Goal: Task Accomplishment & Management: Complete application form

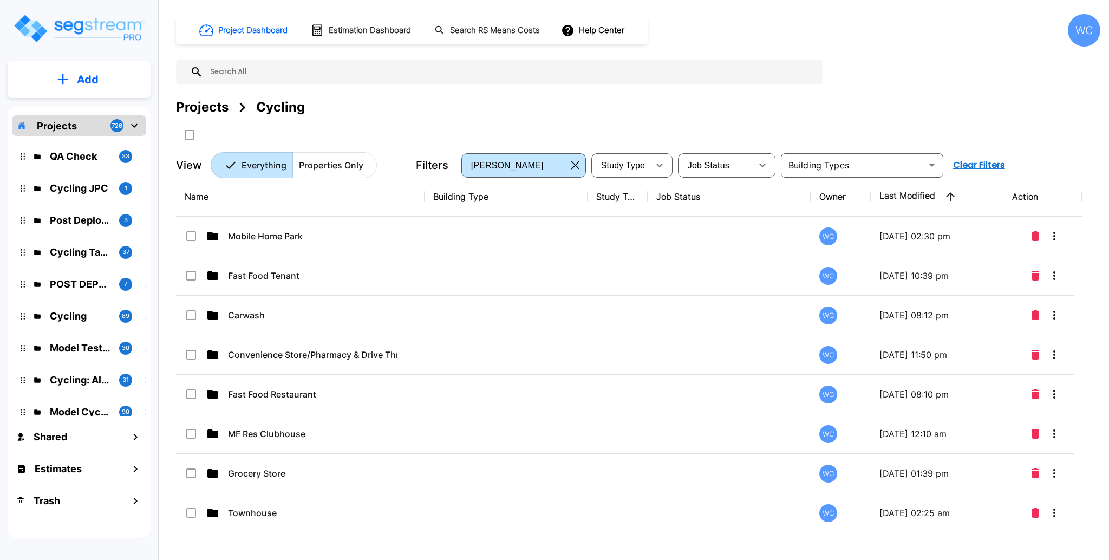
click at [316, 69] on input "text" at bounding box center [510, 72] width 615 height 25
click at [283, 74] on input "text" at bounding box center [510, 72] width 615 height 25
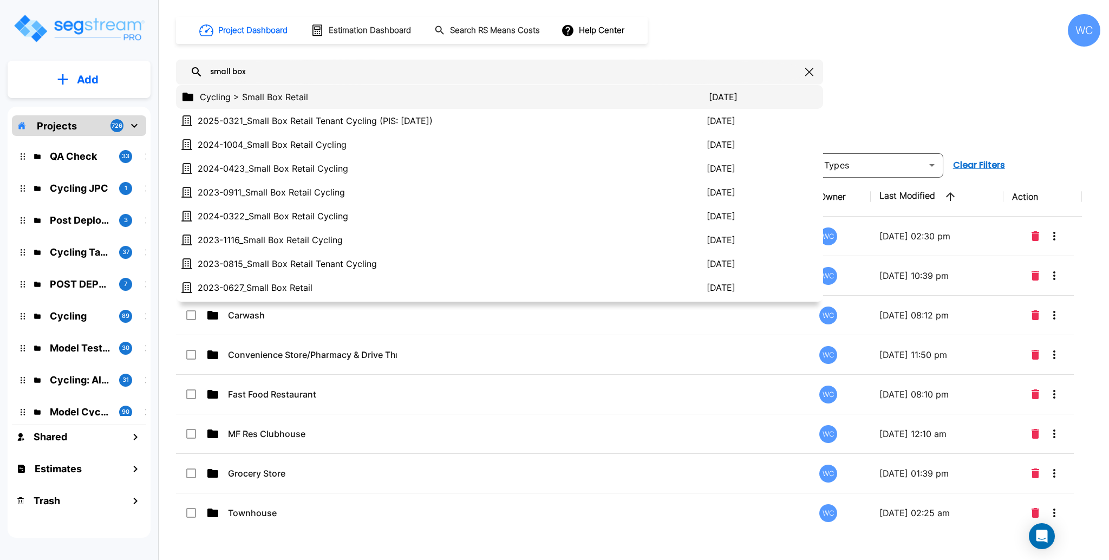
type input "small box"
drag, startPoint x: 304, startPoint y: 95, endPoint x: 815, endPoint y: 30, distance: 514.8
click at [304, 95] on p "Cycling > Small Box Retail" at bounding box center [454, 96] width 509 height 13
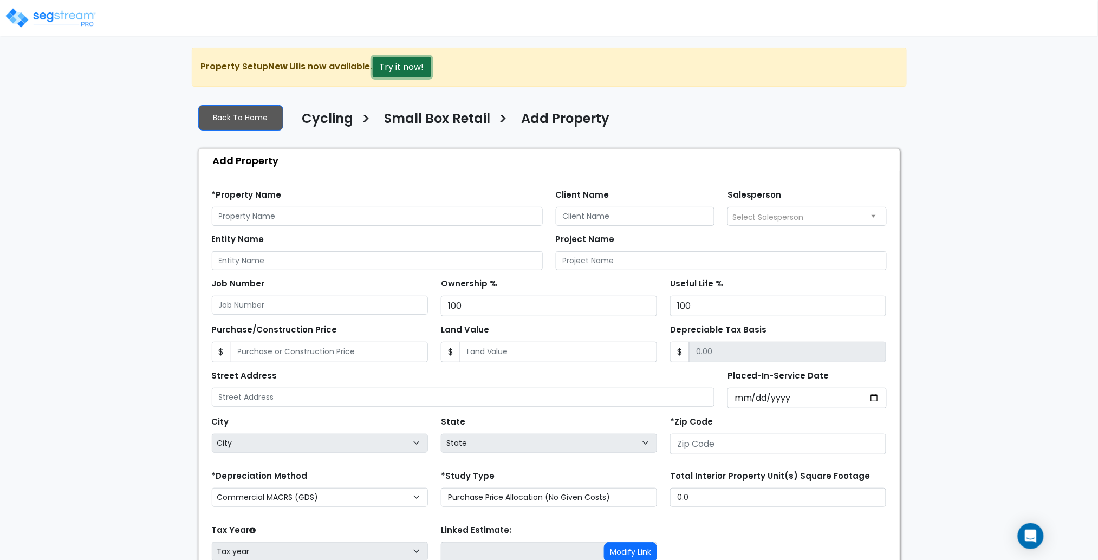
click at [400, 68] on button "Try it now!" at bounding box center [402, 67] width 58 height 21
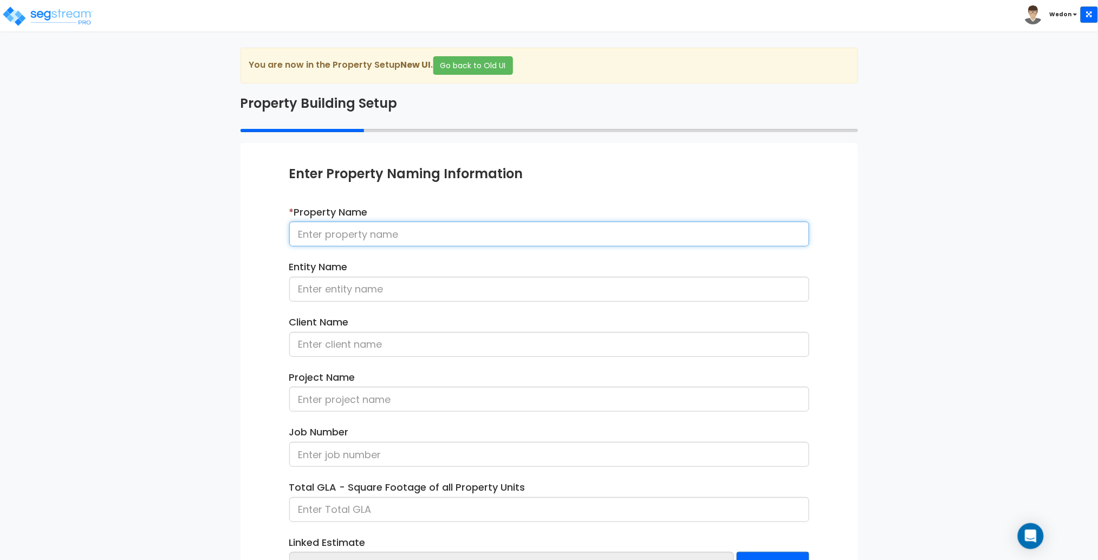
click at [498, 237] on input at bounding box center [549, 233] width 520 height 25
click at [417, 237] on input "2025-0814_" at bounding box center [549, 233] width 520 height 25
type input "2025-0814_Small Box Retail Cycling"
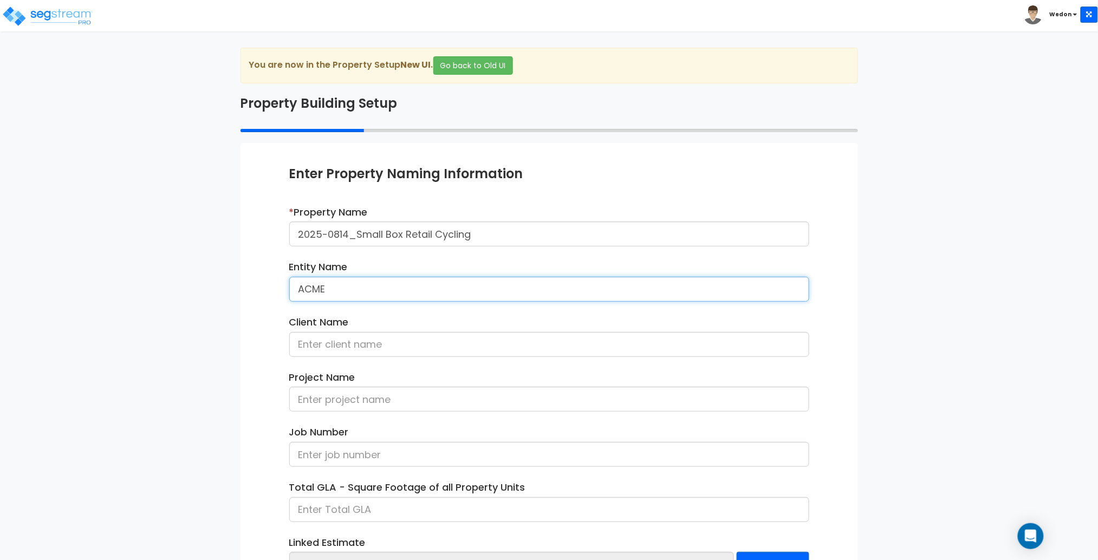
type input "ACME"
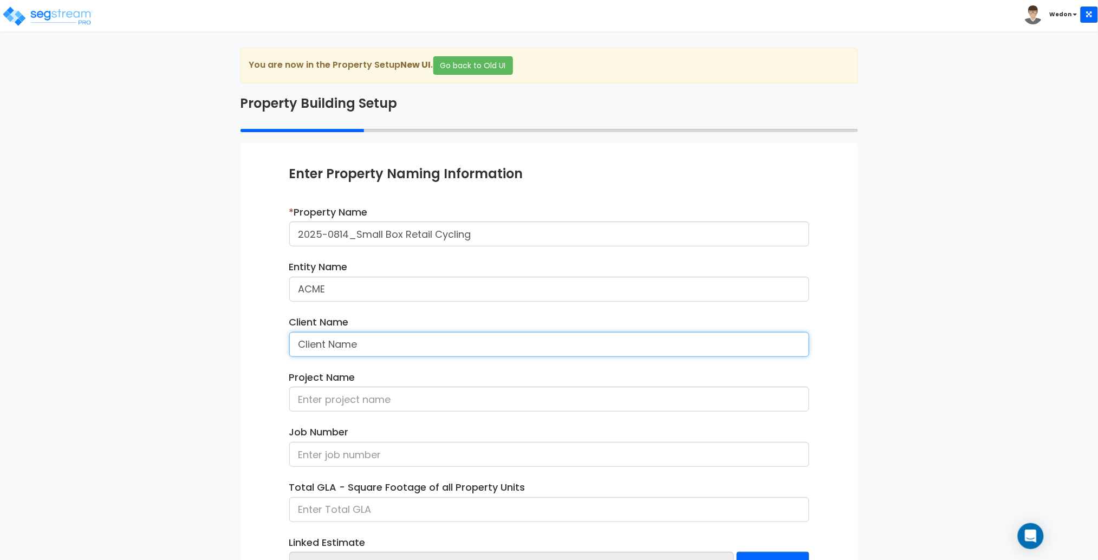
type input "Client Name"
type input "Project 01"
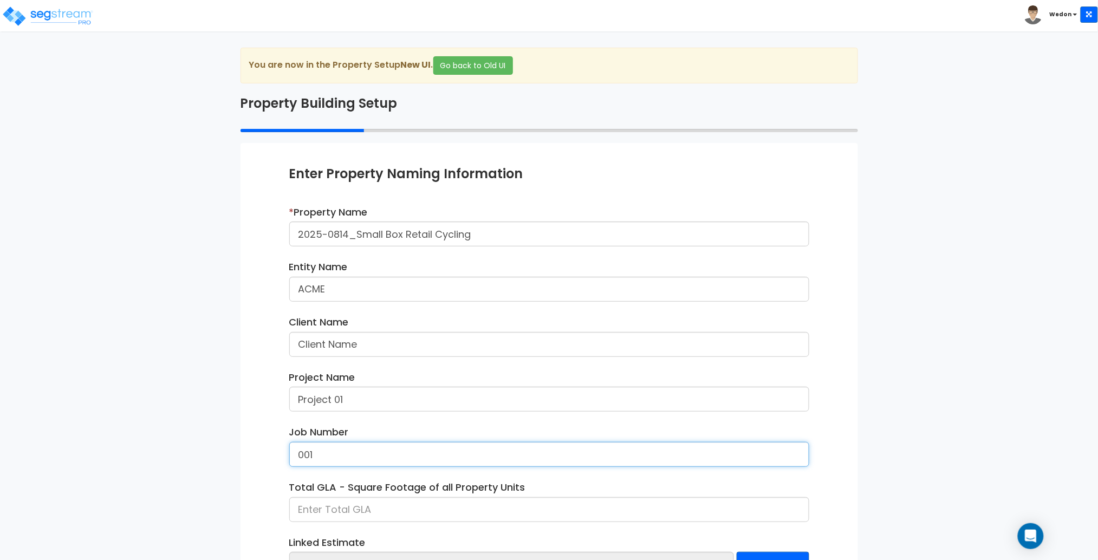
type input "001"
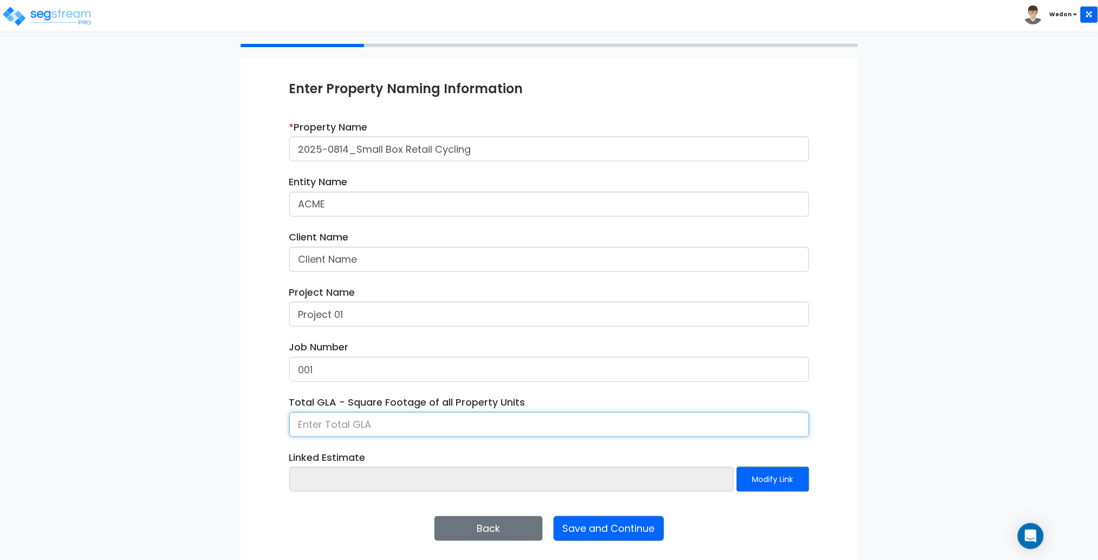
scroll to position [88, 0]
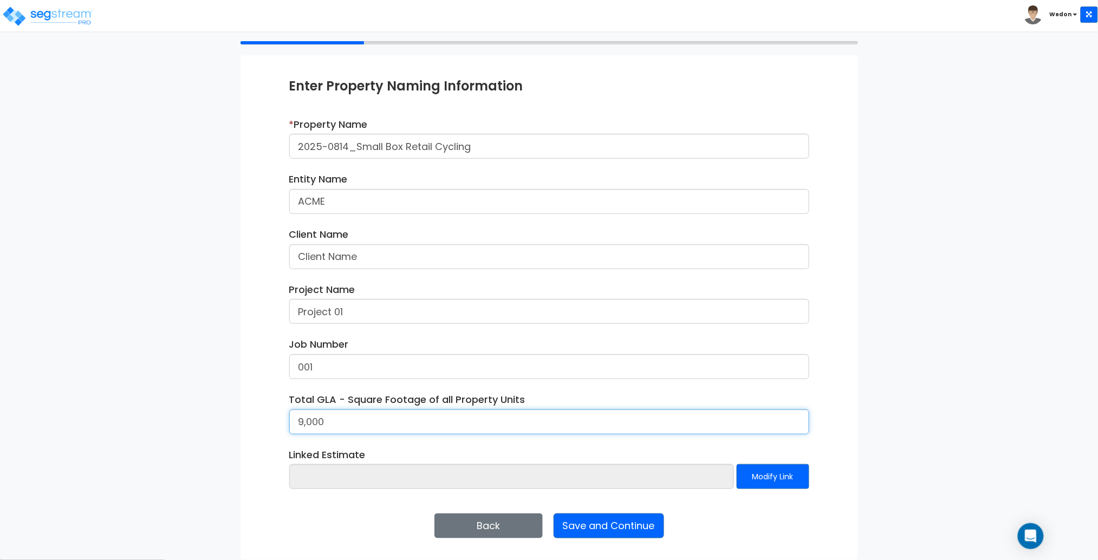
type input "9,000"
click at [655, 436] on div "Total GLA - Square Footage of all Property Units 9,000" at bounding box center [549, 418] width 536 height 50
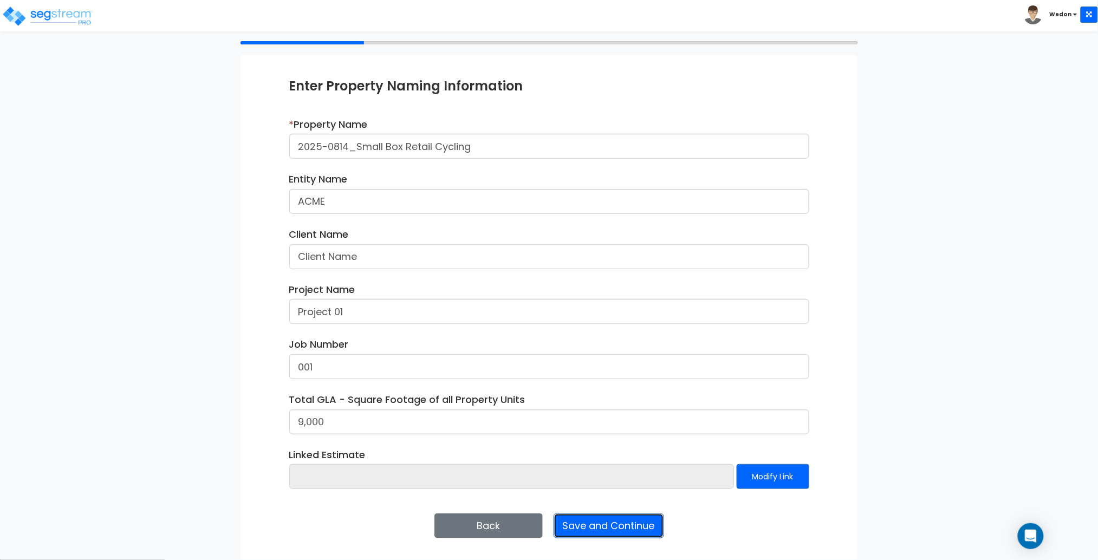
click at [594, 525] on button "Save and Continue" at bounding box center [608, 525] width 110 height 25
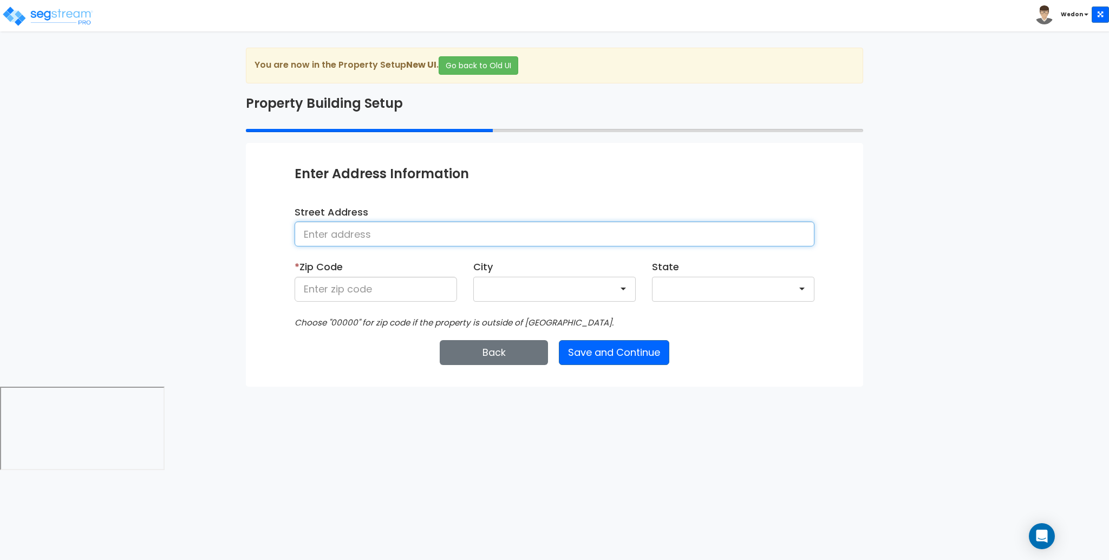
click at [572, 233] on input at bounding box center [555, 233] width 520 height 25
type input "[STREET_ADDRESS]"
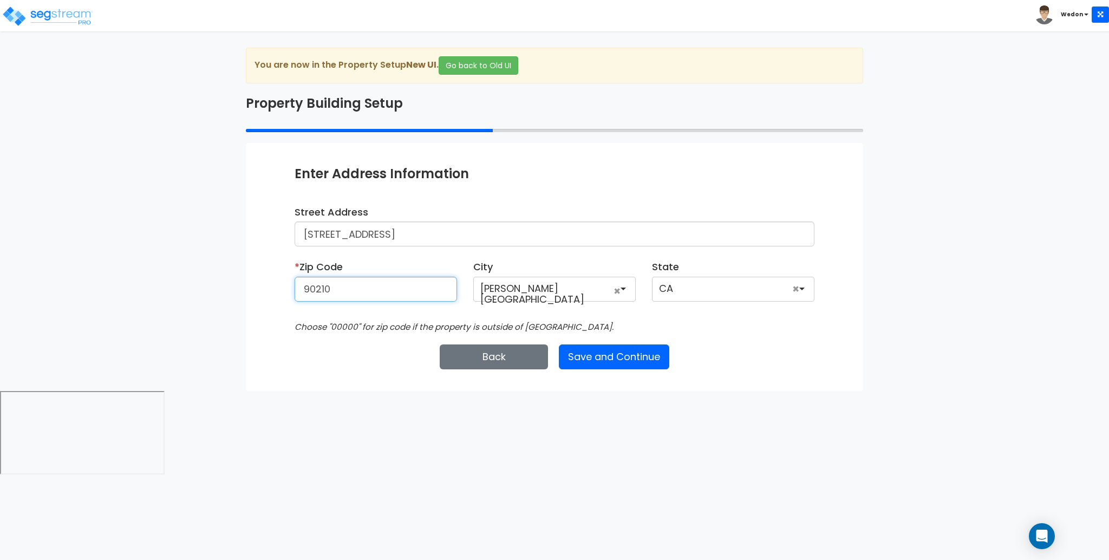
type input "90210"
click at [623, 353] on button "Save and Continue" at bounding box center [614, 356] width 110 height 25
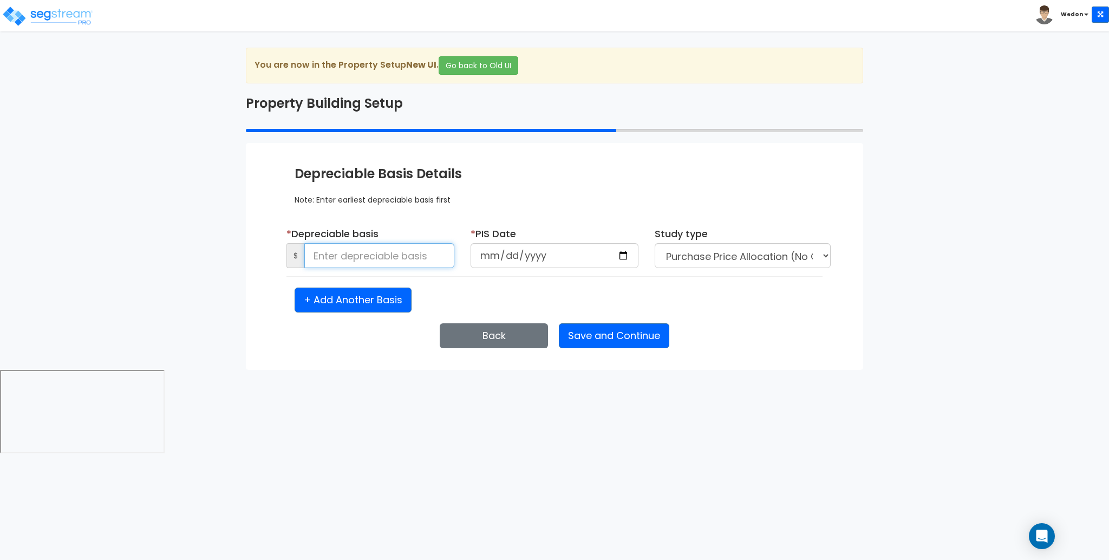
click at [408, 262] on input at bounding box center [379, 255] width 150 height 25
type input "9,000"
click at [630, 257] on input "date" at bounding box center [555, 255] width 168 height 25
click at [617, 255] on input "date" at bounding box center [555, 255] width 168 height 25
click at [623, 256] on input "date" at bounding box center [555, 255] width 168 height 25
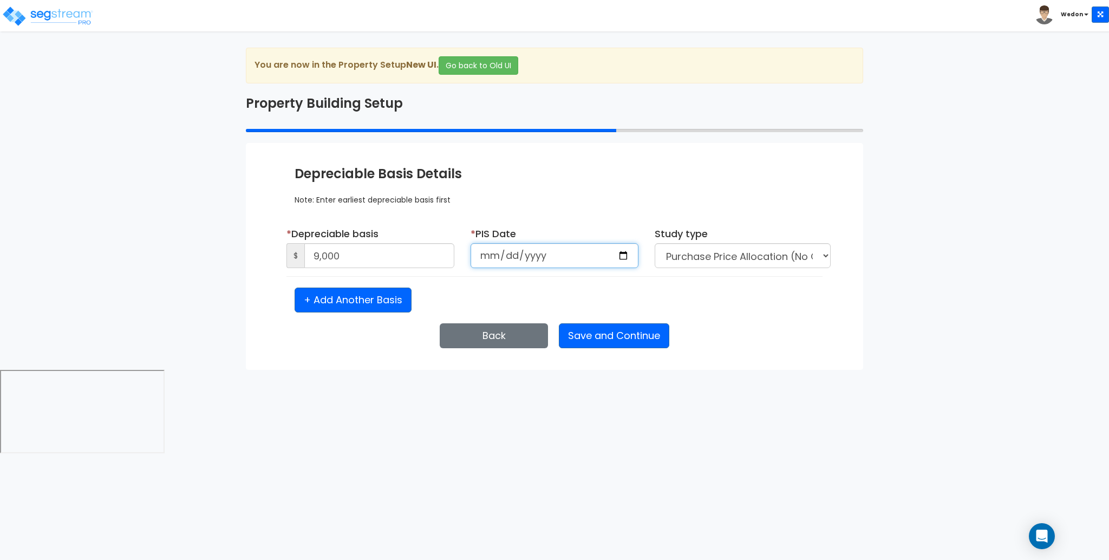
type input "2025-08-15"
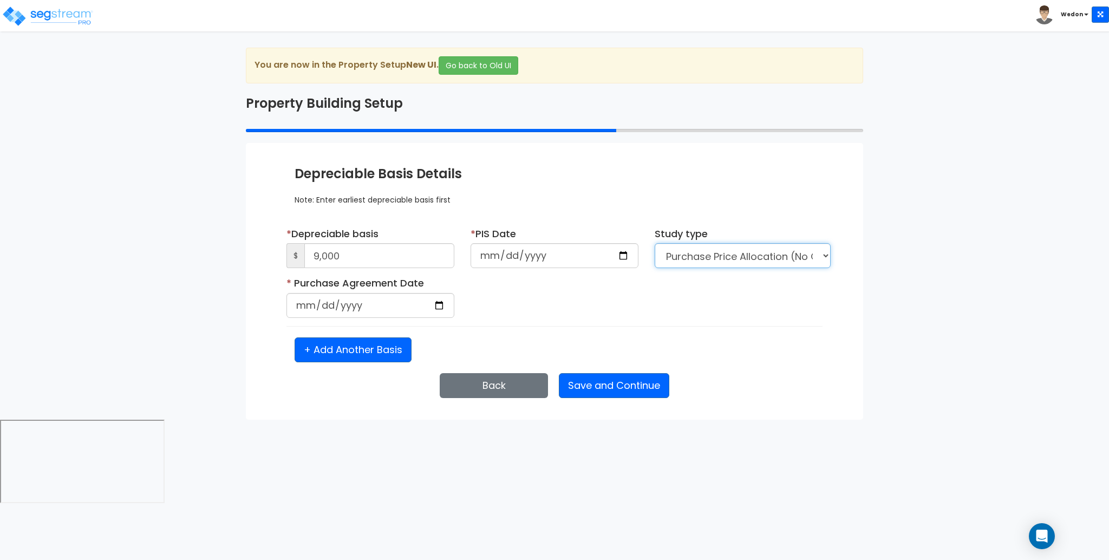
click at [704, 255] on select "Purchase Price Allocation (No Given Costs) New Construction / Reno / TI's (Give…" at bounding box center [743, 255] width 176 height 25
click at [655, 243] on select "Purchase Price Allocation (No Given Costs) New Construction / Reno / TI's (Give…" at bounding box center [743, 255] width 176 height 25
click at [419, 309] on input "date" at bounding box center [370, 305] width 168 height 25
click at [441, 304] on input "date" at bounding box center [370, 305] width 168 height 25
type input "2025-08-14"
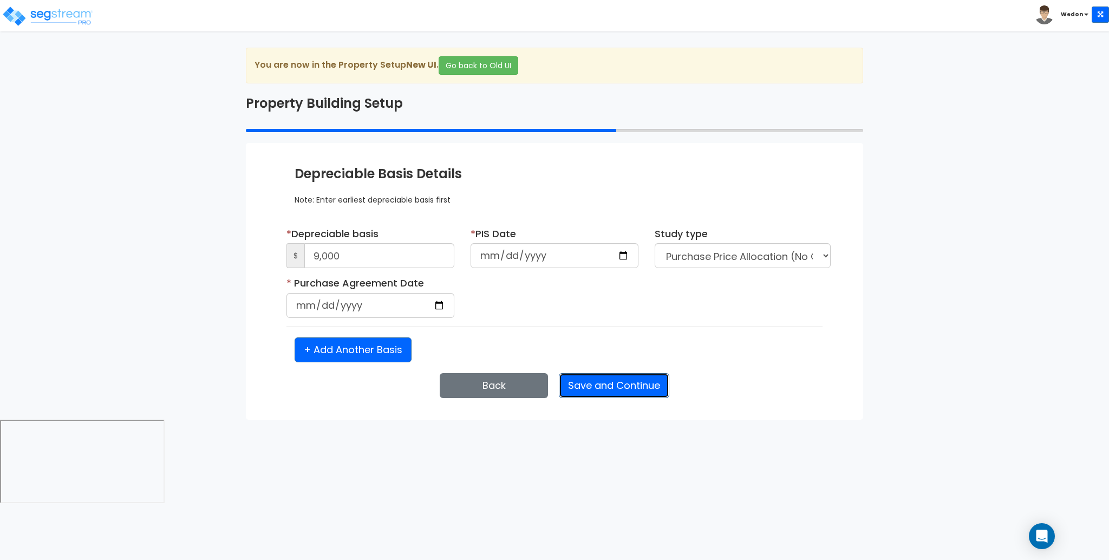
click at [601, 382] on button "Save and Continue" at bounding box center [614, 385] width 110 height 25
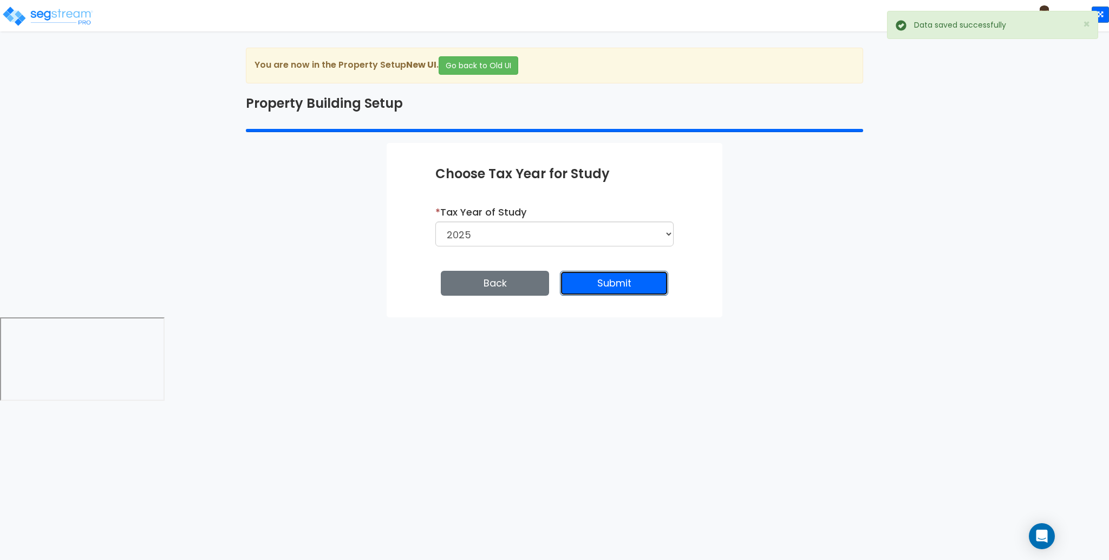
click at [635, 289] on button "Submit" at bounding box center [614, 283] width 108 height 25
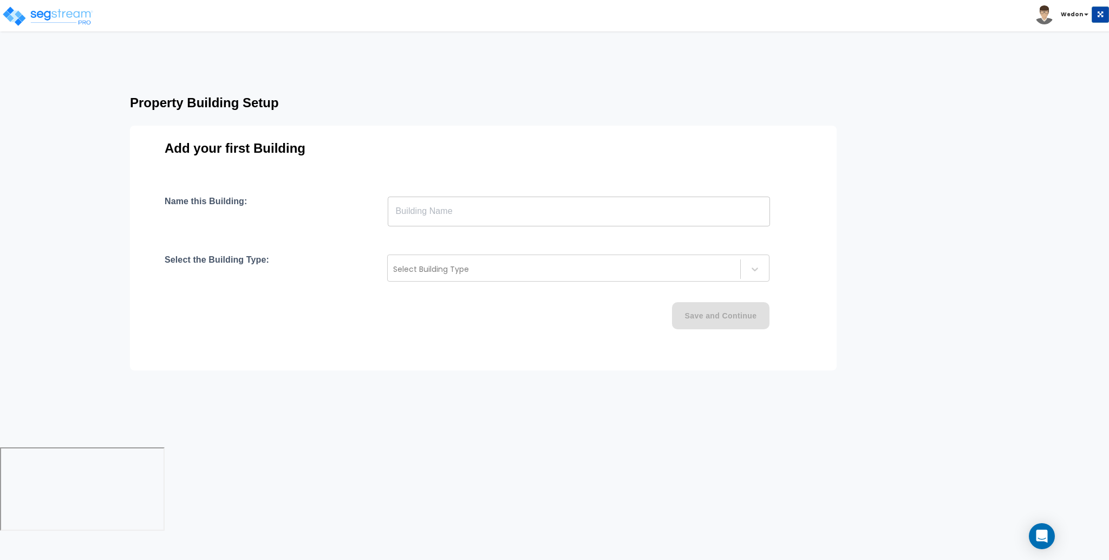
click at [389, 191] on div "Add your first Building Name this Building: ​ Select the Building Type: Select …" at bounding box center [483, 248] width 707 height 245
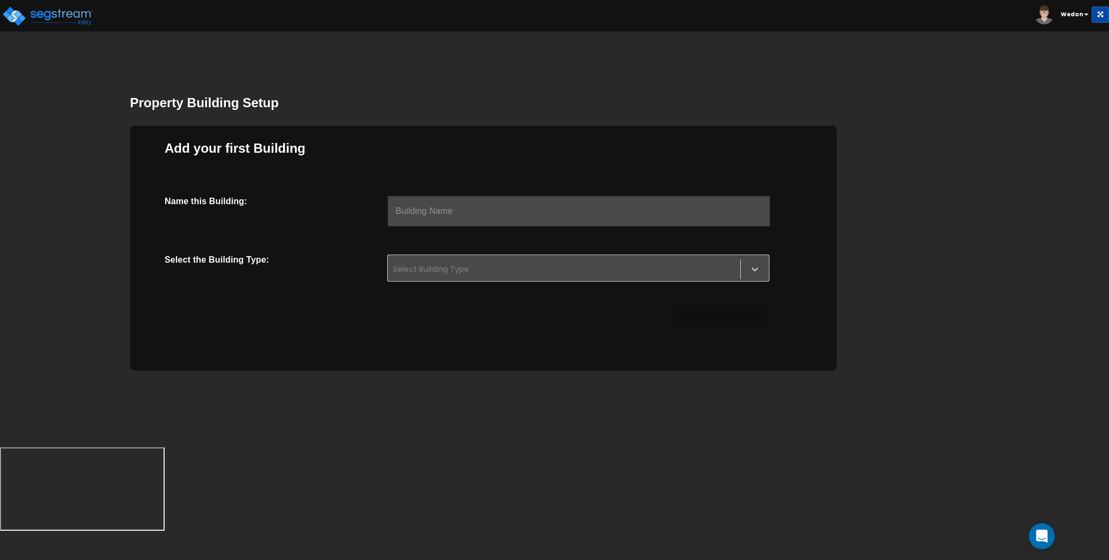
click at [425, 217] on input "text" at bounding box center [579, 211] width 382 height 30
click at [509, 217] on input "text" at bounding box center [579, 211] width 382 height 30
click at [425, 210] on input "text" at bounding box center [579, 211] width 382 height 30
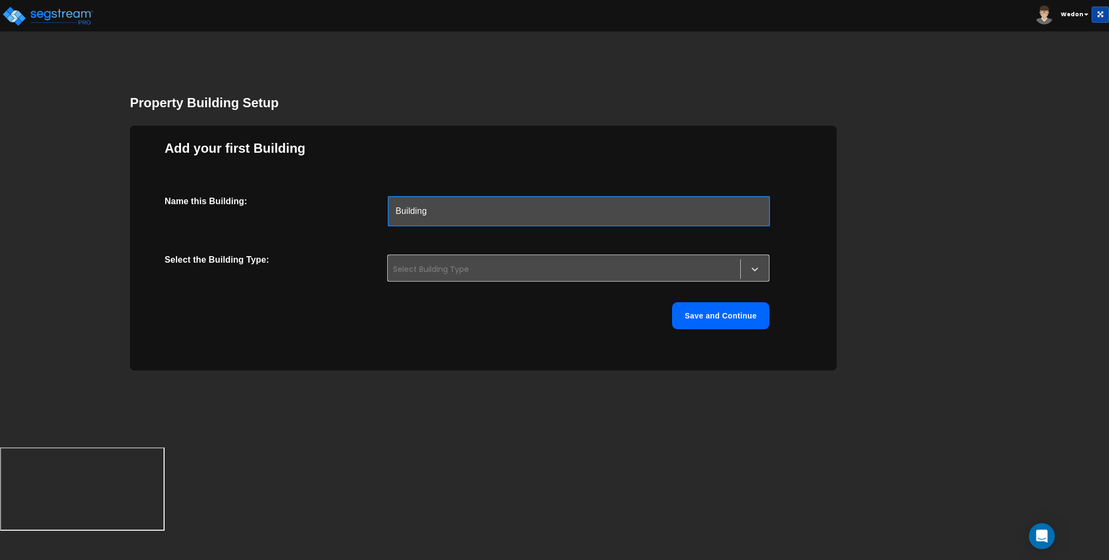
type input "Building"
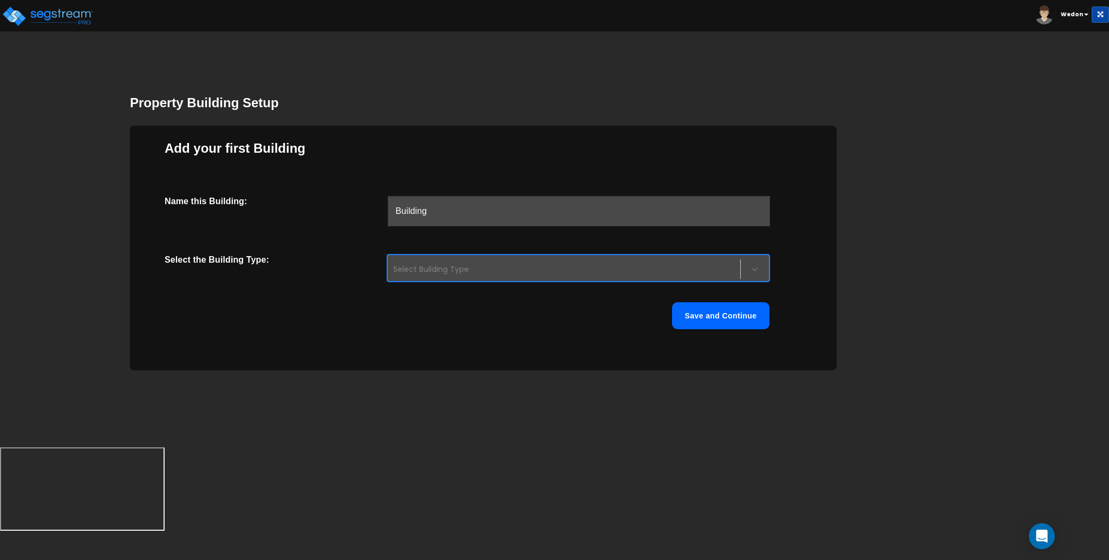
click at [477, 264] on div at bounding box center [564, 269] width 342 height 13
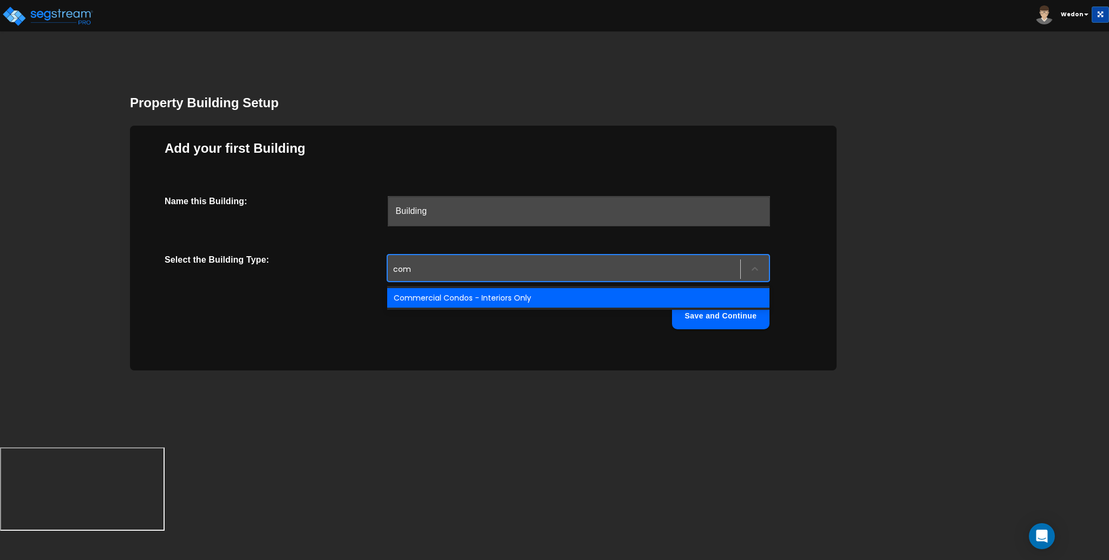
type input "comm"
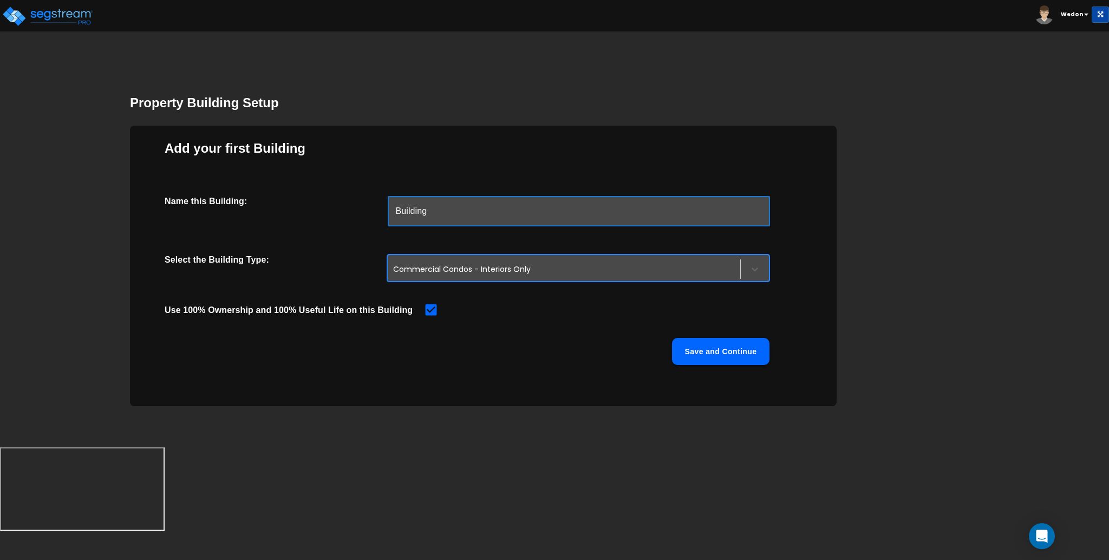
drag, startPoint x: 399, startPoint y: 209, endPoint x: 275, endPoint y: 219, distance: 124.4
click at [278, 219] on div "Name this Building: Building ​" at bounding box center [483, 211] width 637 height 30
type input "Small Box Tenant"
click at [760, 345] on button "Save and Continue" at bounding box center [720, 351] width 97 height 27
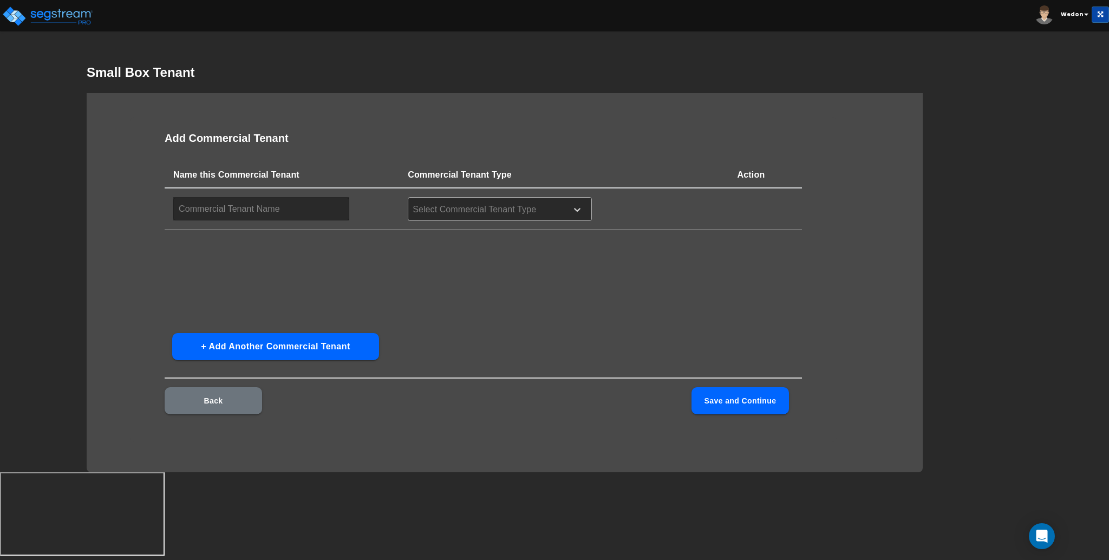
click at [468, 206] on div at bounding box center [486, 210] width 148 height 15
type input "sma"
click at [314, 207] on input "text" at bounding box center [261, 208] width 176 height 23
type input "Small Box Tenant"
click at [728, 395] on button "Save and Continue" at bounding box center [739, 400] width 97 height 27
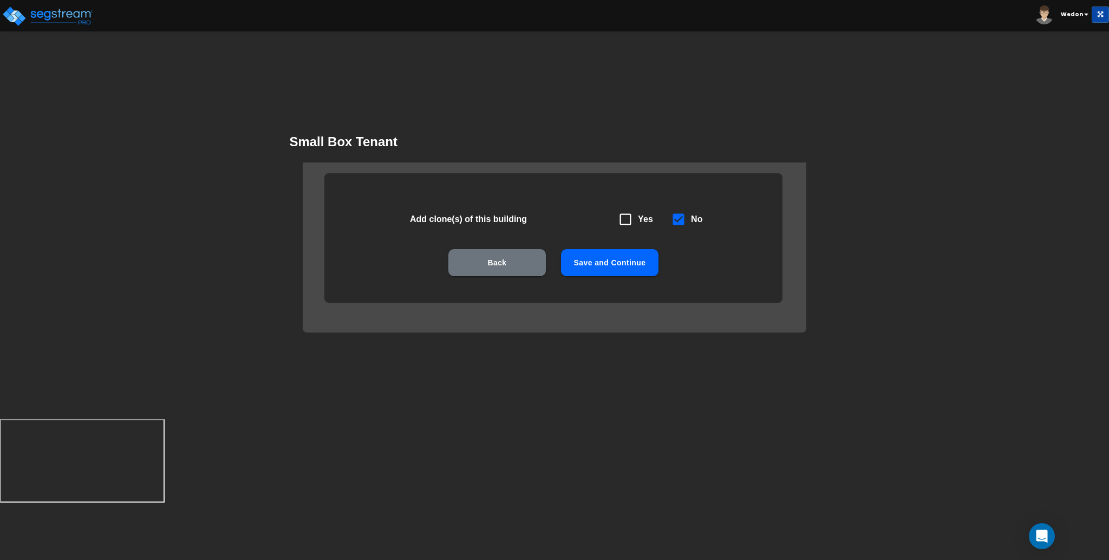
click at [639, 252] on button "Save and Continue" at bounding box center [609, 262] width 97 height 27
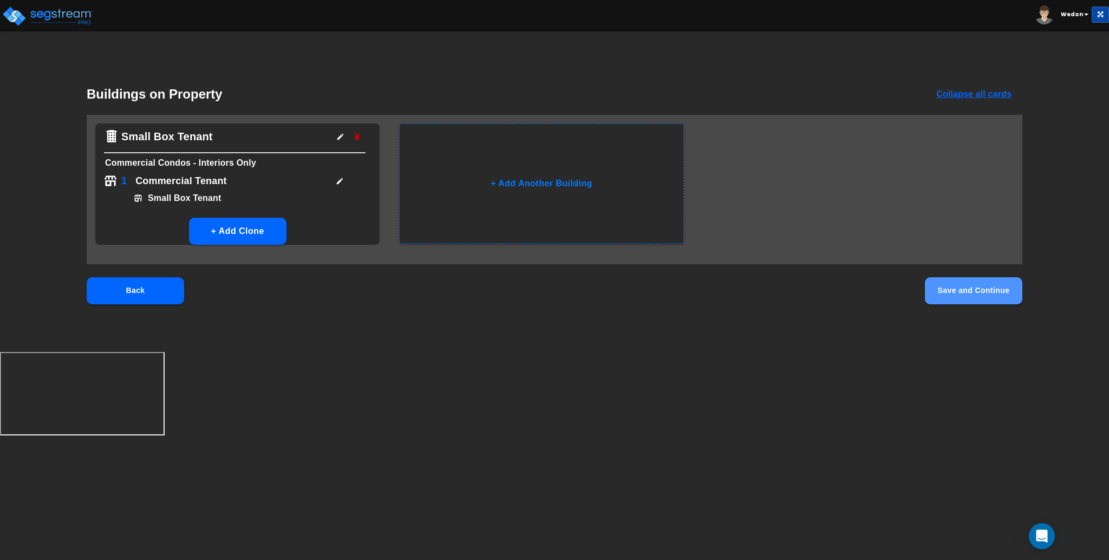
click at [975, 288] on button "Save and Continue" at bounding box center [973, 290] width 97 height 27
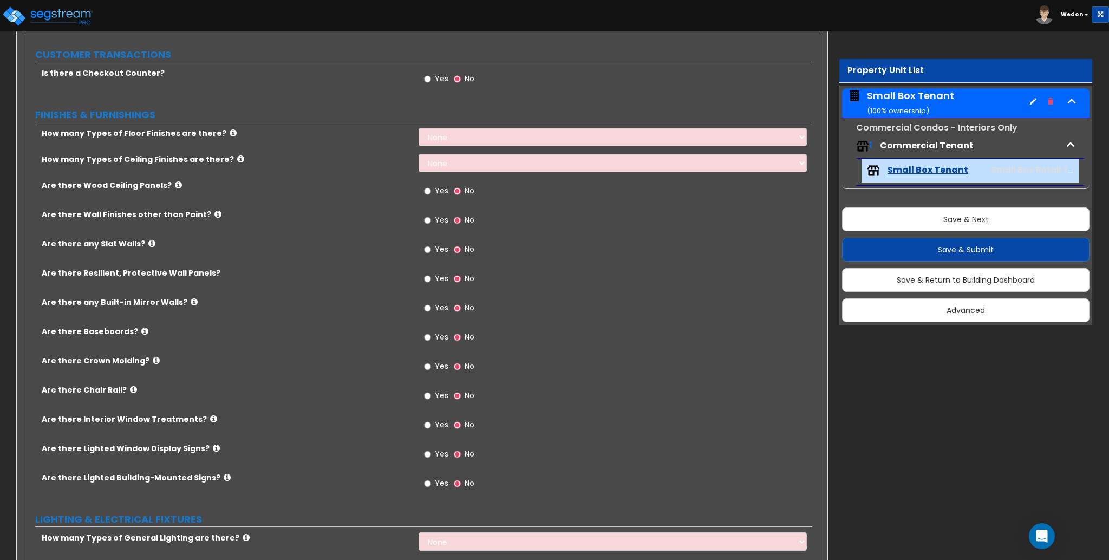
scroll to position [217, 0]
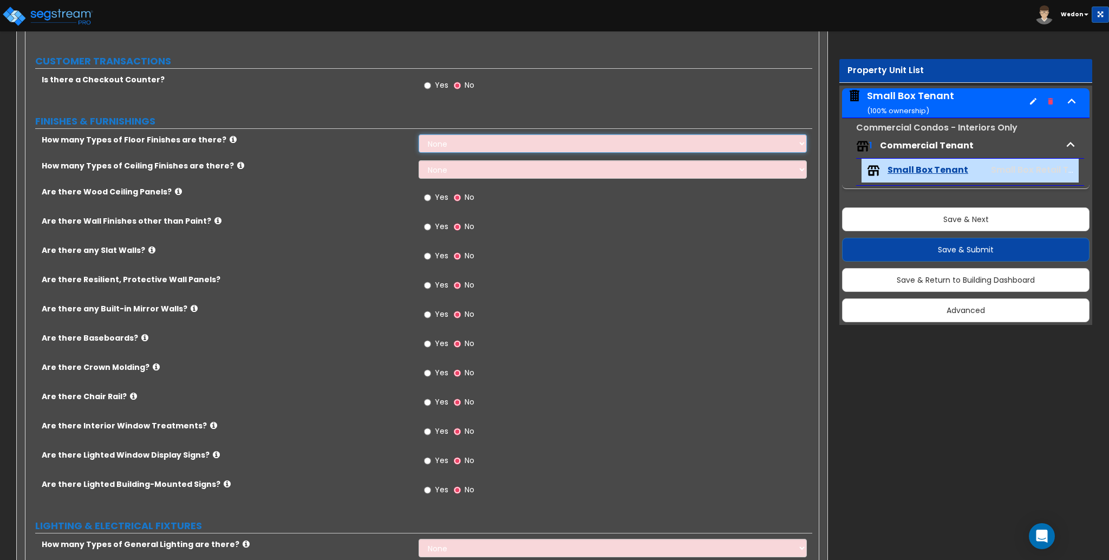
click at [465, 143] on select "None 1 2 3 4" at bounding box center [613, 143] width 388 height 18
click at [482, 141] on select "None 1 2 3 4" at bounding box center [613, 143] width 388 height 18
click at [488, 143] on select "None 1 2 3 4" at bounding box center [613, 143] width 388 height 18
click at [489, 146] on select "None 1 2 3 4" at bounding box center [613, 143] width 388 height 18
click at [598, 141] on select "None 1 2 3 4" at bounding box center [613, 143] width 388 height 18
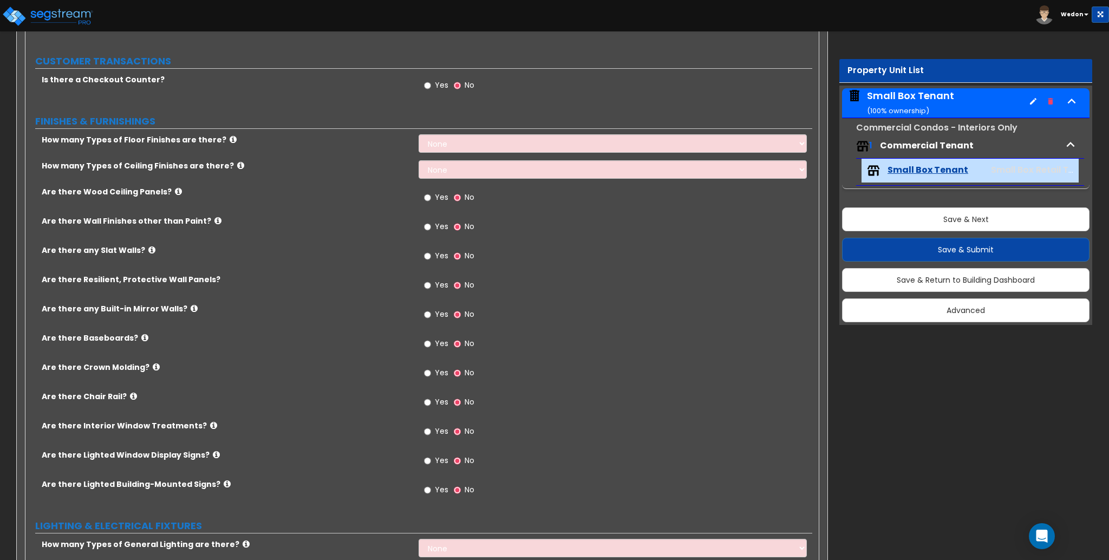
click at [438, 487] on span "Yes" at bounding box center [442, 489] width 14 height 11
click at [431, 487] on input "Yes" at bounding box center [427, 490] width 7 height 12
radio input "true"
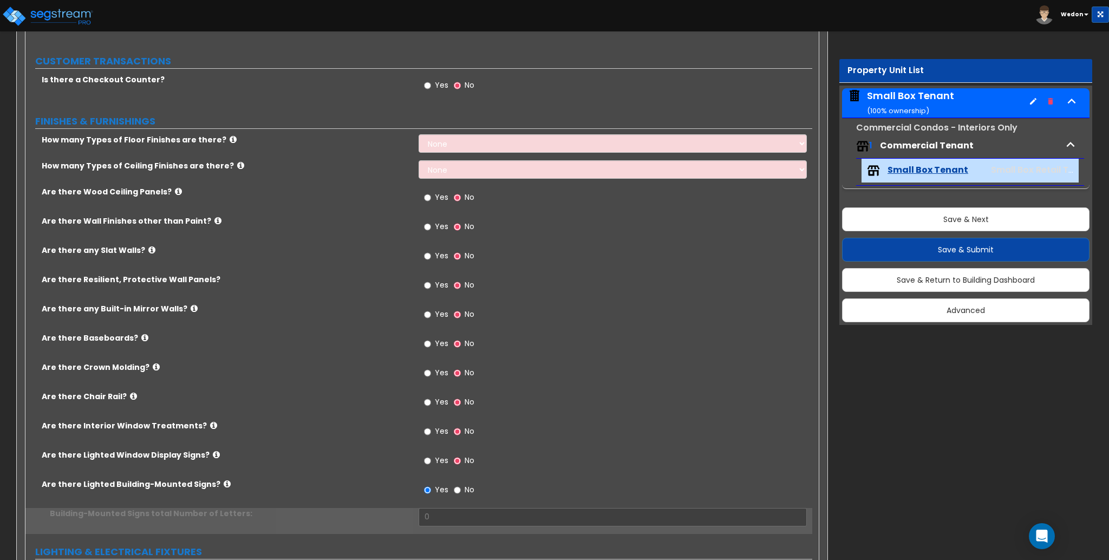
click at [435, 464] on span "Yes" at bounding box center [442, 460] width 14 height 11
click at [431, 464] on input "Yes" at bounding box center [427, 461] width 7 height 12
radio input "true"
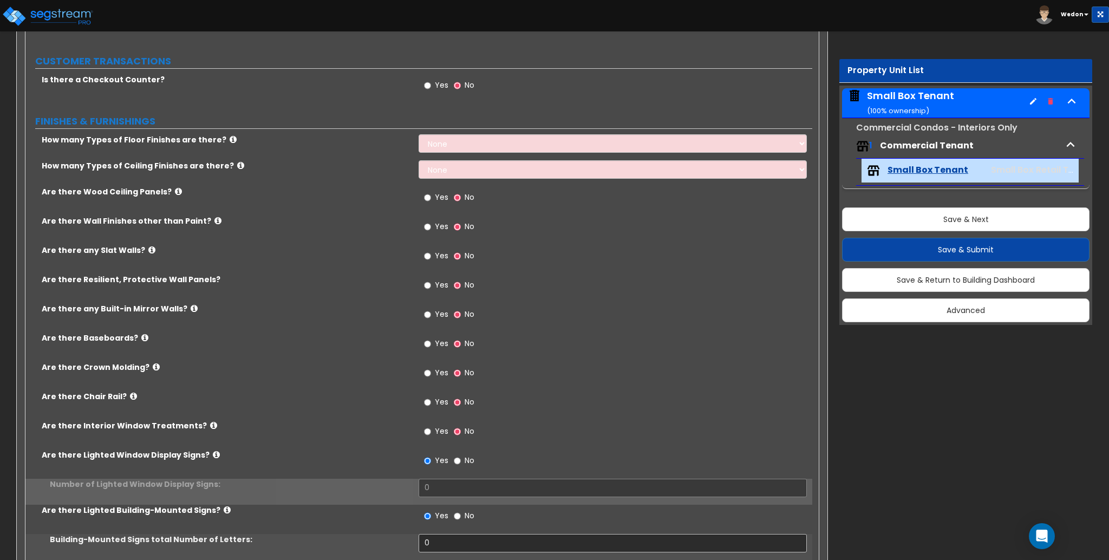
click at [436, 437] on label "Yes" at bounding box center [436, 432] width 24 height 18
click at [431, 437] on input "Yes" at bounding box center [427, 432] width 7 height 12
radio input "true"
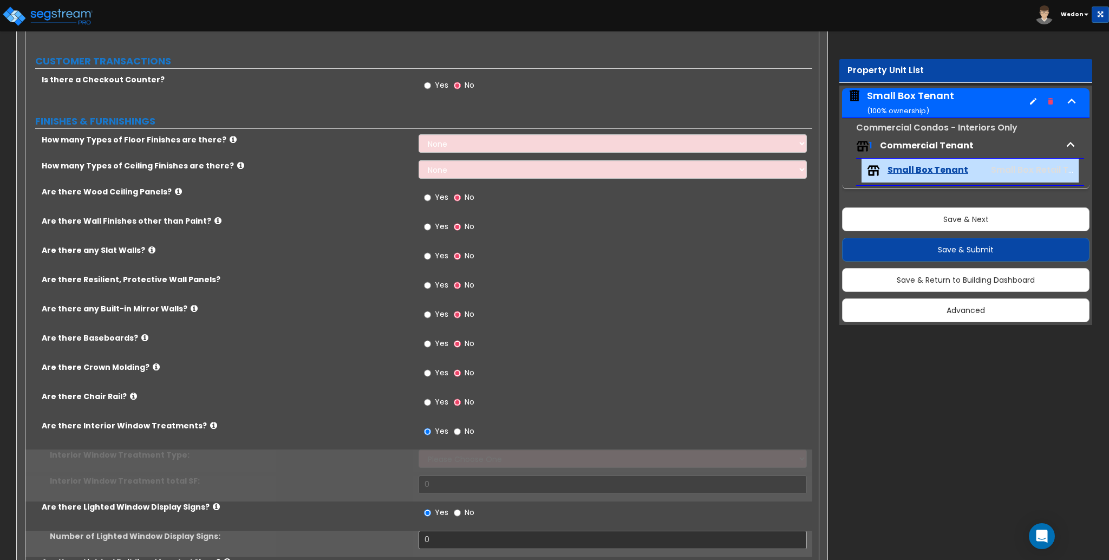
click at [442, 402] on span "Yes" at bounding box center [442, 401] width 14 height 11
click at [431, 402] on input "Yes" at bounding box center [427, 402] width 7 height 12
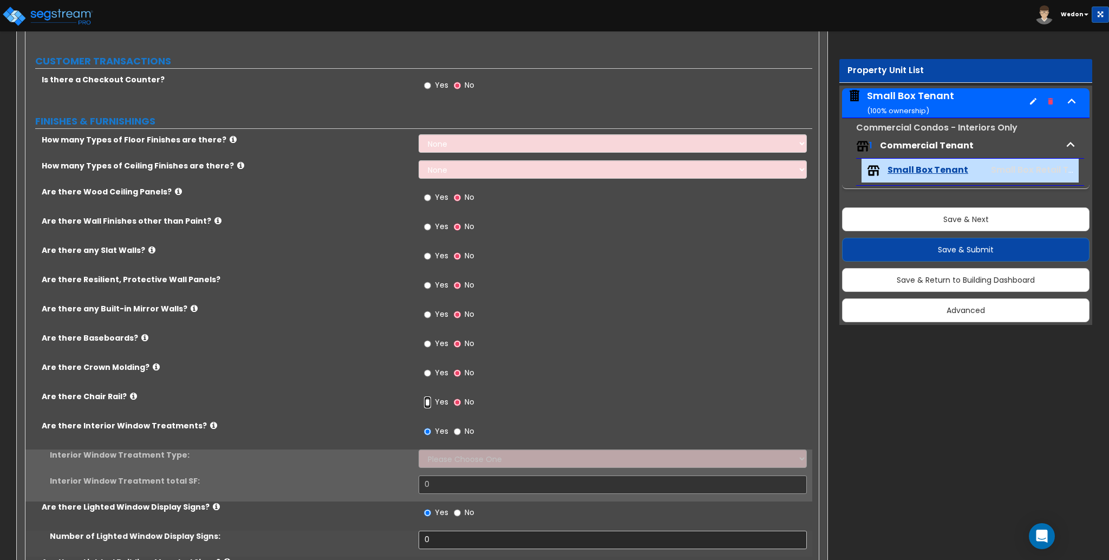
radio input "true"
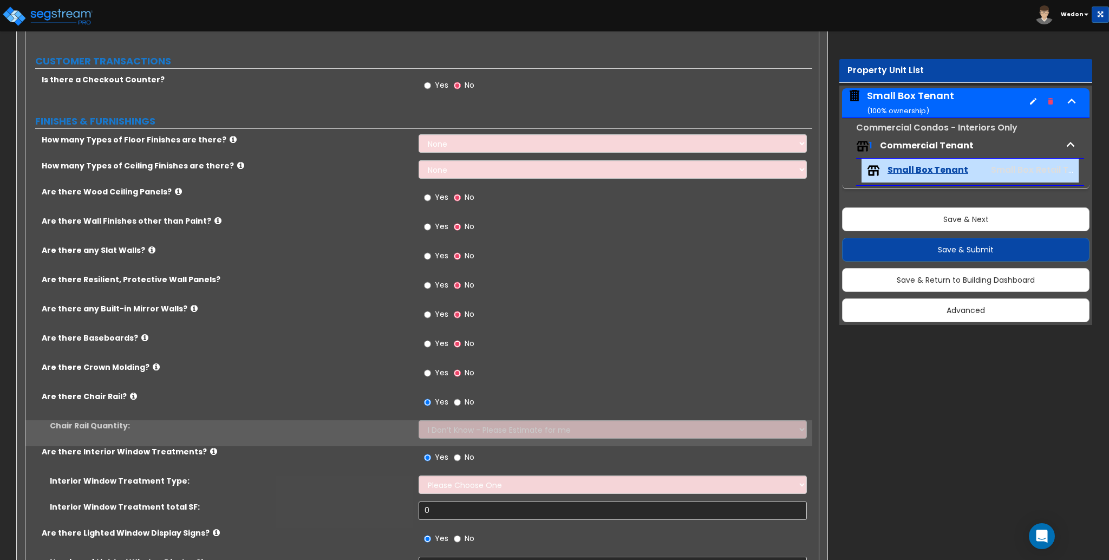
click at [437, 371] on span "Yes" at bounding box center [442, 372] width 14 height 11
click at [431, 371] on input "Yes" at bounding box center [427, 373] width 7 height 12
radio input "true"
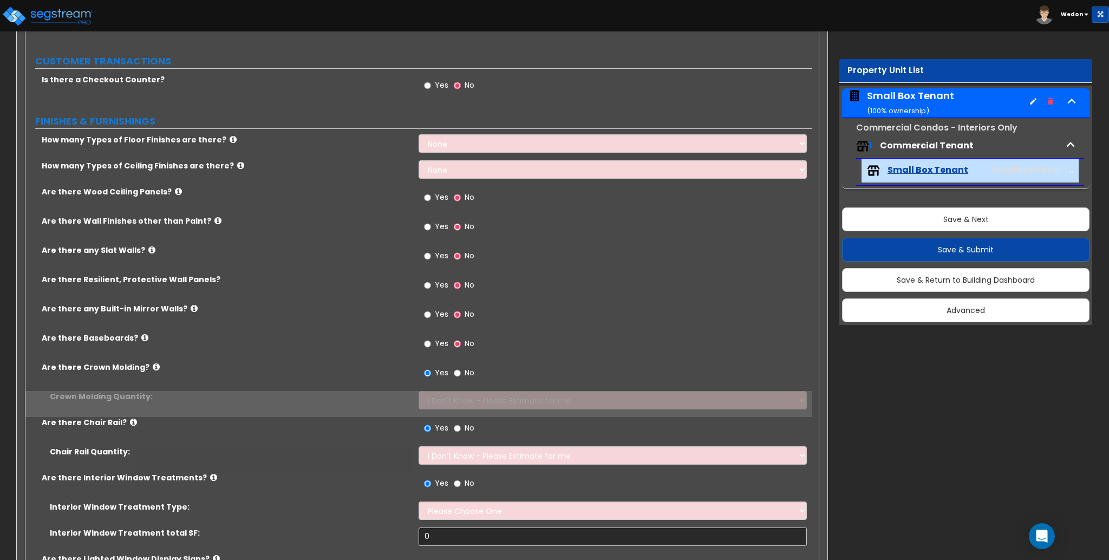
click at [438, 340] on span "Yes" at bounding box center [442, 343] width 14 height 11
click at [431, 340] on input "Yes" at bounding box center [427, 344] width 7 height 12
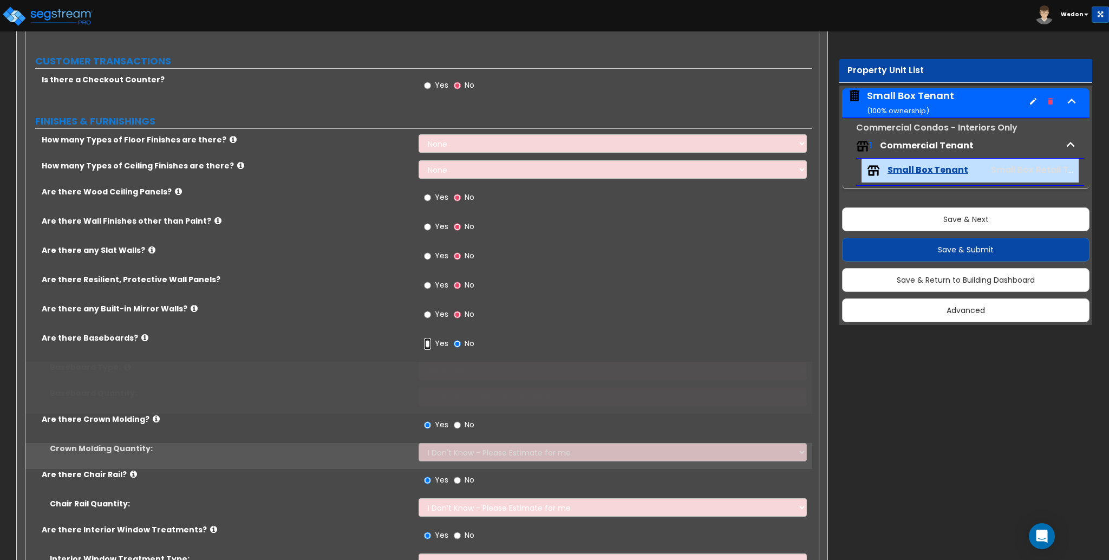
radio input "true"
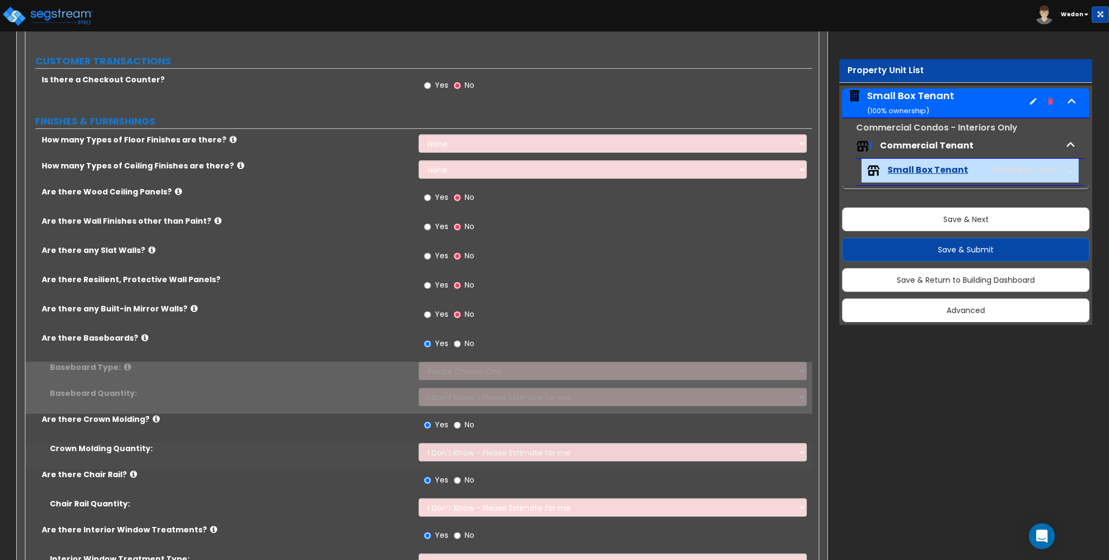
click at [438, 313] on span "Yes" at bounding box center [442, 314] width 14 height 11
click at [431, 313] on input "Yes" at bounding box center [427, 315] width 7 height 12
radio input "true"
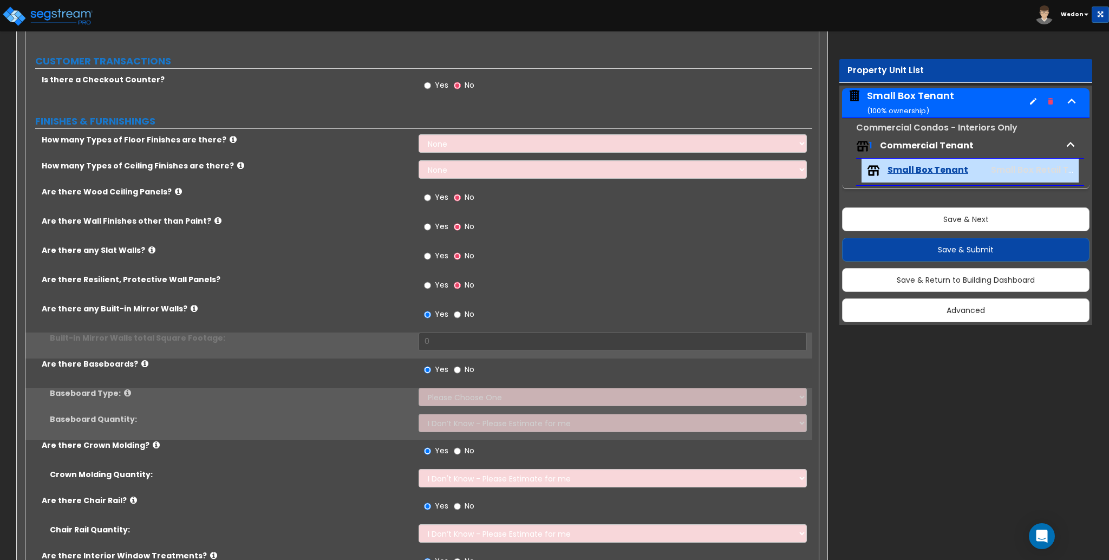
click at [437, 289] on span "Yes" at bounding box center [442, 284] width 14 height 11
click at [431, 289] on input "Yes" at bounding box center [427, 285] width 7 height 12
radio input "true"
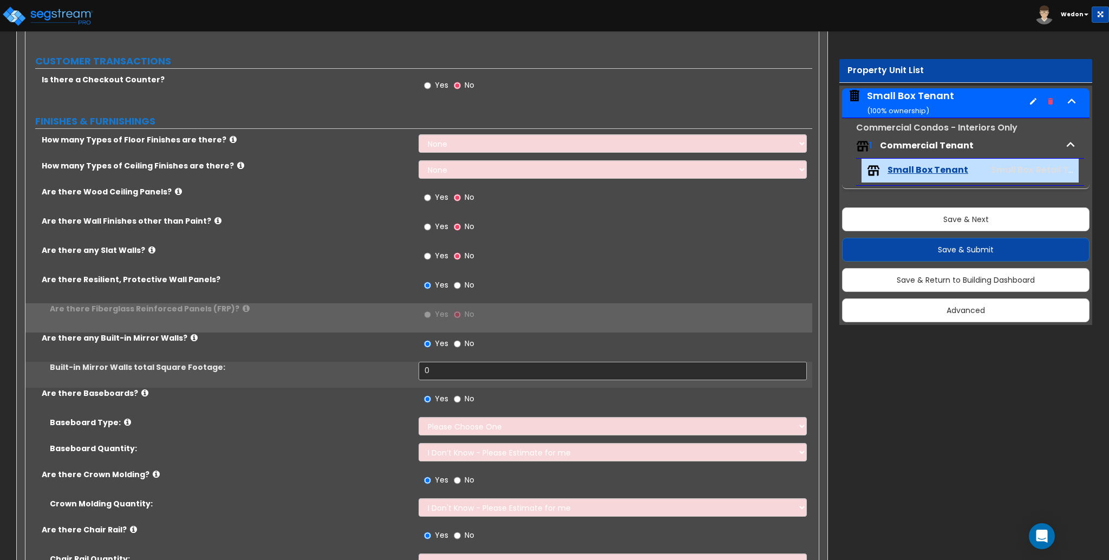
click at [435, 261] on label "Yes" at bounding box center [436, 257] width 24 height 18
click at [431, 261] on input "Yes" at bounding box center [427, 256] width 7 height 12
radio input "true"
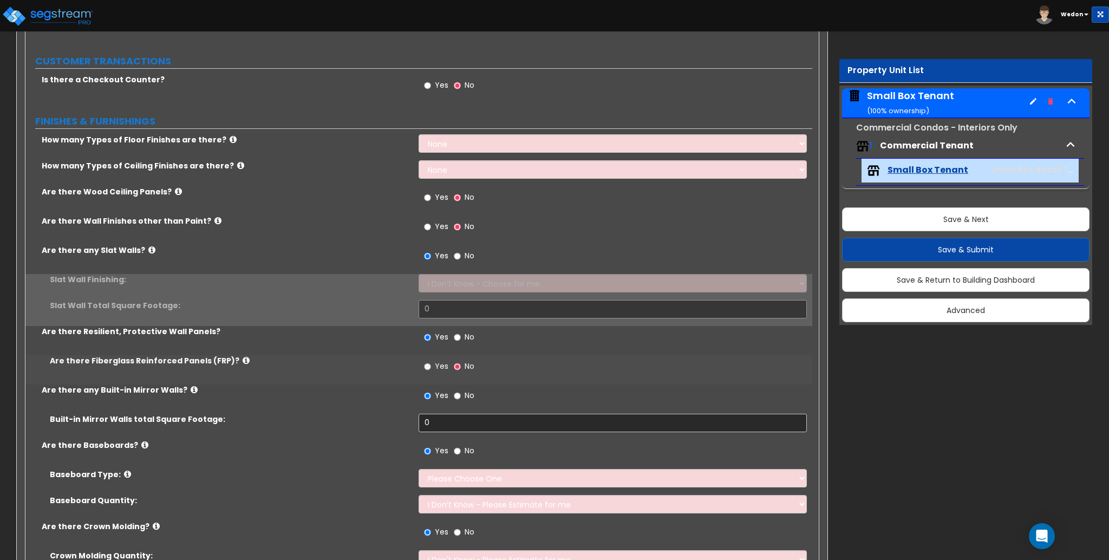
click at [436, 221] on span "Yes" at bounding box center [442, 226] width 14 height 11
click at [431, 221] on input "Yes" at bounding box center [427, 227] width 7 height 12
radio input "true"
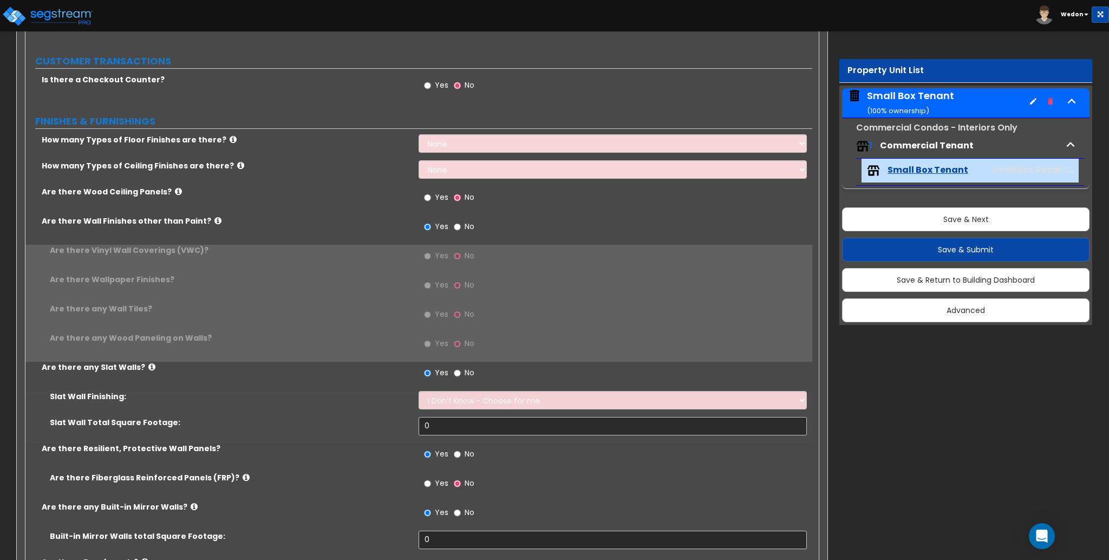
click at [436, 194] on span "Yes" at bounding box center [442, 197] width 14 height 11
click at [431, 194] on input "Yes" at bounding box center [427, 198] width 7 height 12
radio input "true"
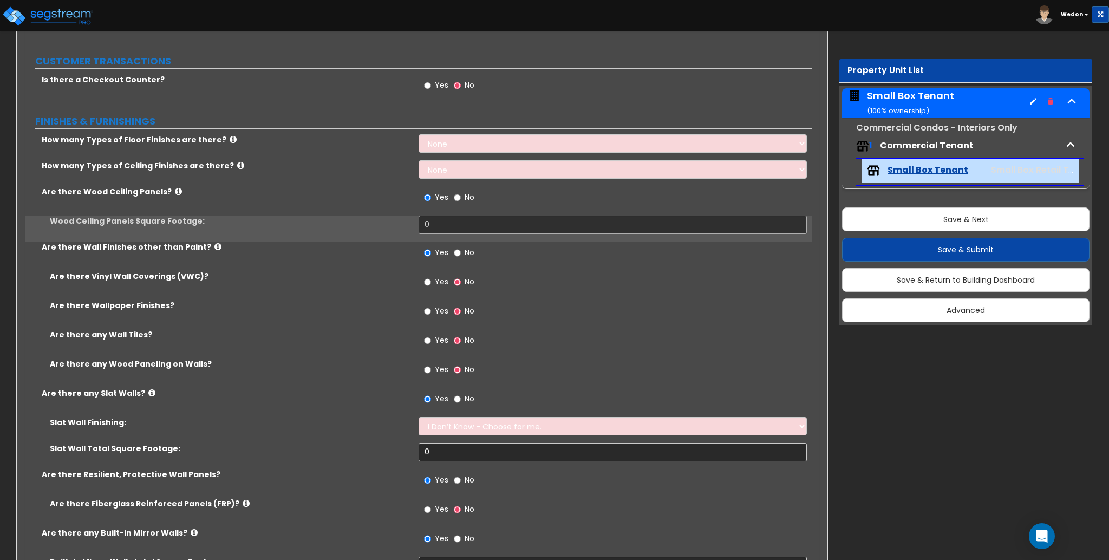
click at [613, 195] on div "Yes No" at bounding box center [615, 200] width 393 height 29
click at [494, 147] on select "None 1 2 3 4" at bounding box center [613, 143] width 388 height 18
click at [329, 201] on div "Are there Wood Ceiling Panels? Yes No" at bounding box center [418, 200] width 787 height 29
click at [478, 143] on select "None 1 2 3 4" at bounding box center [613, 143] width 388 height 18
click at [480, 139] on select "None 1 2 3 4" at bounding box center [613, 143] width 388 height 18
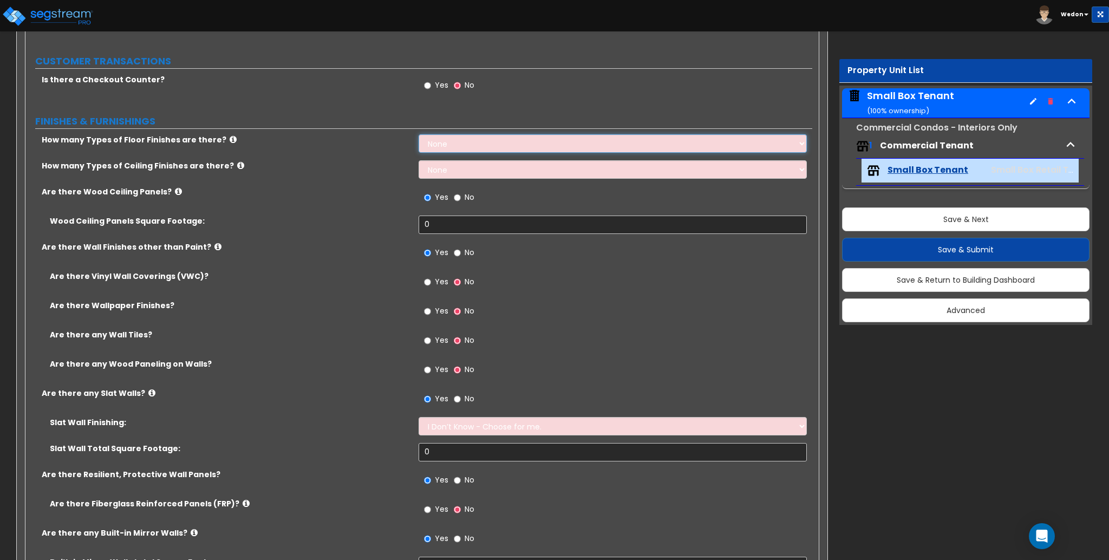
click at [462, 142] on select "None 1 2 3 4" at bounding box center [613, 143] width 388 height 18
select select "4"
click at [419, 134] on select "None 1 2 3 4" at bounding box center [613, 143] width 388 height 18
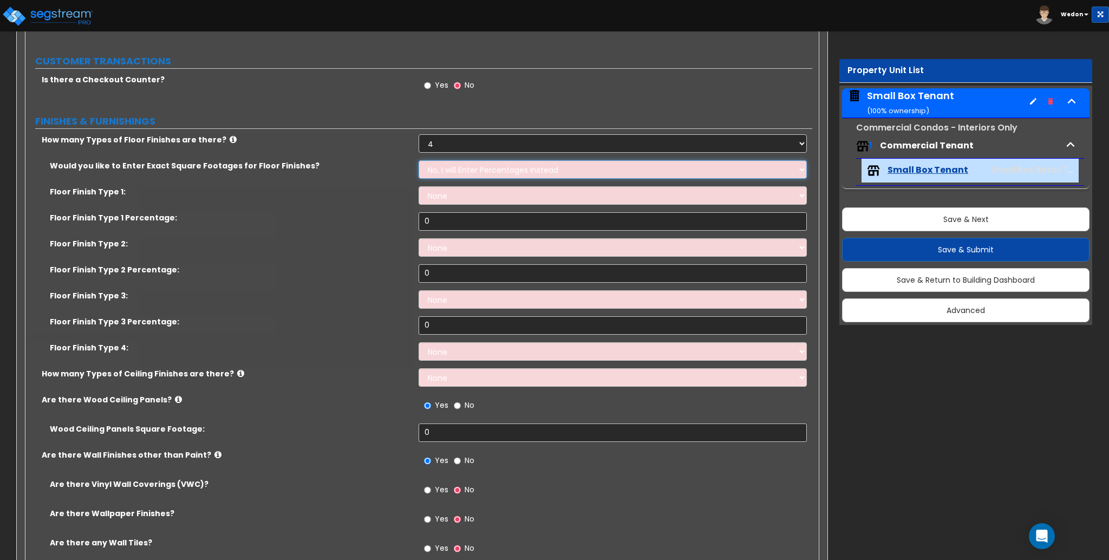
drag, startPoint x: 462, startPoint y: 169, endPoint x: 530, endPoint y: 174, distance: 67.3
click at [462, 169] on select "No, I will Enter Percentages Instead Yes, I will Enter Exact Square Footages" at bounding box center [613, 169] width 388 height 18
click at [419, 160] on select "No, I will Enter Percentages Instead Yes, I will Enter Exact Square Footages" at bounding box center [613, 169] width 388 height 18
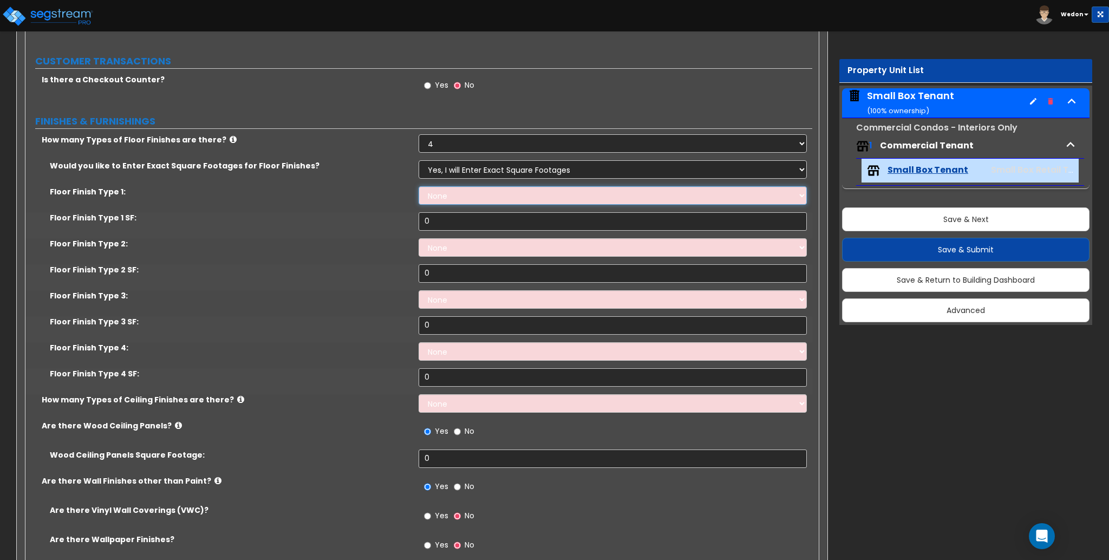
drag, startPoint x: 441, startPoint y: 193, endPoint x: 454, endPoint y: 180, distance: 18.4
click at [441, 193] on select "None Tile Flooring Hardwood Flooring Resilient Laminate Flooring VCT Flooring S…" at bounding box center [613, 195] width 388 height 18
drag, startPoint x: 464, startPoint y: 169, endPoint x: 488, endPoint y: 173, distance: 24.7
click at [464, 169] on select "No, I will Enter Percentages Instead Yes, I will Enter Exact Square Footages" at bounding box center [613, 169] width 388 height 18
select select "0"
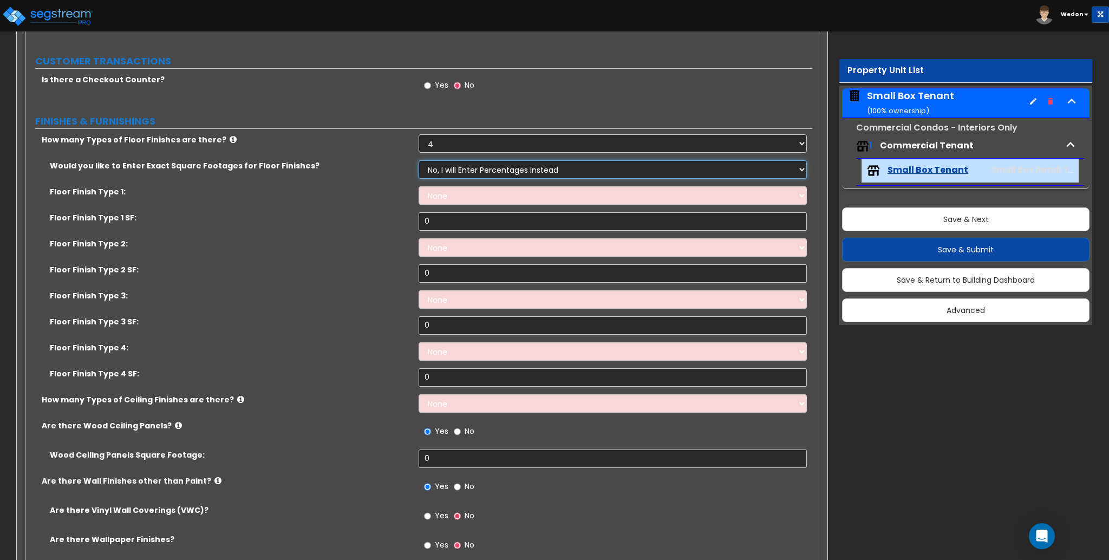
click at [419, 160] on select "No, I will Enter Percentages Instead Yes, I will Enter Exact Square Footages" at bounding box center [613, 169] width 388 height 18
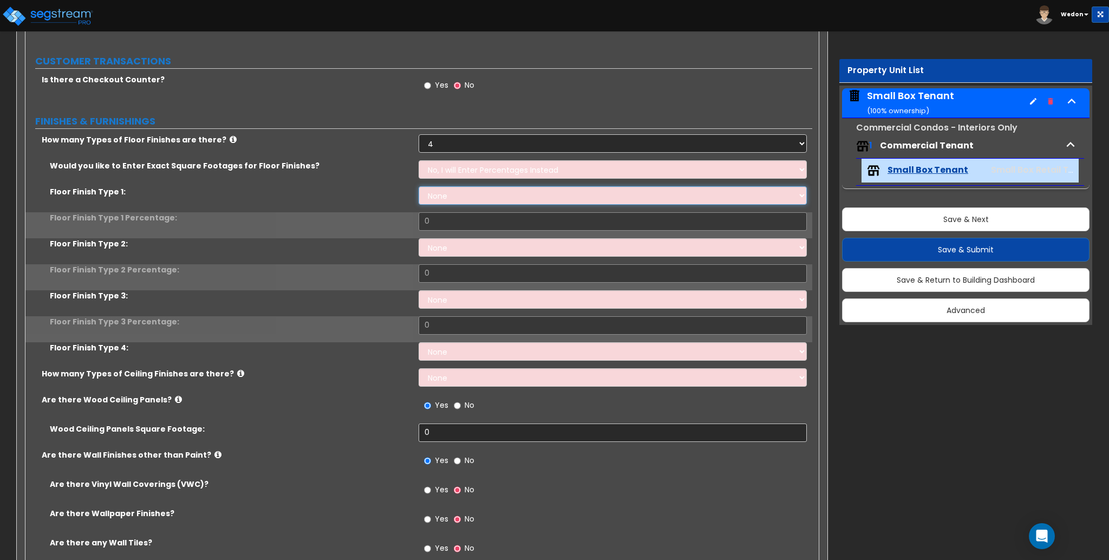
click at [440, 195] on select "None Tile Flooring Hardwood Flooring Resilient Laminate Flooring VCT Flooring S…" at bounding box center [613, 195] width 388 height 18
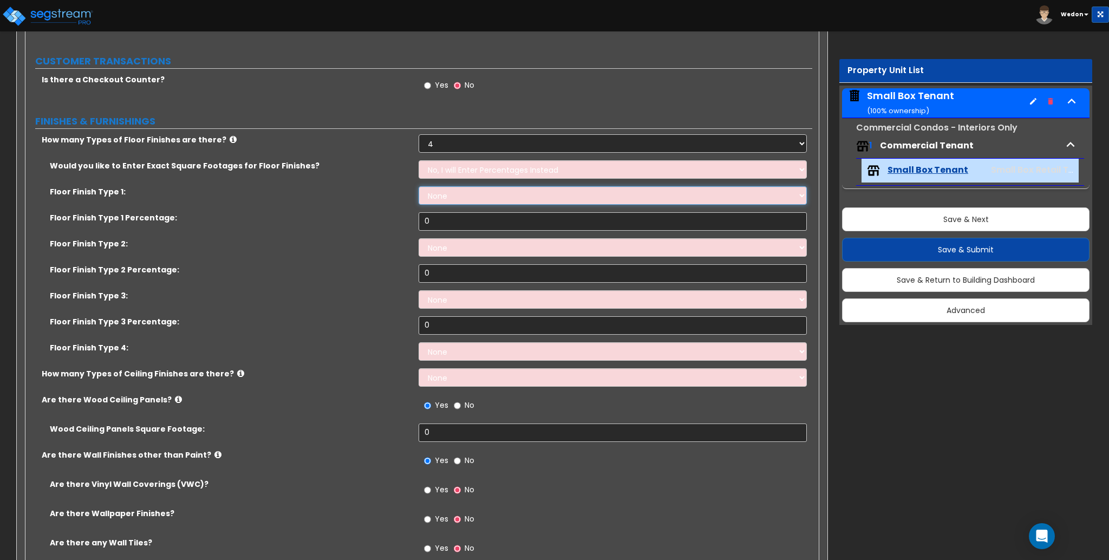
select select "6"
click at [419, 186] on select "None Tile Flooring Hardwood Flooring Resilient Laminate Flooring VCT Flooring S…" at bounding box center [613, 195] width 388 height 18
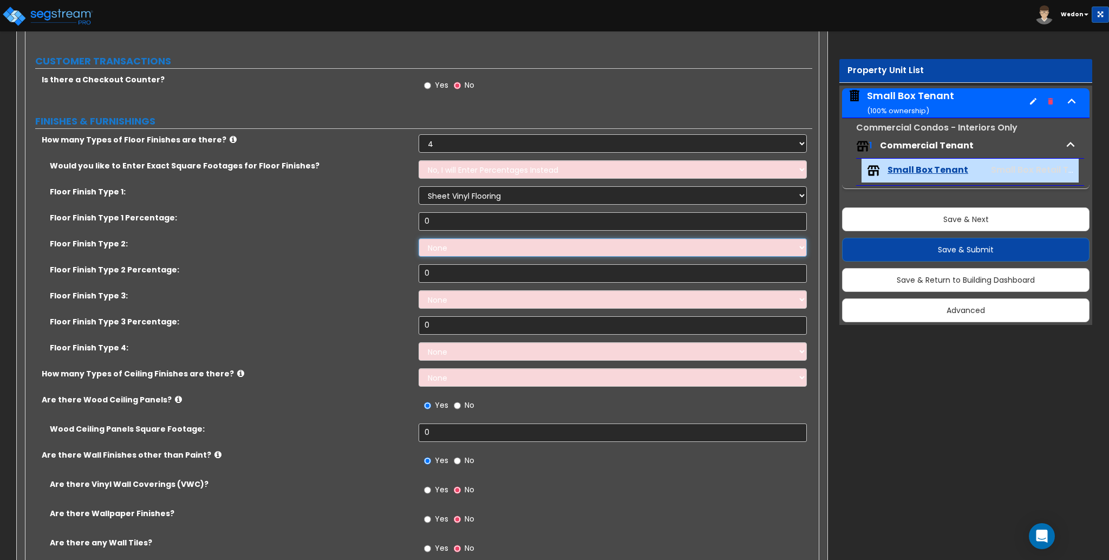
drag, startPoint x: 442, startPoint y: 245, endPoint x: 454, endPoint y: 244, distance: 12.0
click at [442, 245] on select "None Tile Flooring Hardwood Flooring Resilient Laminate Flooring VCT Flooring S…" at bounding box center [613, 247] width 388 height 18
select select "2"
click at [419, 238] on select "None Tile Flooring Hardwood Flooring Resilient Laminate Flooring VCT Flooring S…" at bounding box center [613, 247] width 388 height 18
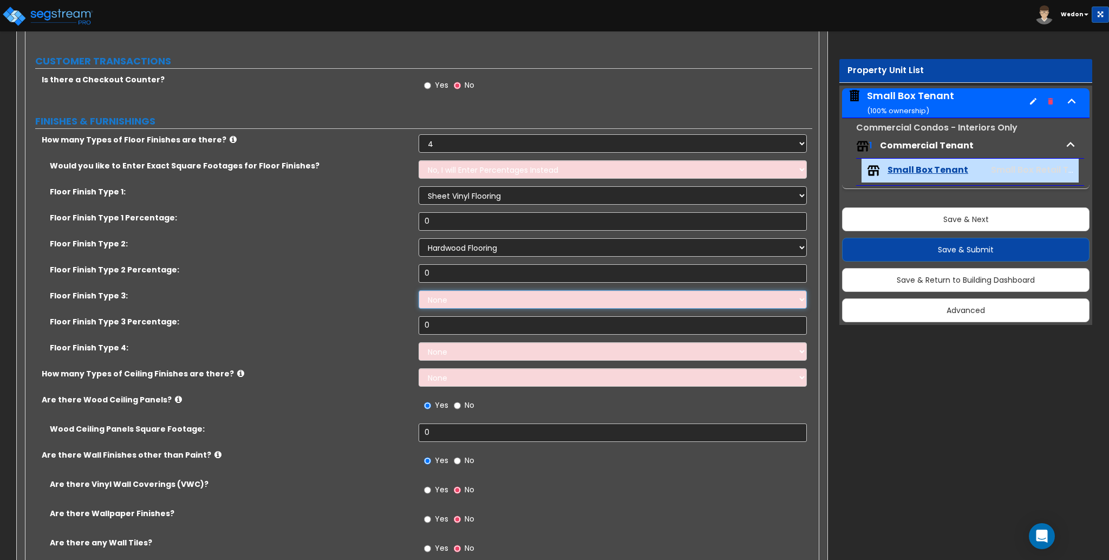
click at [458, 302] on select "None Tile Flooring Hardwood Flooring Resilient Laminate Flooring VCT Flooring S…" at bounding box center [613, 299] width 388 height 18
select select "4"
click at [419, 290] on select "None Tile Flooring Hardwood Flooring Resilient Laminate Flooring VCT Flooring S…" at bounding box center [613, 299] width 388 height 18
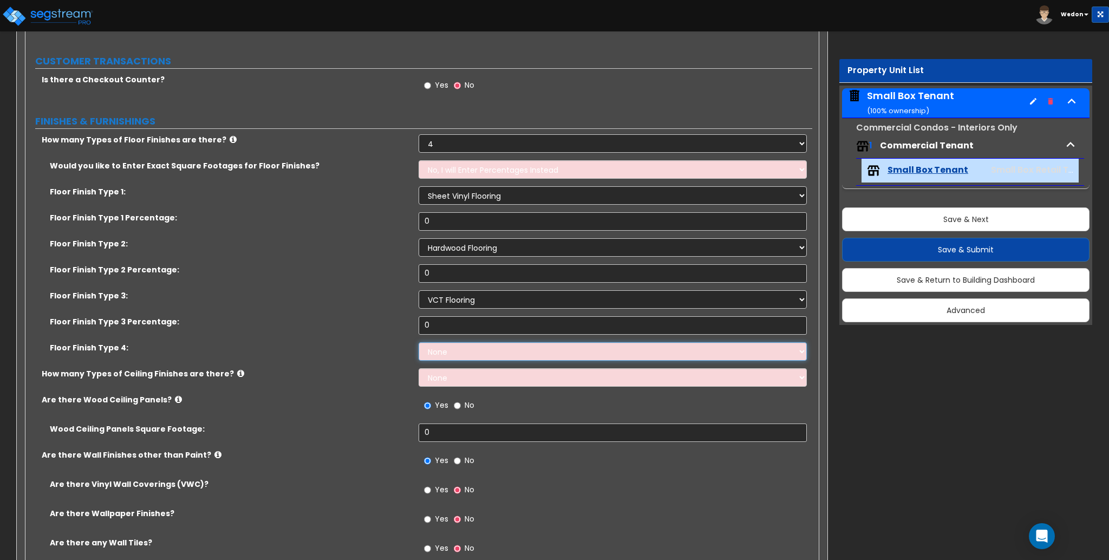
drag, startPoint x: 487, startPoint y: 350, endPoint x: 491, endPoint y: 343, distance: 8.2
click at [487, 350] on select "None Tile Flooring Hardwood Flooring Resilient Laminate Flooring VCT Flooring S…" at bounding box center [613, 351] width 388 height 18
select select "5"
click at [419, 342] on select "None Tile Flooring Hardwood Flooring Resilient Laminate Flooring VCT Flooring S…" at bounding box center [613, 351] width 388 height 18
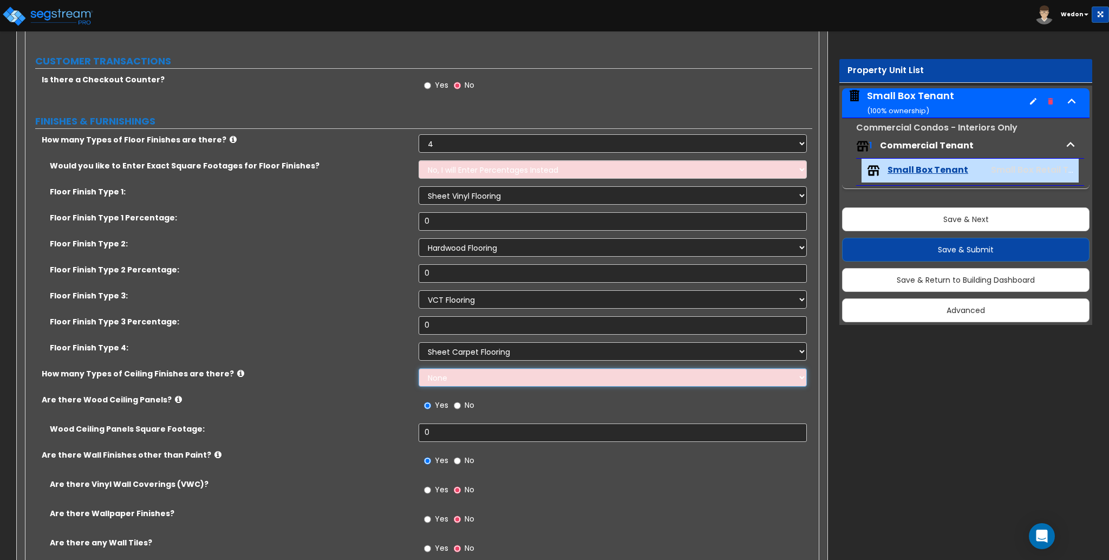
drag, startPoint x: 456, startPoint y: 380, endPoint x: 468, endPoint y: 382, distance: 12.1
click at [456, 380] on select "None 1 2 3" at bounding box center [613, 377] width 388 height 18
select select "3"
click at [419, 368] on select "None 1 2 3" at bounding box center [613, 377] width 388 height 18
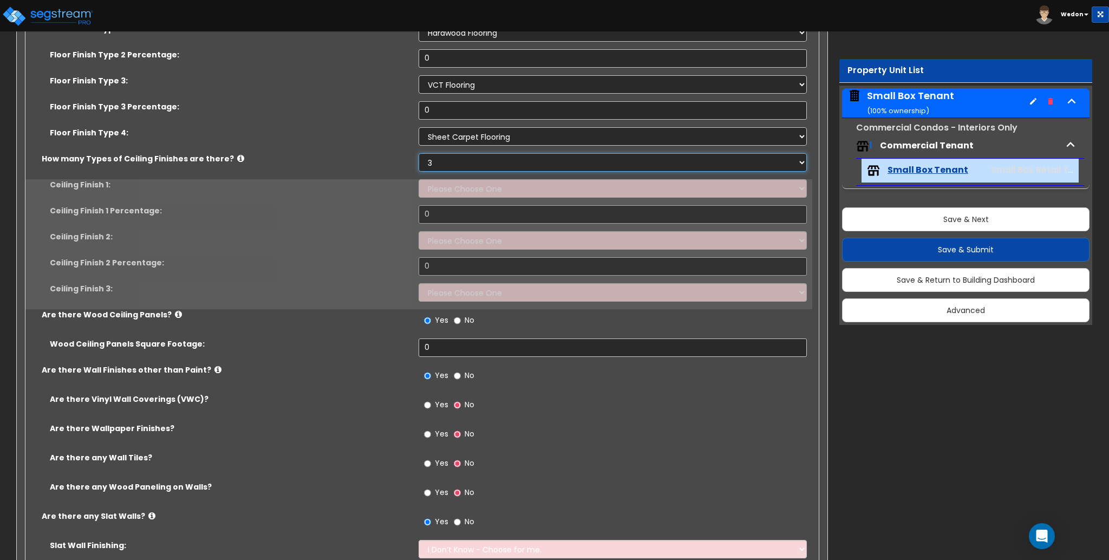
scroll to position [433, 0]
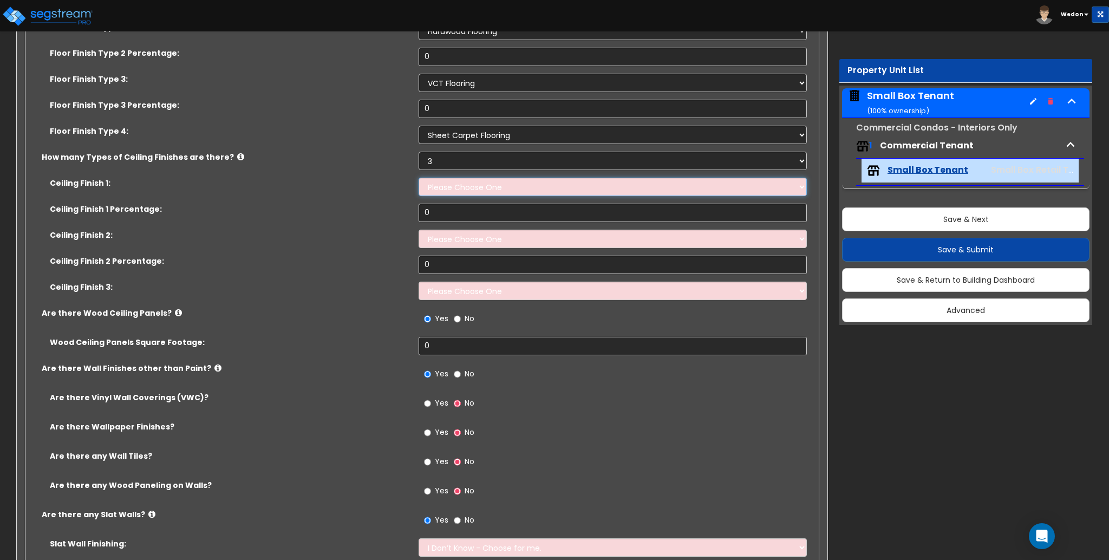
click at [501, 193] on select "Please Choose One Drop Ceiling Open Ceiling Drywall Ceiling" at bounding box center [613, 187] width 388 height 18
select select "1"
click at [419, 178] on select "Please Choose One Drop Ceiling Open Ceiling Drywall Ceiling" at bounding box center [613, 187] width 388 height 18
drag, startPoint x: 431, startPoint y: 226, endPoint x: 446, endPoint y: 230, distance: 15.2
click at [431, 227] on div "Ceiling Finish 1 Percentage: 0" at bounding box center [418, 217] width 787 height 26
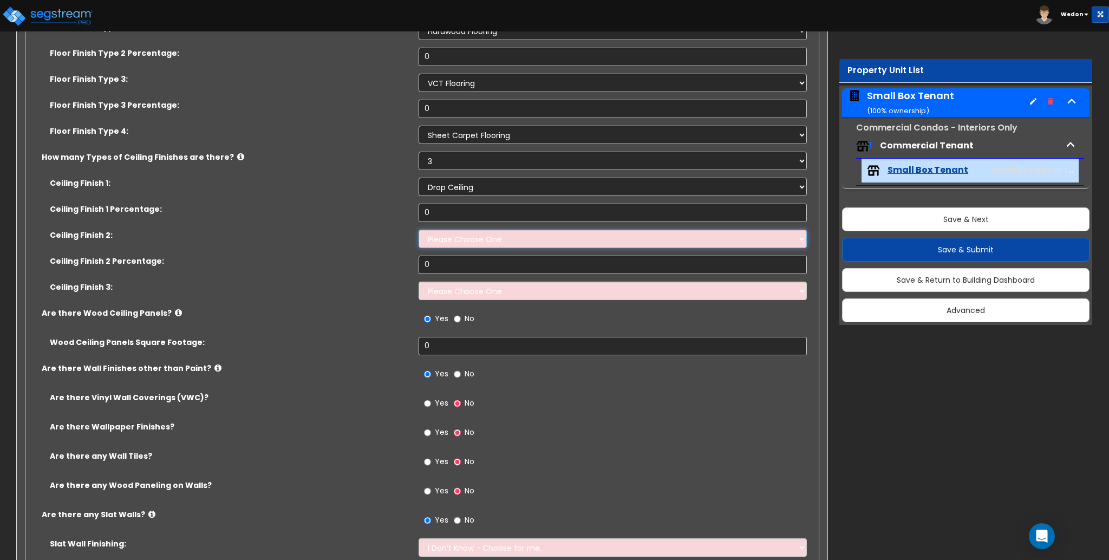
click at [603, 242] on select "Please Choose One Drop Ceiling Open Ceiling Drywall Ceiling" at bounding box center [613, 239] width 388 height 18
select select "2"
click at [419, 230] on select "Please Choose One Drop Ceiling Open Ceiling Drywall Ceiling" at bounding box center [613, 239] width 388 height 18
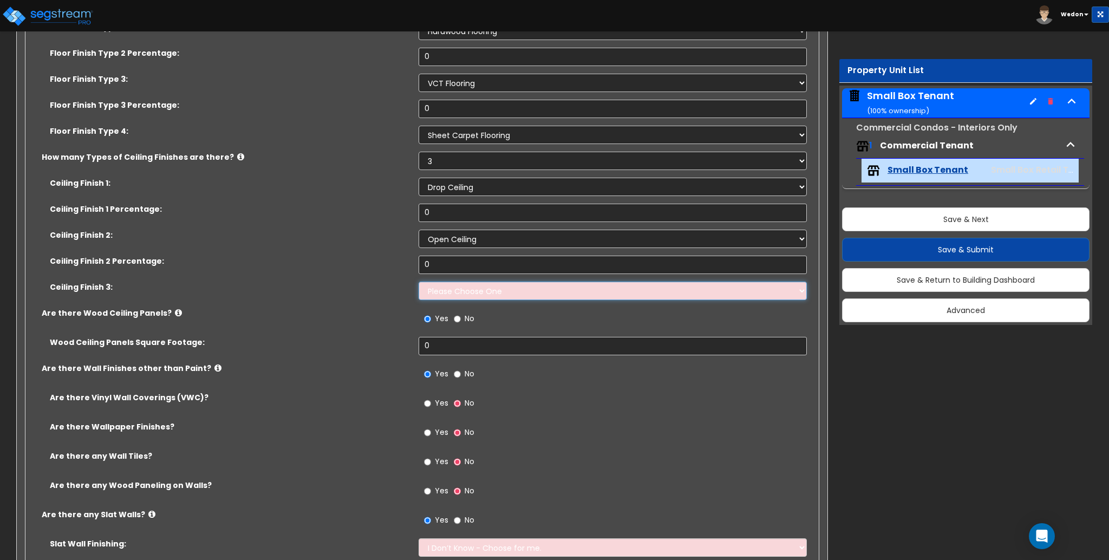
drag, startPoint x: 478, startPoint y: 290, endPoint x: 479, endPoint y: 299, distance: 9.2
click at [478, 289] on select "Please Choose One Drop Ceiling Open Ceiling Drywall Ceiling" at bounding box center [613, 291] width 388 height 18
select select "3"
click at [419, 282] on select "Please Choose One Drop Ceiling Open Ceiling Drywall Ceiling" at bounding box center [613, 291] width 388 height 18
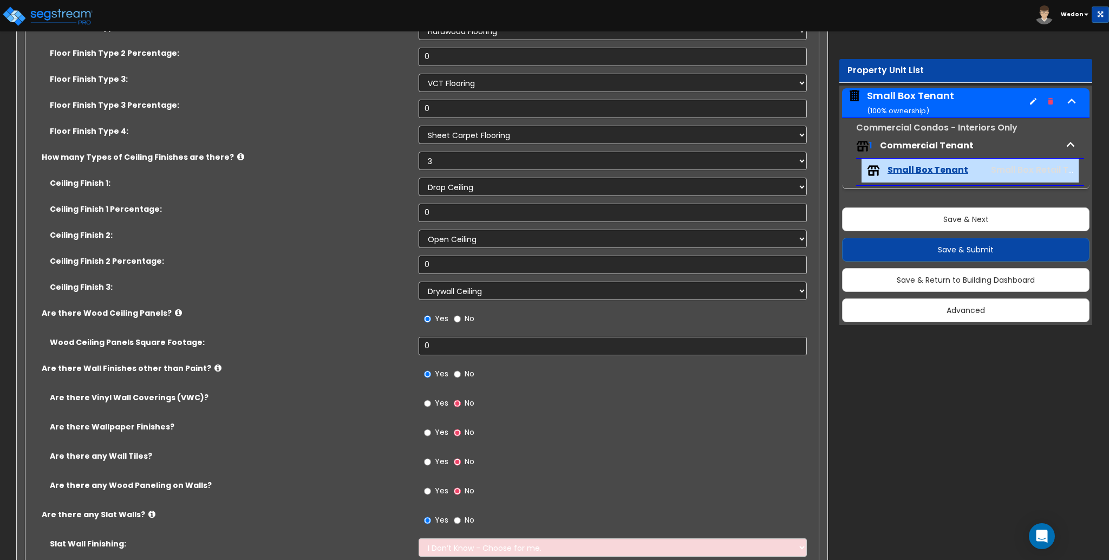
click at [287, 286] on label "Ceiling Finish 3:" at bounding box center [230, 287] width 361 height 11
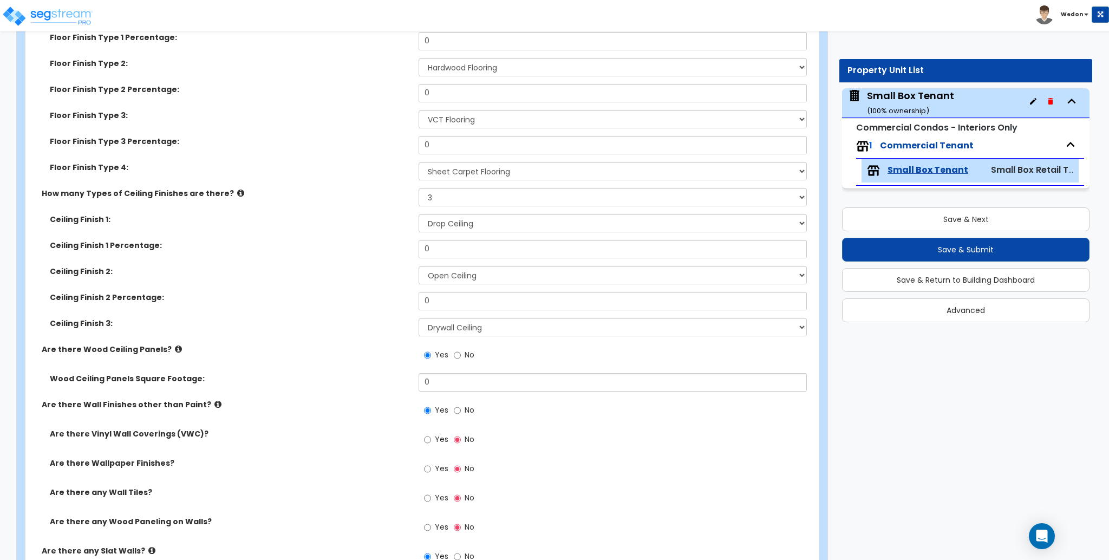
scroll to position [289, 0]
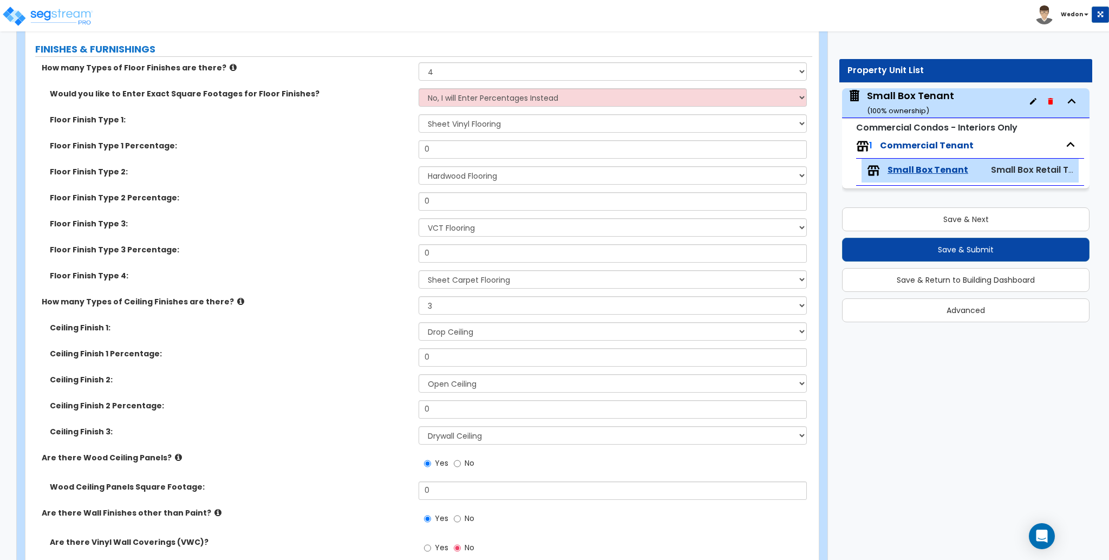
click at [368, 232] on div "Floor Finish Type 3: None Tile Flooring Hardwood Flooring Resilient Laminate Fl…" at bounding box center [418, 231] width 787 height 26
click at [339, 212] on div "Floor Finish Type 2 Percentage: 0" at bounding box center [418, 205] width 787 height 26
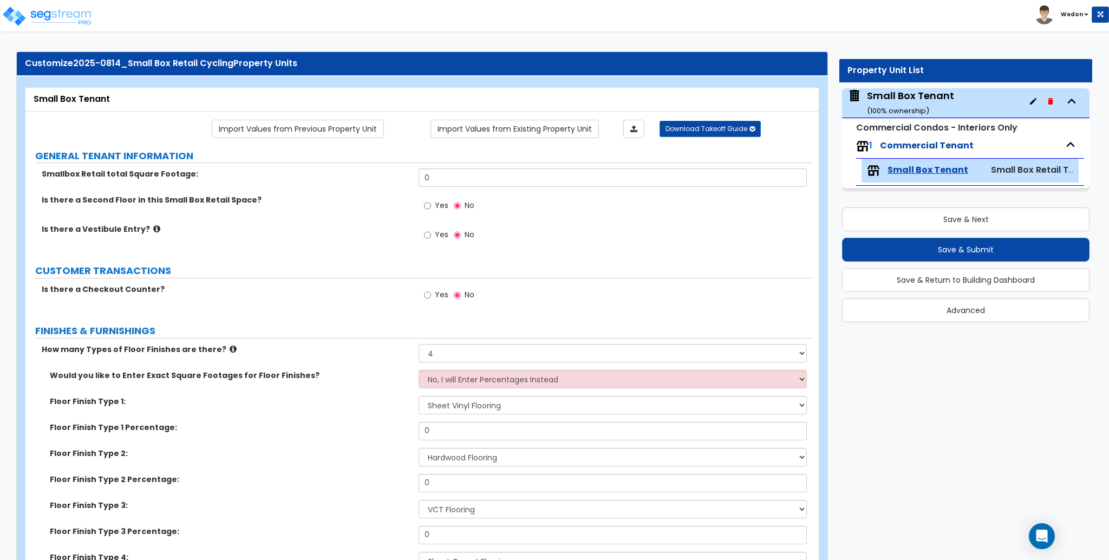
scroll to position [0, 0]
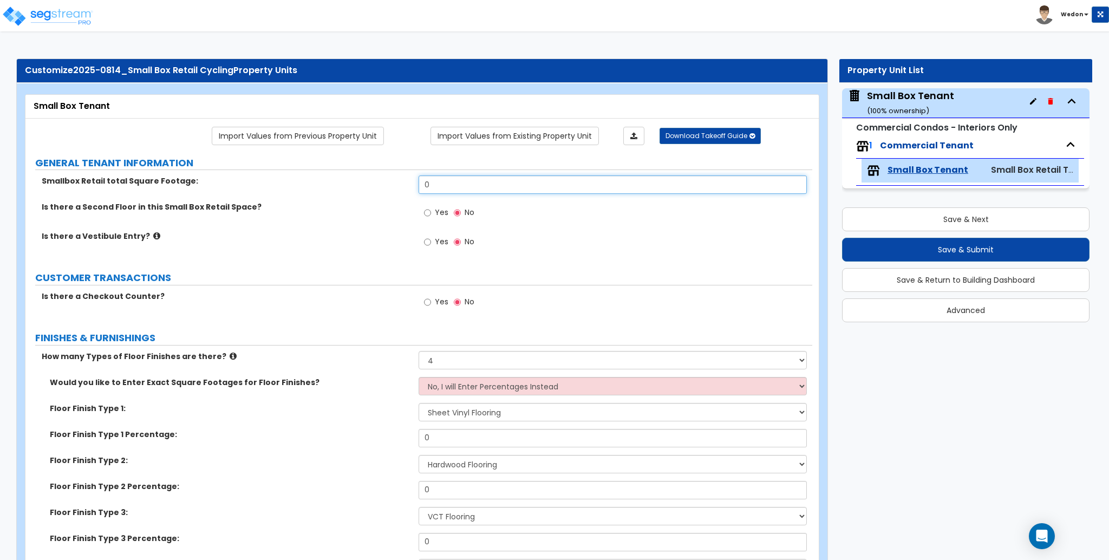
click at [455, 178] on input "0" at bounding box center [613, 184] width 388 height 18
type input "9,000"
click at [437, 242] on span "Yes" at bounding box center [442, 241] width 14 height 11
click at [431, 242] on input "Yes" at bounding box center [427, 242] width 7 height 12
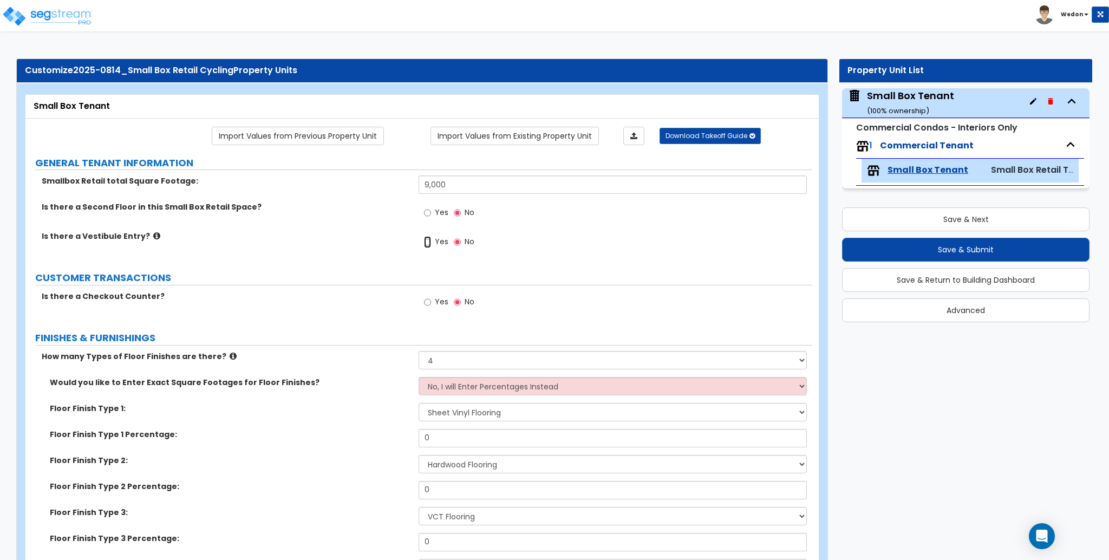
radio input "true"
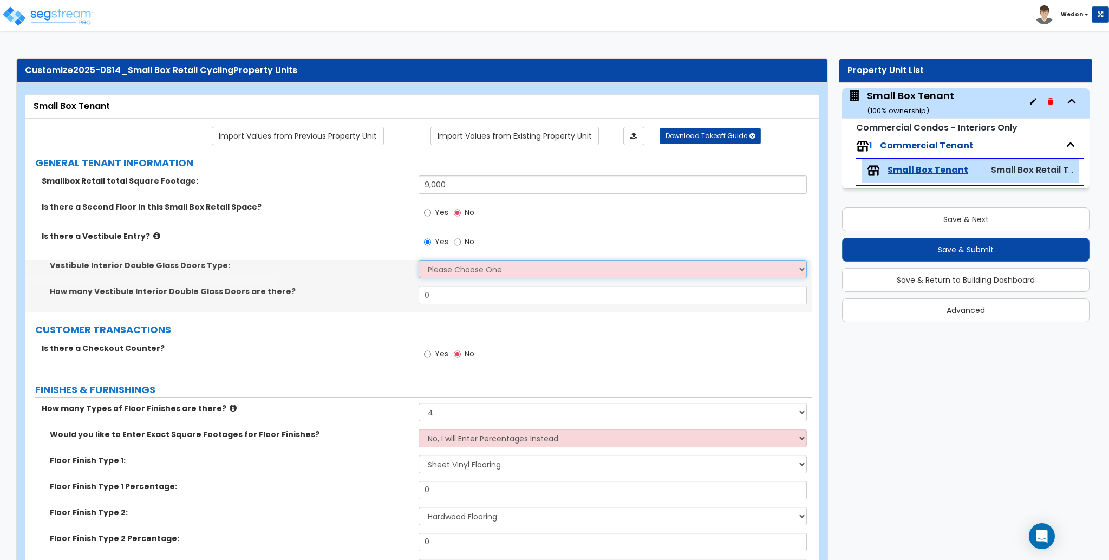
drag, startPoint x: 477, startPoint y: 262, endPoint x: 536, endPoint y: 271, distance: 59.1
click at [476, 262] on select "Please Choose One Hinged Sliding" at bounding box center [613, 269] width 388 height 18
select select "2"
click at [419, 260] on select "Please Choose One Hinged Sliding" at bounding box center [613, 269] width 388 height 18
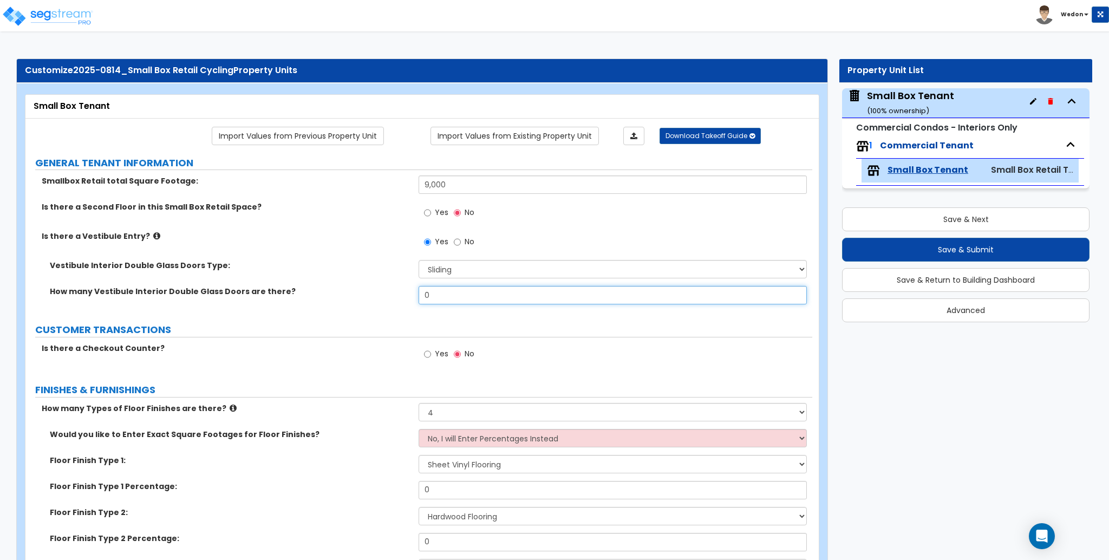
click at [465, 301] on input "0" at bounding box center [613, 295] width 388 height 18
click at [520, 296] on input "0" at bounding box center [613, 295] width 388 height 18
click at [419, 204] on div "Is there a Second Floor in this Small Box Retail Space? Yes No" at bounding box center [418, 215] width 787 height 29
click at [445, 210] on span "Yes" at bounding box center [442, 212] width 14 height 11
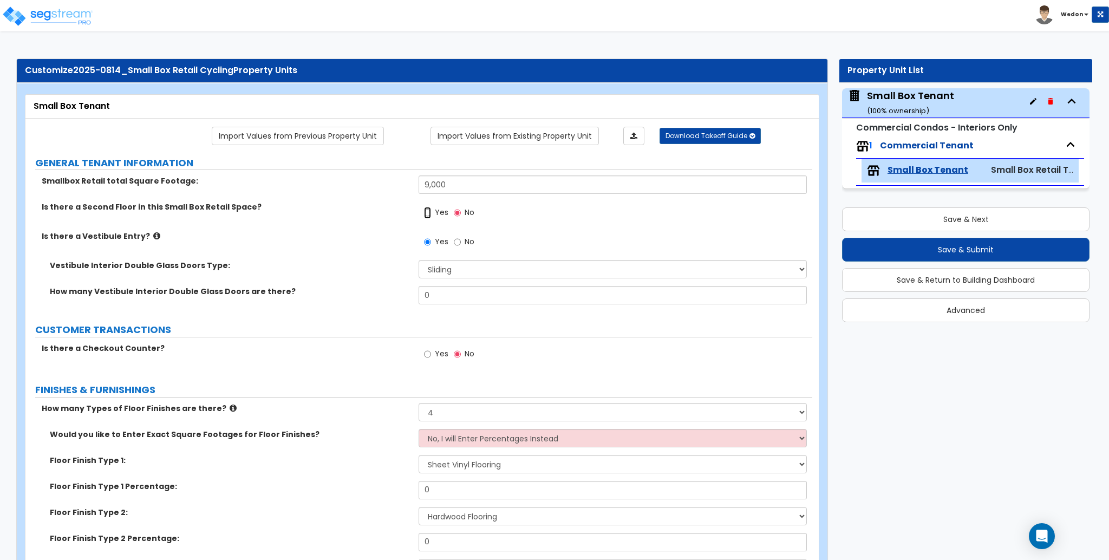
click at [431, 210] on input "Yes" at bounding box center [427, 213] width 7 height 12
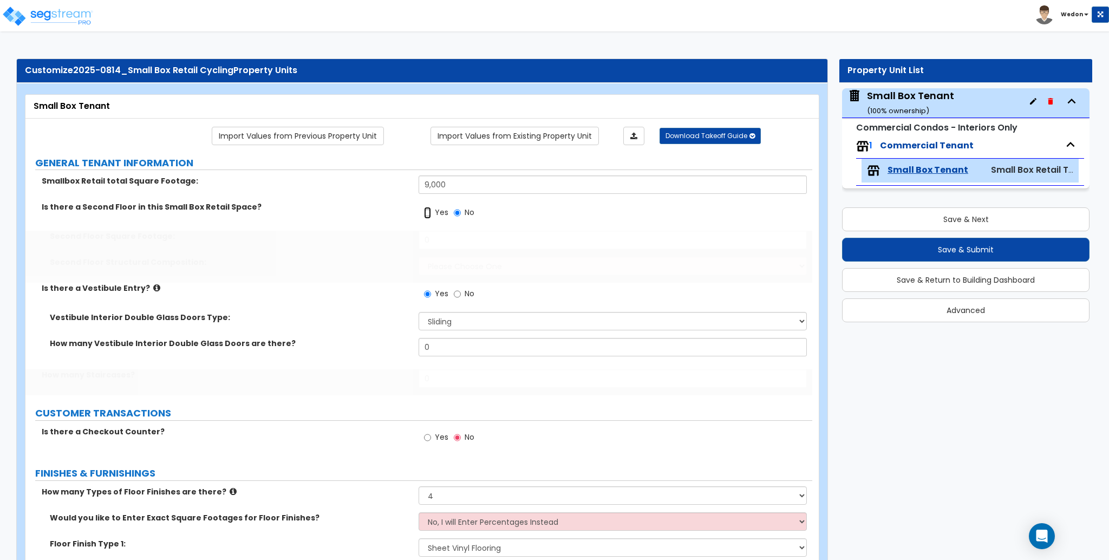
radio input "true"
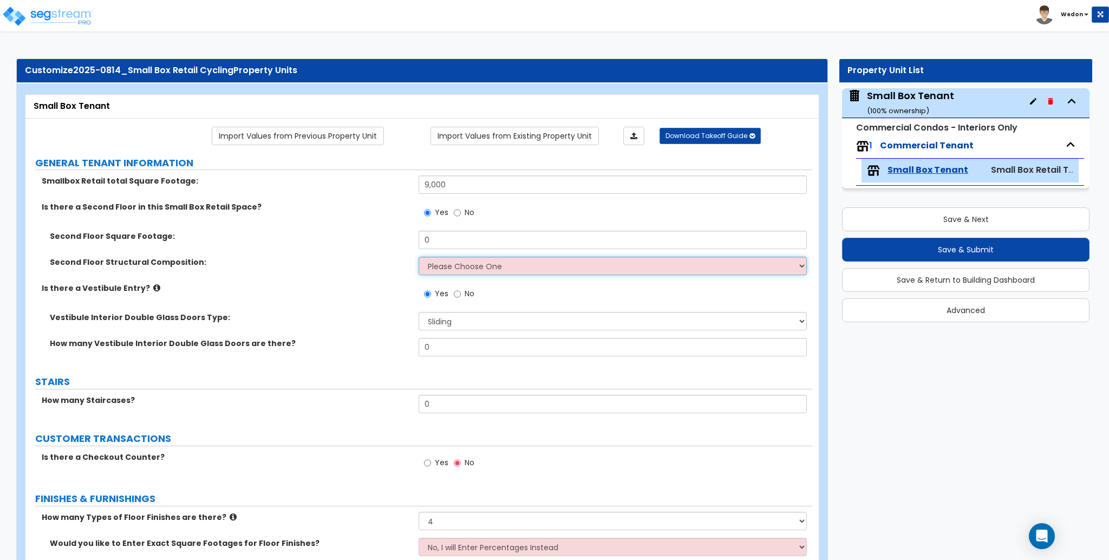
drag, startPoint x: 462, startPoint y: 262, endPoint x: 536, endPoint y: 259, distance: 74.2
click at [462, 262] on select "Please Choose One Reinforced Concrete Structural Steel Wood Stud Metal Stud" at bounding box center [613, 266] width 388 height 18
select select "4"
click at [419, 257] on select "Please Choose One Reinforced Concrete Structural Steel Wood Stud Metal Stud" at bounding box center [613, 266] width 388 height 18
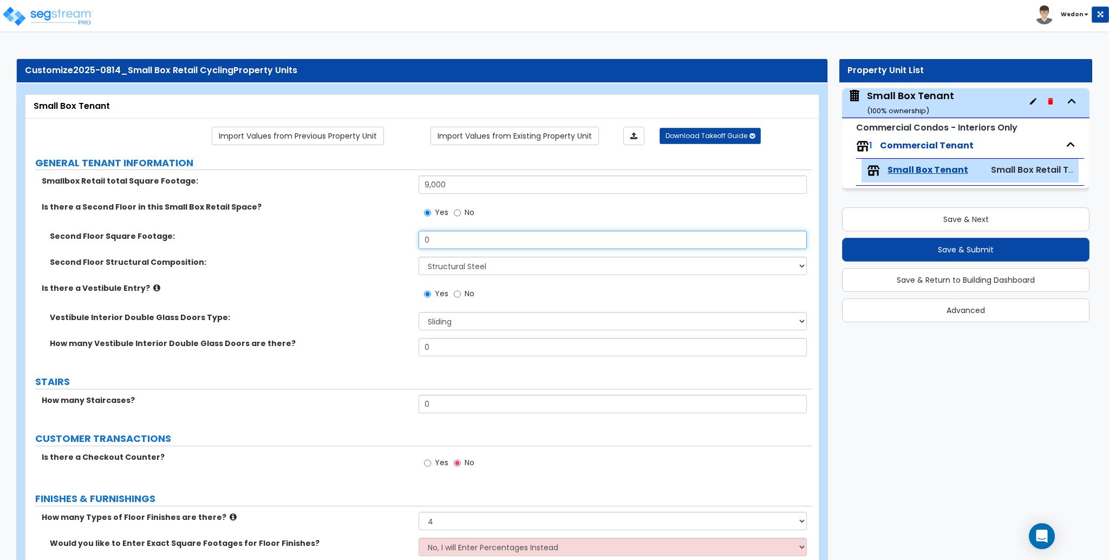
click at [456, 243] on input "0" at bounding box center [613, 240] width 388 height 18
click at [457, 242] on input "0" at bounding box center [613, 240] width 388 height 18
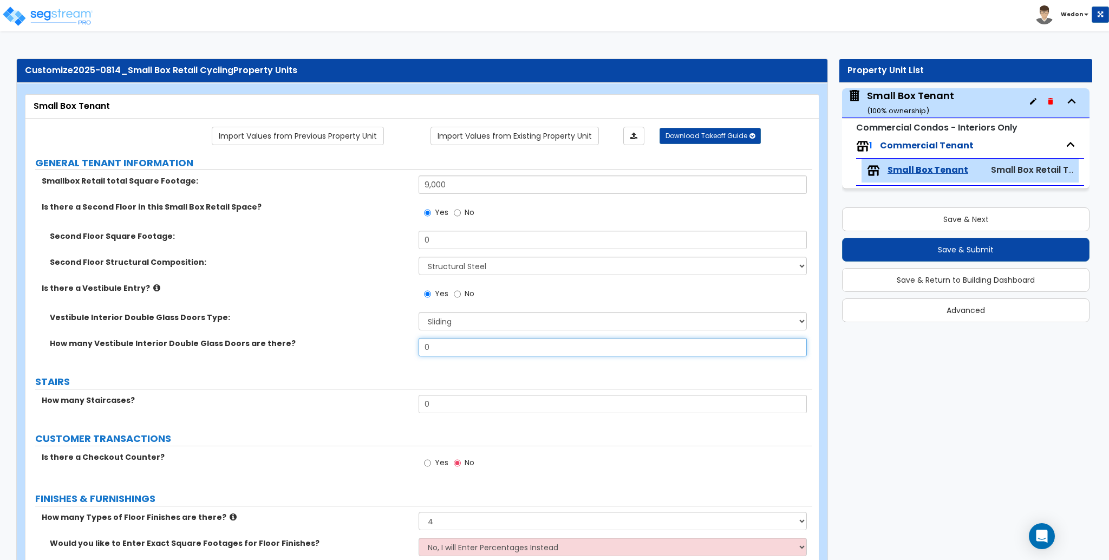
click at [520, 351] on input "0" at bounding box center [613, 347] width 388 height 18
click at [520, 350] on input "0" at bounding box center [613, 347] width 388 height 18
type input "4"
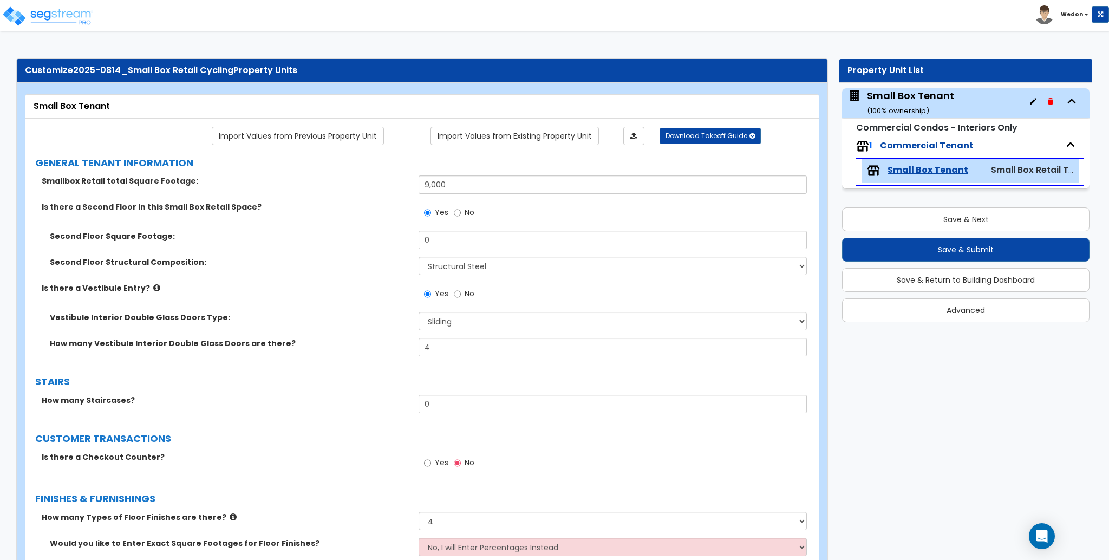
click at [460, 416] on div "How many Staircases? 0" at bounding box center [418, 408] width 787 height 26
click at [456, 400] on input "0" at bounding box center [613, 404] width 388 height 18
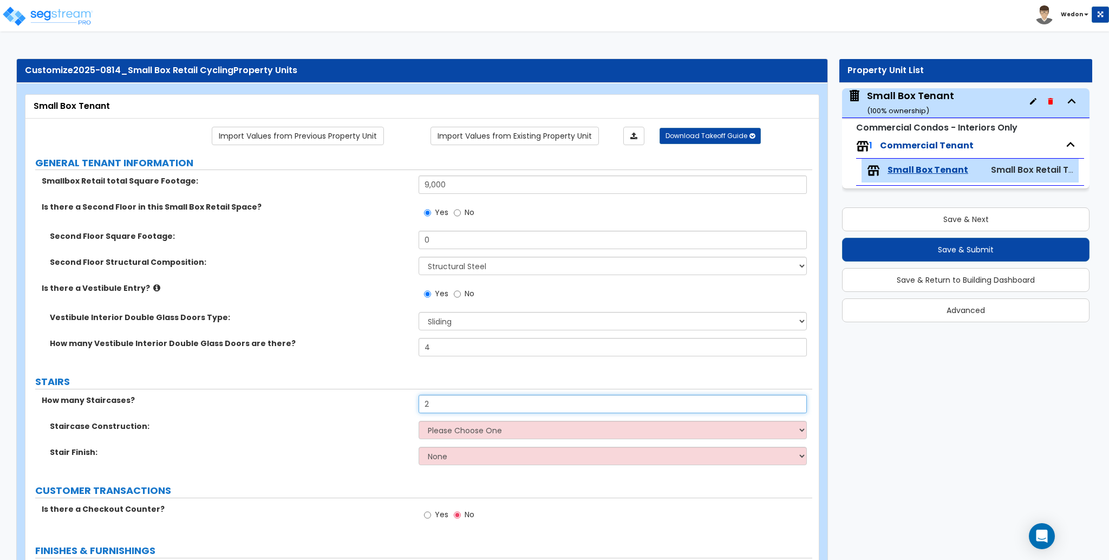
drag, startPoint x: 435, startPoint y: 397, endPoint x: 384, endPoint y: 399, distance: 50.4
click at [393, 399] on div "How many Staircases? 2" at bounding box center [418, 408] width 787 height 26
type input "1"
click at [552, 434] on select "Please Choose One Concrete Steel Wood Please Choose For Me" at bounding box center [613, 430] width 388 height 18
select select "3"
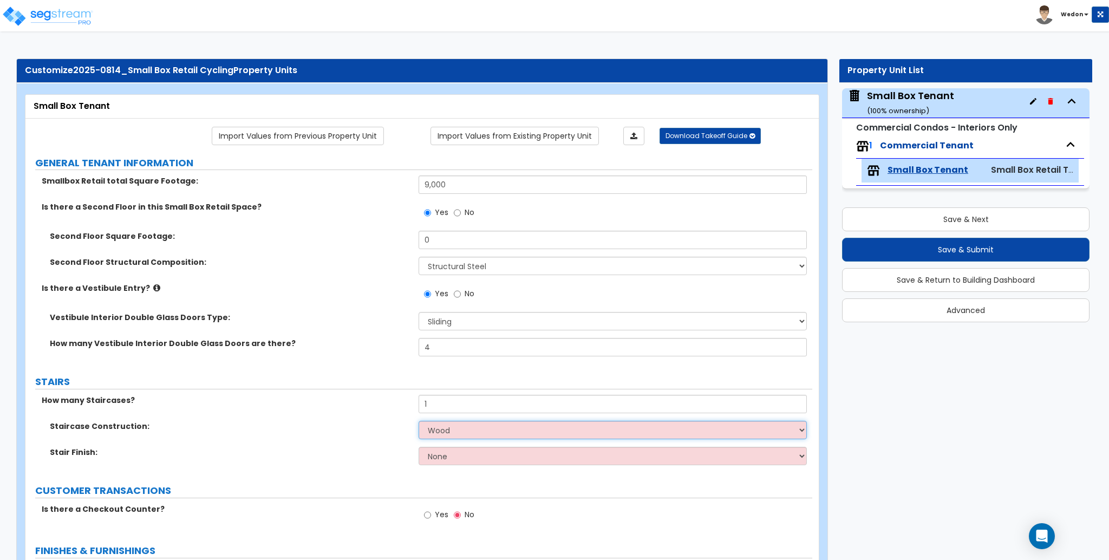
click at [419, 421] on select "Please Choose One Concrete Steel Wood Please Choose For Me" at bounding box center [613, 430] width 388 height 18
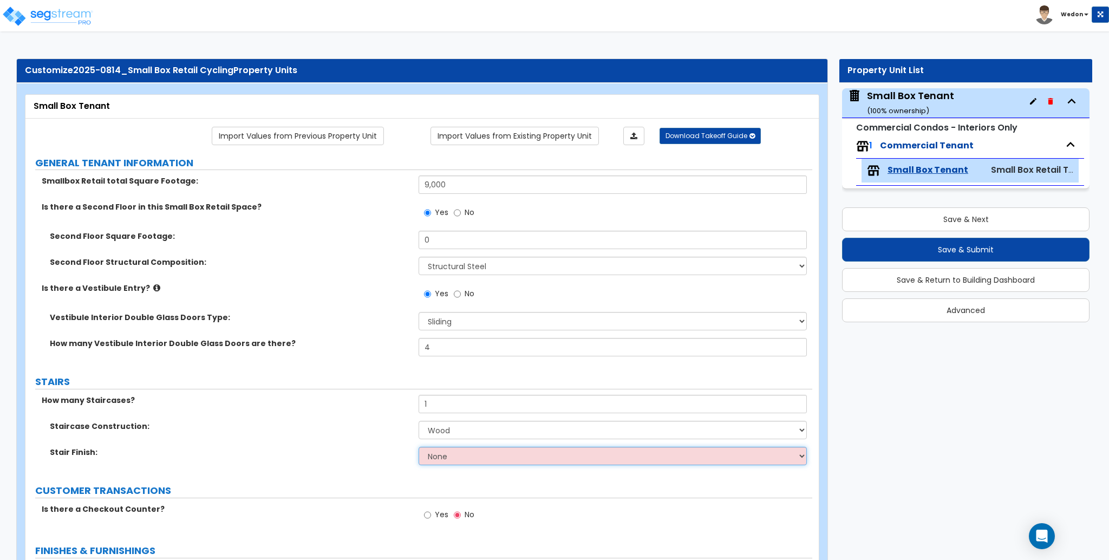
click at [451, 453] on select "None Tile Wood Laminate VCT Sheet Carpet Sheet Vinyl Carpet Tile" at bounding box center [613, 456] width 388 height 18
select select "6"
click at [419, 447] on select "None Tile Wood Laminate VCT Sheet Carpet Sheet Vinyl Carpet Tile" at bounding box center [613, 456] width 388 height 18
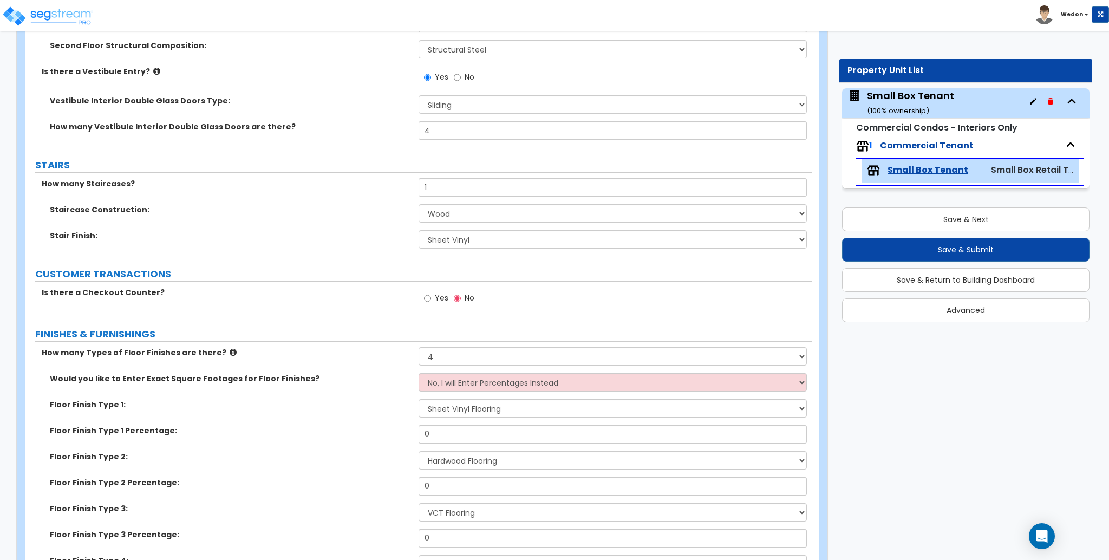
click at [305, 365] on div "How many Types of Floor Finishes are there? None 1 2 3 4" at bounding box center [418, 360] width 787 height 26
click at [440, 294] on span "Yes" at bounding box center [442, 297] width 14 height 11
click at [431, 294] on input "Yes" at bounding box center [427, 298] width 7 height 12
radio input "true"
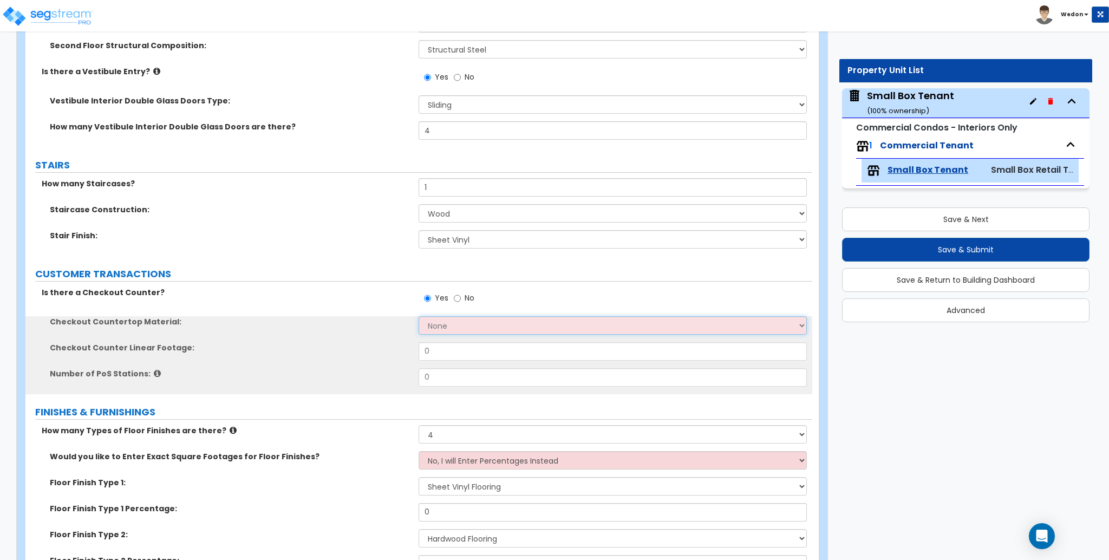
click at [482, 323] on select "None Plastic Laminate Solid Surface Stone Quartz Marble Tile Wood Stainless Ste…" at bounding box center [613, 325] width 388 height 18
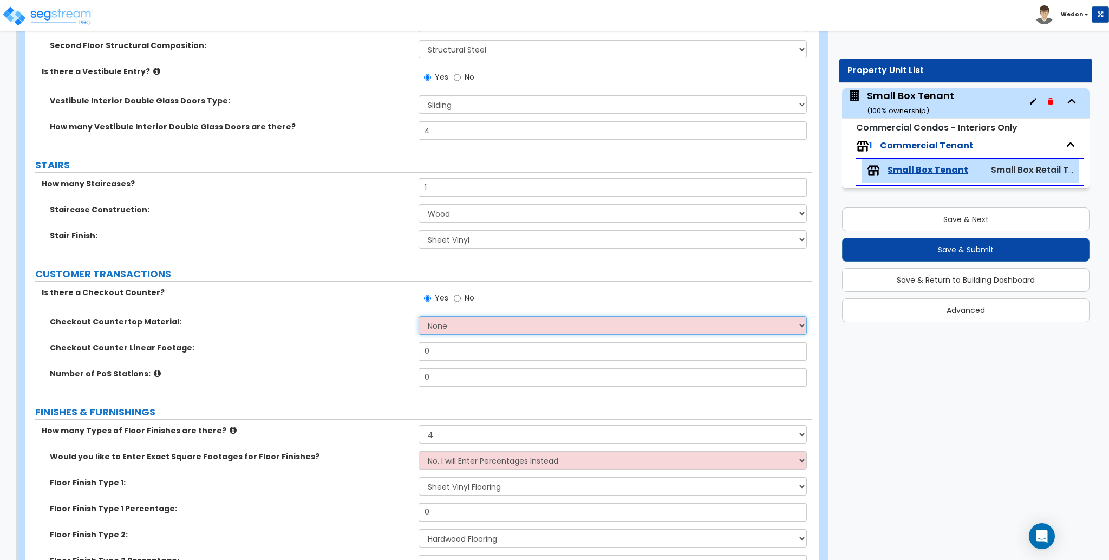
select select "3"
click at [419, 316] on select "None Plastic Laminate Solid Surface Stone Quartz Marble Tile Wood Stainless Ste…" at bounding box center [613, 325] width 388 height 18
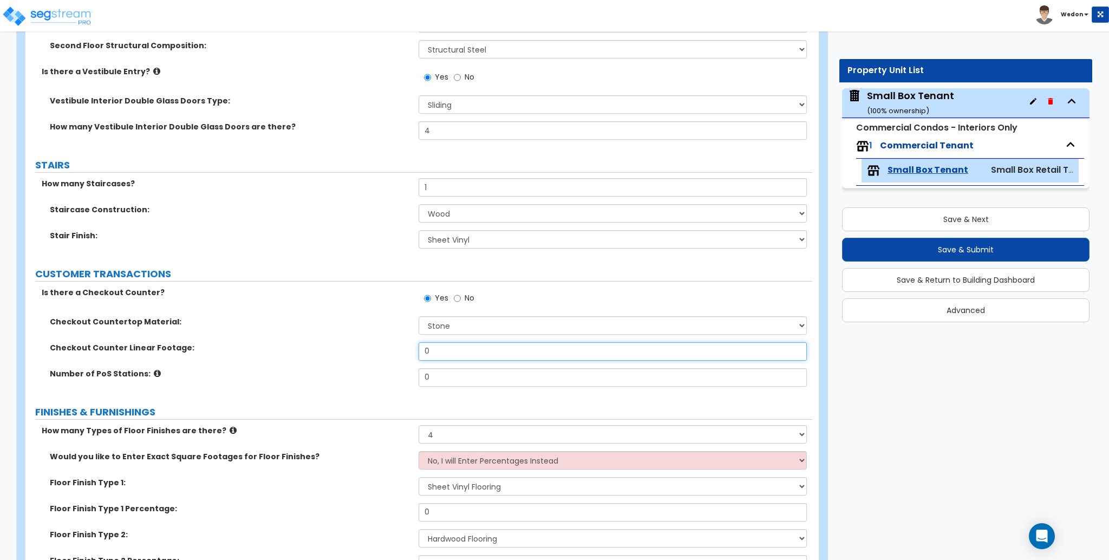
drag, startPoint x: 451, startPoint y: 350, endPoint x: 342, endPoint y: 368, distance: 110.2
click at [341, 348] on div "Checkout Counter Linear Footage: 0" at bounding box center [418, 355] width 787 height 26
type input "24"
click at [313, 380] on div "Number of PoS Stations: 0" at bounding box center [418, 381] width 787 height 26
type input "6"
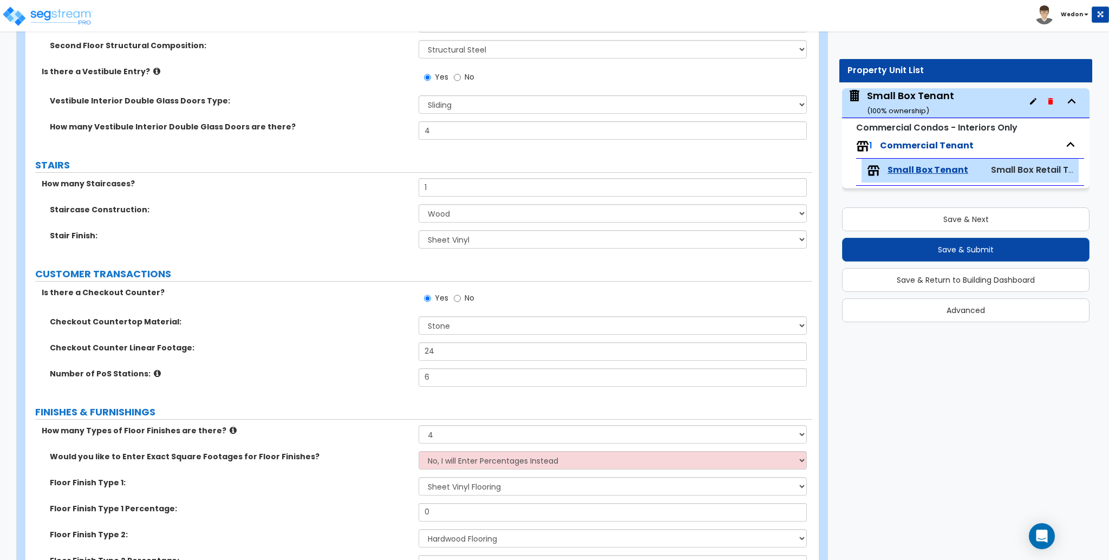
click at [383, 392] on div "Number of PoS Stations: 6" at bounding box center [418, 381] width 787 height 26
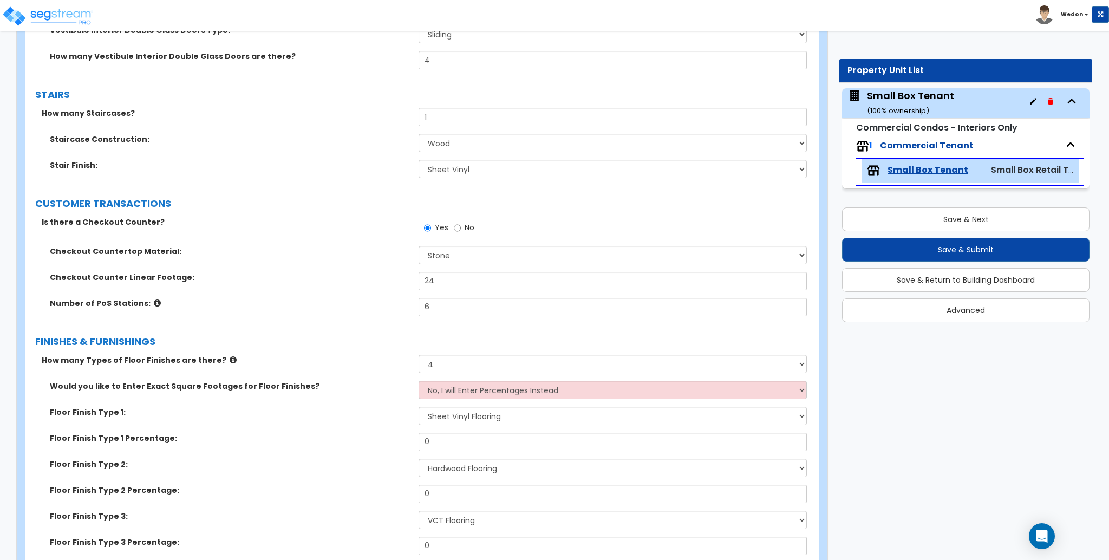
scroll to position [361, 0]
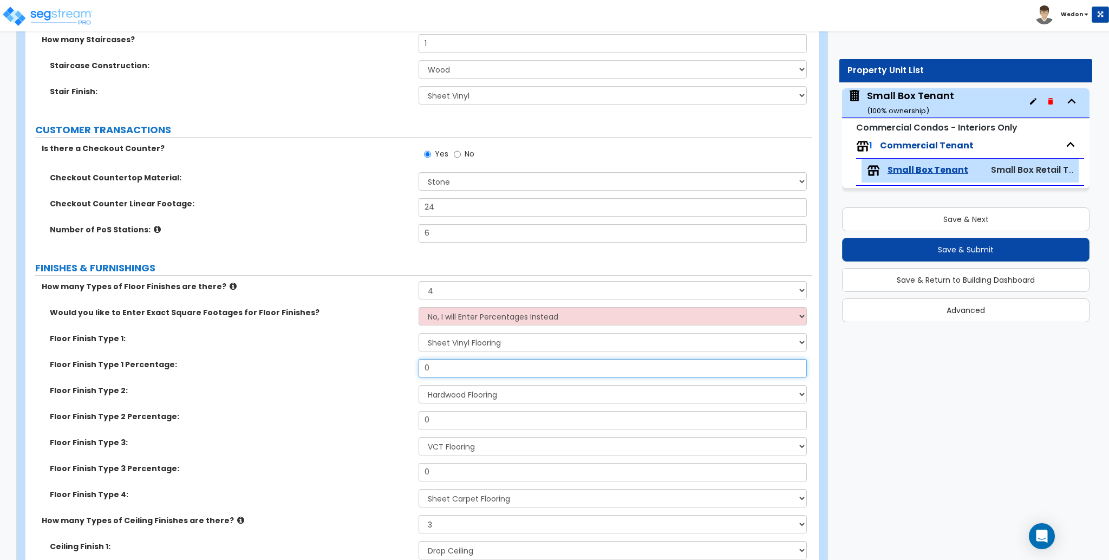
drag, startPoint x: 373, startPoint y: 367, endPoint x: 365, endPoint y: 366, distance: 7.1
click at [365, 366] on div "Floor Finish Type 1 Percentage: 0" at bounding box center [418, 372] width 787 height 26
type input "25"
drag, startPoint x: 397, startPoint y: 416, endPoint x: 373, endPoint y: 420, distance: 24.1
click at [374, 420] on div "Floor Finish Type 2 Percentage: 0" at bounding box center [418, 424] width 787 height 26
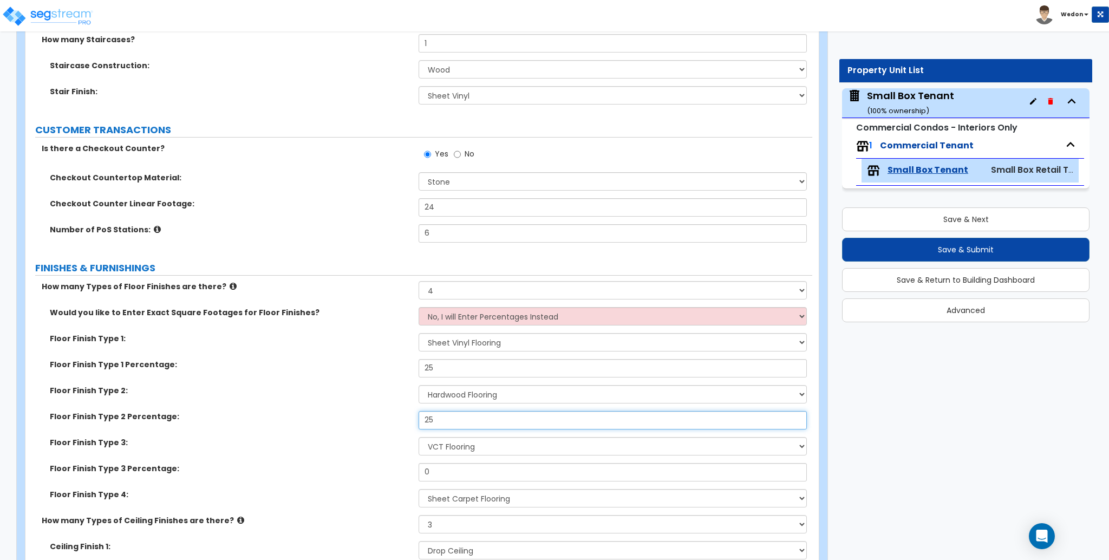
type input "25"
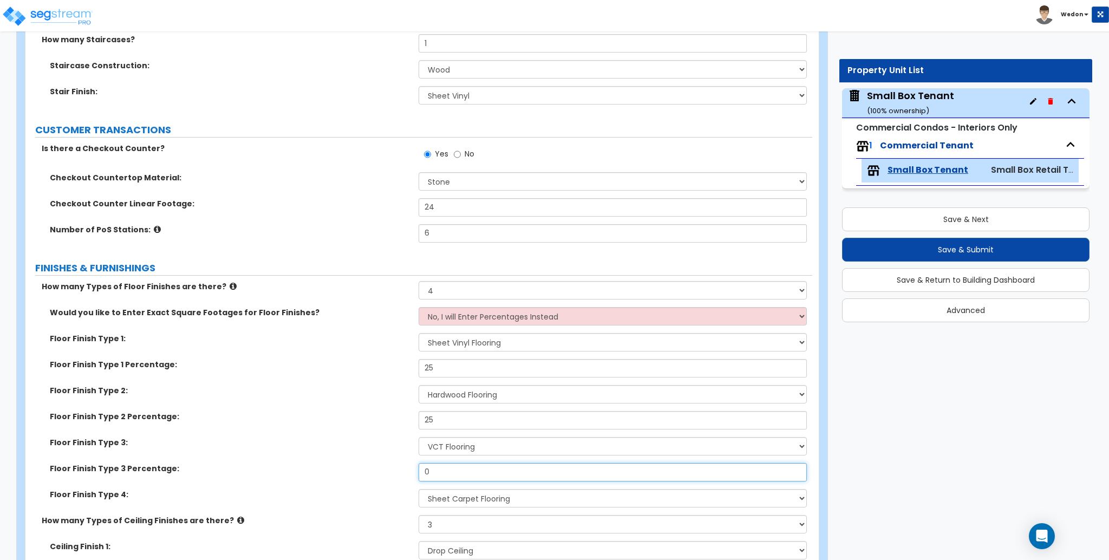
drag, startPoint x: 382, startPoint y: 480, endPoint x: 324, endPoint y: 481, distance: 58.0
click at [342, 480] on div "Floor Finish Type 3 Percentage: 0" at bounding box center [418, 476] width 787 height 26
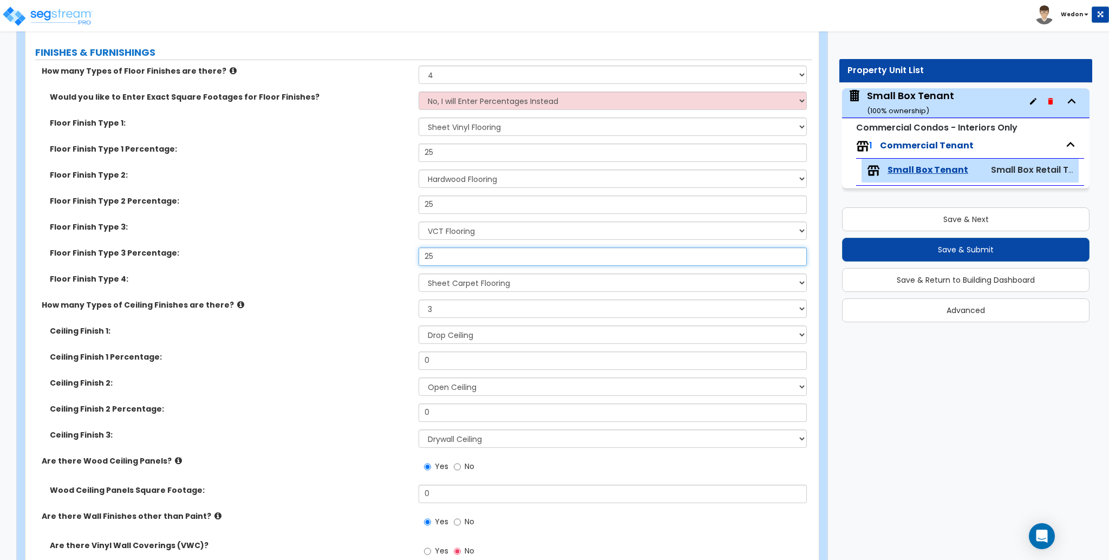
scroll to position [577, 0]
type input "25"
drag, startPoint x: 360, startPoint y: 358, endPoint x: 302, endPoint y: 375, distance: 60.2
click at [319, 361] on div "Ceiling Finish 1 Percentage: 0" at bounding box center [418, 363] width 787 height 26
type input "25"
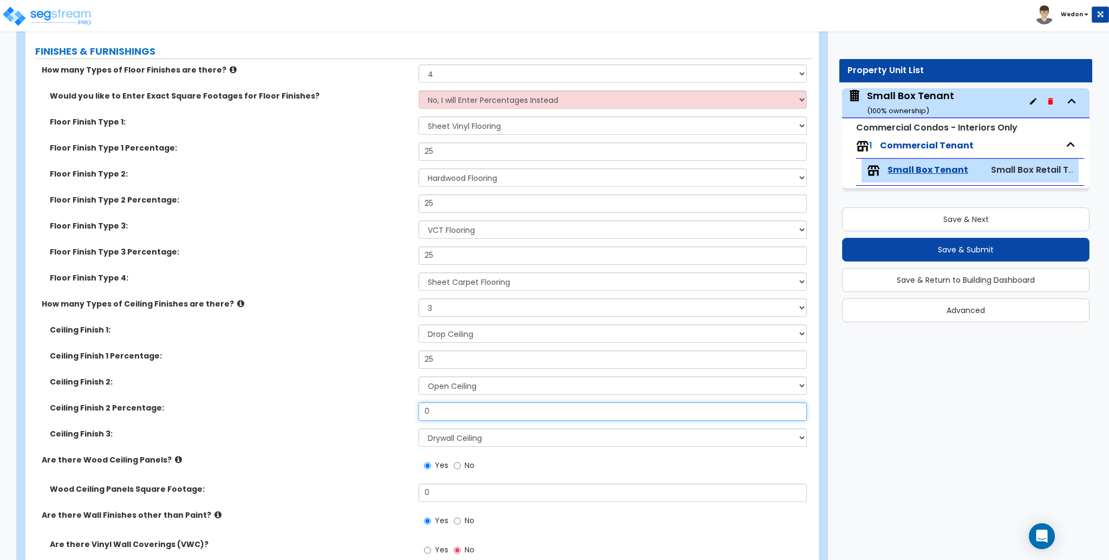
drag, startPoint x: 423, startPoint y: 412, endPoint x: 348, endPoint y: 417, distance: 75.0
click at [354, 415] on div "Ceiling Finish 2 Percentage: 0" at bounding box center [418, 415] width 787 height 26
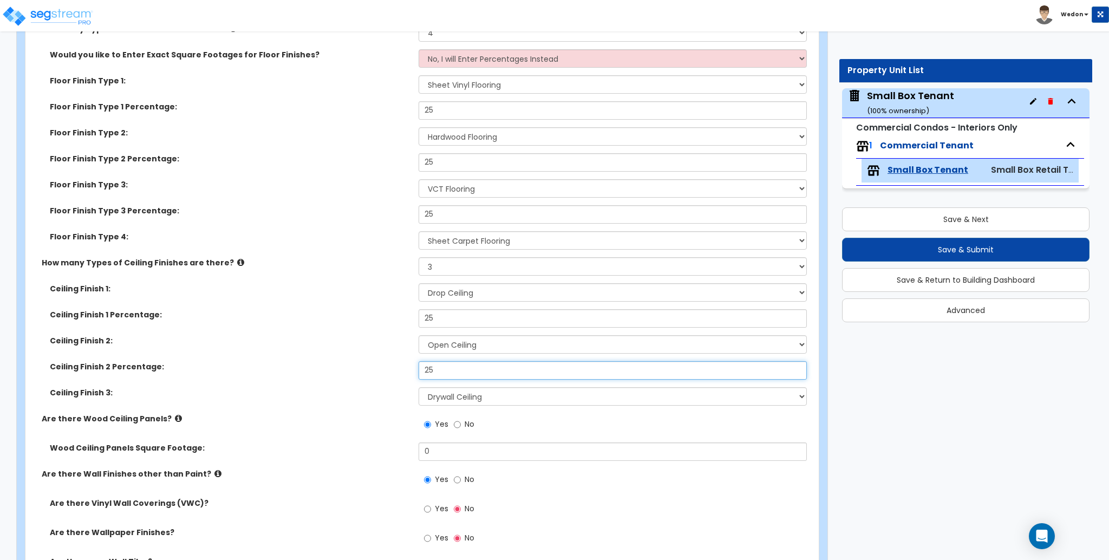
scroll to position [650, 0]
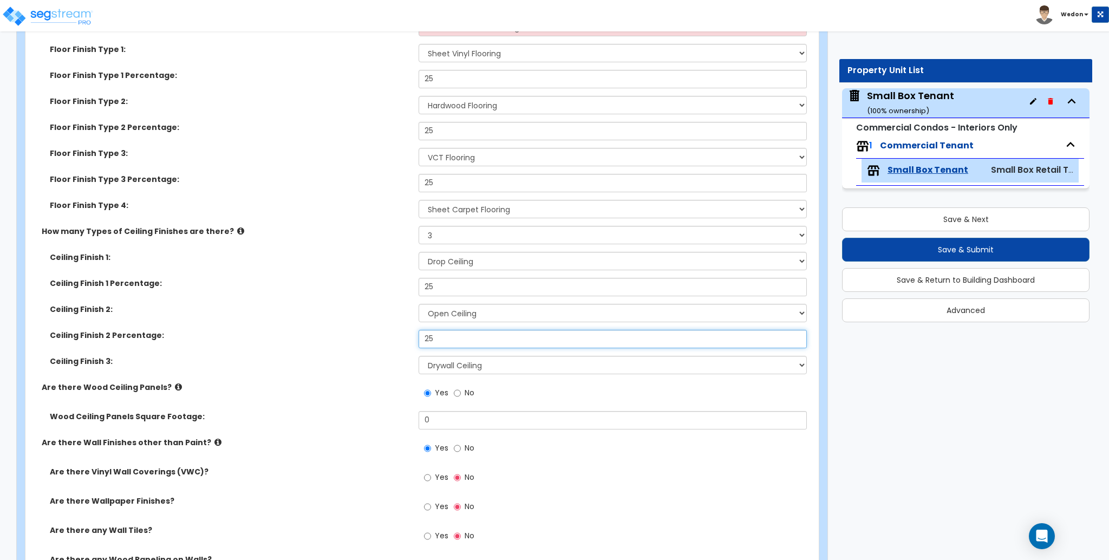
type input "25"
click at [278, 285] on label "Ceiling Finish 1 Percentage:" at bounding box center [230, 283] width 361 height 11
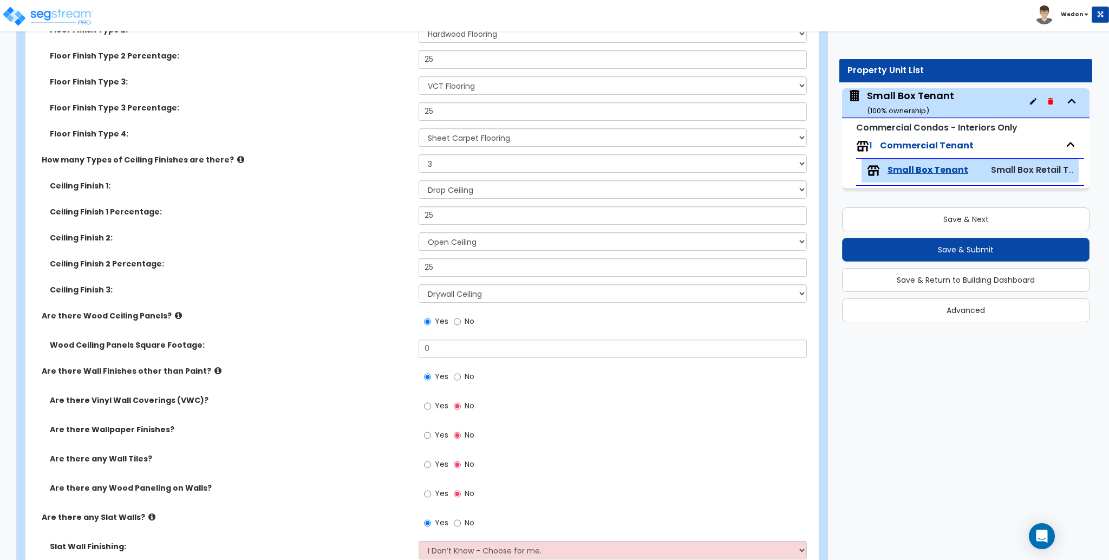
scroll to position [722, 0]
drag, startPoint x: 460, startPoint y: 351, endPoint x: 266, endPoint y: 346, distance: 193.9
click at [273, 346] on div "Wood Ceiling Panels Square Footage: 0" at bounding box center [418, 352] width 787 height 26
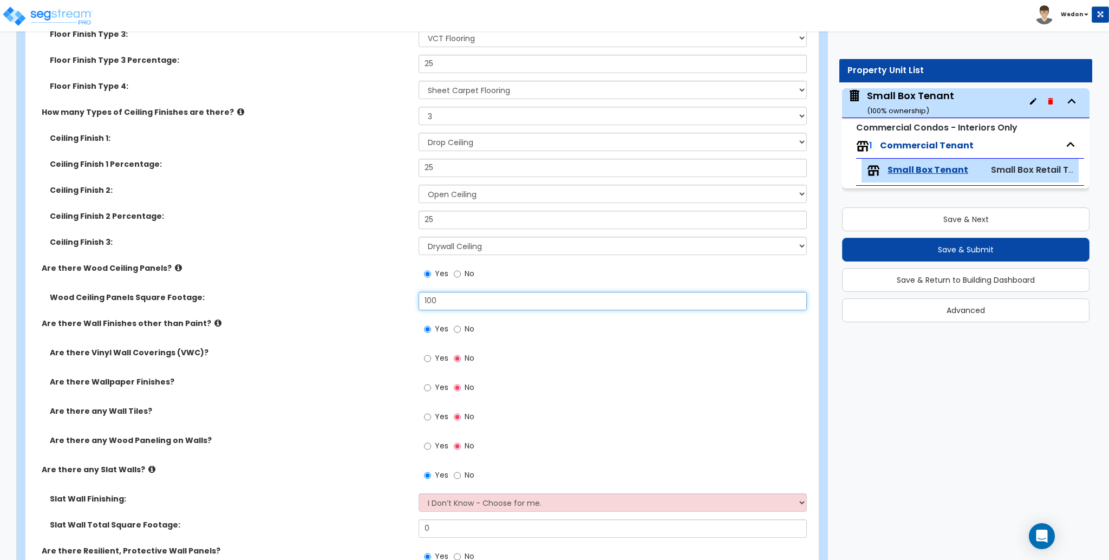
scroll to position [794, 0]
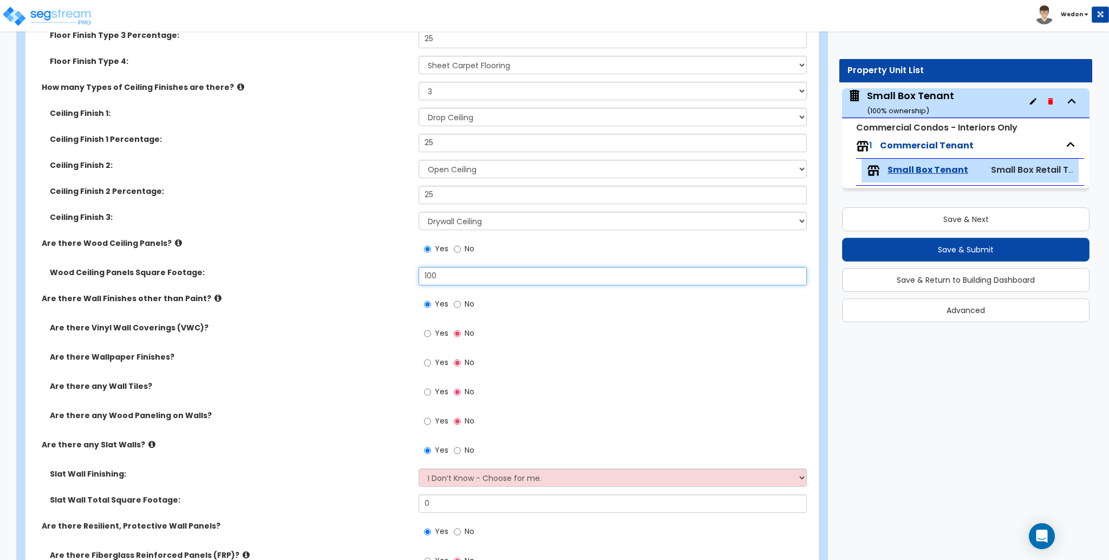
type input "100"
click at [433, 416] on label "Yes" at bounding box center [436, 422] width 24 height 18
click at [431, 416] on input "Yes" at bounding box center [427, 421] width 7 height 12
radio input "true"
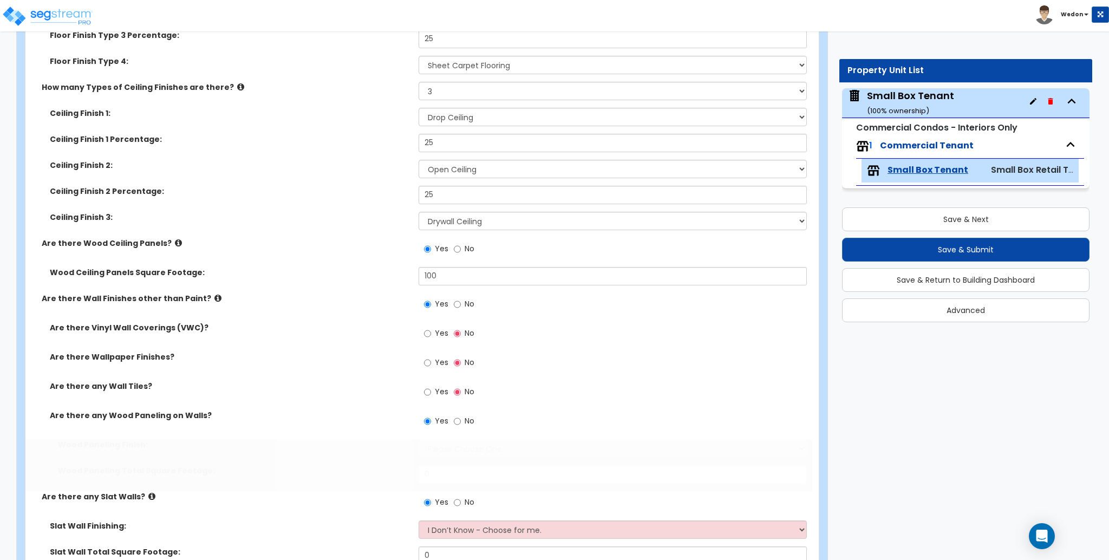
click at [432, 384] on label "Yes" at bounding box center [436, 393] width 24 height 18
click at [431, 386] on input "Yes" at bounding box center [427, 392] width 7 height 12
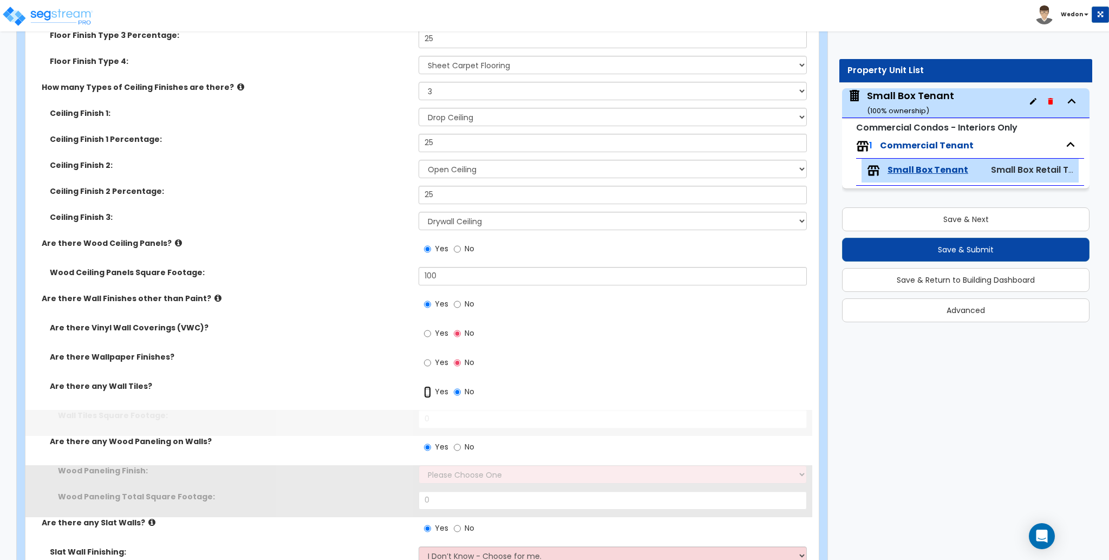
radio input "true"
click at [430, 354] on div "Yes No" at bounding box center [449, 363] width 61 height 25
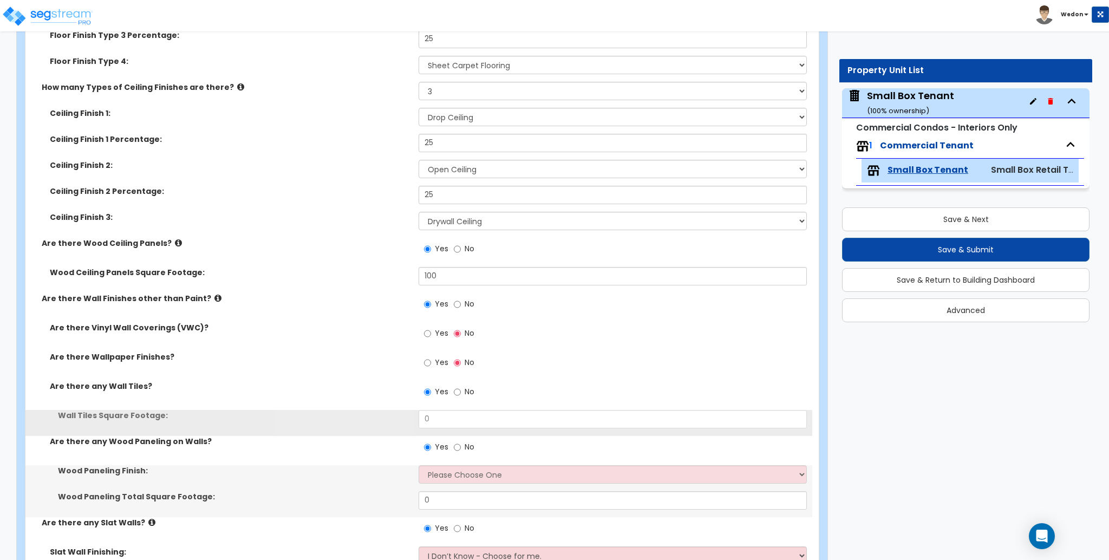
click at [431, 330] on label "Yes" at bounding box center [436, 334] width 24 height 18
click at [431, 330] on input "Yes" at bounding box center [427, 334] width 7 height 12
radio input "true"
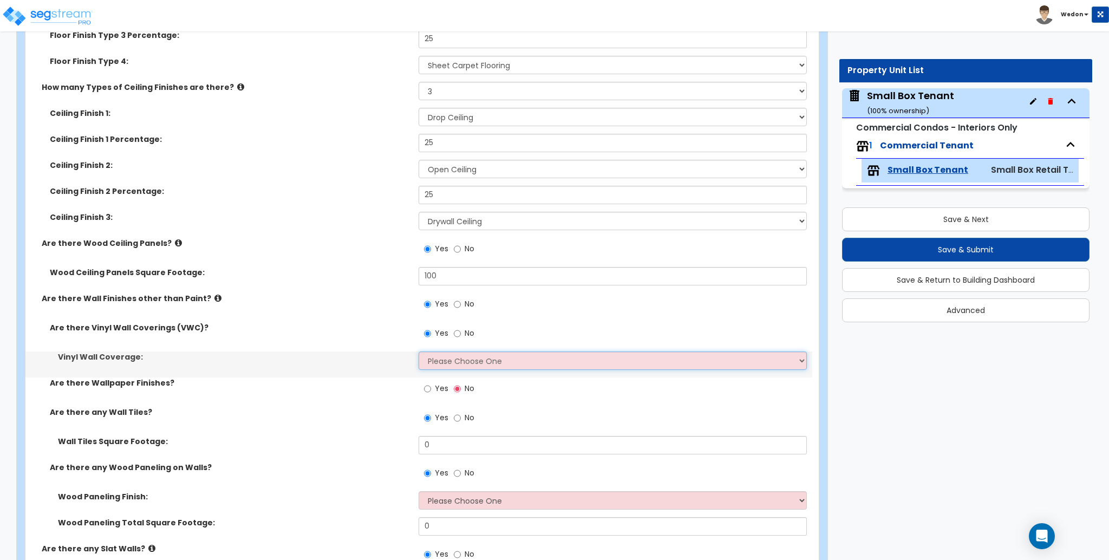
click at [462, 359] on select "Please Choose One Only a Small Portion of Walls are Covered Several Walls are C…" at bounding box center [613, 360] width 388 height 18
select select "1"
click at [419, 351] on select "Please Choose One Only a Small Portion of Walls are Covered Several Walls are C…" at bounding box center [613, 360] width 388 height 18
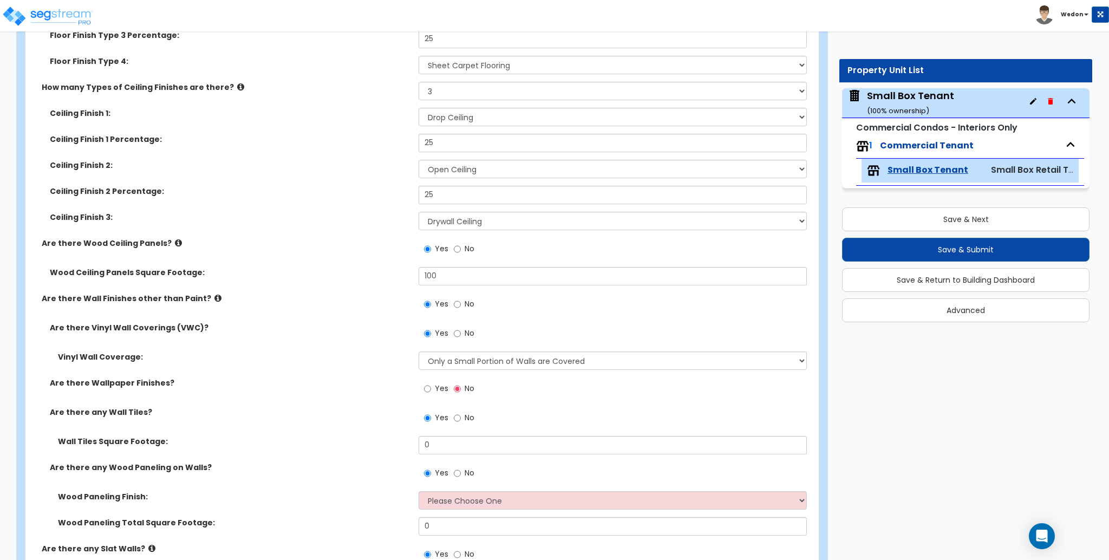
click at [439, 389] on span "Yes" at bounding box center [442, 388] width 14 height 11
click at [431, 389] on input "Yes" at bounding box center [427, 389] width 7 height 12
radio input "true"
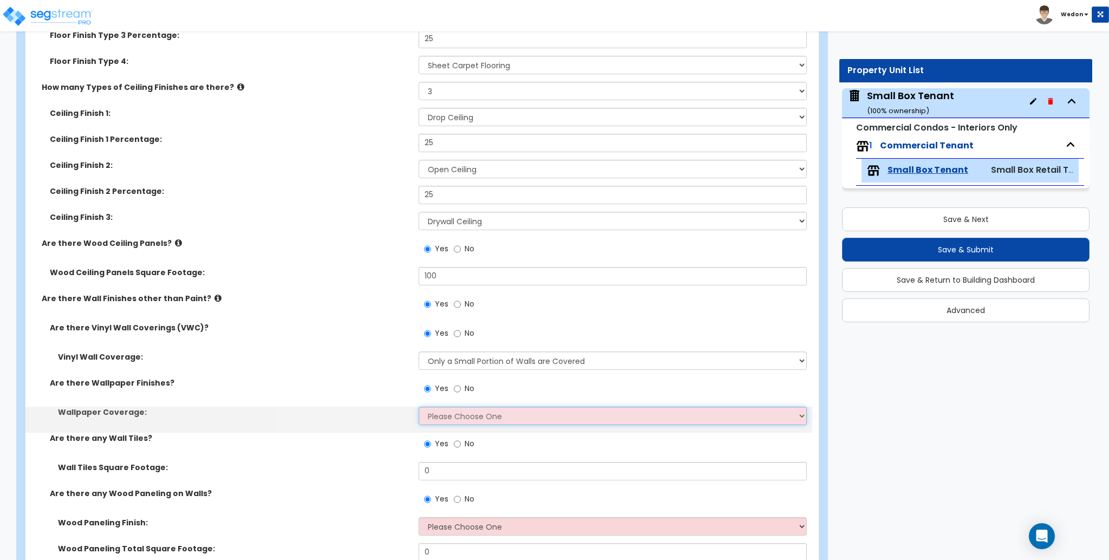
click at [463, 415] on select "Please Choose One Only a Small Portion of Walls are Covered Several Walls are C…" at bounding box center [613, 416] width 388 height 18
select select "2"
click at [419, 407] on select "Please Choose One Only a Small Portion of Walls are Covered Several Walls are C…" at bounding box center [613, 416] width 388 height 18
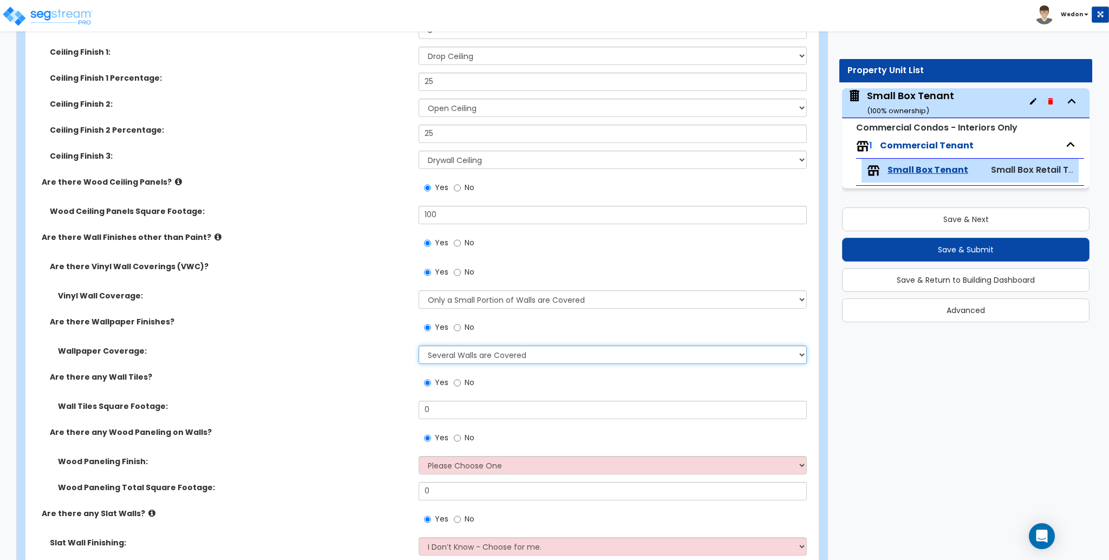
scroll to position [938, 0]
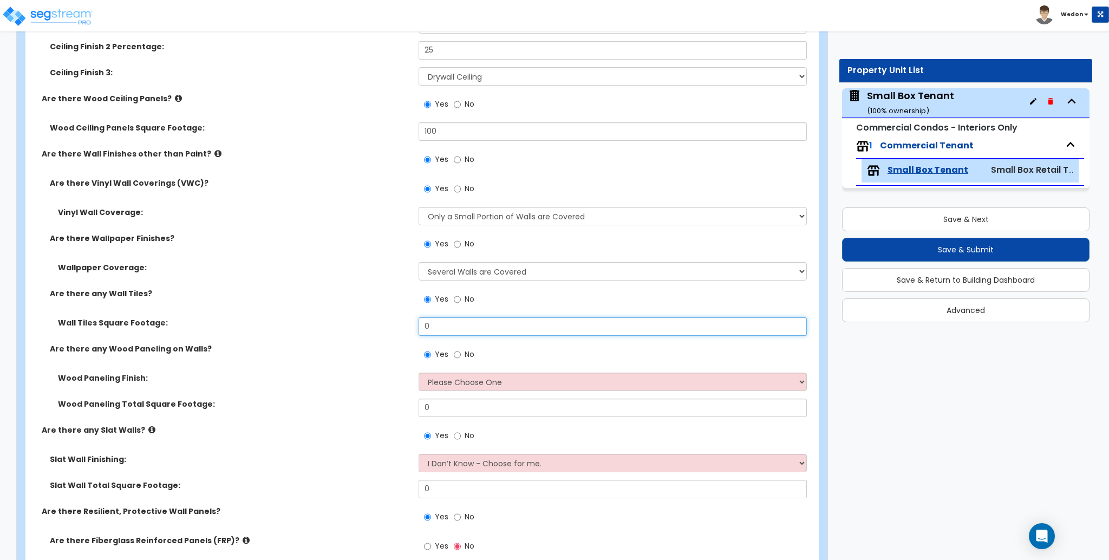
drag, startPoint x: 478, startPoint y: 319, endPoint x: 362, endPoint y: 332, distance: 116.6
click at [362, 332] on div "Wall Tiles Square Footage: 0" at bounding box center [418, 330] width 787 height 26
type input "100"
click at [356, 407] on div "Wood Paneling Total Square Footage: 0" at bounding box center [418, 412] width 787 height 26
type input "100"
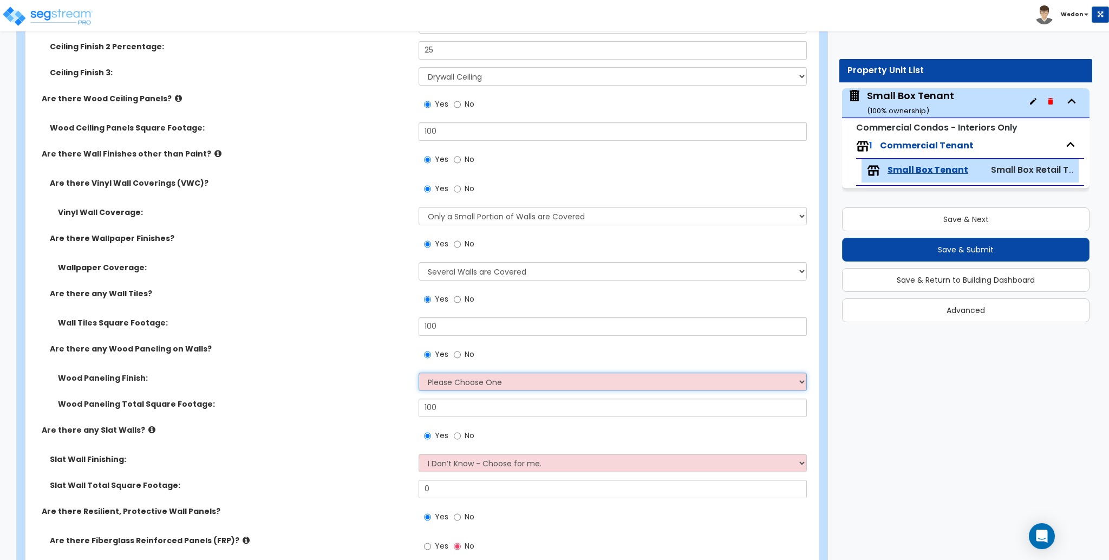
click at [477, 381] on select "Please Choose One Birch Mahogany Oak or Cherry Rosewood Teak I Don't Know, Plea…" at bounding box center [613, 382] width 388 height 18
select select "3"
click at [419, 373] on select "Please Choose One Birch Mahogany Oak or Cherry Rosewood Teak I Don't Know, Plea…" at bounding box center [613, 382] width 388 height 18
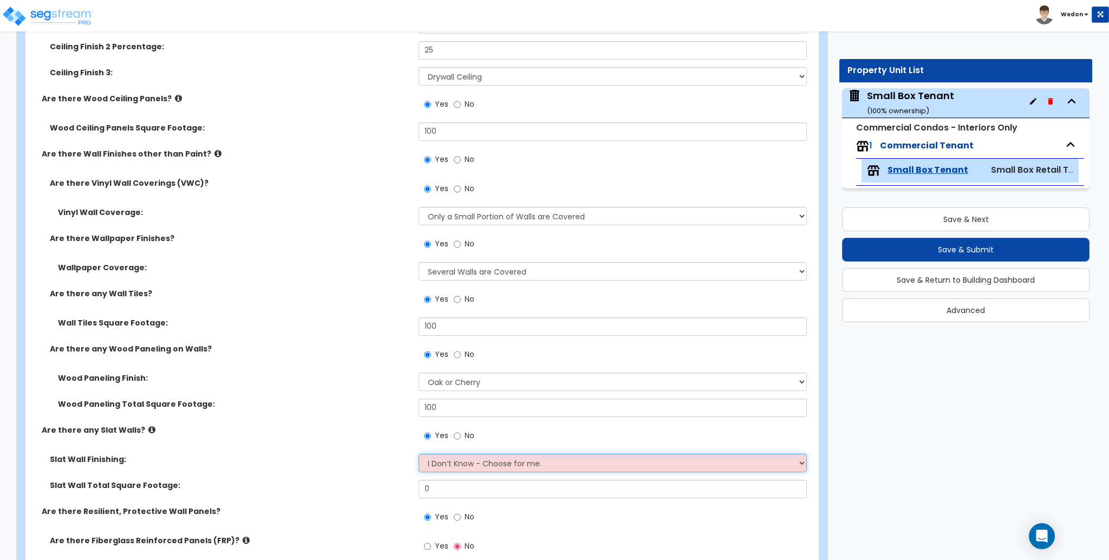
drag, startPoint x: 452, startPoint y: 460, endPoint x: 464, endPoint y: 460, distance: 11.9
click at [453, 460] on select "I Don’t Know - Choose for me. Paint Finish Melamine Finish Plastic Laminate Fin…" at bounding box center [613, 463] width 388 height 18
select select "2"
click at [419, 454] on select "I Don’t Know - Choose for me. Paint Finish Melamine Finish Plastic Laminate Fin…" at bounding box center [613, 463] width 388 height 18
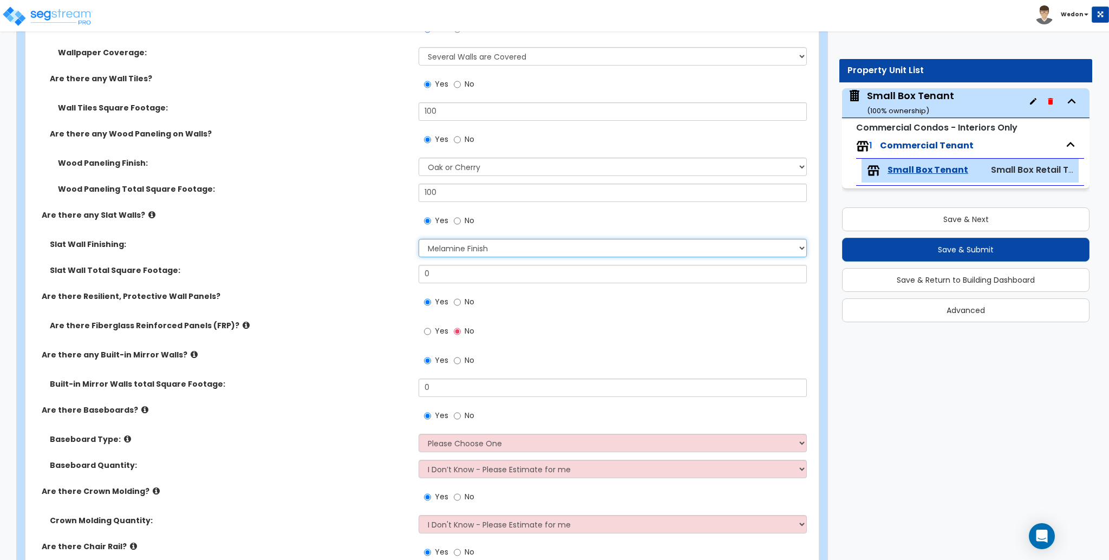
scroll to position [1155, 0]
drag, startPoint x: 426, startPoint y: 271, endPoint x: 275, endPoint y: 278, distance: 151.2
click at [275, 278] on div "Slat Wall Total Square Footage: 0" at bounding box center [418, 276] width 787 height 26
type input "48"
click at [436, 331] on span "Yes" at bounding box center [442, 329] width 14 height 11
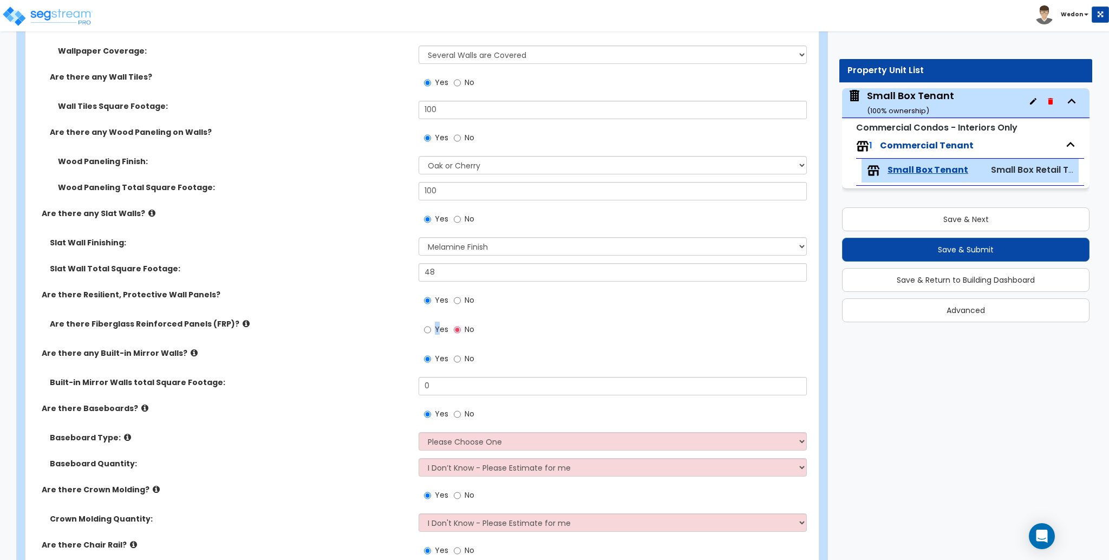
click at [436, 325] on span "Yes" at bounding box center [442, 329] width 14 height 11
click at [431, 325] on input "Yes" at bounding box center [427, 330] width 7 height 12
radio input "true"
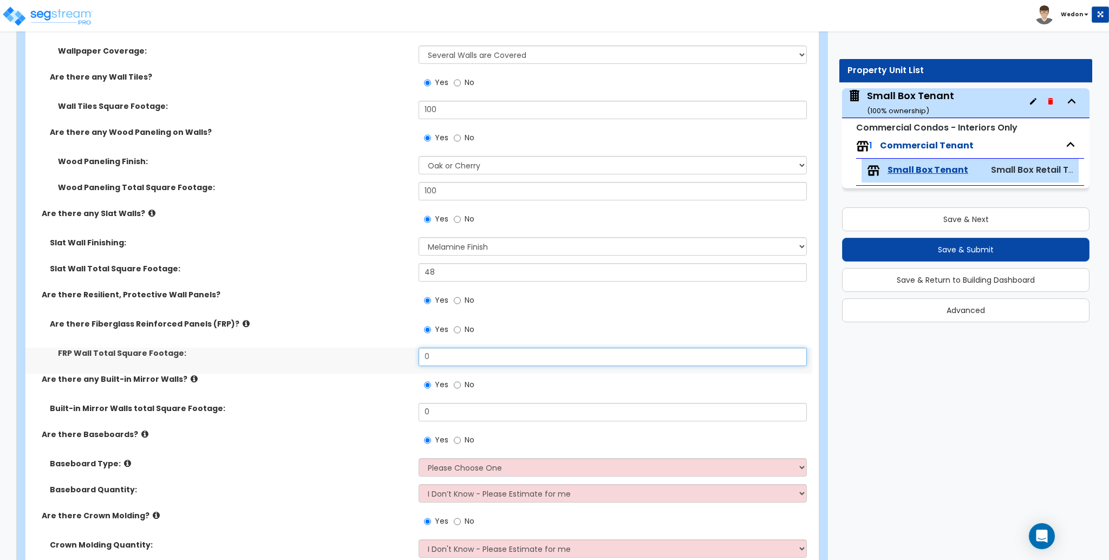
drag, startPoint x: 442, startPoint y: 369, endPoint x: 350, endPoint y: 373, distance: 92.1
click at [351, 373] on div "FRP Wall Total Square Footage: 0" at bounding box center [418, 361] width 787 height 26
type input "100"
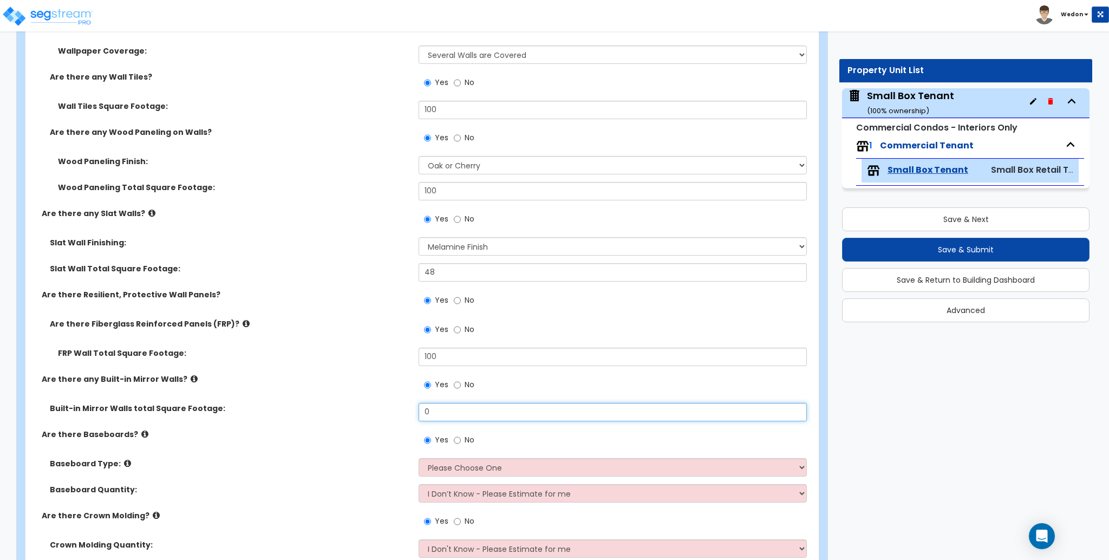
drag, startPoint x: 447, startPoint y: 414, endPoint x: 231, endPoint y: 412, distance: 215.5
click at [263, 413] on div "Built-in Mirror Walls total Square Footage: 0" at bounding box center [418, 416] width 787 height 26
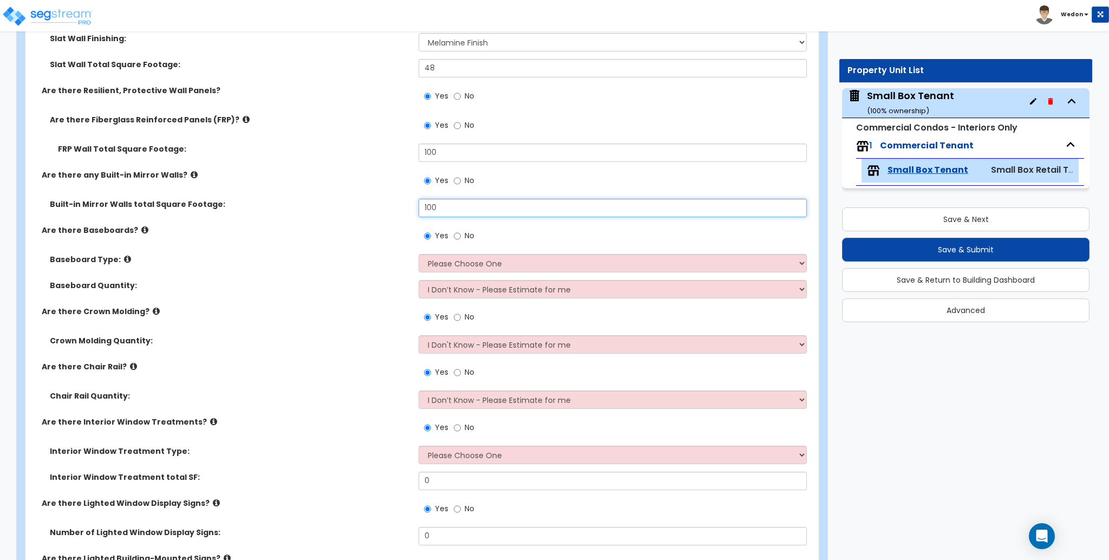
scroll to position [1372, 0]
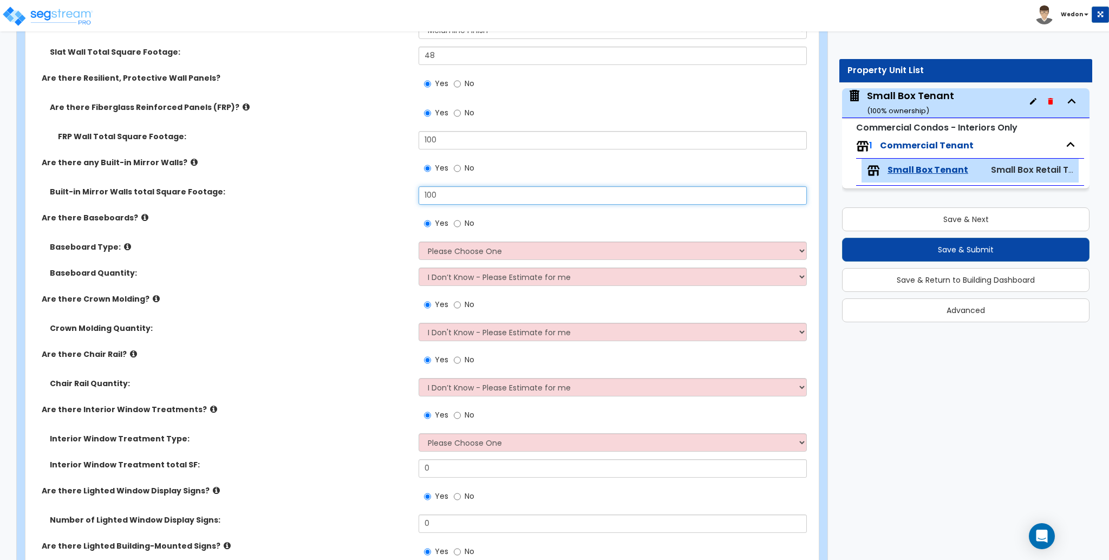
type input "100"
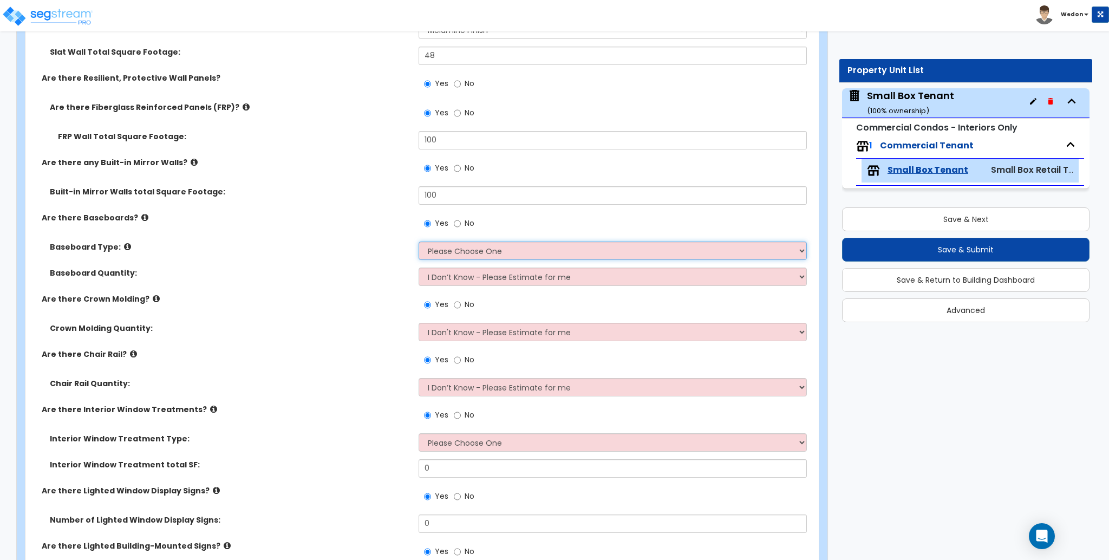
click at [530, 249] on select "Please Choose One Wood Vinyl Carpet Tile" at bounding box center [613, 250] width 388 height 18
select select "2"
click at [419, 241] on select "Please Choose One Wood Vinyl Carpet Tile" at bounding box center [613, 250] width 388 height 18
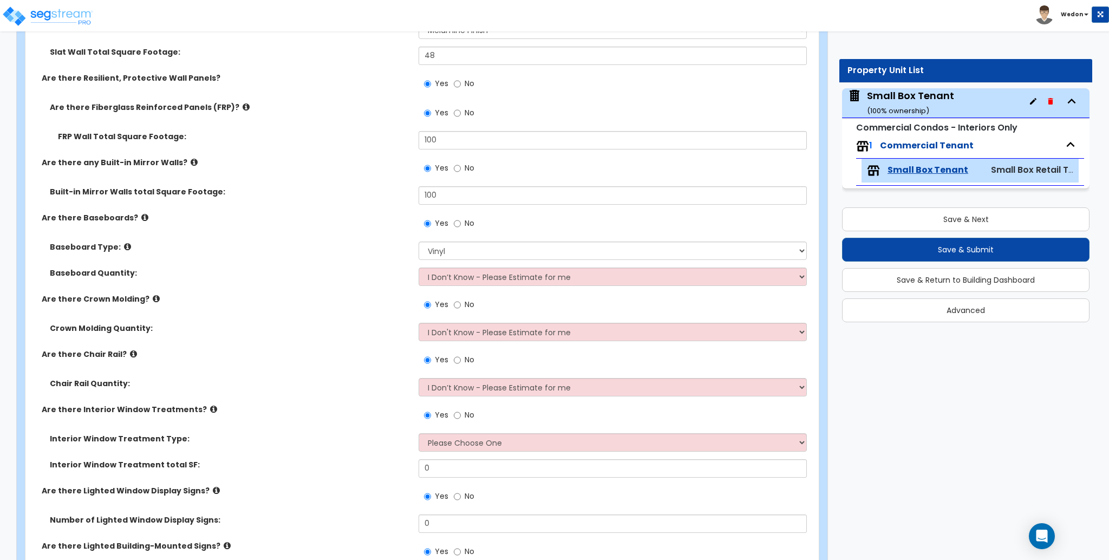
click at [479, 265] on div "Baseboard Type: Please Choose One Wood Vinyl Carpet Tile" at bounding box center [418, 254] width 787 height 26
click at [324, 303] on label "Are there Crown Molding?" at bounding box center [226, 298] width 369 height 11
drag, startPoint x: 494, startPoint y: 443, endPoint x: 570, endPoint y: 443, distance: 76.3
click at [494, 443] on select "Please Choose One Vertical Blinds Window Shades Venetian Blinds Wood Shutters" at bounding box center [613, 442] width 388 height 18
select select "3"
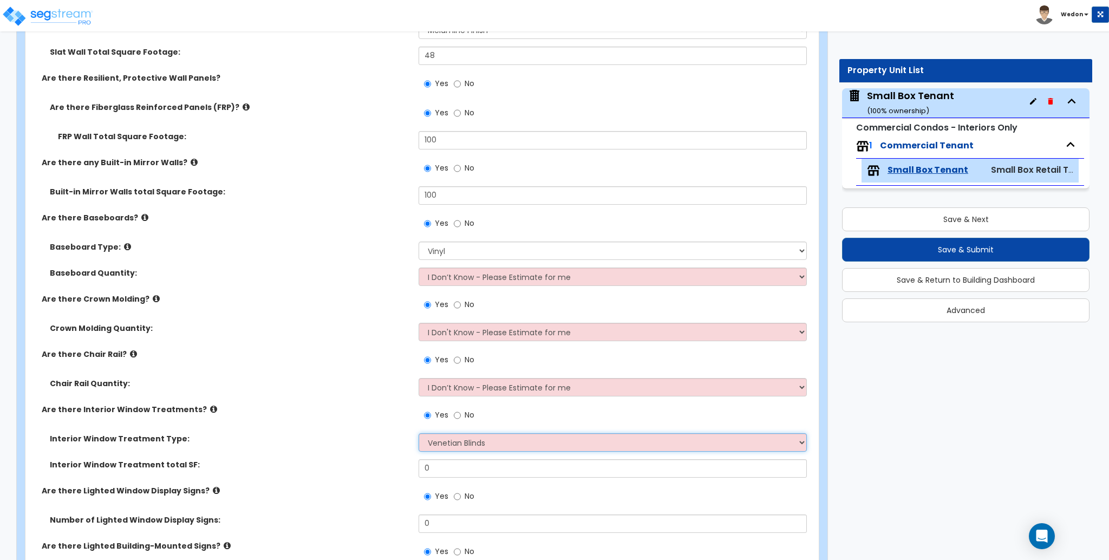
click at [419, 433] on select "Please Choose One Vertical Blinds Window Shades Venetian Blinds Wood Shutters" at bounding box center [613, 442] width 388 height 18
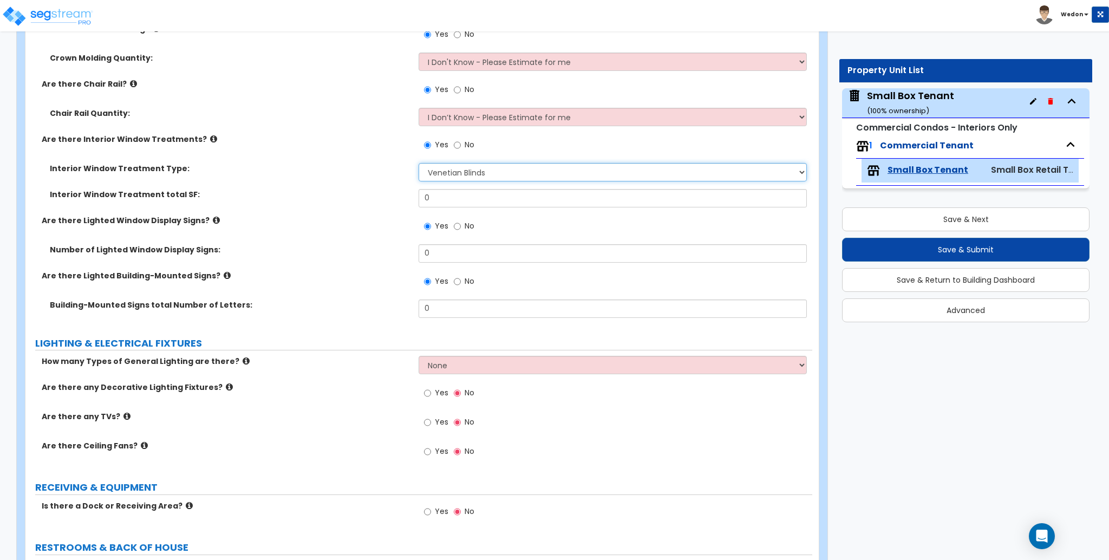
scroll to position [1660, 0]
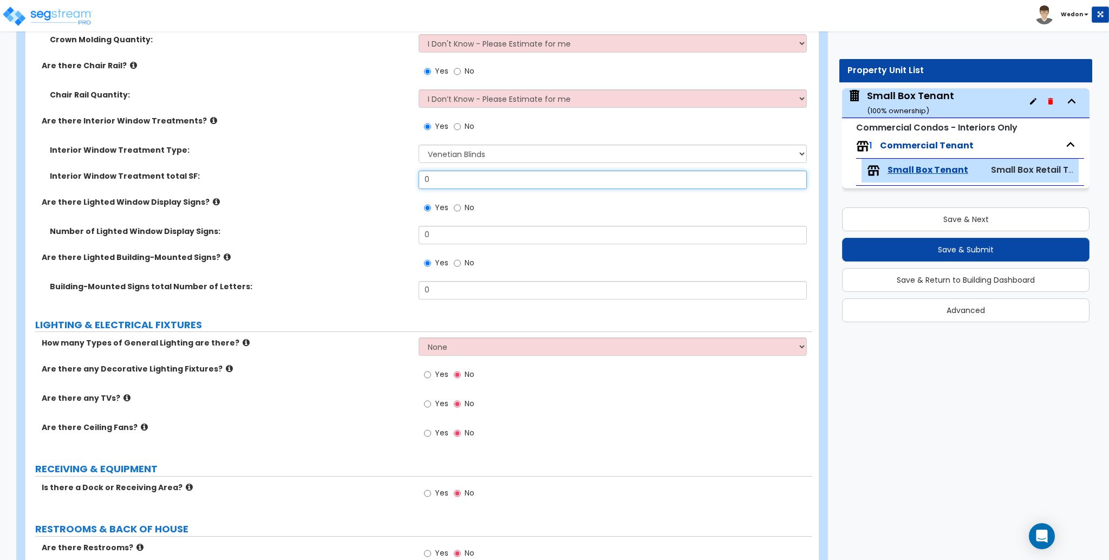
drag, startPoint x: 390, startPoint y: 179, endPoint x: 341, endPoint y: 179, distance: 49.8
click at [341, 179] on div "Interior Window Treatment total SF: 0" at bounding box center [418, 184] width 787 height 26
type input "100"
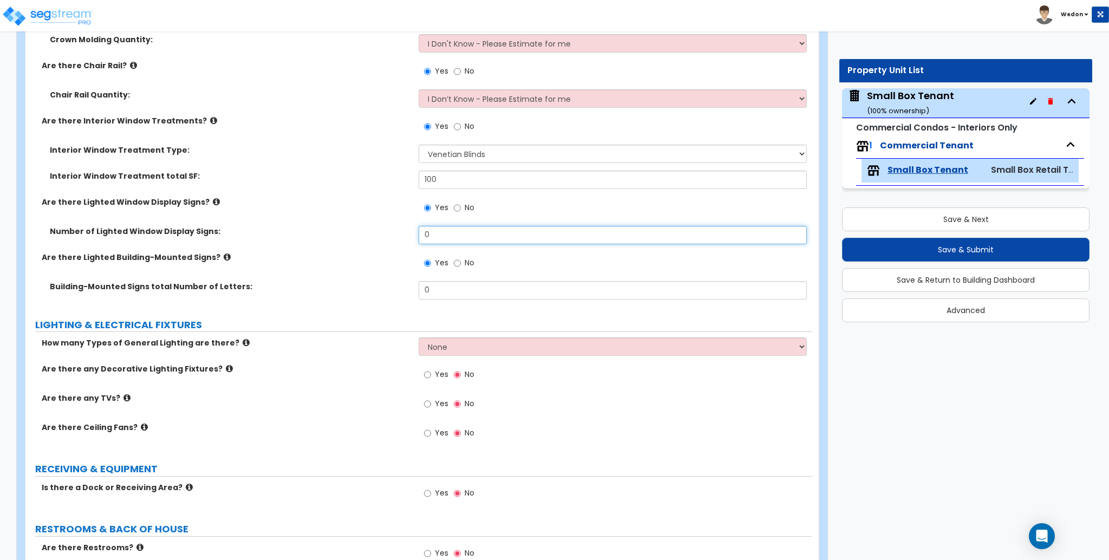
drag, startPoint x: 444, startPoint y: 236, endPoint x: 341, endPoint y: 235, distance: 102.9
click at [343, 235] on div "Number of Lighted Window Display Signs: 0" at bounding box center [418, 239] width 787 height 26
type input "100"
click at [306, 285] on div "Building-Mounted Signs total Number of Letters: 0" at bounding box center [418, 294] width 787 height 26
click at [293, 229] on label "Number of Lighted Window Display Signs:" at bounding box center [230, 231] width 361 height 11
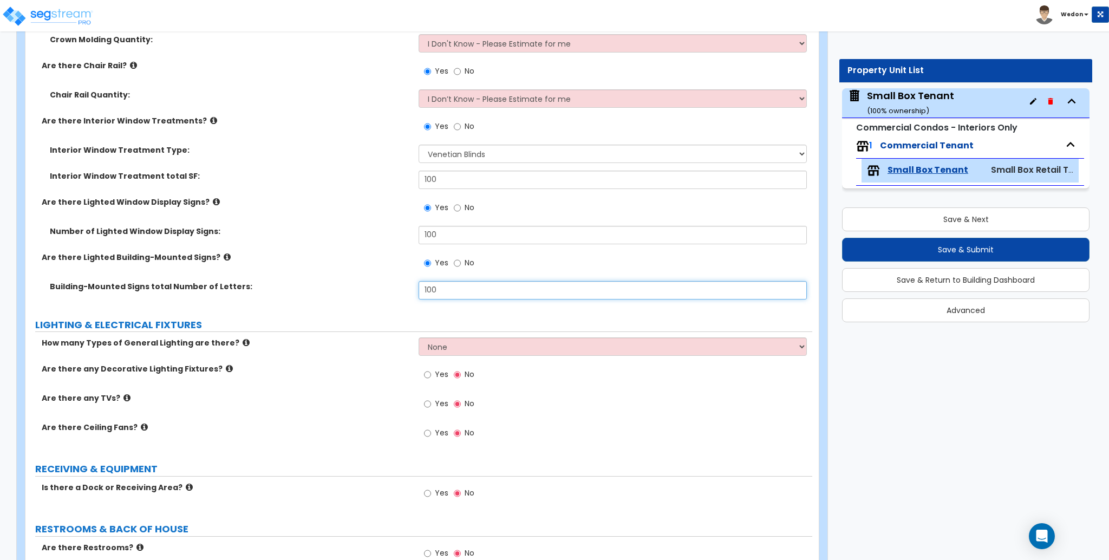
drag, startPoint x: 397, startPoint y: 288, endPoint x: 341, endPoint y: 290, distance: 56.4
click at [341, 290] on div "Building-Mounted Signs total Number of Letters: 100" at bounding box center [418, 294] width 787 height 26
type input "23"
drag, startPoint x: 350, startPoint y: 230, endPoint x: 343, endPoint y: 260, distance: 31.0
click at [336, 234] on div "Number of Lighted Window Display Signs: 100" at bounding box center [418, 239] width 787 height 26
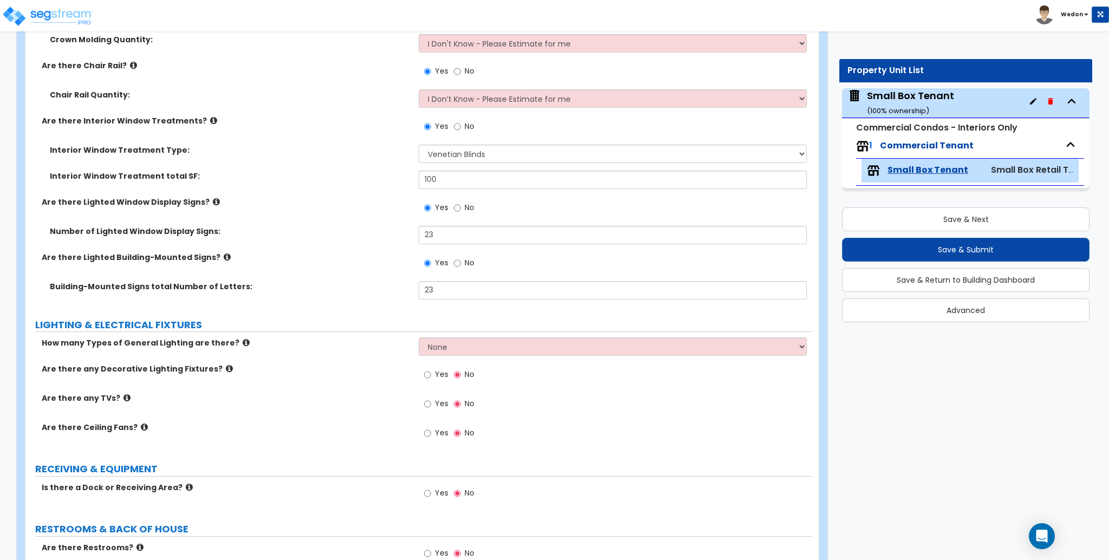
click at [390, 172] on label "Interior Window Treatment total SF:" at bounding box center [230, 176] width 361 height 11
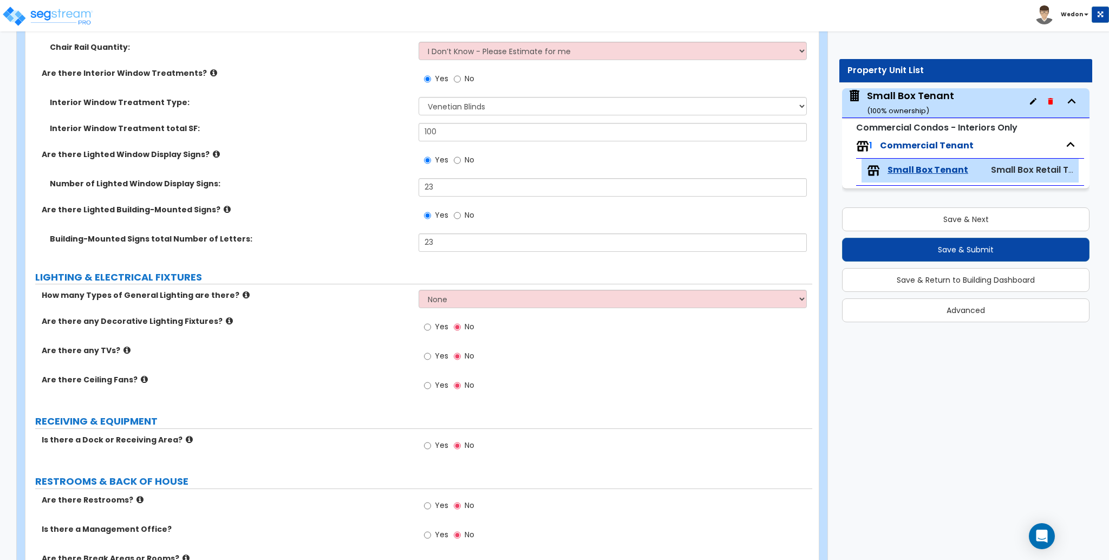
scroll to position [1733, 0]
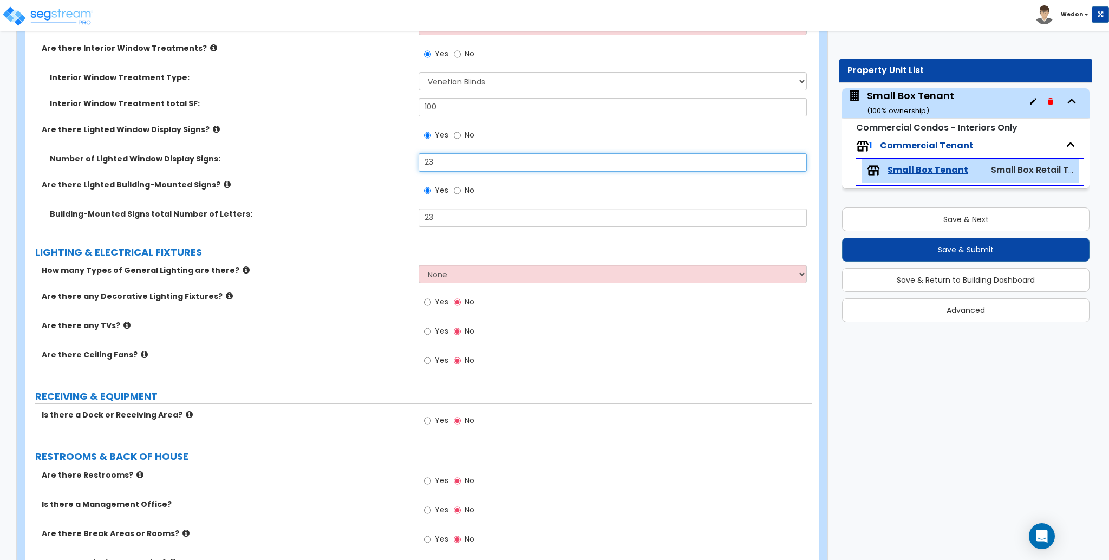
drag, startPoint x: 453, startPoint y: 161, endPoint x: 334, endPoint y: 161, distance: 119.7
click at [334, 161] on div "Number of Lighted Window Display Signs: 23" at bounding box center [418, 166] width 787 height 26
type input "12"
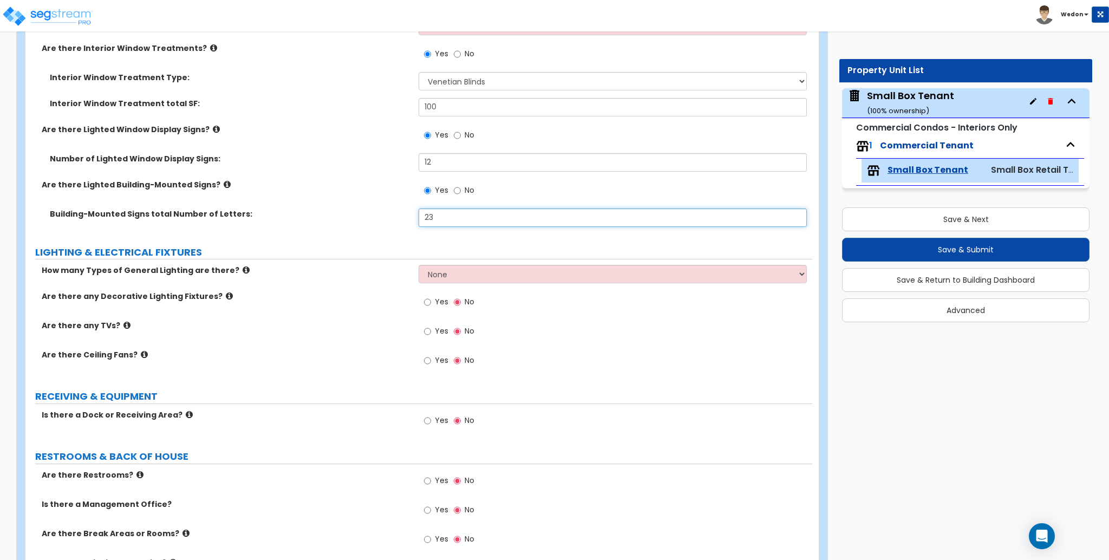
drag, startPoint x: 431, startPoint y: 221, endPoint x: 276, endPoint y: 224, distance: 155.4
click at [283, 221] on div "Building-Mounted Signs total Number of Letters: 23" at bounding box center [418, 221] width 787 height 26
type input "12"
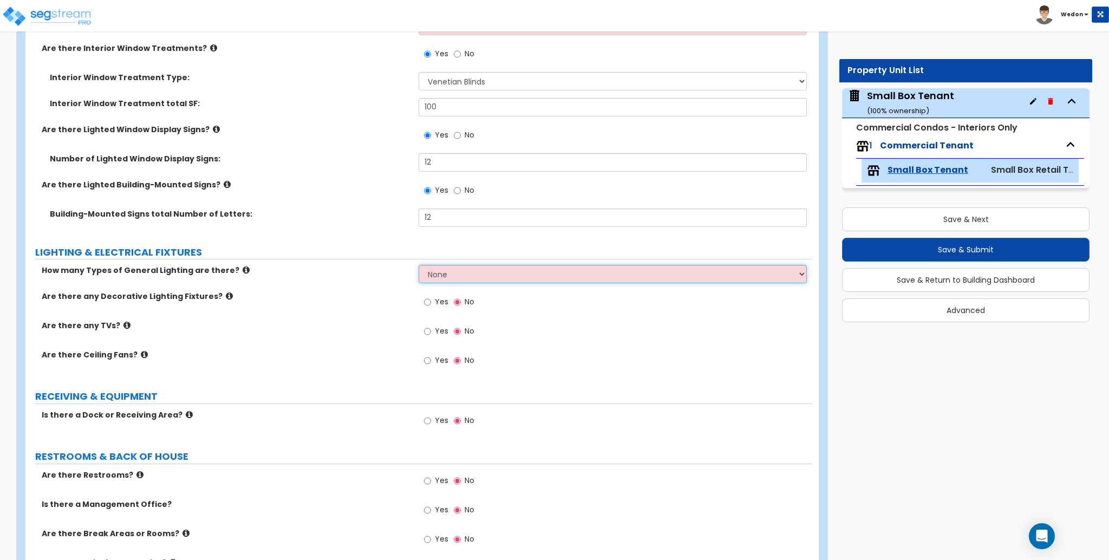
click at [491, 269] on select "None 1 2 3" at bounding box center [613, 274] width 388 height 18
select select "3"
click at [419, 265] on select "None 1 2 3" at bounding box center [613, 274] width 388 height 18
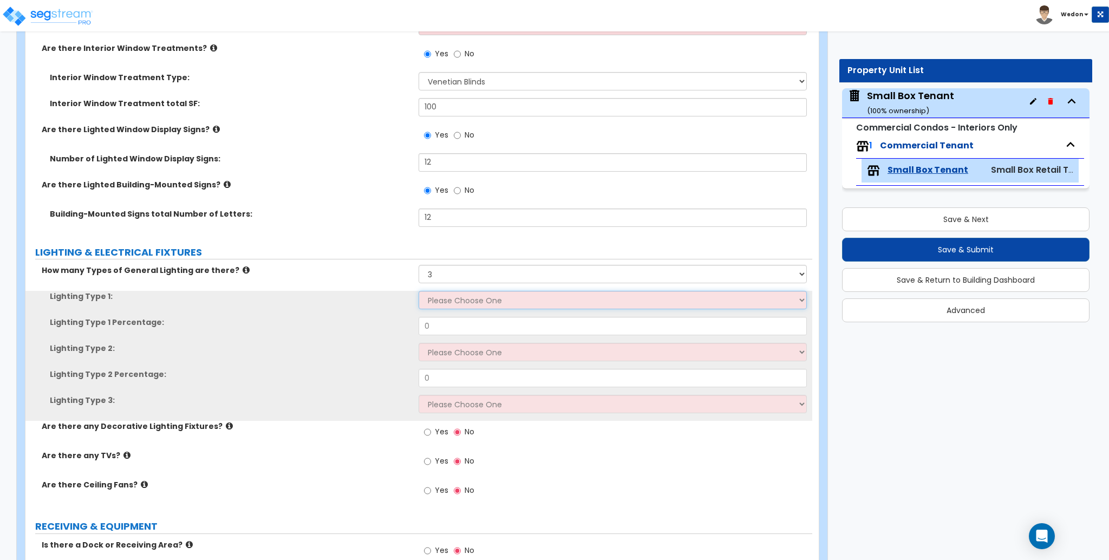
click at [461, 302] on select "Please Choose One LED Surface-Mounted LED Recessed Fluorescent Surface-Mounted …" at bounding box center [613, 300] width 388 height 18
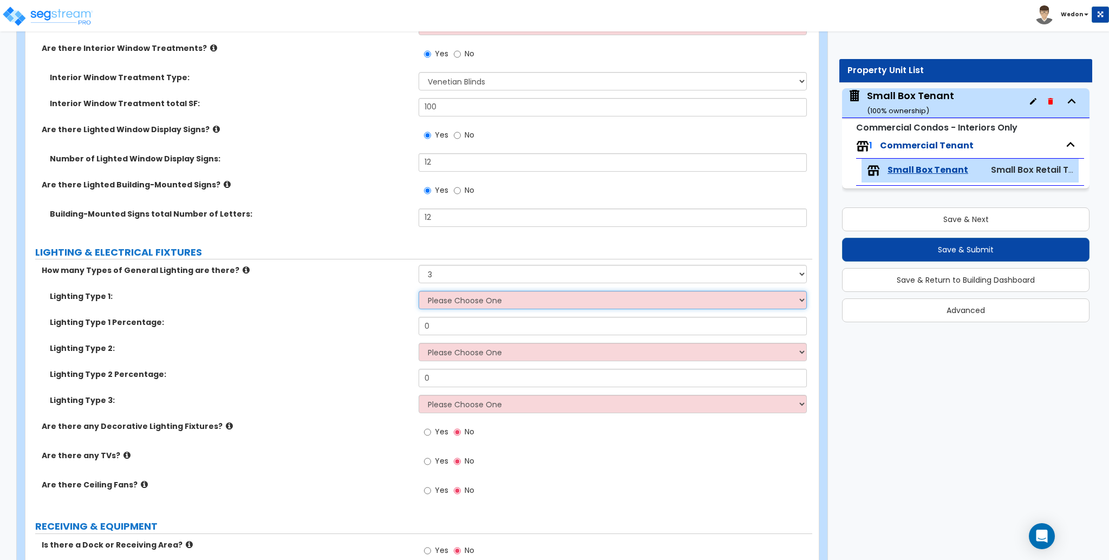
select select "1"
click at [419, 291] on select "Please Choose One LED Surface-Mounted LED Recessed Fluorescent Surface-Mounted …" at bounding box center [613, 300] width 388 height 18
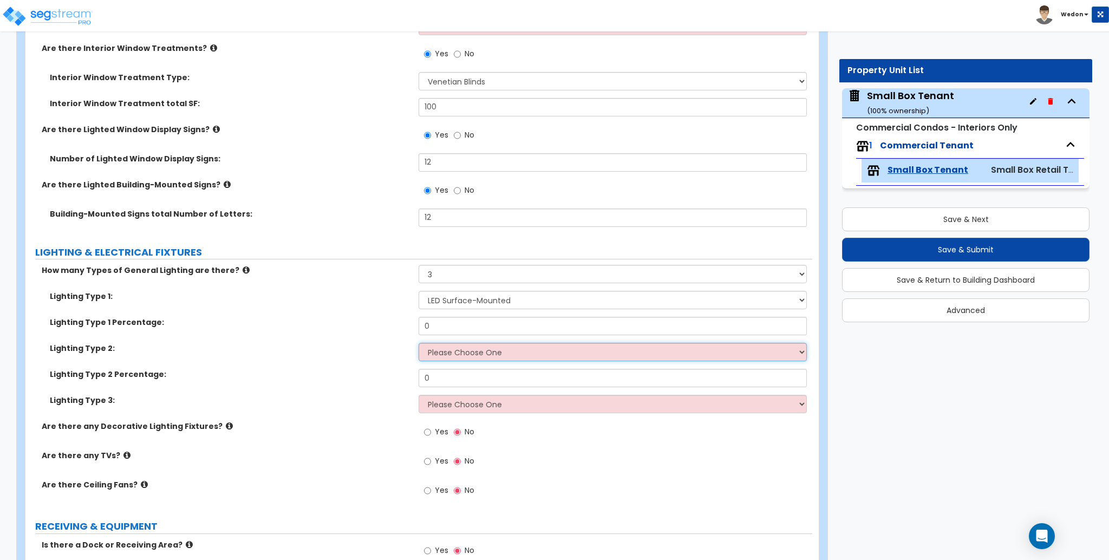
click at [454, 352] on select "Please Choose One LED Surface-Mounted LED Recessed Fluorescent Surface-Mounted …" at bounding box center [613, 352] width 388 height 18
select select "3"
click at [419, 343] on select "Please Choose One LED Surface-Mounted LED Recessed Fluorescent Surface-Mounted …" at bounding box center [613, 352] width 388 height 18
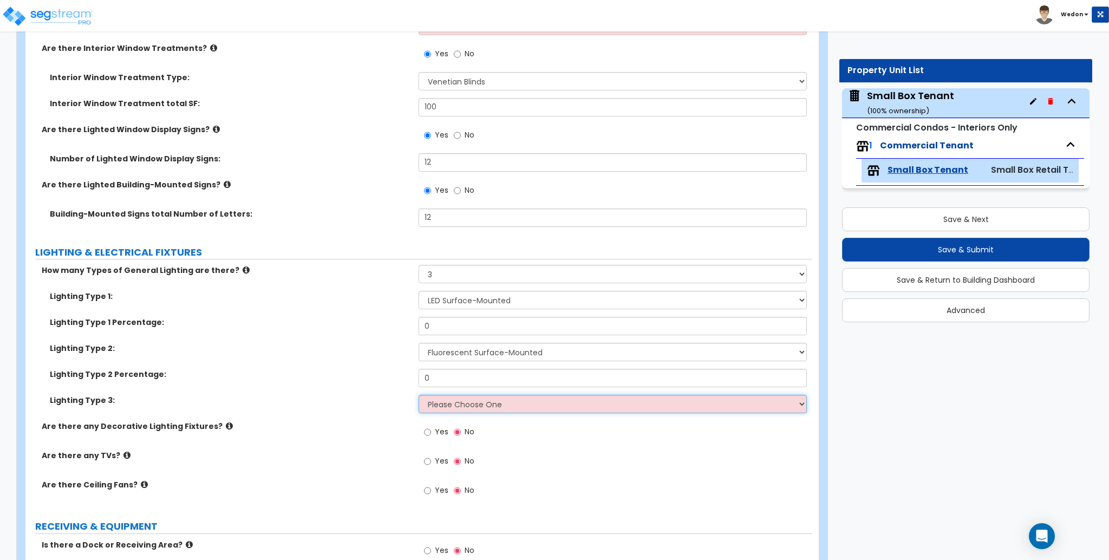
click at [444, 408] on select "Please Choose One LED Surface-Mounted LED Recessed Fluorescent Surface-Mounted …" at bounding box center [613, 404] width 388 height 18
select select "5"
click at [419, 395] on select "Please Choose One LED Surface-Mounted LED Recessed Fluorescent Surface-Mounted …" at bounding box center [613, 404] width 388 height 18
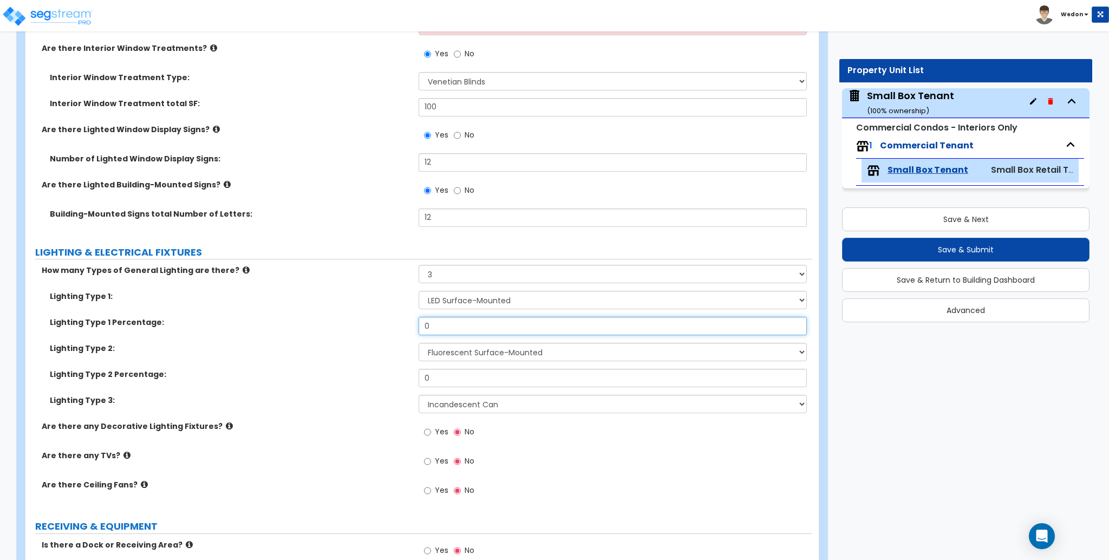
click at [325, 331] on div "Lighting Type 1 Percentage: 0" at bounding box center [418, 330] width 787 height 26
type input "25"
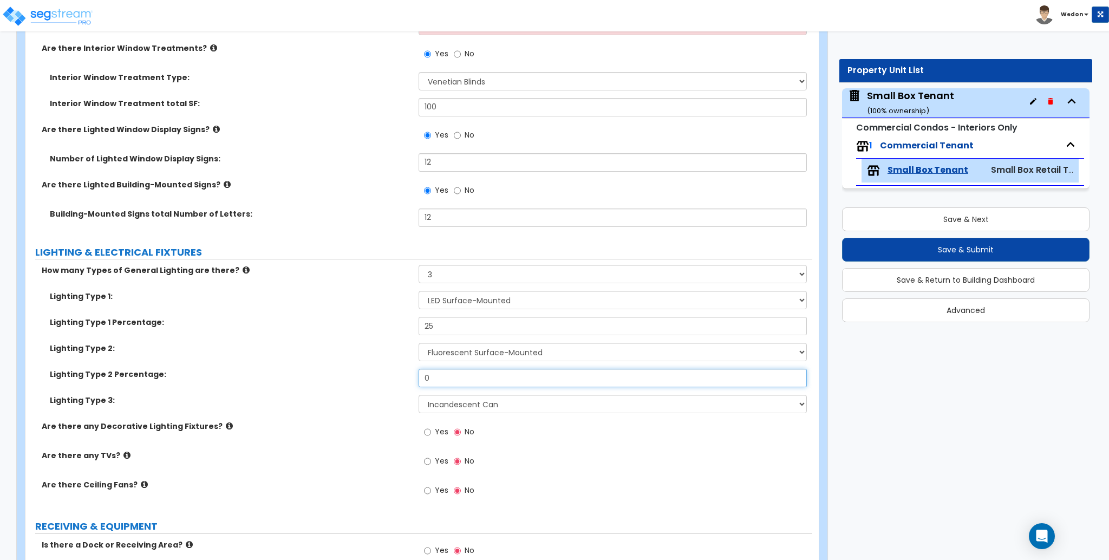
drag, startPoint x: 414, startPoint y: 377, endPoint x: 350, endPoint y: 377, distance: 63.9
click at [350, 377] on div "Lighting Type 2 Percentage: 0" at bounding box center [418, 382] width 787 height 26
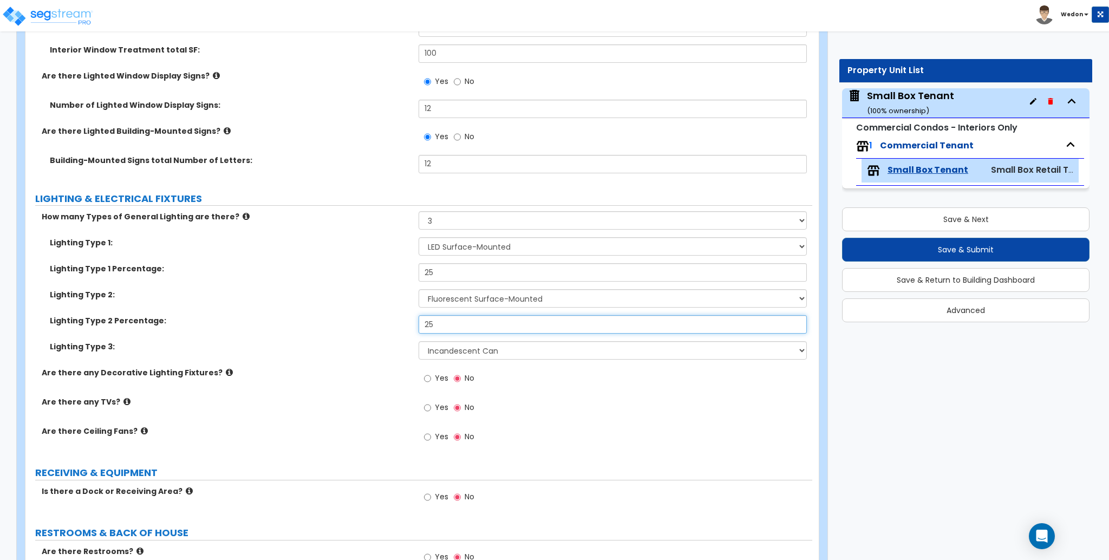
scroll to position [1877, 0]
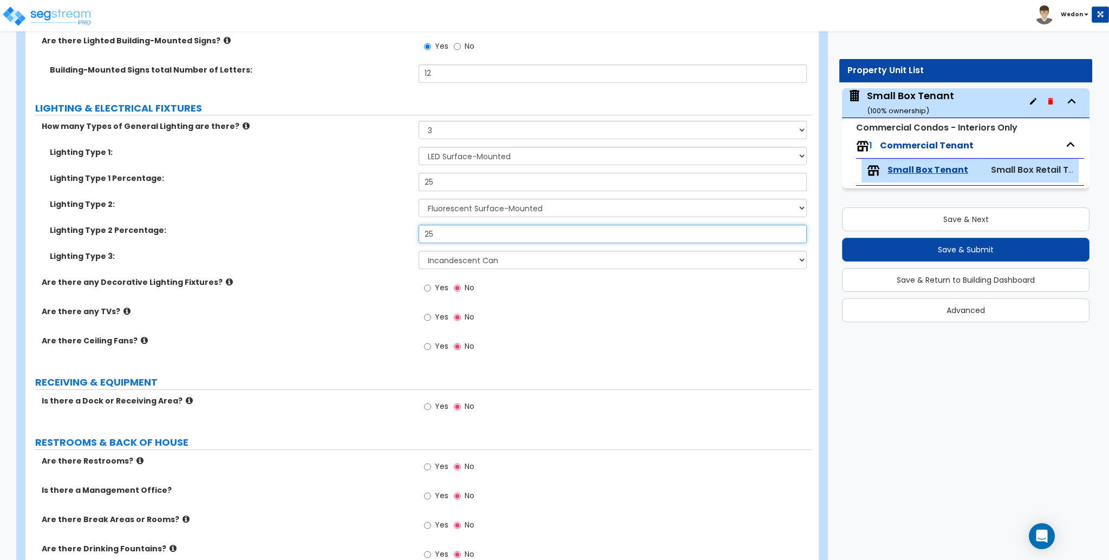
type input "25"
click at [318, 325] on div "Are there any TVs? Yes No" at bounding box center [418, 320] width 787 height 29
click at [435, 288] on span "Yes" at bounding box center [442, 287] width 14 height 11
click at [431, 288] on input "Yes" at bounding box center [427, 288] width 7 height 12
radio input "true"
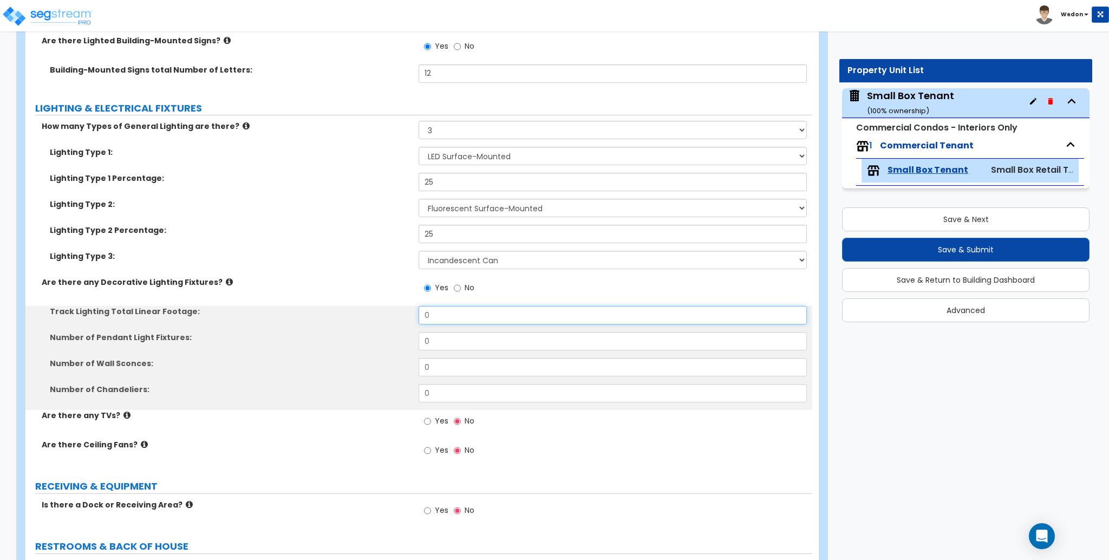
drag, startPoint x: 480, startPoint y: 320, endPoint x: 310, endPoint y: 320, distance: 169.5
click at [329, 320] on div "Track Lighting Total Linear Footage: 0" at bounding box center [418, 319] width 787 height 26
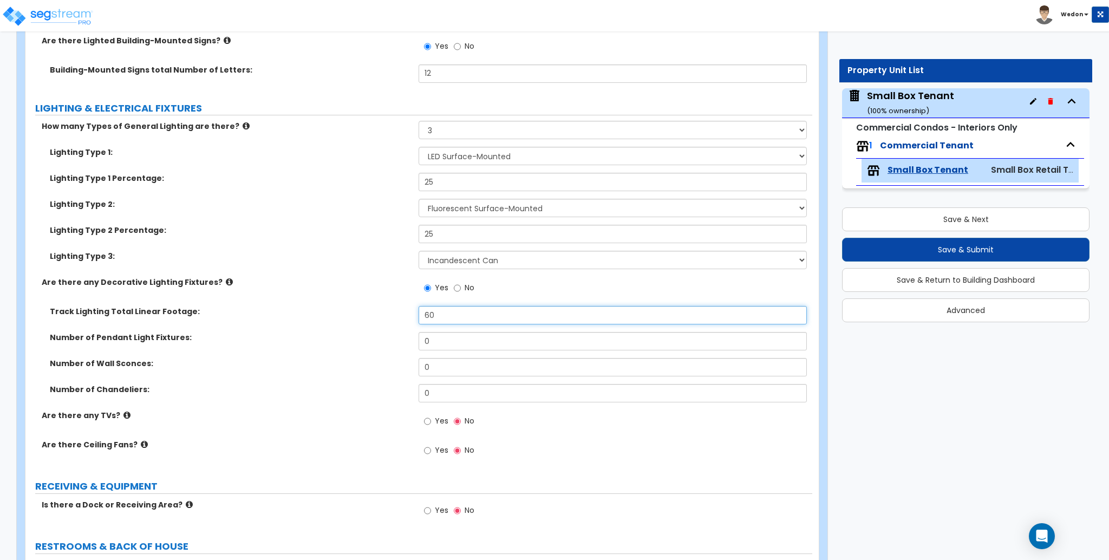
type input "60"
drag, startPoint x: 365, startPoint y: 345, endPoint x: 360, endPoint y: 354, distance: 10.7
click at [349, 345] on div "Number of Pendant Light Fixtures: 0" at bounding box center [418, 345] width 787 height 26
type input "9"
click at [365, 369] on div "Number of Wall Sconces: 0" at bounding box center [418, 371] width 787 height 26
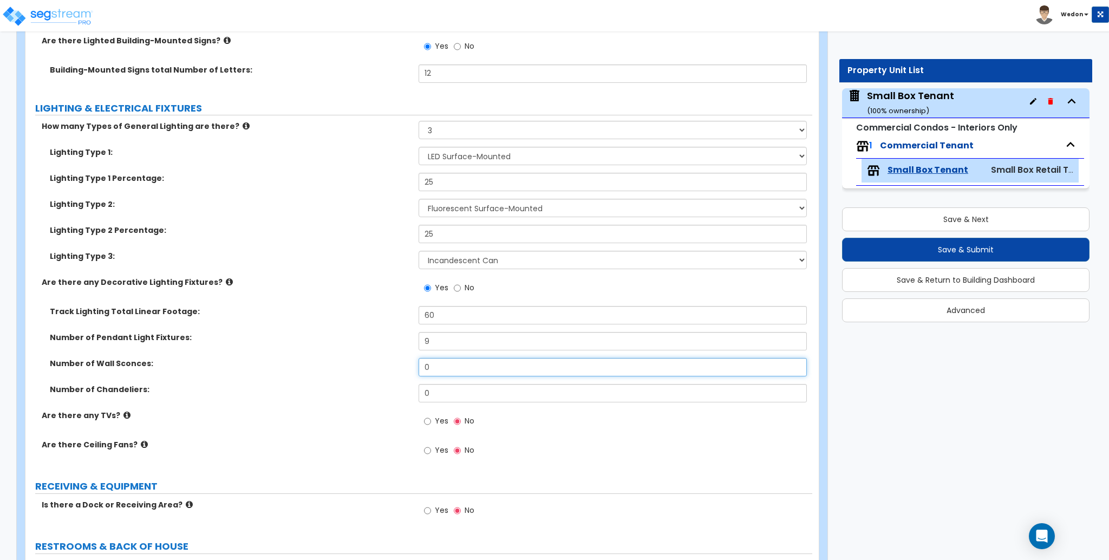
click at [332, 370] on div "Number of Wall Sconces: 0" at bounding box center [418, 371] width 787 height 26
type input "6"
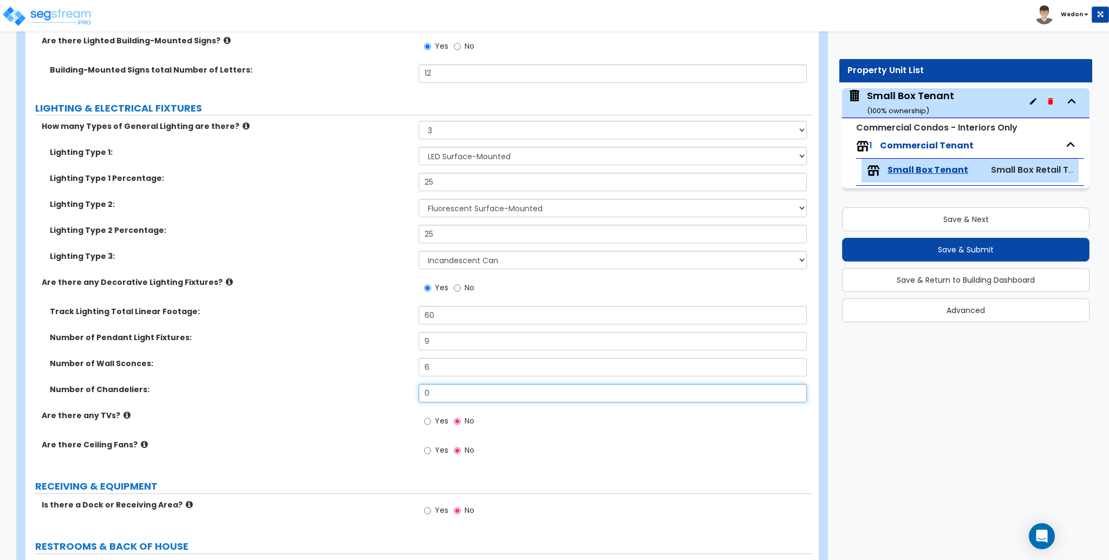
click at [332, 380] on div "Track Lighting Total Linear Footage: 60 Number of Pendant Light Fixtures: 9 Num…" at bounding box center [419, 358] width 771 height 104
type input "3"
click at [342, 315] on label "Track Lighting Total Linear Footage:" at bounding box center [230, 311] width 361 height 11
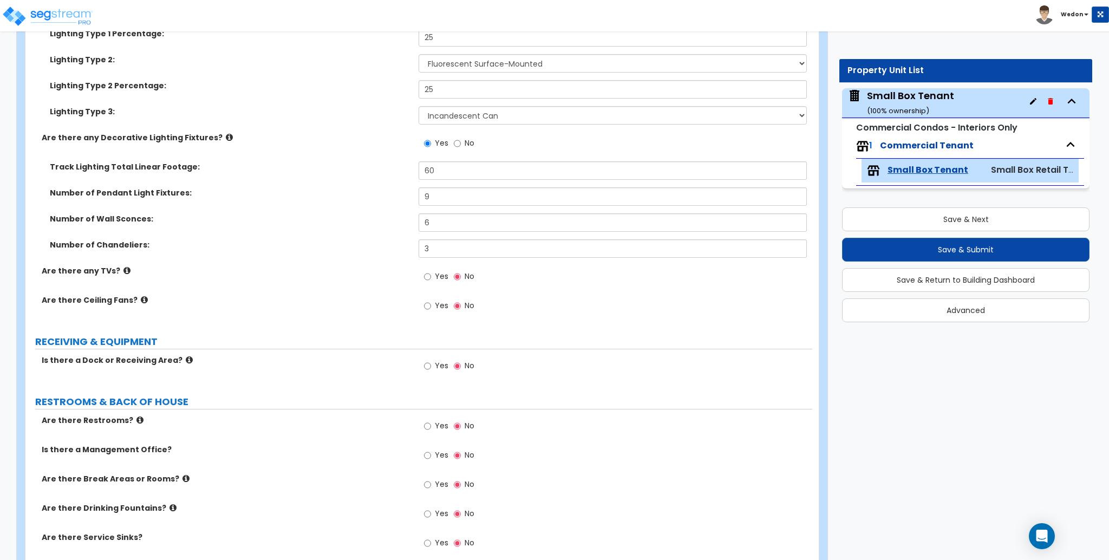
click at [439, 276] on span "Yes" at bounding box center [442, 276] width 14 height 11
click at [431, 276] on input "Yes" at bounding box center [427, 277] width 7 height 12
radio input "true"
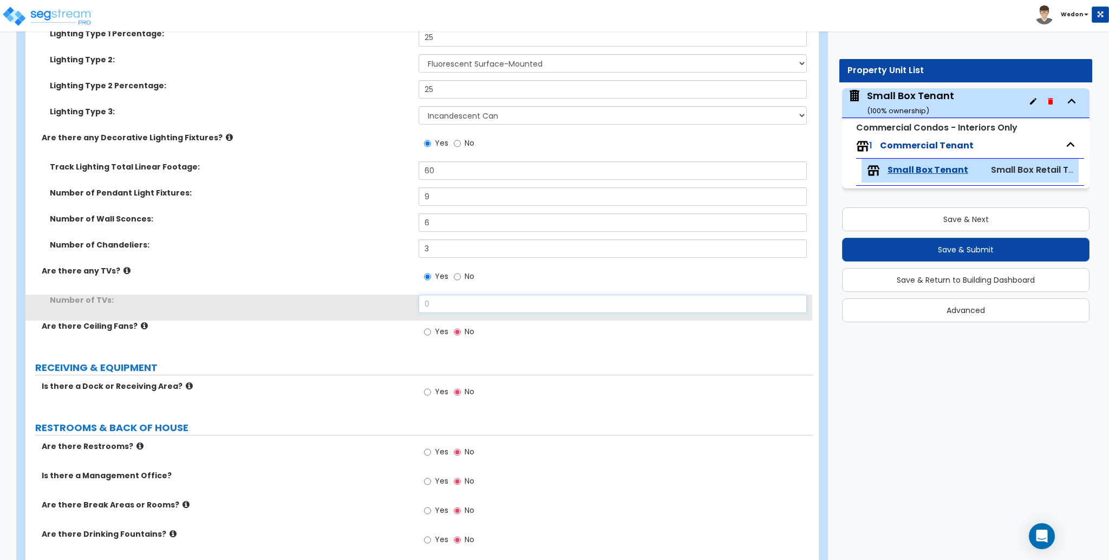
click at [348, 304] on div "Number of TVs: 0" at bounding box center [418, 308] width 787 height 26
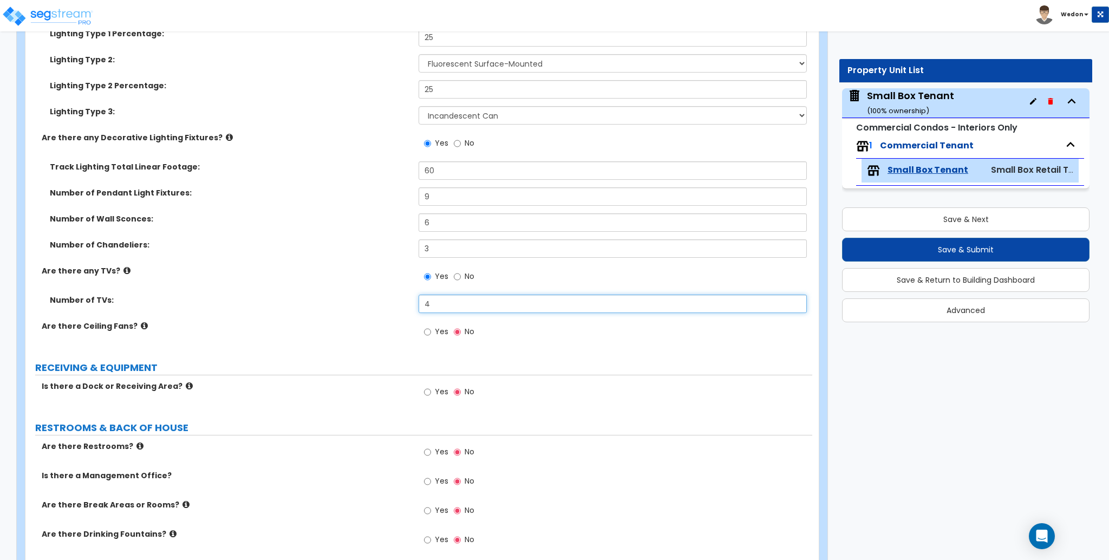
type input "4"
click at [441, 330] on span "Yes" at bounding box center [442, 331] width 14 height 11
click at [431, 330] on input "Yes" at bounding box center [427, 332] width 7 height 12
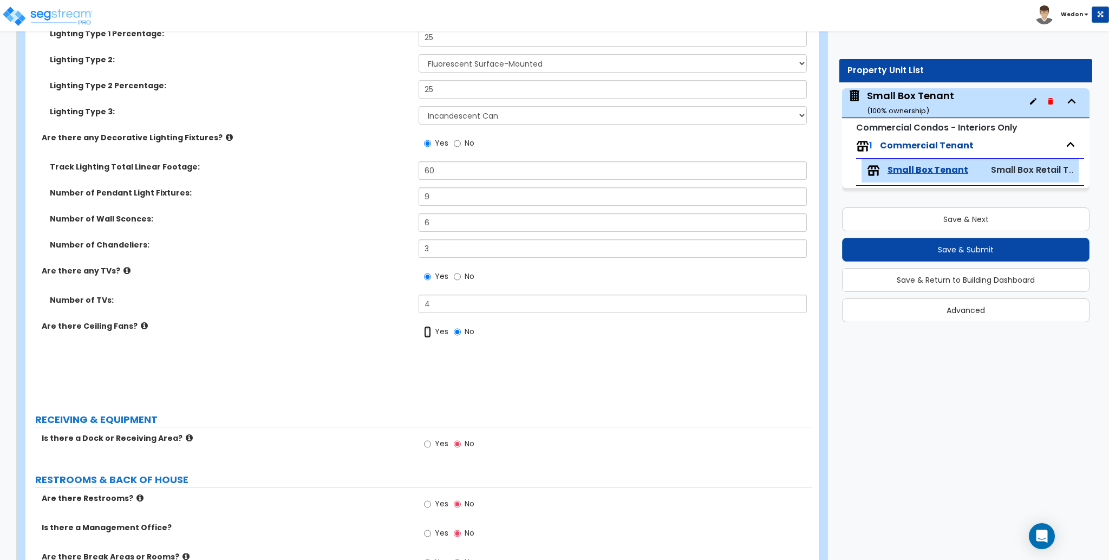
radio input "true"
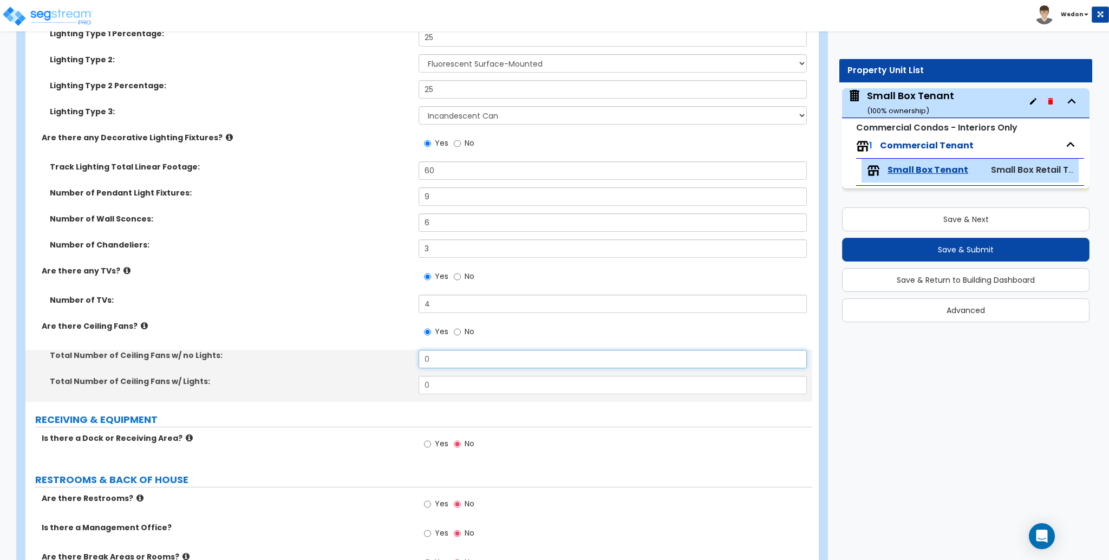
drag, startPoint x: 435, startPoint y: 365, endPoint x: 380, endPoint y: 364, distance: 55.8
click at [380, 364] on div "Total Number of Ceiling Fans w/ no Lights: 0" at bounding box center [418, 363] width 787 height 26
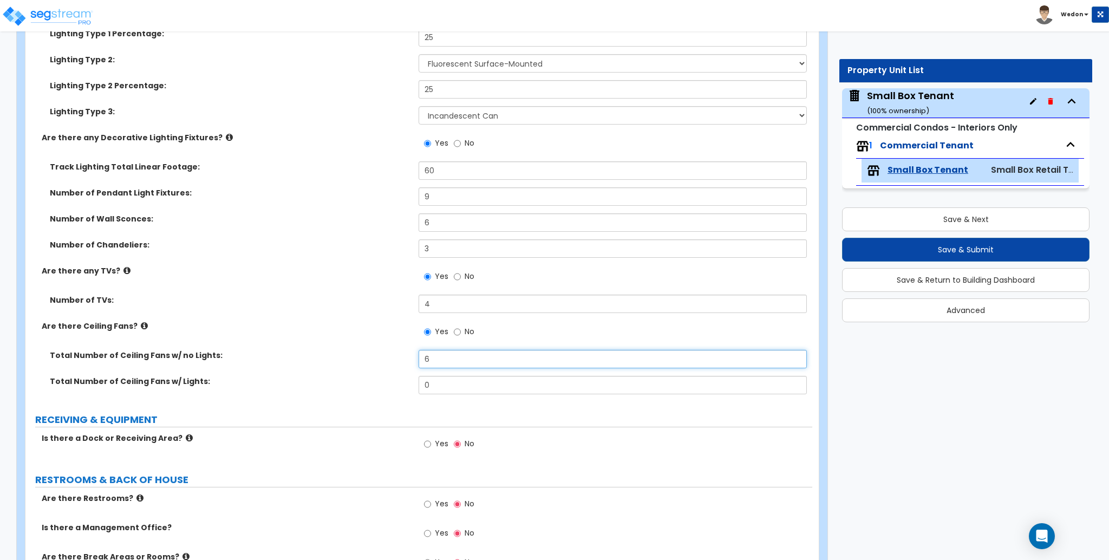
type input "6"
drag, startPoint x: 357, startPoint y: 381, endPoint x: 310, endPoint y: 383, distance: 47.7
click at [327, 382] on div "Total Number of Ceiling Fans w/ Lights: 0" at bounding box center [418, 389] width 787 height 26
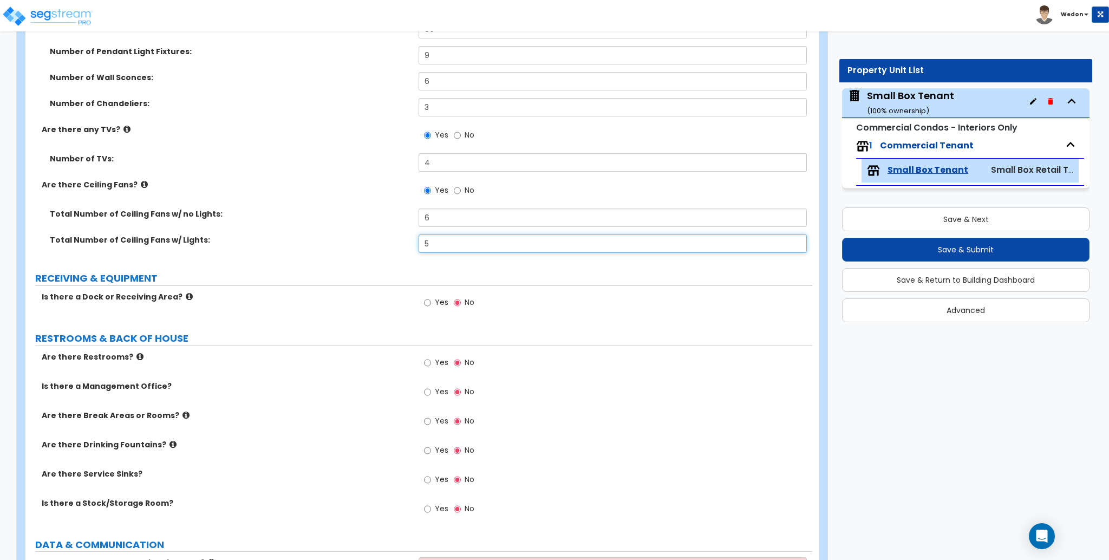
scroll to position [2166, 0]
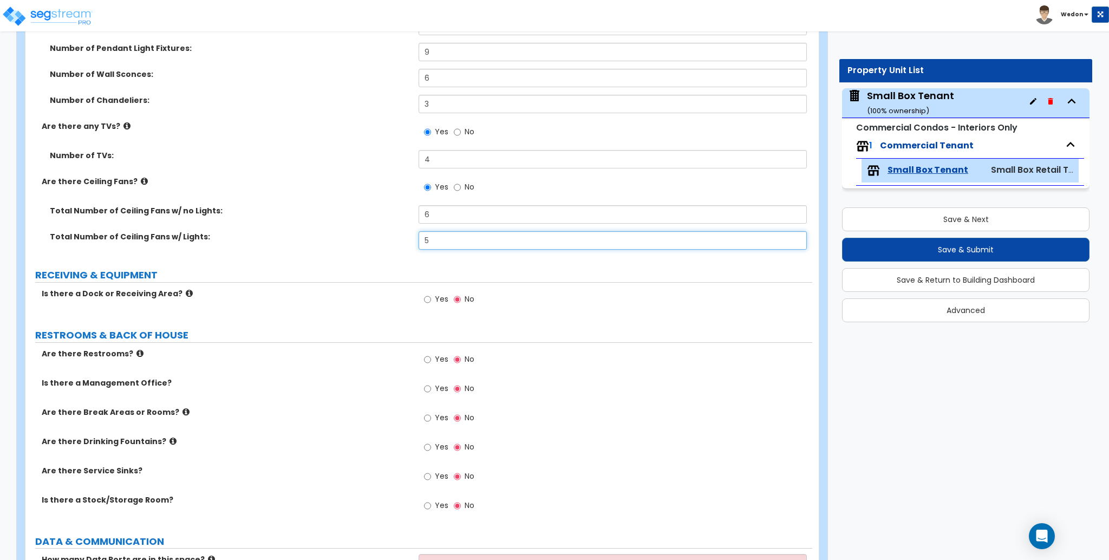
type input "5"
click at [431, 290] on div "Yes No" at bounding box center [449, 300] width 61 height 25
click at [431, 297] on label "Yes" at bounding box center [436, 300] width 24 height 18
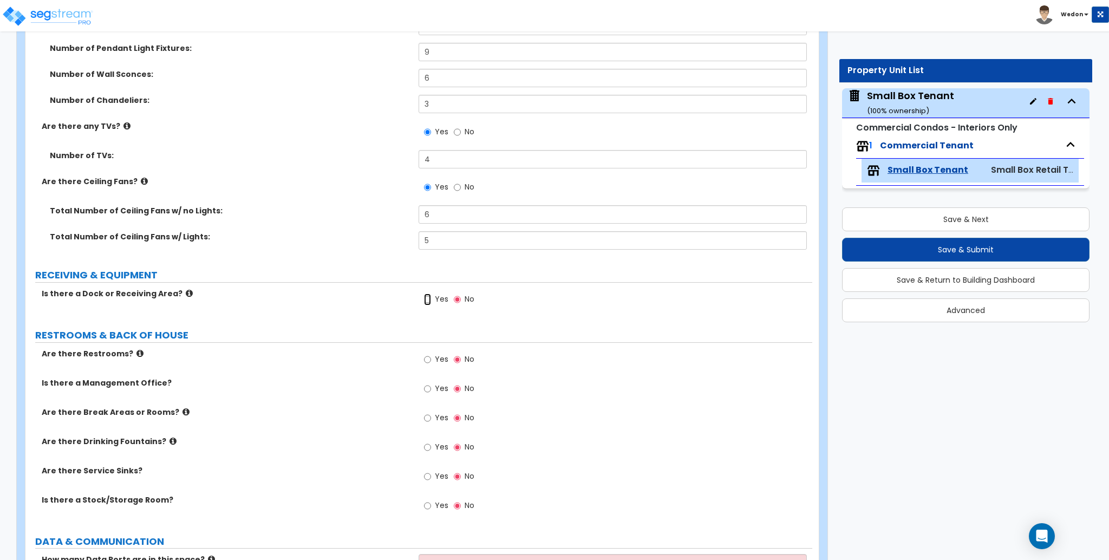
click at [431, 297] on input "Yes" at bounding box center [427, 299] width 7 height 12
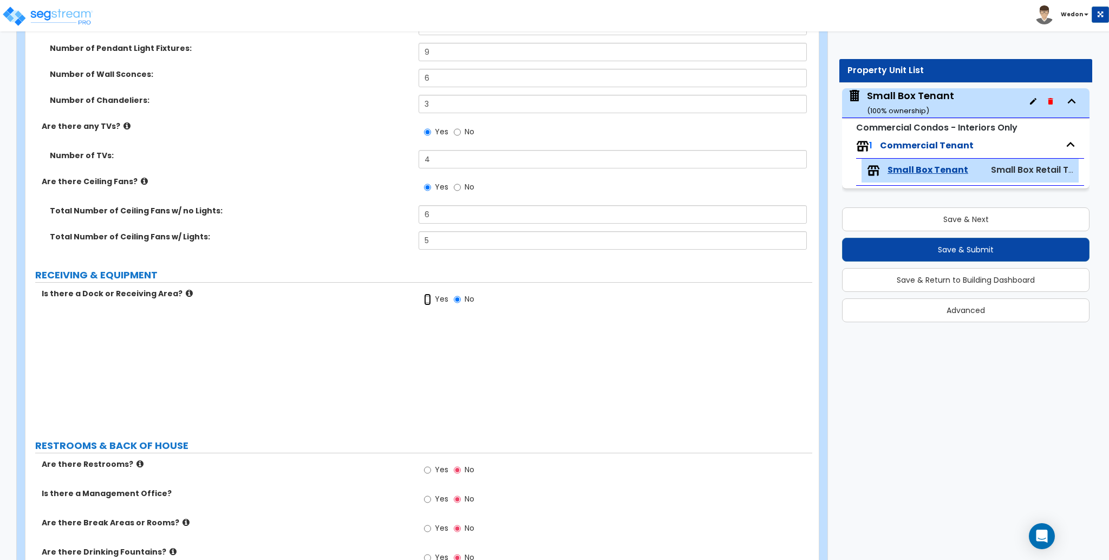
radio input "true"
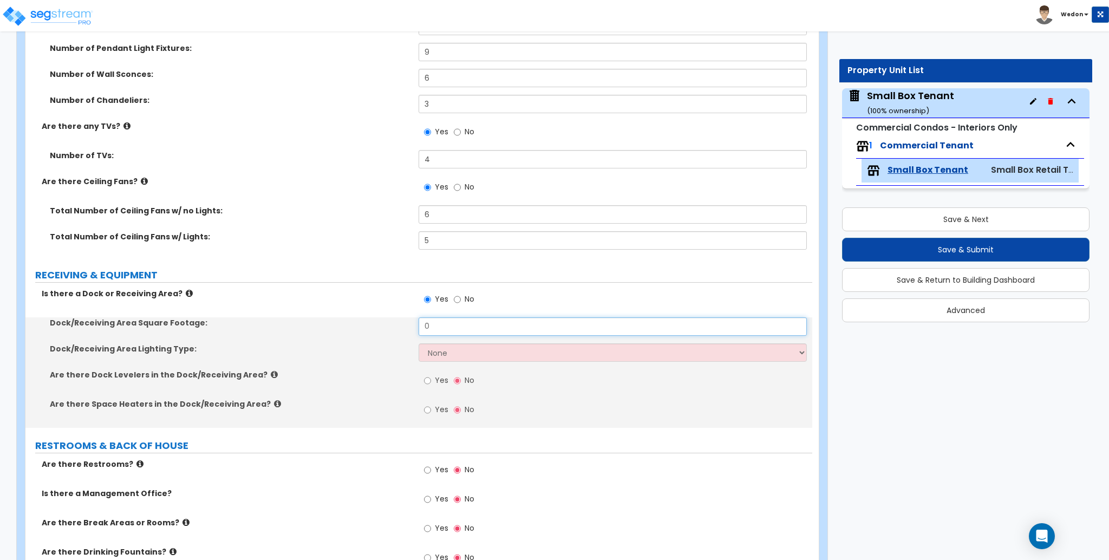
drag, startPoint x: 462, startPoint y: 324, endPoint x: 301, endPoint y: 320, distance: 161.9
click at [304, 321] on div "Dock/Receiving Area Square Footage: 0" at bounding box center [418, 330] width 787 height 26
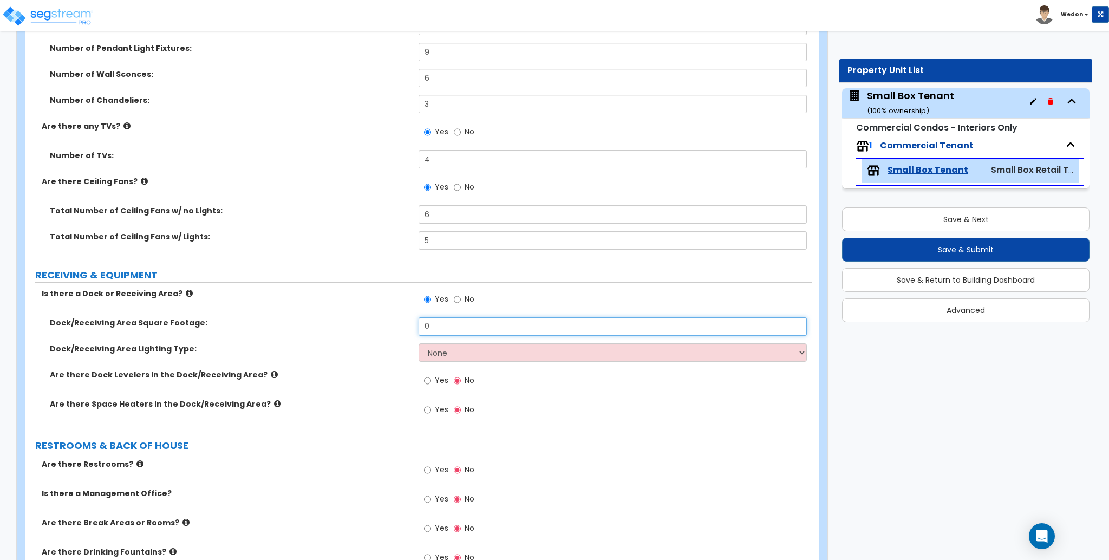
type input "6"
type input "500"
click at [575, 360] on select "None High Bay LED Lighting High Bay Fluorescent Lighting" at bounding box center [613, 352] width 388 height 18
select select "2"
click at [419, 343] on select "None High Bay LED Lighting High Bay Fluorescent Lighting" at bounding box center [613, 352] width 388 height 18
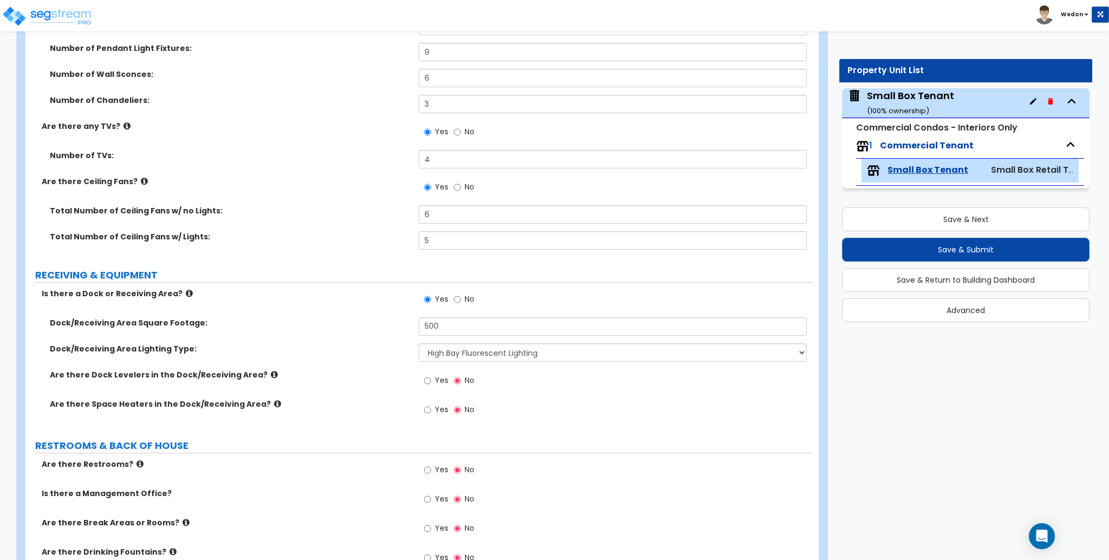
click at [434, 384] on label "Yes" at bounding box center [436, 382] width 24 height 18
click at [431, 384] on input "Yes" at bounding box center [427, 381] width 7 height 12
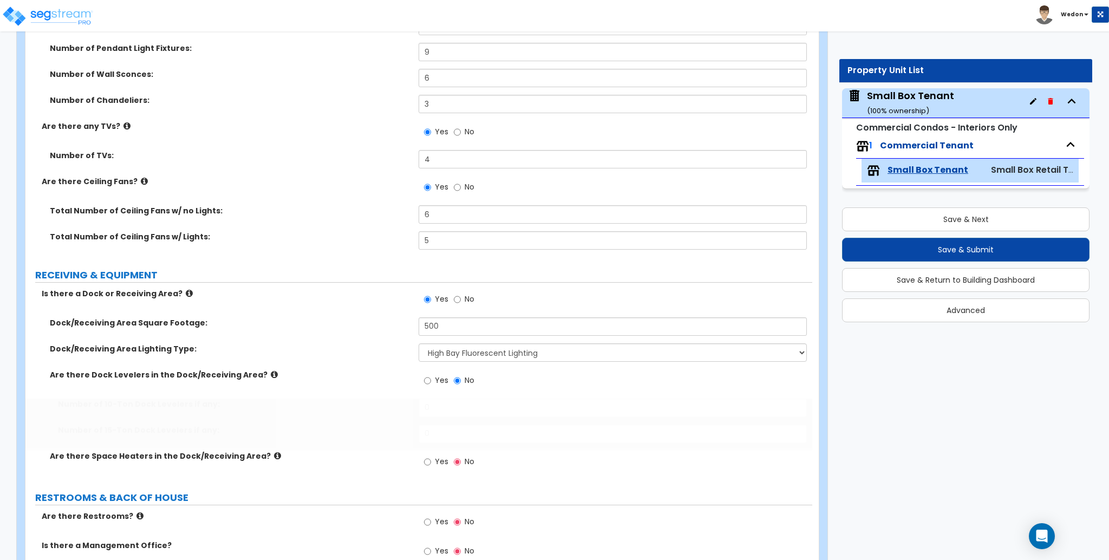
radio input "true"
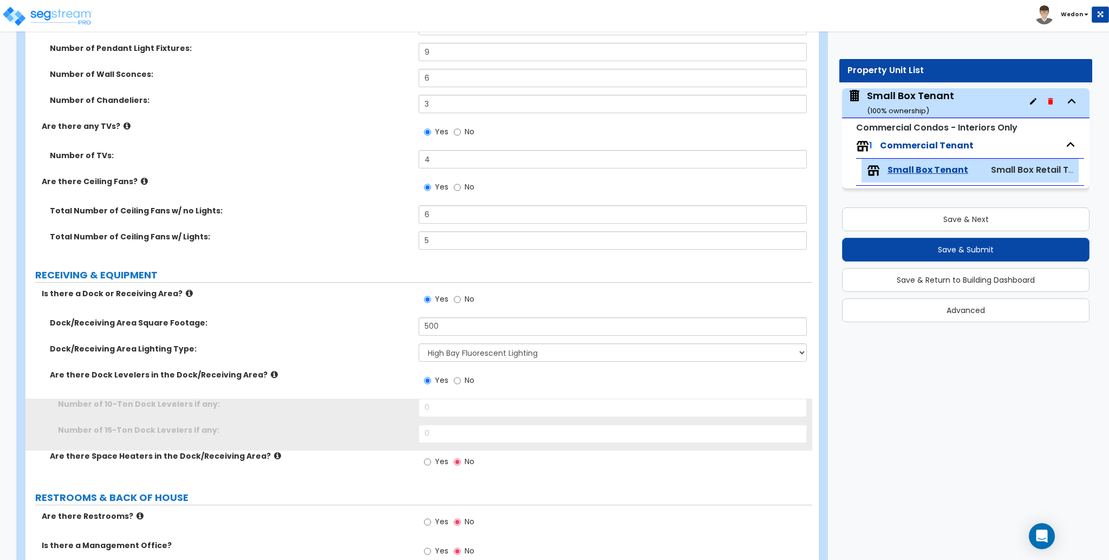
click at [435, 375] on span "Yes" at bounding box center [442, 380] width 14 height 11
click at [431, 375] on input "Yes" at bounding box center [427, 381] width 7 height 12
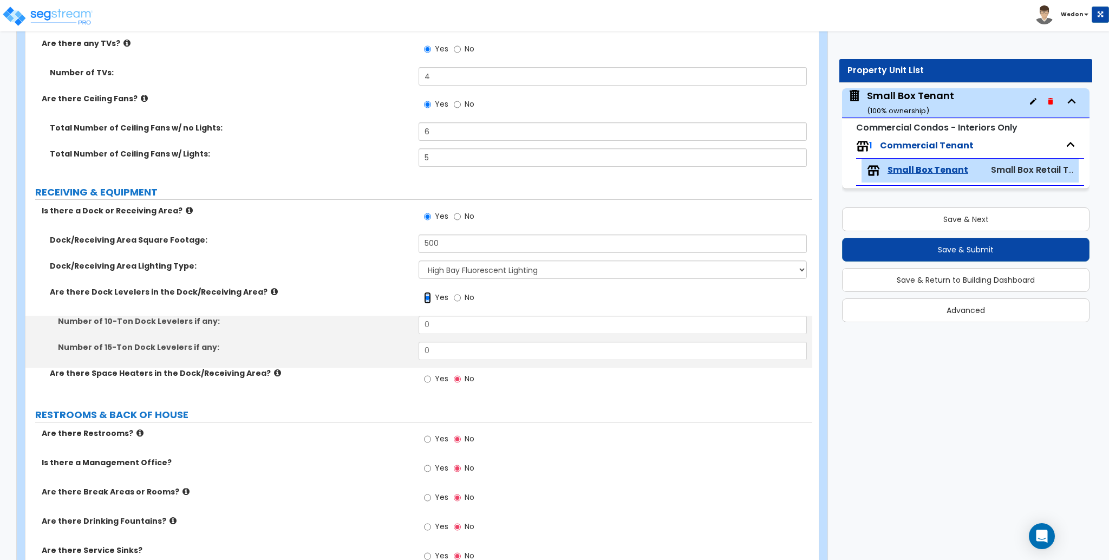
scroll to position [2310, 0]
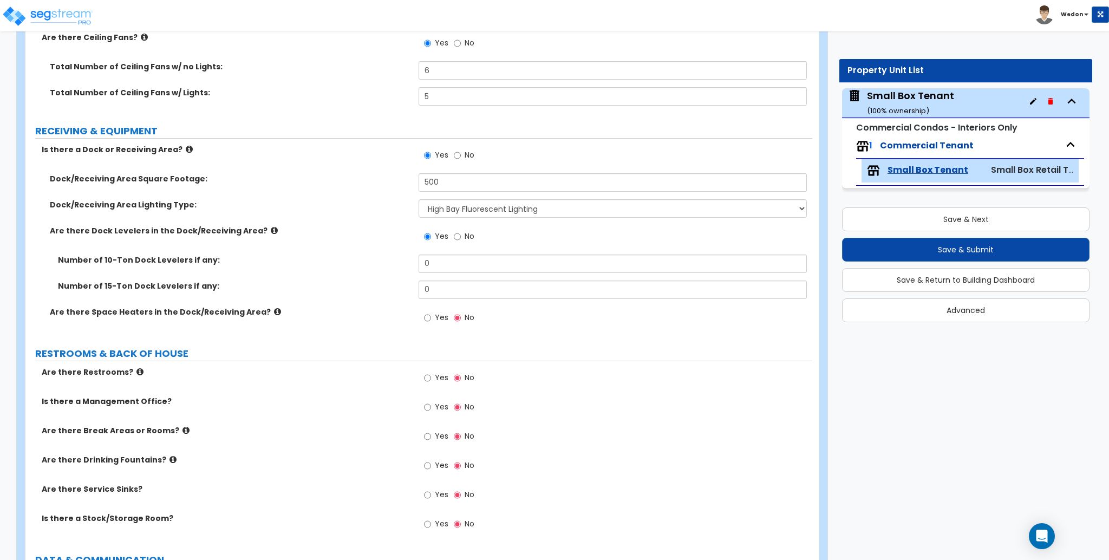
click at [440, 317] on span "Yes" at bounding box center [442, 317] width 14 height 11
click at [431, 317] on input "Yes" at bounding box center [427, 318] width 7 height 12
radio input "true"
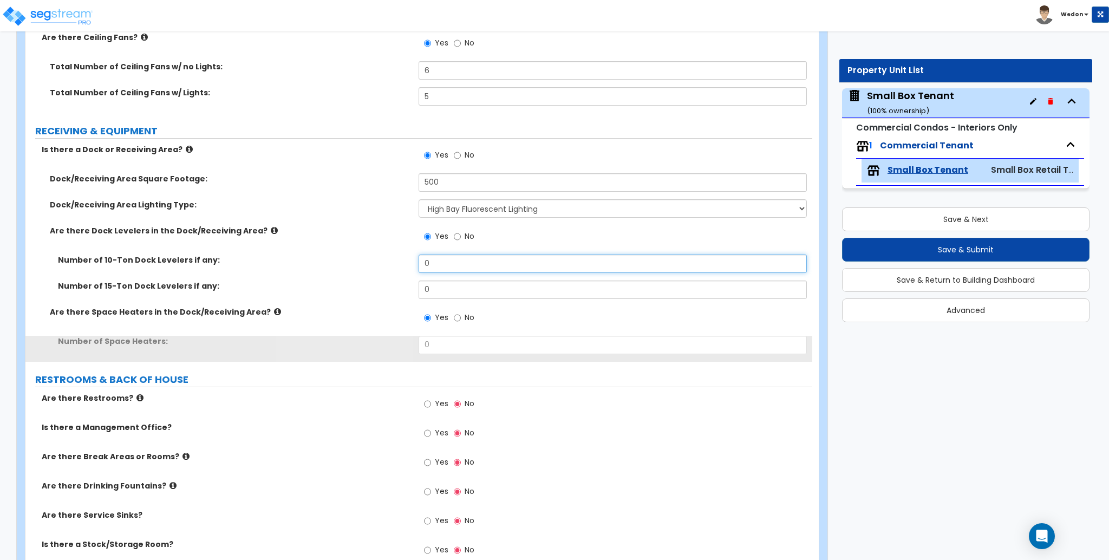
drag, startPoint x: 310, startPoint y: 254, endPoint x: 258, endPoint y: 256, distance: 52.0
click at [293, 254] on div "Number of 10-Ton Dock Levelers if any: 0" at bounding box center [418, 267] width 787 height 26
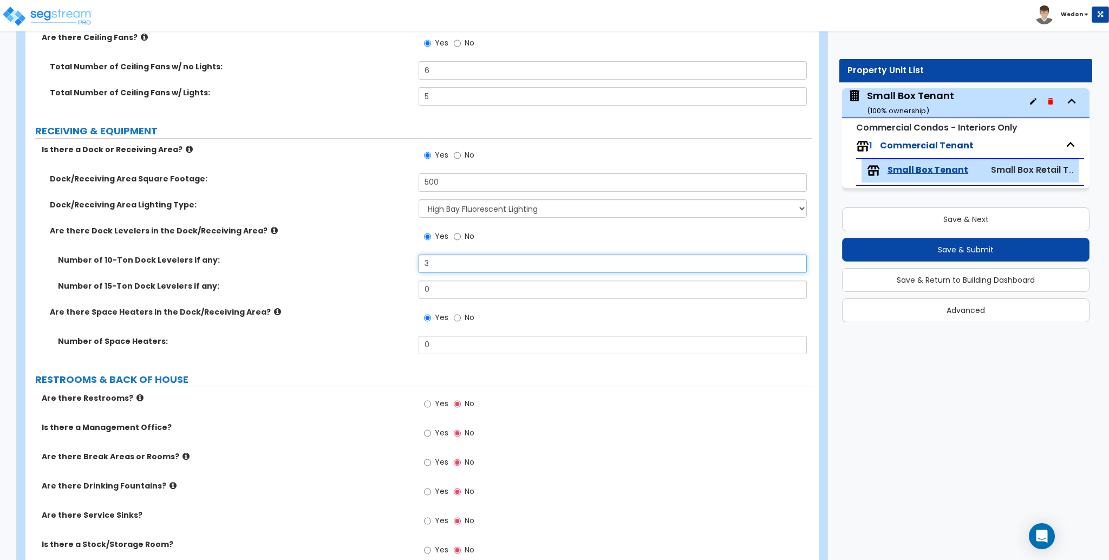
type input "3"
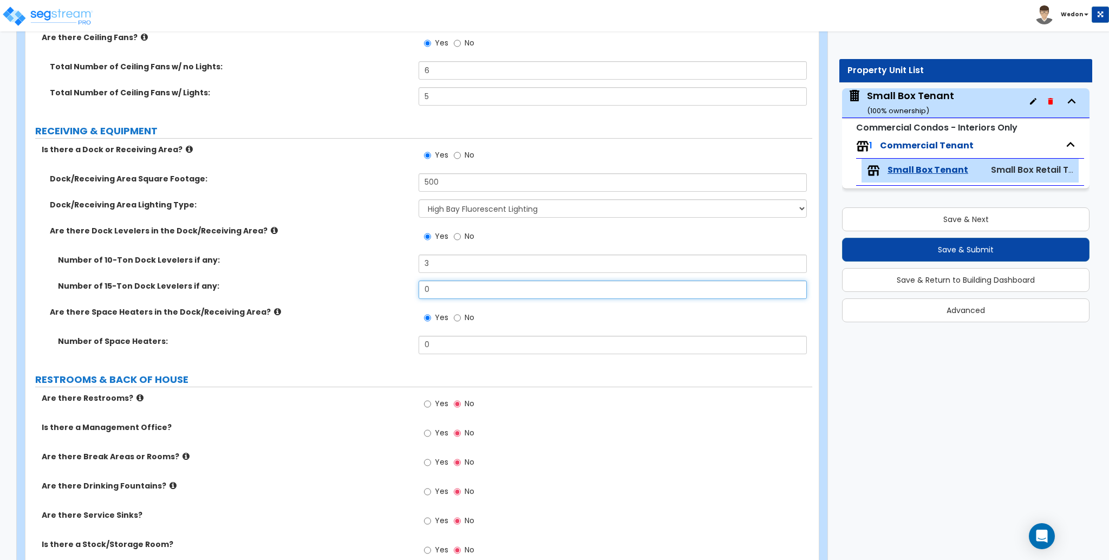
drag, startPoint x: 394, startPoint y: 290, endPoint x: 357, endPoint y: 304, distance: 39.4
click at [332, 291] on div "Number of 15-Ton Dock Levelers if any: 0" at bounding box center [418, 293] width 787 height 26
type input "2"
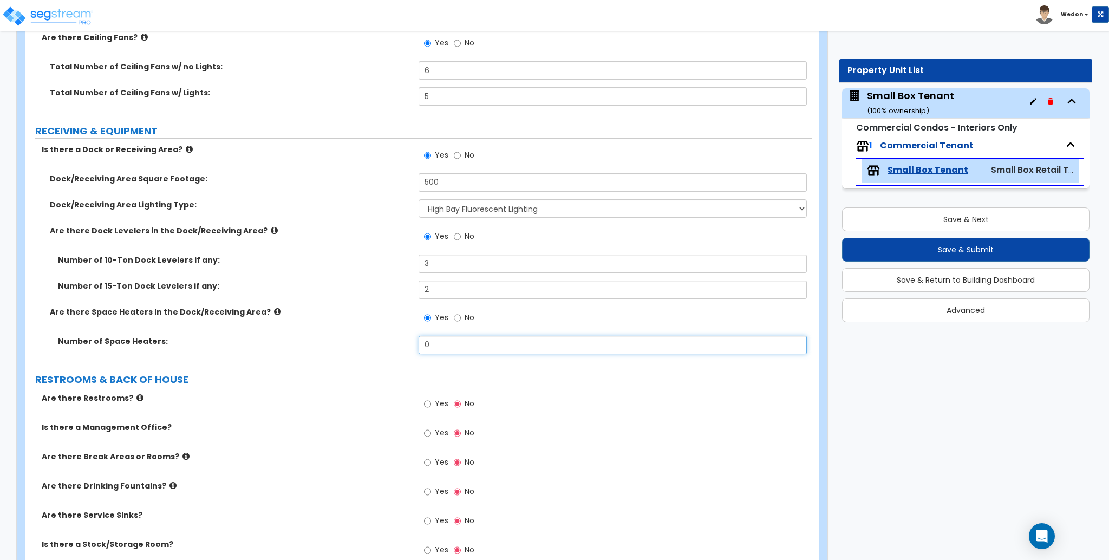
click at [351, 345] on div "Number of Space Heaters: 0" at bounding box center [418, 349] width 787 height 26
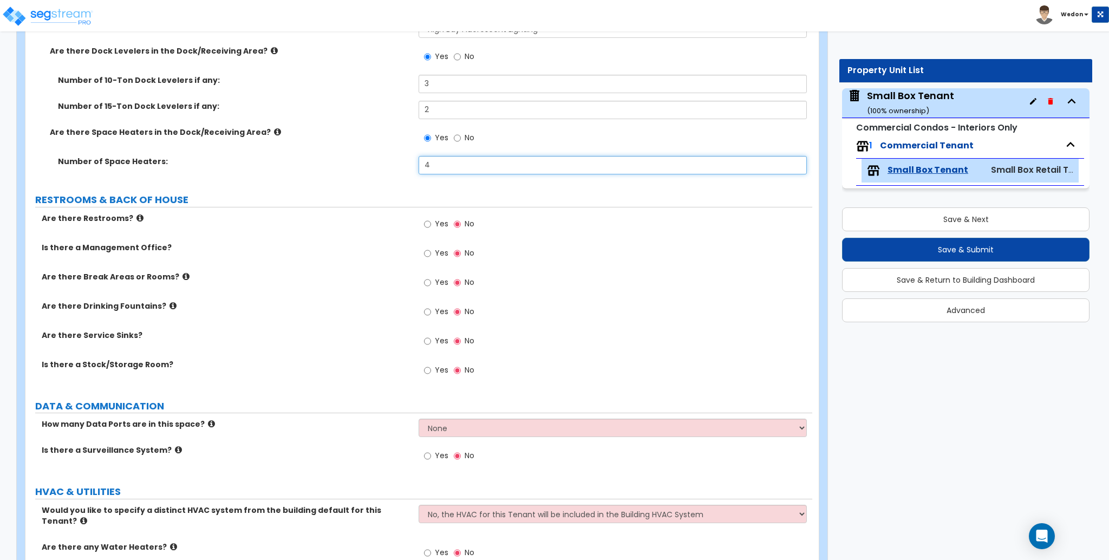
type input "4"
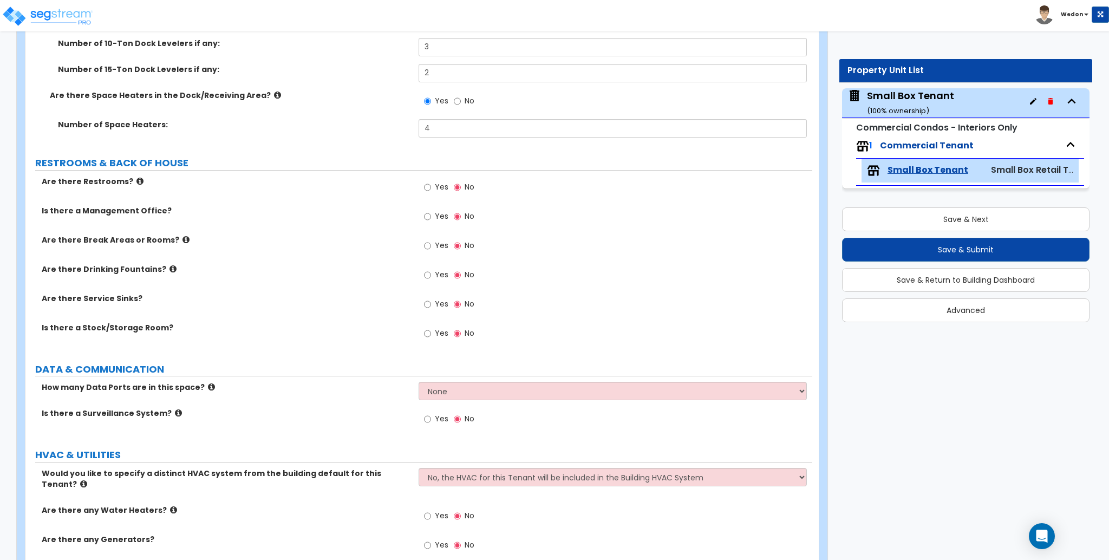
click at [351, 300] on label "Are there Service Sinks?" at bounding box center [226, 298] width 369 height 11
click at [430, 330] on input "Yes" at bounding box center [427, 334] width 7 height 12
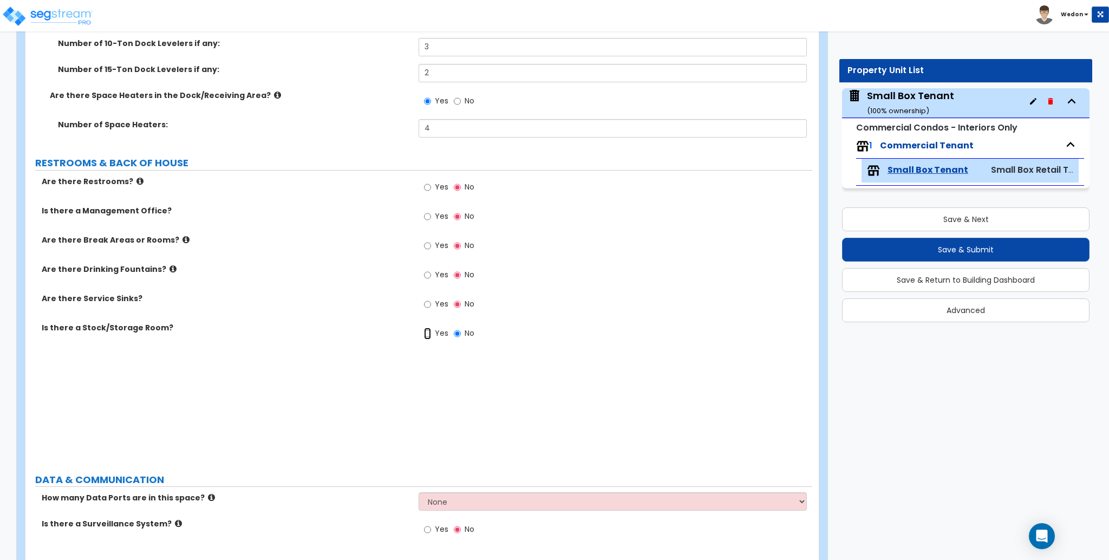
radio input "true"
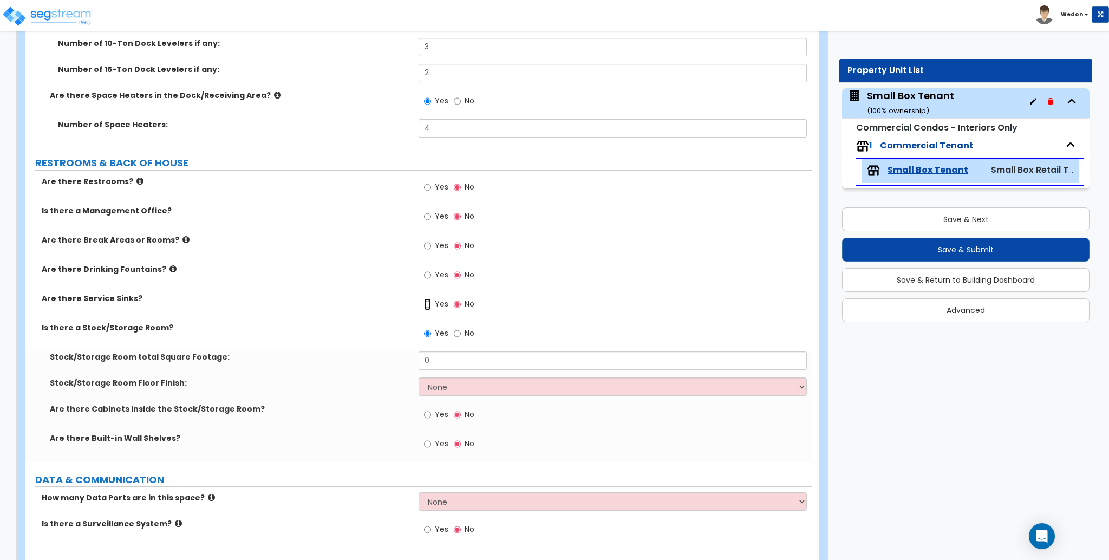
click at [429, 303] on input "Yes" at bounding box center [427, 304] width 7 height 12
radio input "true"
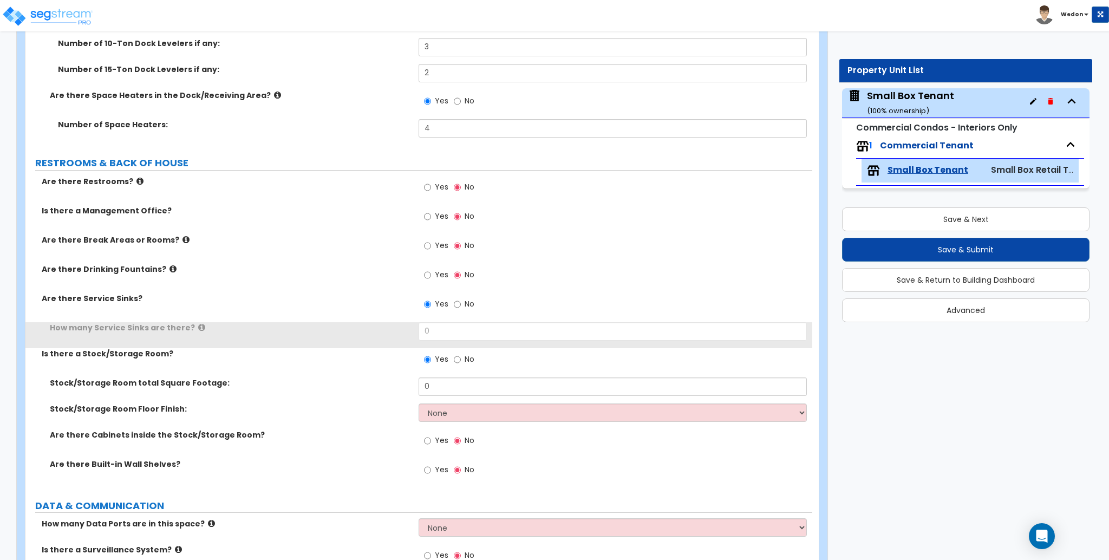
click at [433, 277] on label "Yes" at bounding box center [436, 276] width 24 height 18
click at [431, 277] on input "Yes" at bounding box center [427, 275] width 7 height 12
radio input "true"
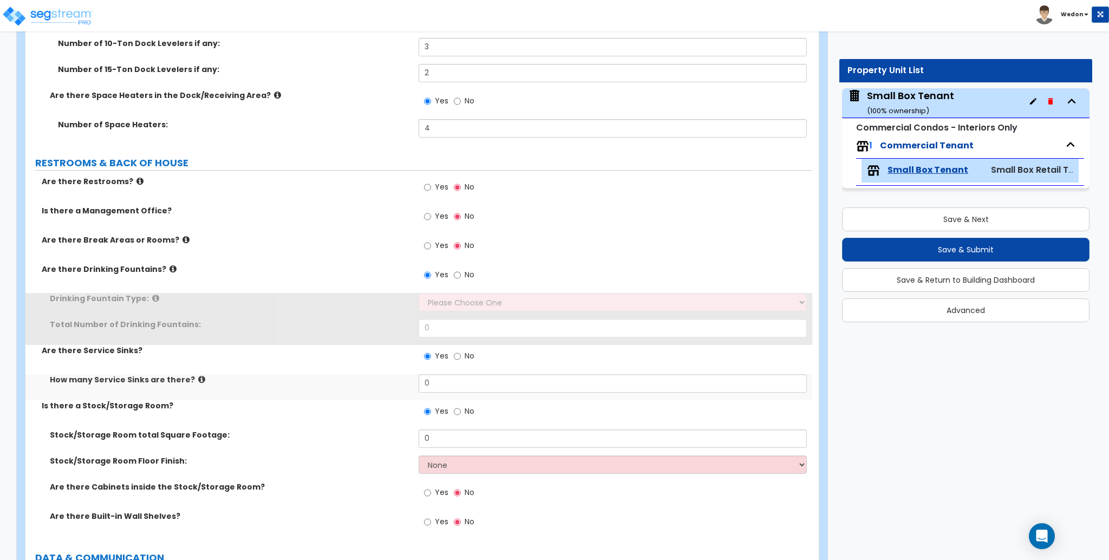
click at [435, 245] on span "Yes" at bounding box center [442, 245] width 14 height 11
click at [431, 245] on input "Yes" at bounding box center [427, 246] width 7 height 12
radio input "true"
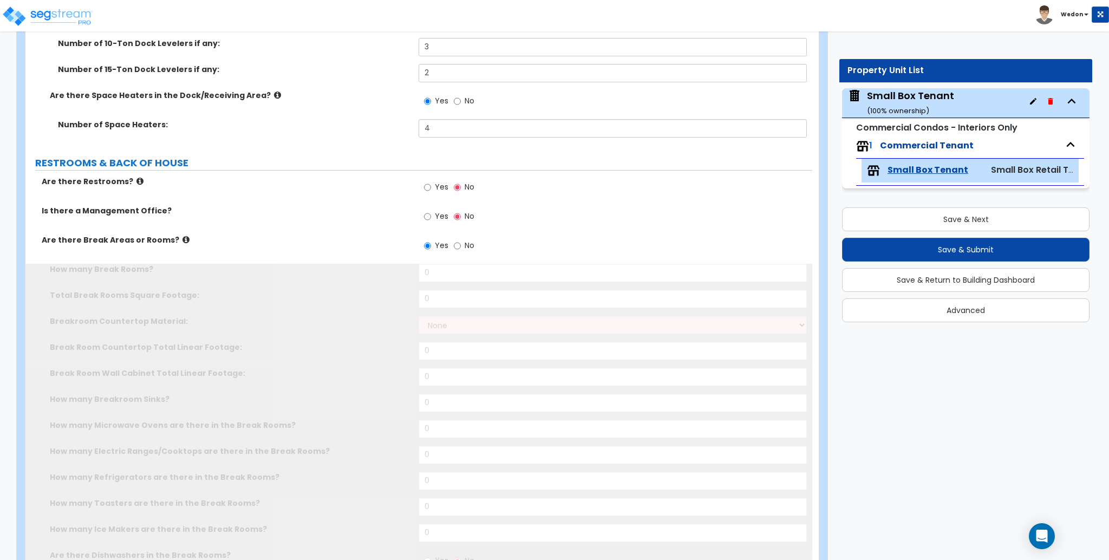
click at [438, 218] on span "Yes" at bounding box center [442, 216] width 14 height 11
click at [431, 218] on input "Yes" at bounding box center [427, 217] width 7 height 12
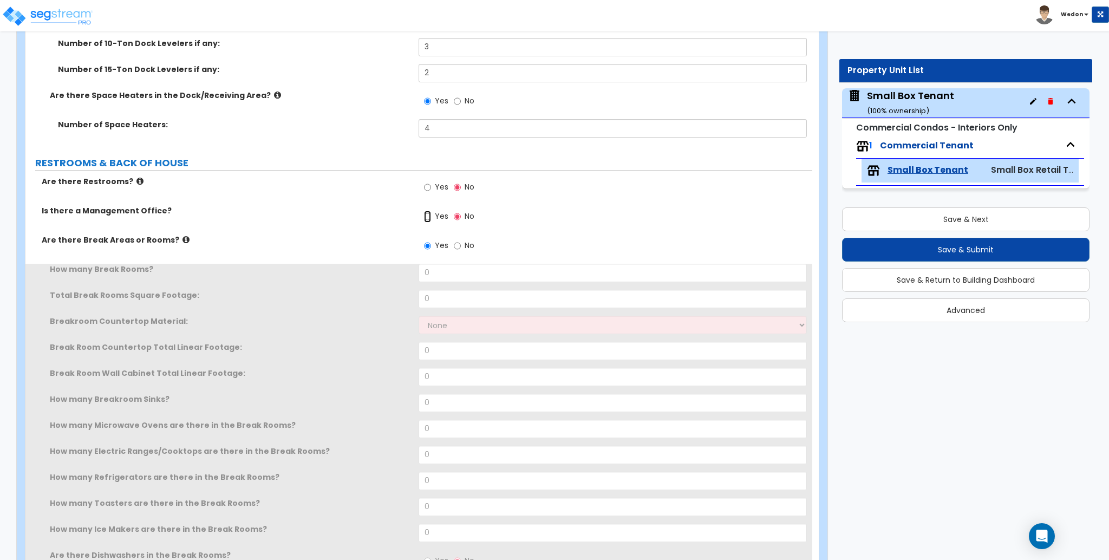
radio input "true"
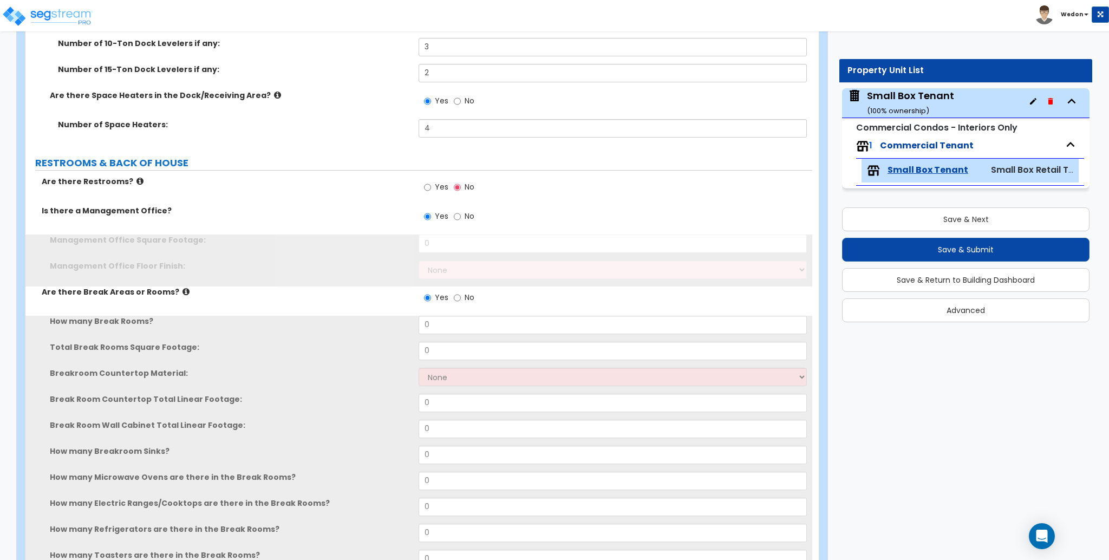
click at [439, 184] on span "Yes" at bounding box center [442, 186] width 14 height 11
click at [431, 184] on input "Yes" at bounding box center [427, 187] width 7 height 12
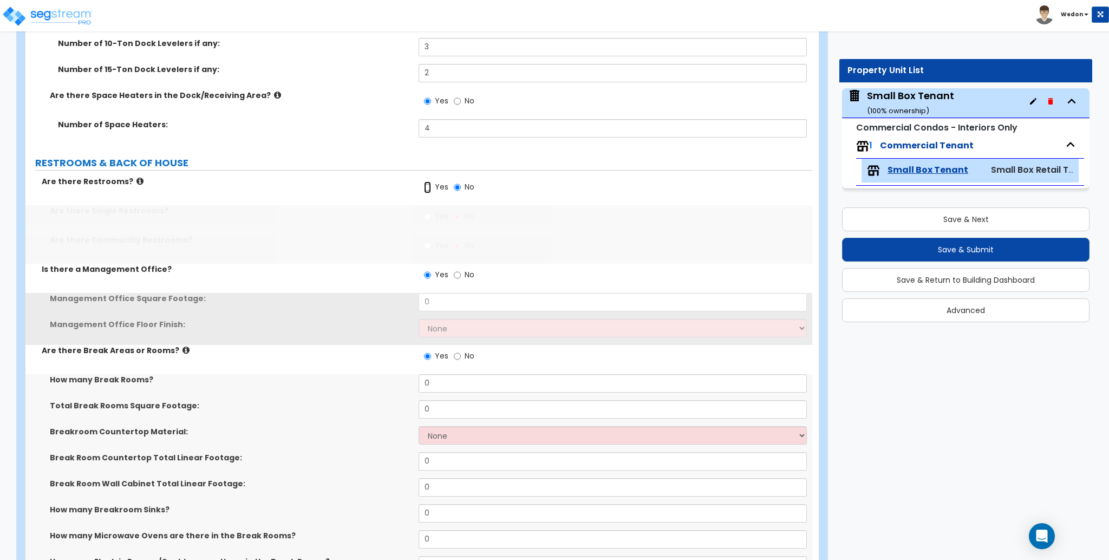
radio input "true"
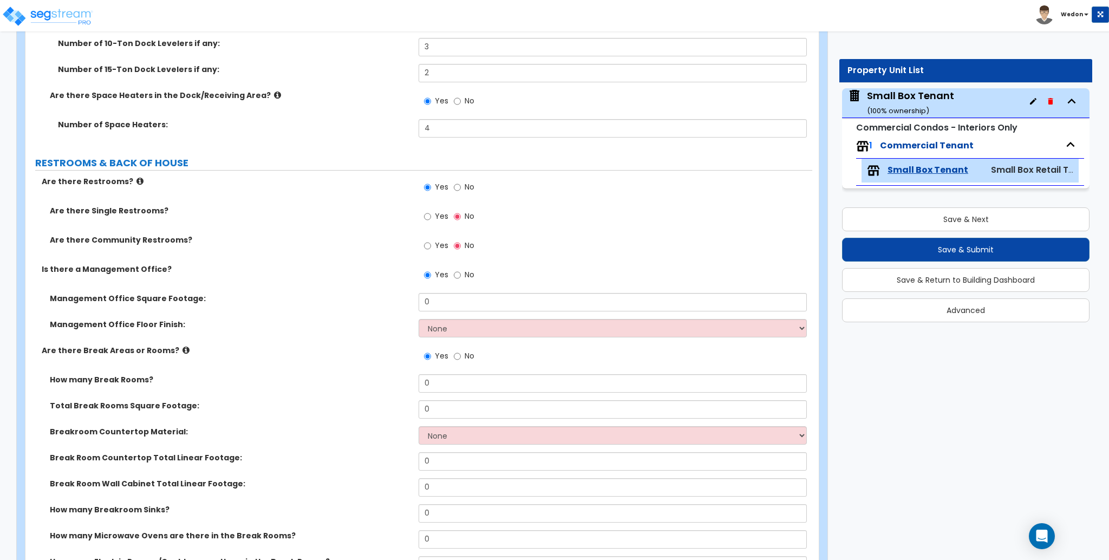
drag, startPoint x: 433, startPoint y: 242, endPoint x: 433, endPoint y: 215, distance: 27.1
click at [433, 241] on label "Yes" at bounding box center [436, 247] width 24 height 18
click at [431, 241] on input "Yes" at bounding box center [427, 246] width 7 height 12
radio input "true"
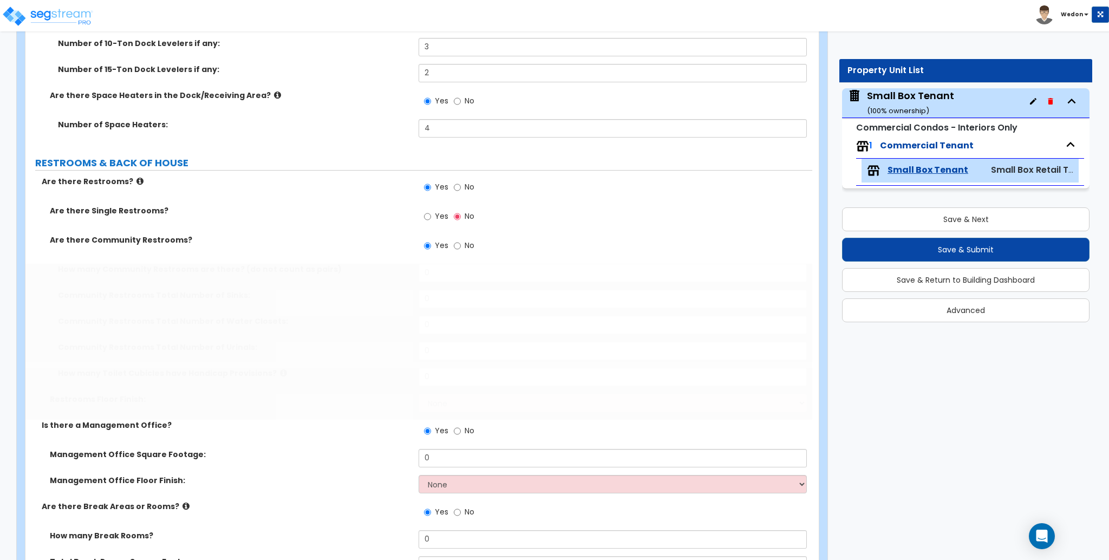
click at [434, 212] on label "Yes" at bounding box center [436, 217] width 24 height 18
click at [431, 212] on input "Yes" at bounding box center [427, 217] width 7 height 12
radio input "true"
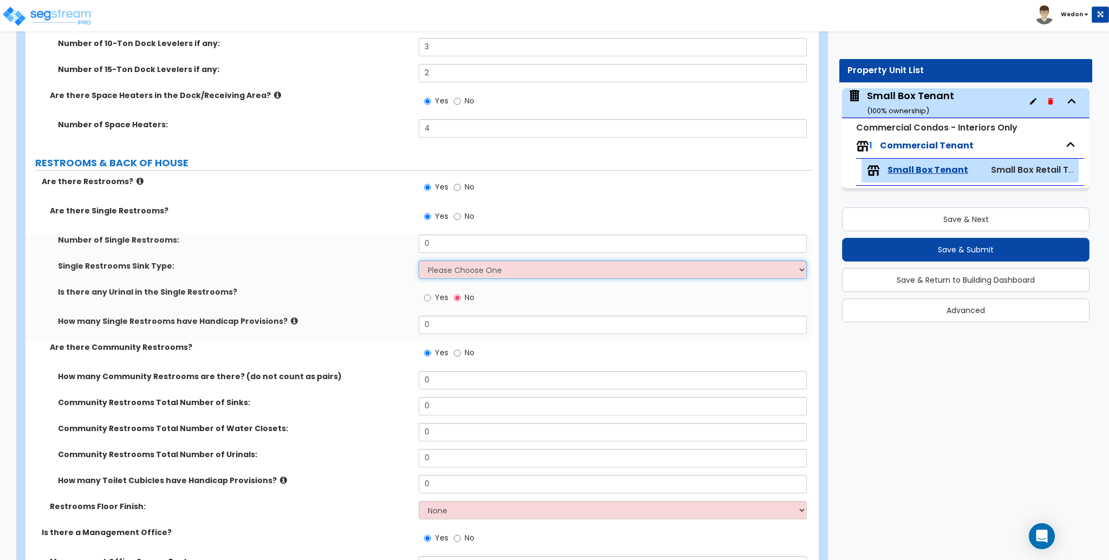
drag, startPoint x: 549, startPoint y: 271, endPoint x: 617, endPoint y: 276, distance: 67.8
click at [549, 271] on select "Please Choose One Wall-mounted Vanity-mounted" at bounding box center [613, 269] width 388 height 18
select select "2"
click at [419, 260] on select "Please Choose One Wall-mounted Vanity-mounted" at bounding box center [613, 269] width 388 height 18
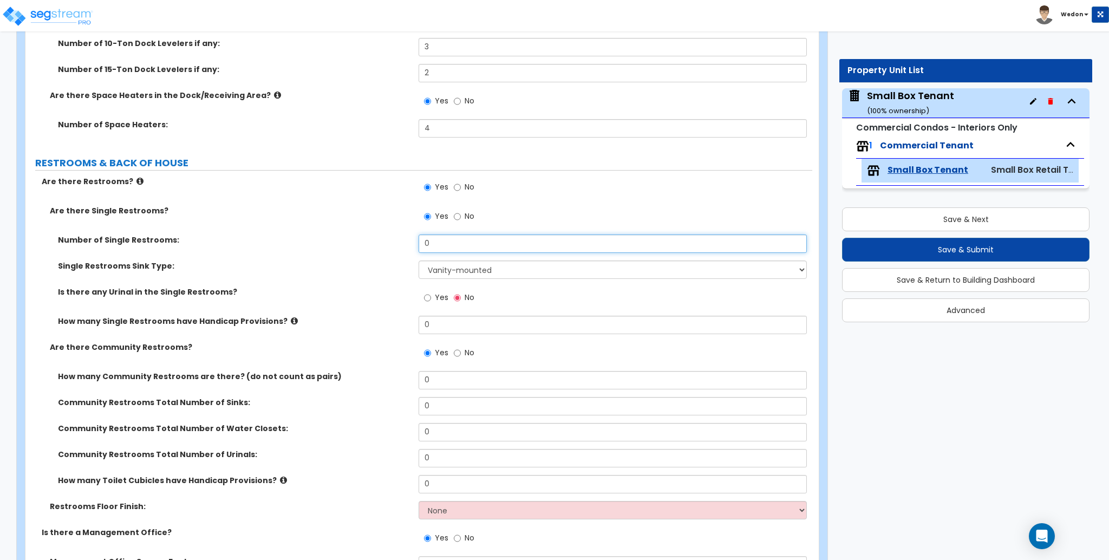
click at [631, 249] on input "0" at bounding box center [613, 243] width 388 height 18
click at [630, 247] on input "0" at bounding box center [613, 243] width 388 height 18
type input "4"
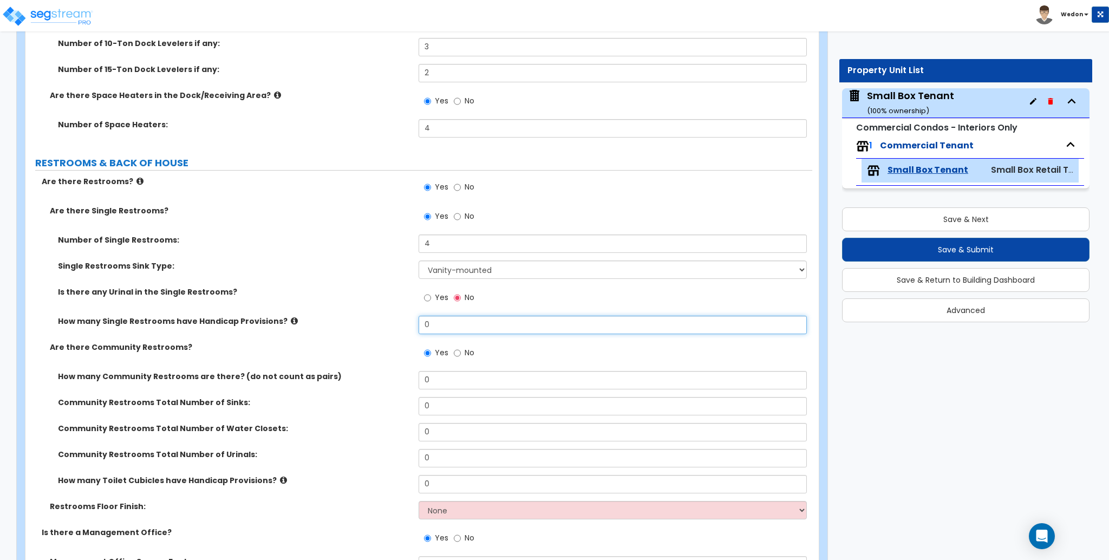
drag, startPoint x: 417, startPoint y: 327, endPoint x: 342, endPoint y: 322, distance: 76.0
click at [349, 324] on div "How many Single Restrooms have Handicap Provisions? 0" at bounding box center [418, 329] width 787 height 26
type input "2"
click at [430, 296] on input "Yes" at bounding box center [427, 298] width 7 height 12
radio input "true"
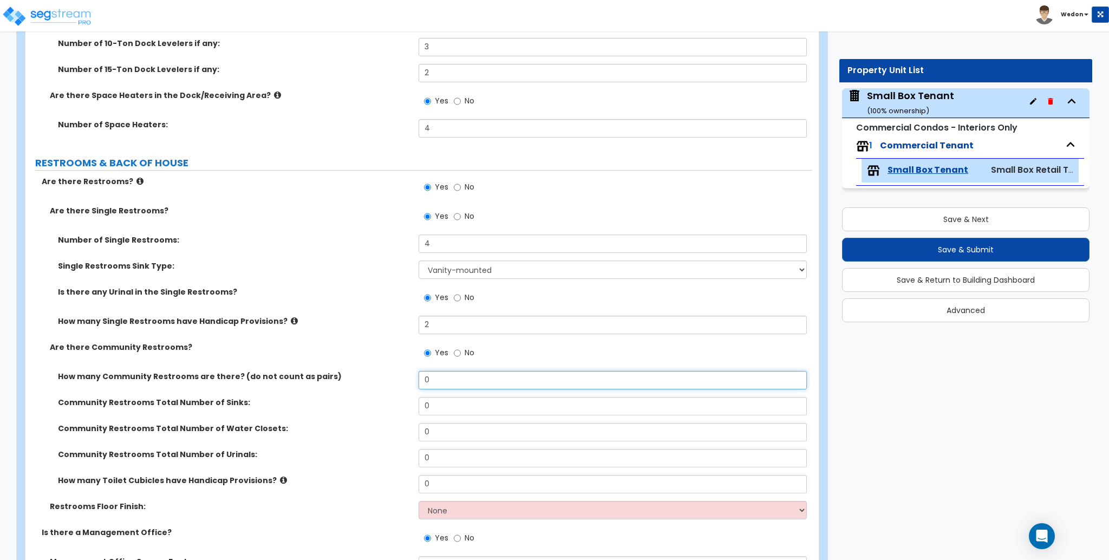
drag, startPoint x: 406, startPoint y: 378, endPoint x: 333, endPoint y: 377, distance: 72.6
click at [358, 381] on div "How many Community Restrooms are there? (do not count as pairs) 0" at bounding box center [418, 384] width 787 height 26
type input "2"
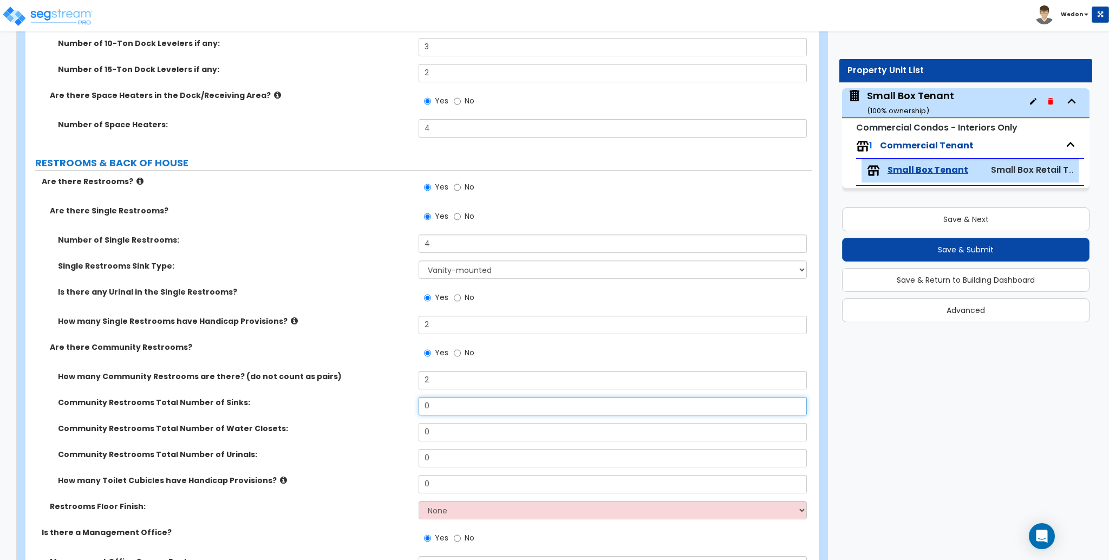
drag, startPoint x: 443, startPoint y: 408, endPoint x: 291, endPoint y: 411, distance: 152.2
click at [343, 410] on div "Community Restrooms Total Number of Sinks: 0" at bounding box center [418, 410] width 787 height 26
type input "2"
drag, startPoint x: 379, startPoint y: 437, endPoint x: 387, endPoint y: 437, distance: 8.1
click at [376, 437] on div "Community Restrooms Total Number of Water Closets: 0" at bounding box center [418, 436] width 787 height 26
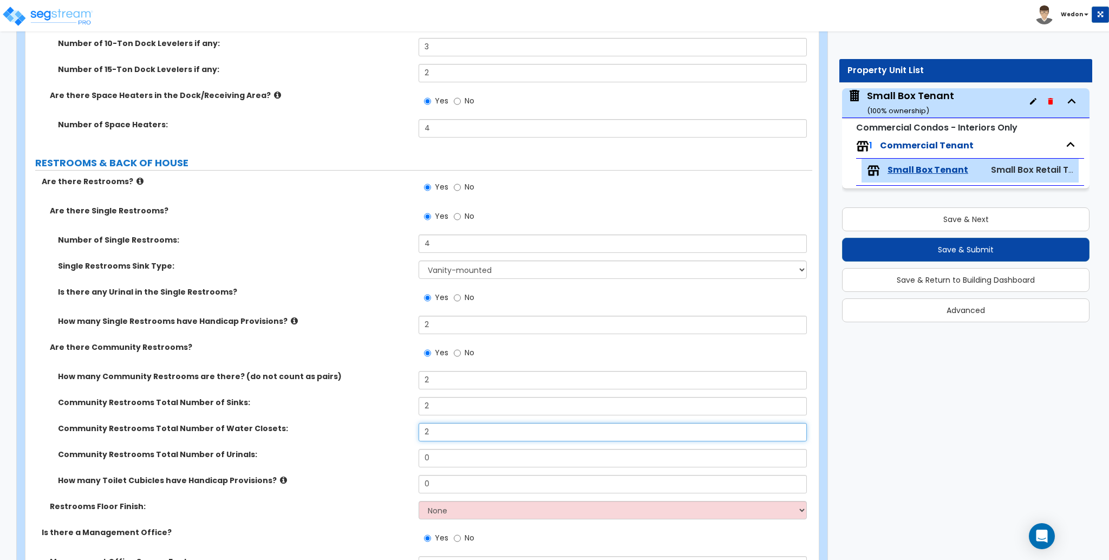
type input "2"
click at [383, 461] on div "Community Restrooms Total Number of Urinals: 0" at bounding box center [418, 462] width 787 height 26
type input "2"
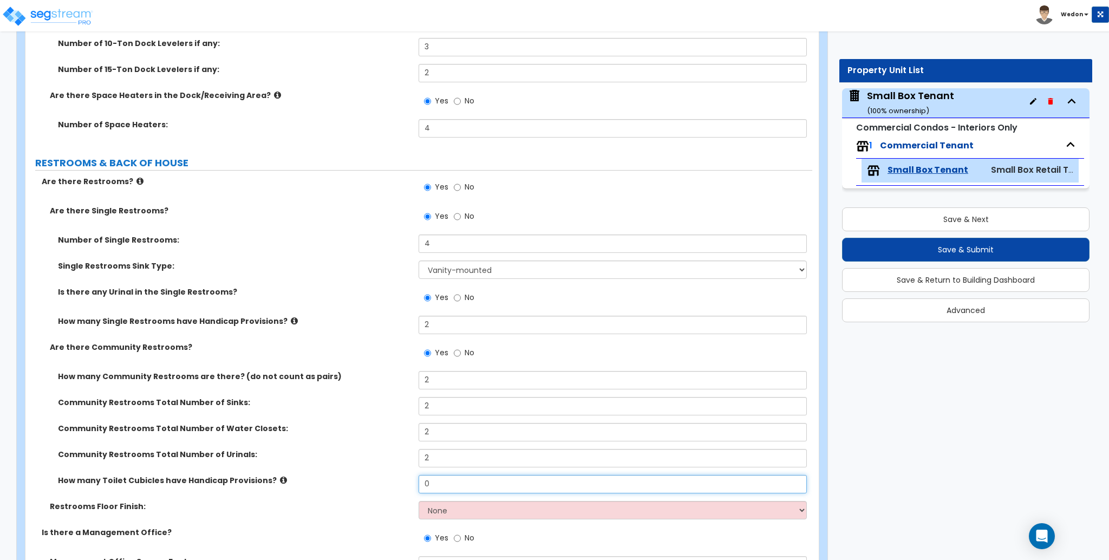
drag, startPoint x: 430, startPoint y: 484, endPoint x: 321, endPoint y: 486, distance: 109.4
click at [326, 486] on div "How many Toilet Cubicles have Handicap Provisions? 0" at bounding box center [418, 488] width 787 height 26
type input "2"
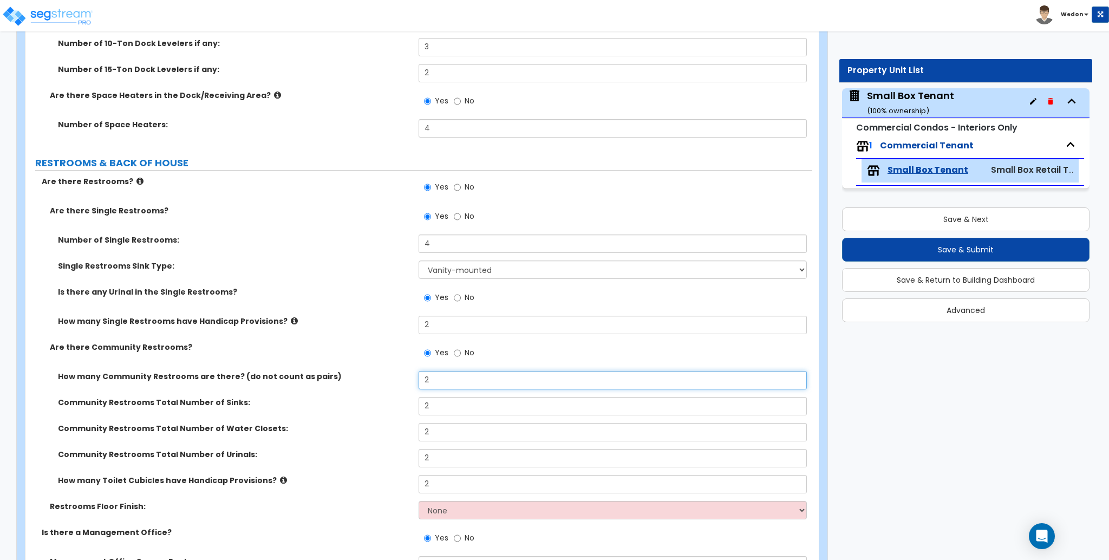
drag, startPoint x: 442, startPoint y: 376, endPoint x: 325, endPoint y: 385, distance: 116.7
click at [334, 378] on div "How many Community Restrooms are there? (do not count as pairs) 2" at bounding box center [418, 384] width 787 height 26
type input "4"
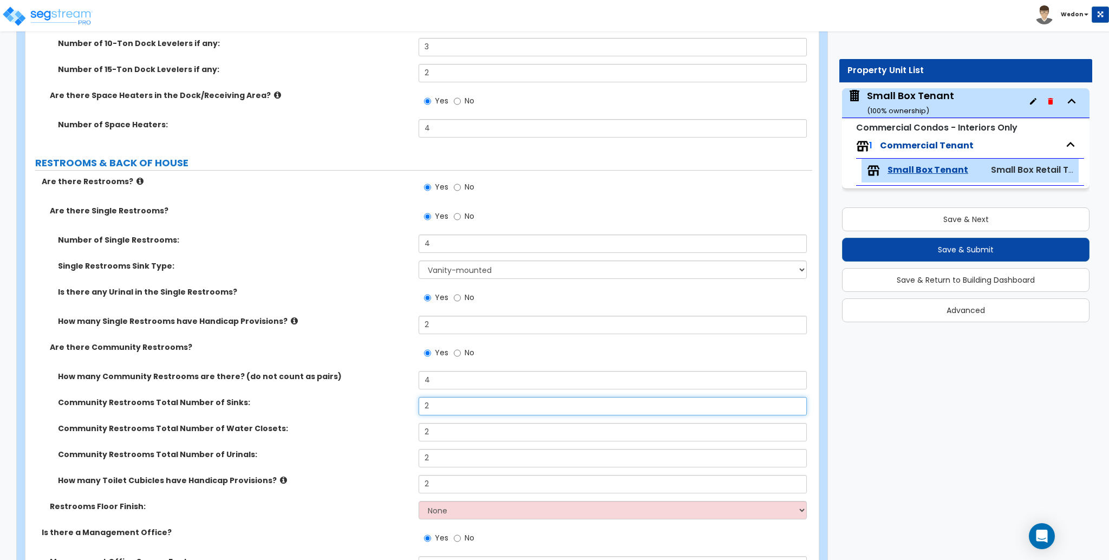
drag, startPoint x: 390, startPoint y: 408, endPoint x: 421, endPoint y: 413, distance: 31.2
click at [384, 408] on div "Community Restrooms Total Number of Sinks: 2" at bounding box center [418, 410] width 787 height 26
type input "8"
drag, startPoint x: 412, startPoint y: 434, endPoint x: 404, endPoint y: 443, distance: 12.3
click at [391, 434] on div "Community Restrooms Total Number of Water Closets: 2" at bounding box center [418, 436] width 787 height 26
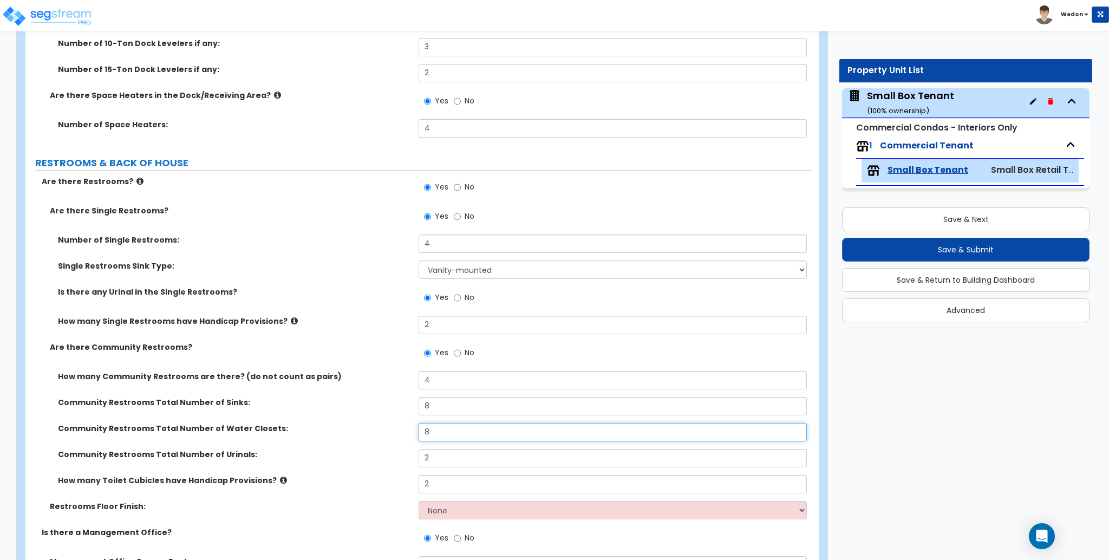
type input "8"
drag, startPoint x: 433, startPoint y: 458, endPoint x: 326, endPoint y: 448, distance: 107.7
click at [349, 450] on div "Community Restrooms Total Number of Urinals: 2" at bounding box center [418, 462] width 787 height 26
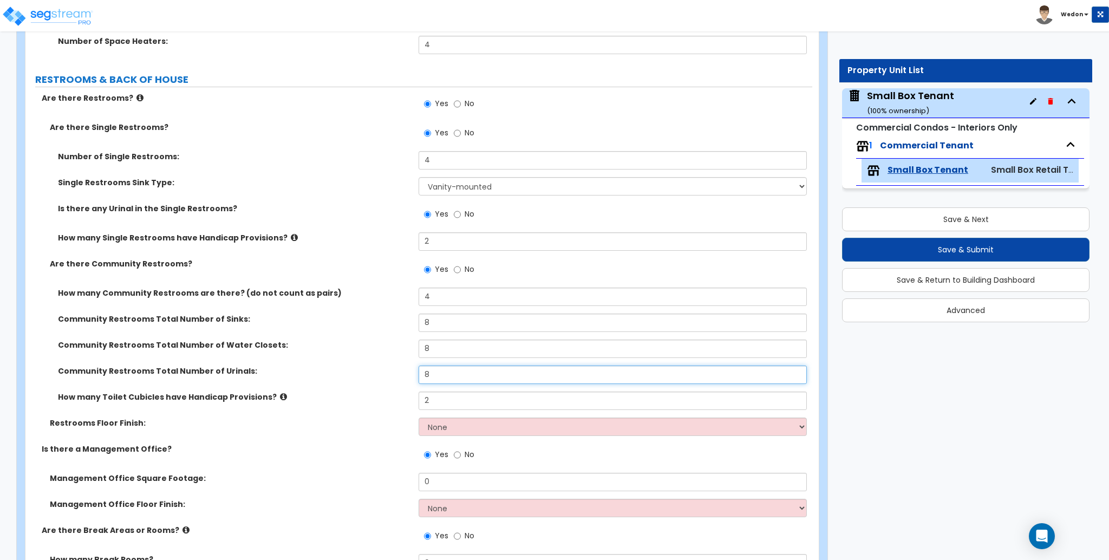
scroll to position [2671, 0]
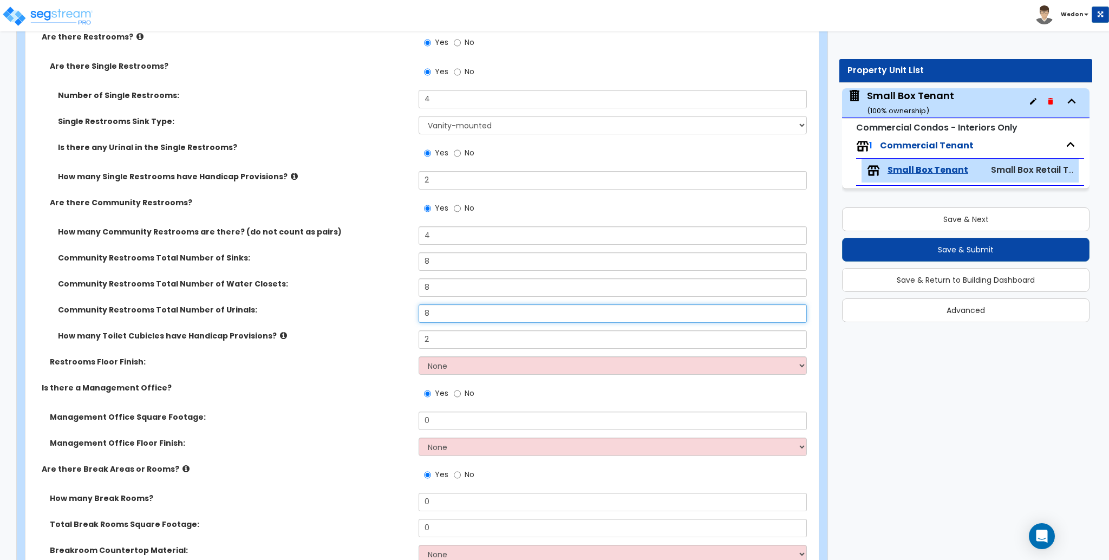
type input "8"
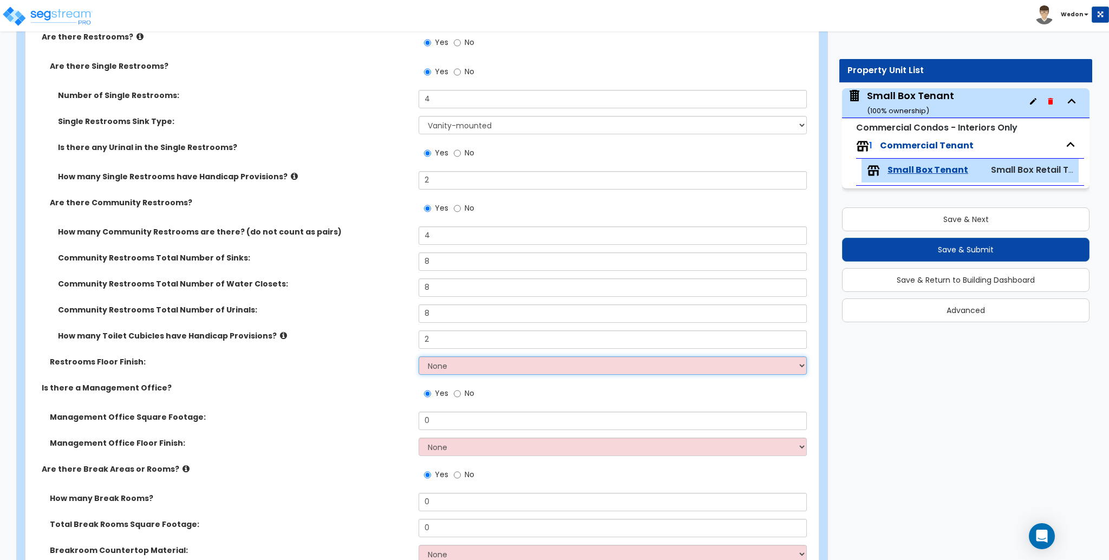
click at [484, 366] on select "None Tile Flooring Resilient Laminate Flooring VCT Flooring Sheet Vinyl Flooring" at bounding box center [613, 365] width 388 height 18
select select "3"
click at [419, 356] on select "None Tile Flooring Resilient Laminate Flooring VCT Flooring Sheet Vinyl Flooring" at bounding box center [613, 365] width 388 height 18
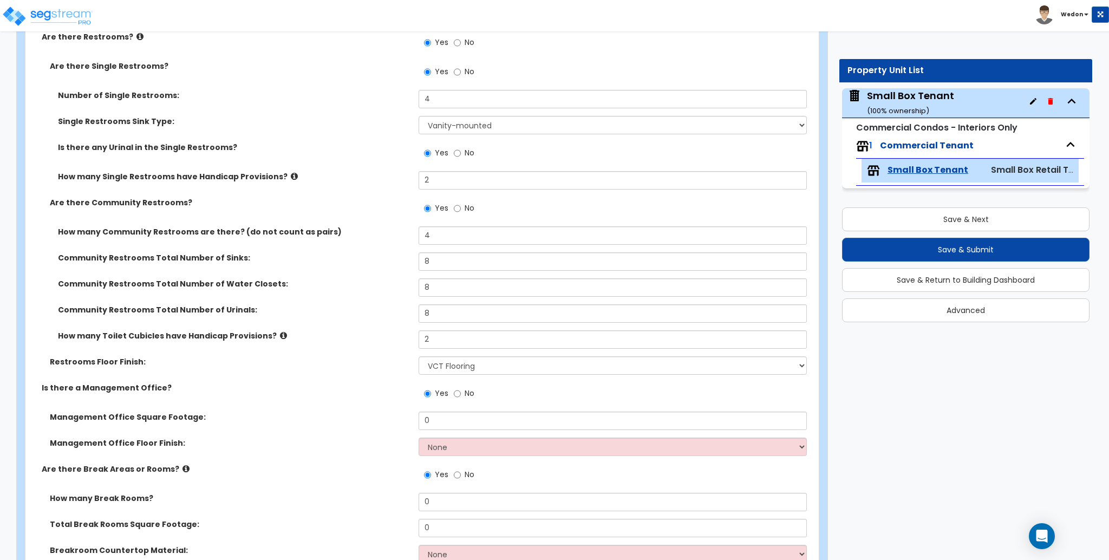
click at [343, 380] on div "Restrooms Floor Finish: None Tile Flooring Resilient Laminate Flooring VCT Floo…" at bounding box center [418, 369] width 787 height 26
drag, startPoint x: 447, startPoint y: 420, endPoint x: 335, endPoint y: 419, distance: 112.1
click at [335, 419] on div "Management Office Square Footage: 0" at bounding box center [418, 425] width 787 height 26
type input "500"
drag, startPoint x: 478, startPoint y: 443, endPoint x: 505, endPoint y: 444, distance: 27.6
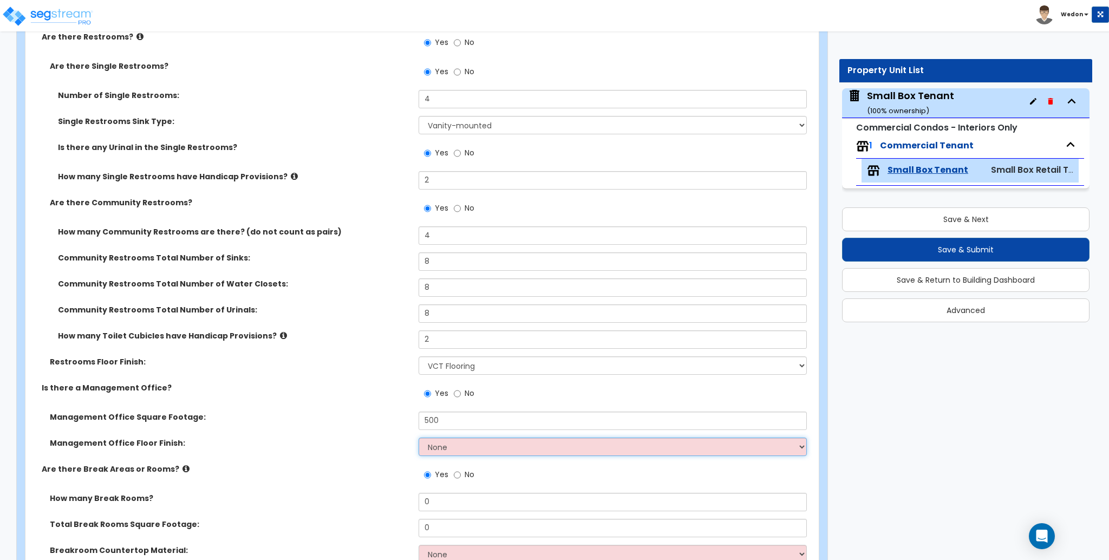
click at [478, 443] on select "None Tile Flooring Hardwood Flooring Resilient Laminate Flooring VCT Flooring S…" at bounding box center [613, 447] width 388 height 18
select select "5"
click at [419, 438] on select "None Tile Flooring Hardwood Flooring Resilient Laminate Flooring VCT Flooring S…" at bounding box center [613, 447] width 388 height 18
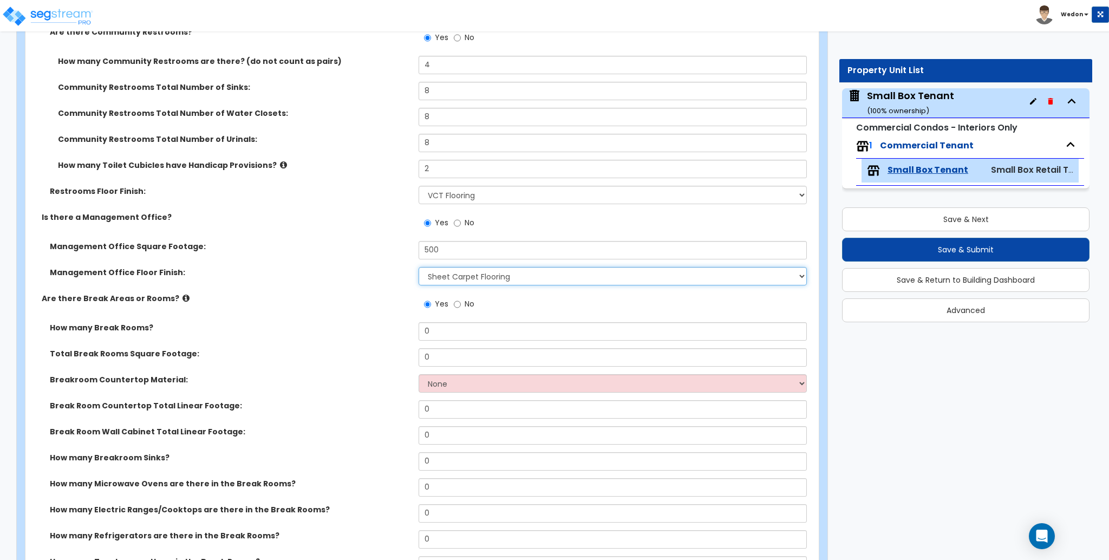
scroll to position [2960, 0]
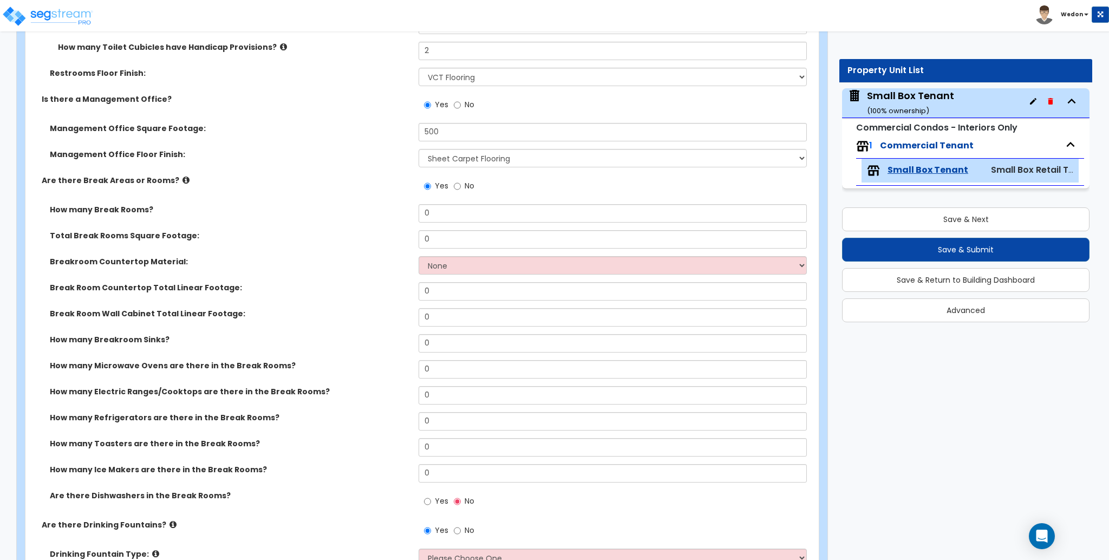
click at [950, 221] on button "Save & Next" at bounding box center [965, 219] width 247 height 24
type input "9000"
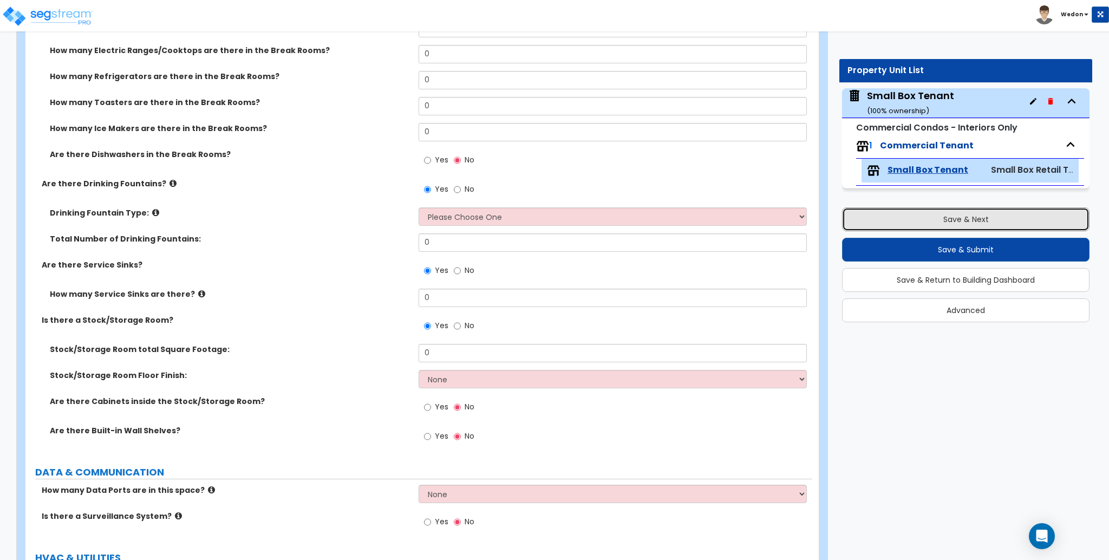
scroll to position [3446, 0]
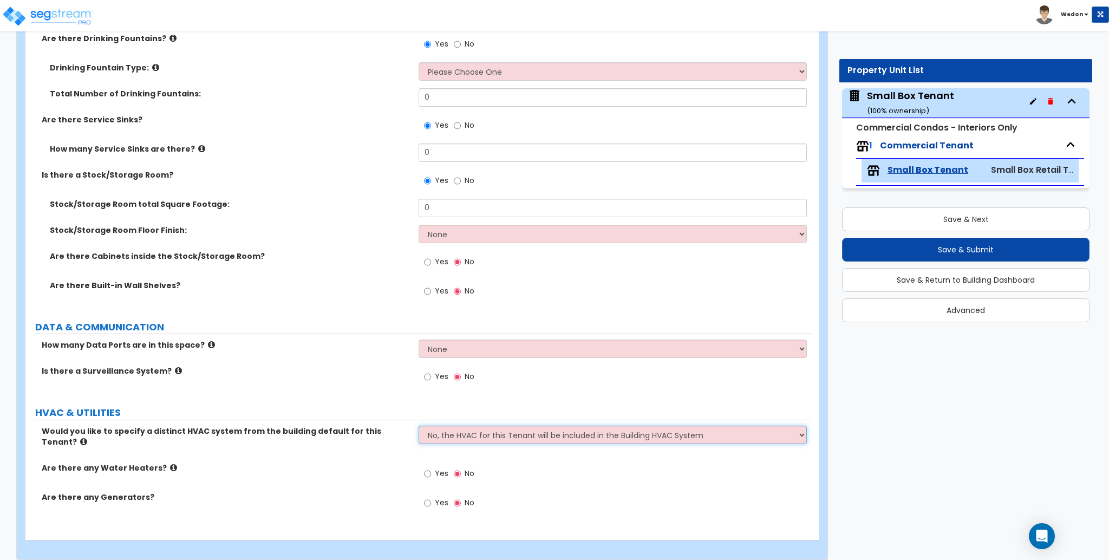
click at [446, 437] on select "No, the HVAC for this Tenant will be included in the Building HVAC System Yes, …" at bounding box center [613, 435] width 388 height 18
click at [419, 426] on select "No, the HVAC for this Tenant will be included in the Building HVAC System Yes, …" at bounding box center [613, 435] width 388 height 18
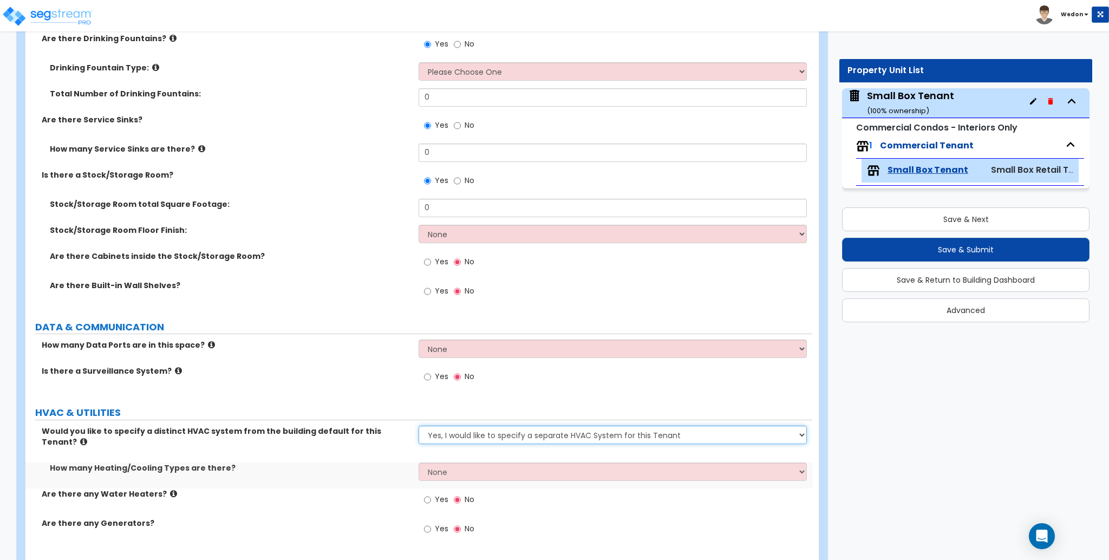
click at [637, 440] on select "No, the HVAC for this Tenant will be included in the Building HVAC System Yes, …" at bounding box center [613, 435] width 388 height 18
select select "0"
click at [419, 426] on select "No, the HVAC for this Tenant will be included in the Building HVAC System Yes, …" at bounding box center [613, 435] width 388 height 18
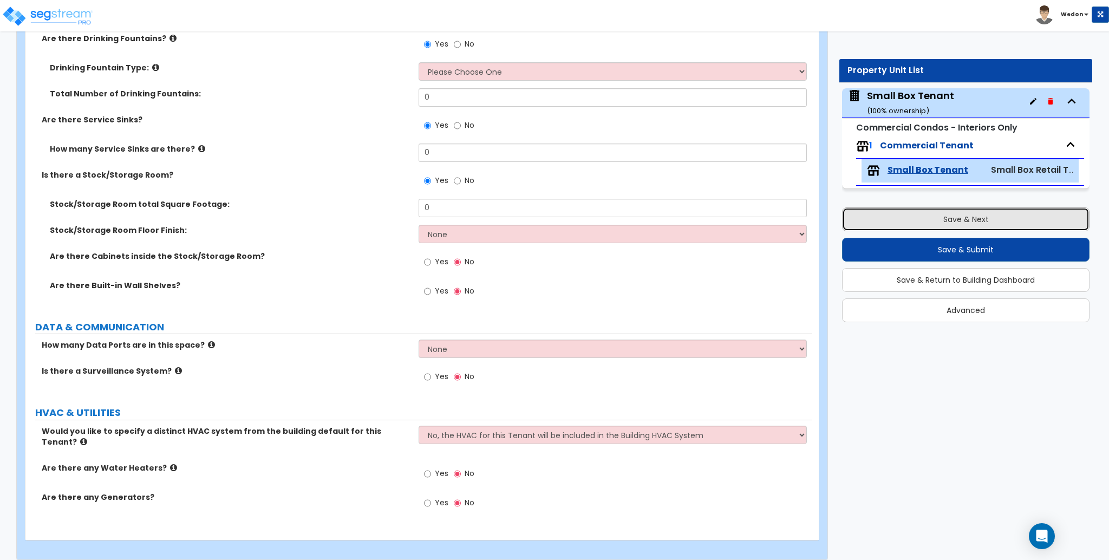
click at [955, 216] on button "Save & Next" at bounding box center [965, 219] width 247 height 24
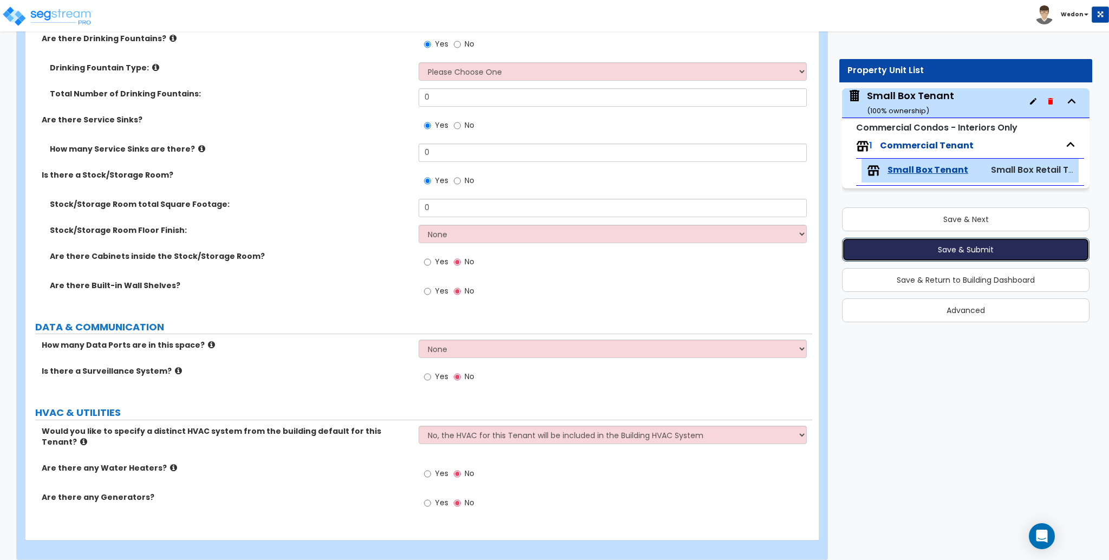
click at [1010, 247] on button "Save & Submit" at bounding box center [965, 250] width 247 height 24
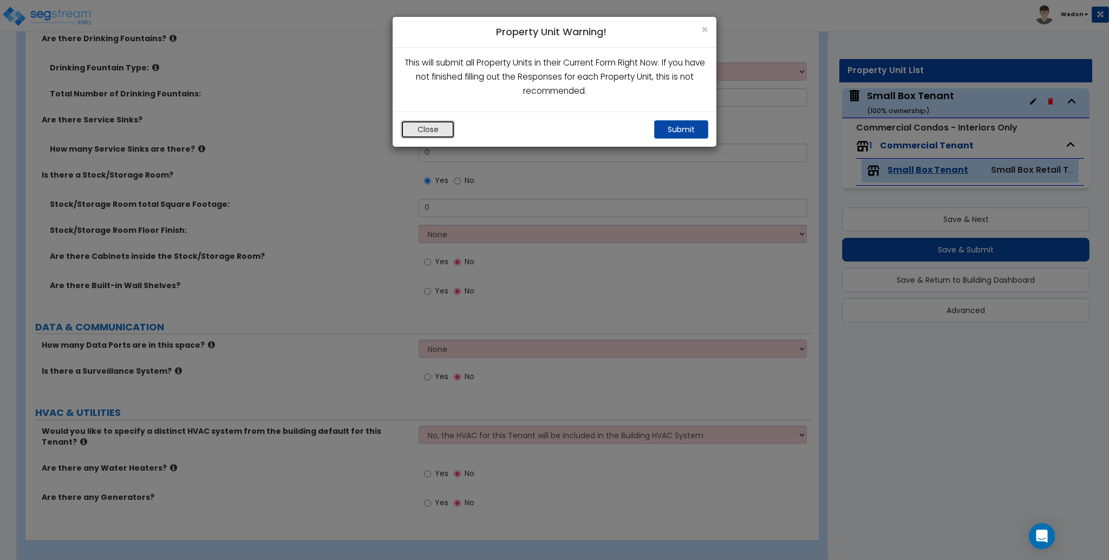
click at [426, 123] on button "Close" at bounding box center [428, 129] width 54 height 18
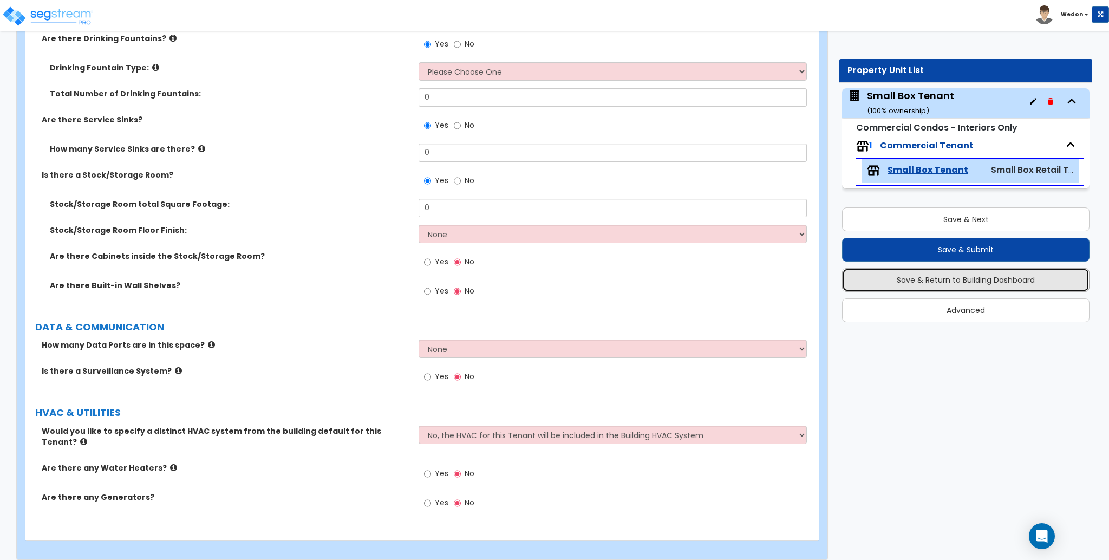
click at [988, 279] on button "Save & Return to Building Dashboard" at bounding box center [965, 280] width 247 height 24
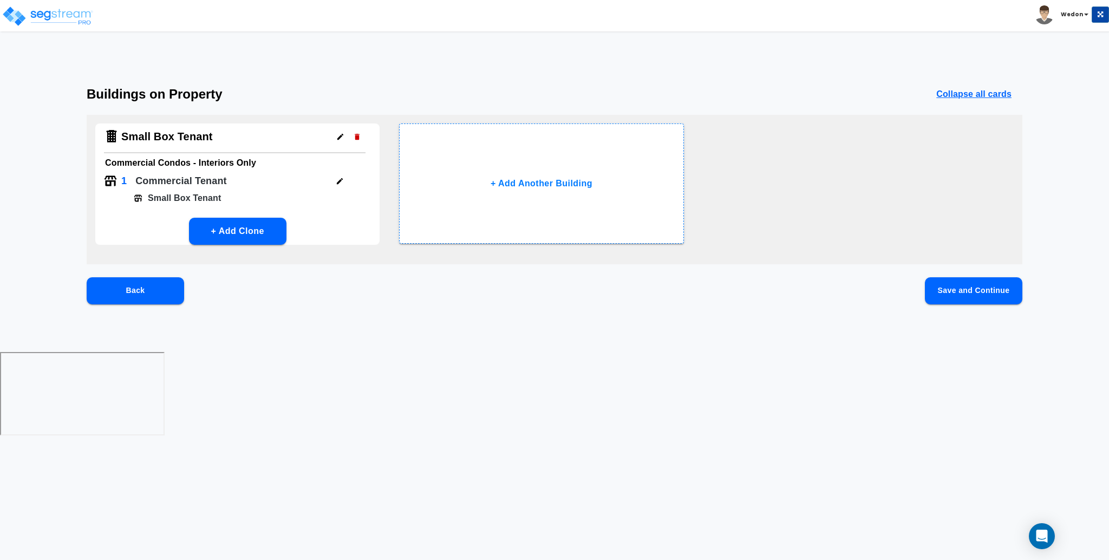
scroll to position [0, 0]
click at [979, 289] on button "Save and Continue" at bounding box center [973, 290] width 97 height 27
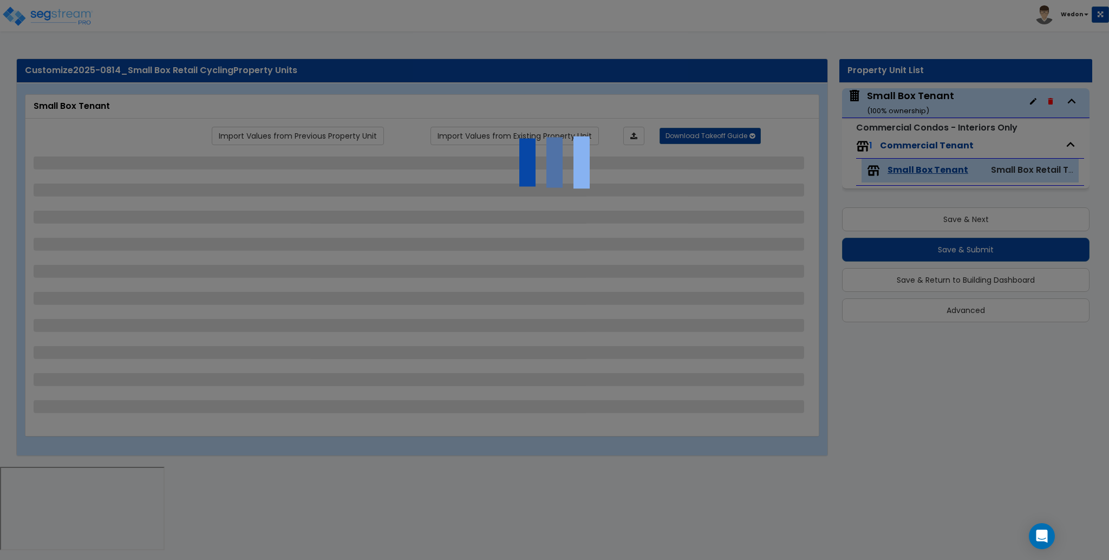
select select "4"
select select "2"
select select "3"
select select "6"
select select "3"
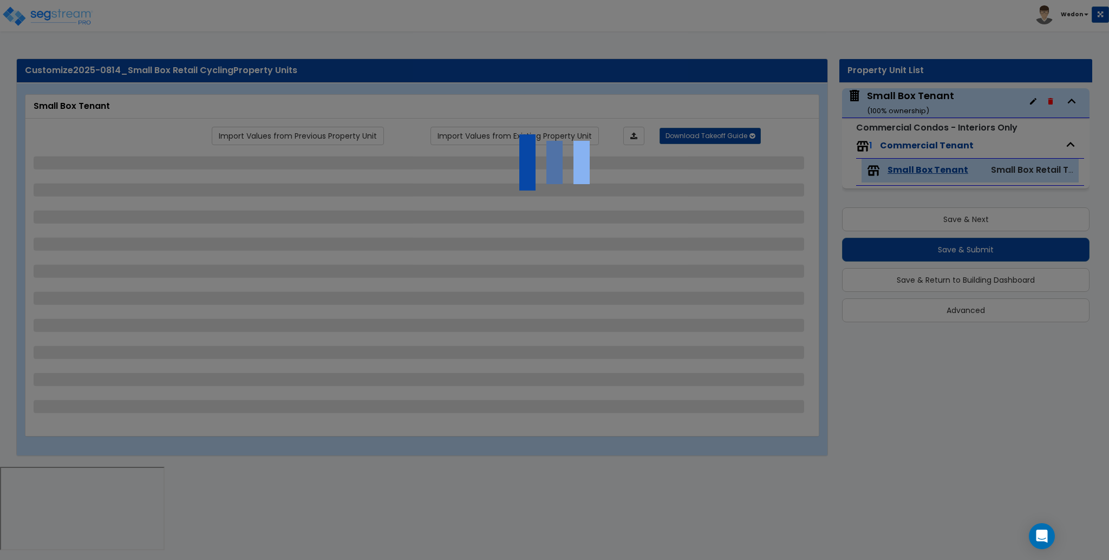
select select "4"
select select "6"
select select "2"
select select "4"
select select "5"
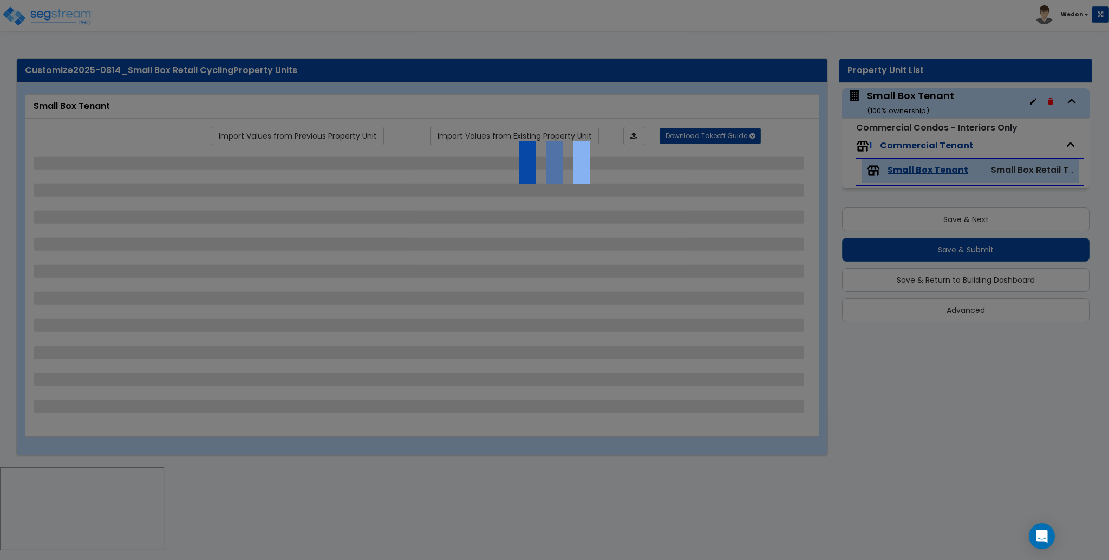
select select "3"
select select "1"
select select "2"
select select "3"
select select "1"
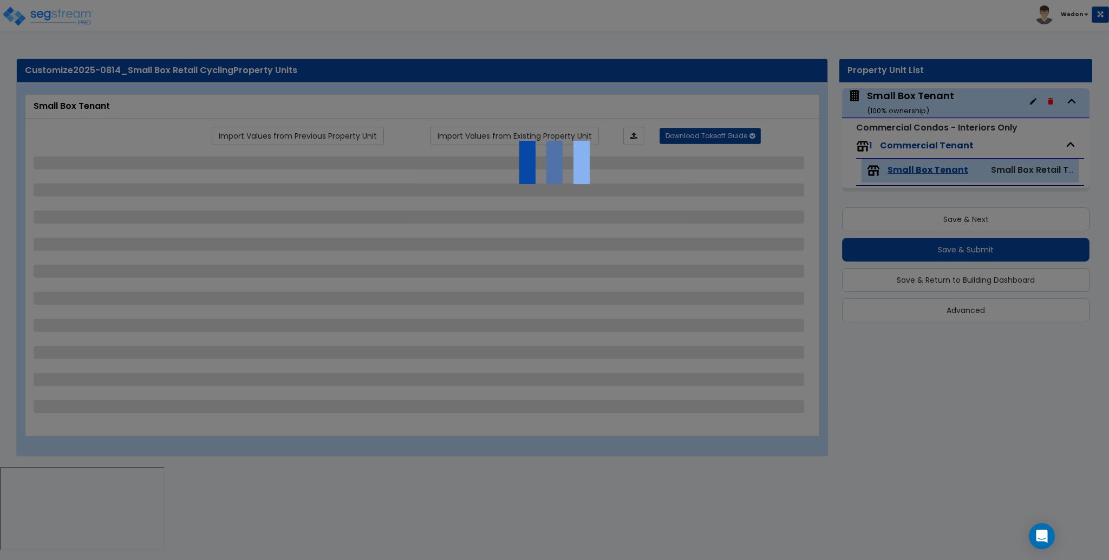
select select "2"
select select "3"
select select "2"
select select "3"
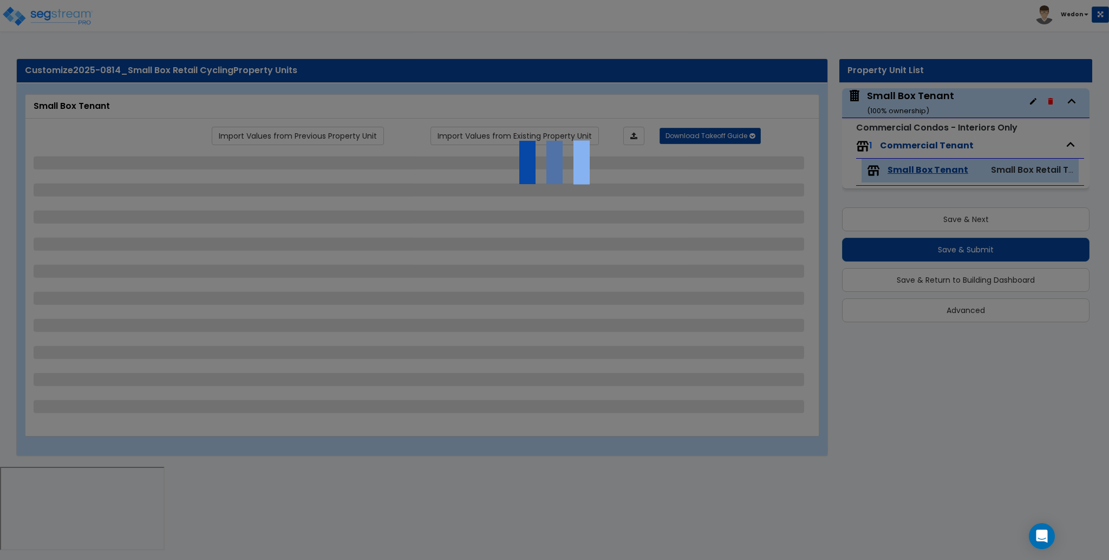
select select "3"
select select "1"
select select "3"
select select "5"
select select "2"
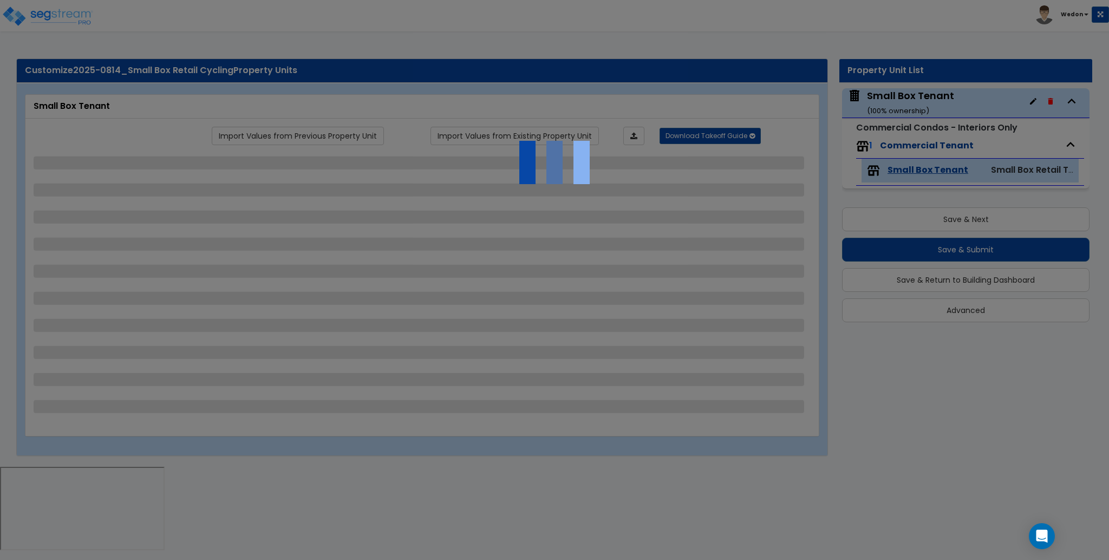
select select "2"
select select "3"
select select "5"
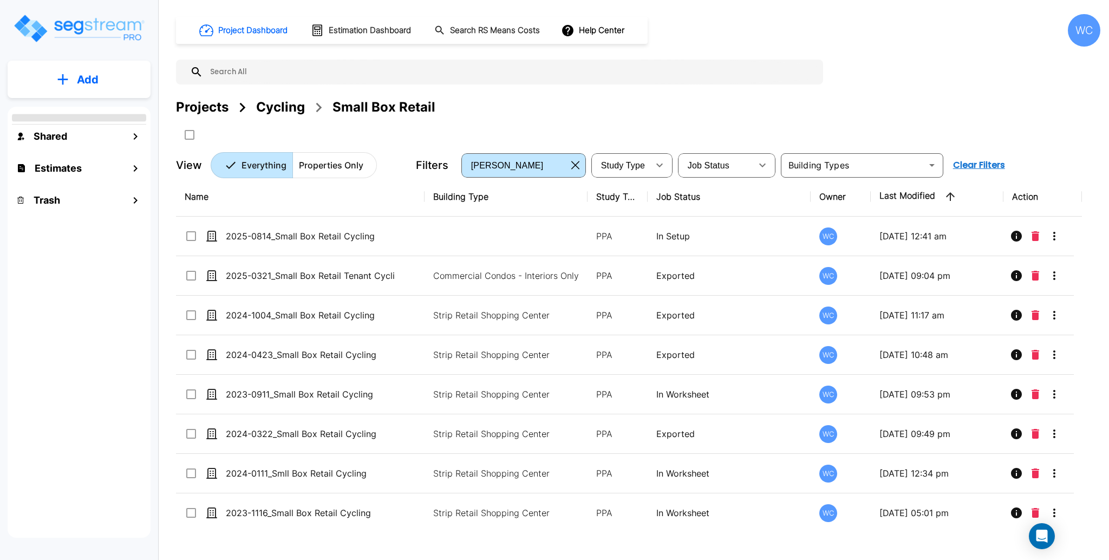
click at [1072, 33] on div "WC" at bounding box center [1084, 30] width 32 height 32
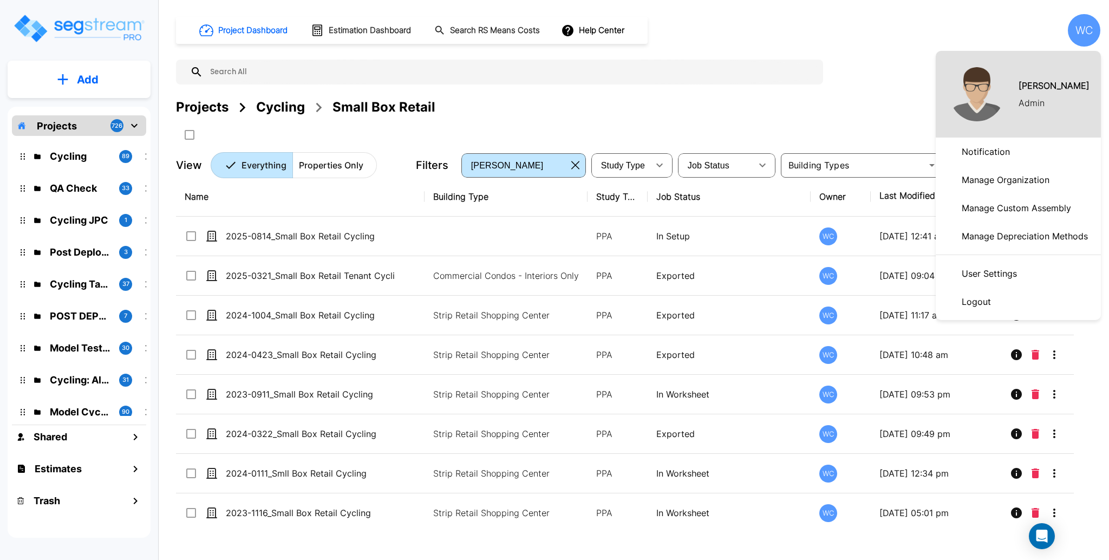
click at [1008, 263] on p "User Settings" at bounding box center [989, 274] width 64 height 22
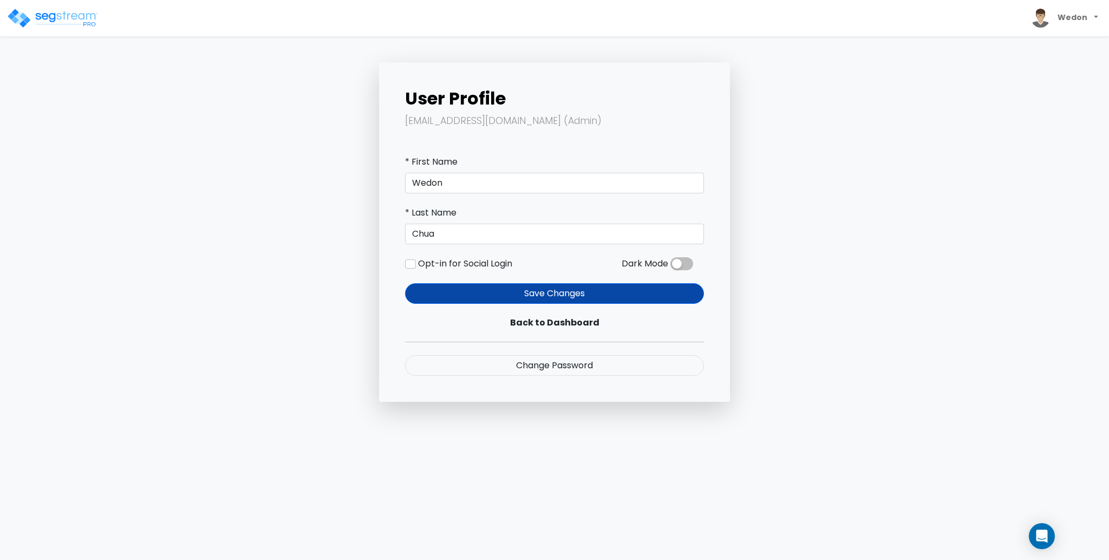
click at [676, 265] on span at bounding box center [681, 263] width 23 height 13
click at [670, 266] on input "checkbox" at bounding box center [670, 266] width 0 height 0
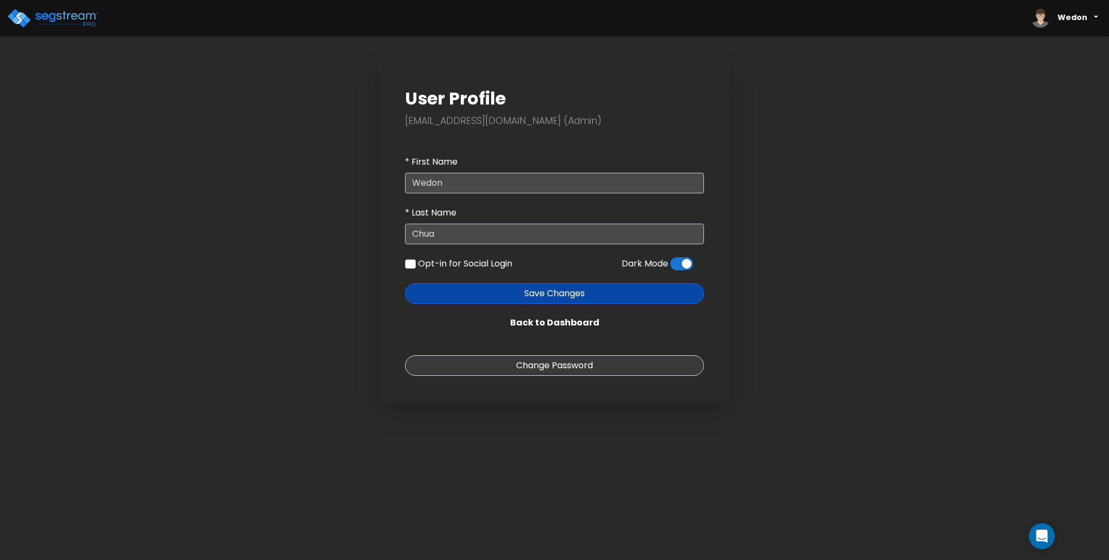
click at [682, 266] on span at bounding box center [681, 263] width 23 height 13
click at [670, 266] on input "checkbox" at bounding box center [670, 266] width 0 height 0
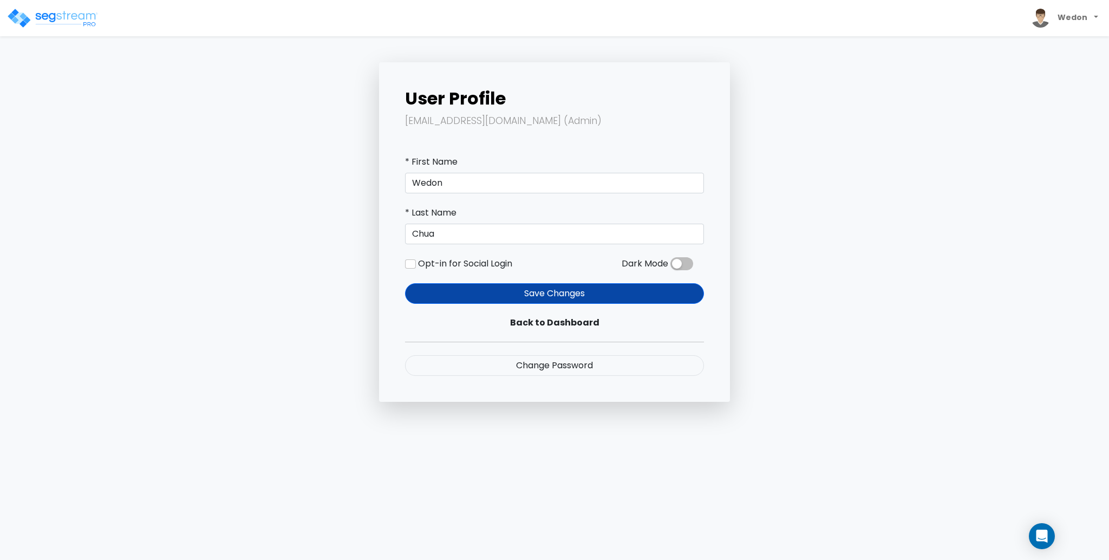
click at [683, 261] on span at bounding box center [681, 263] width 23 height 13
click at [670, 266] on input "checkbox" at bounding box center [670, 266] width 0 height 0
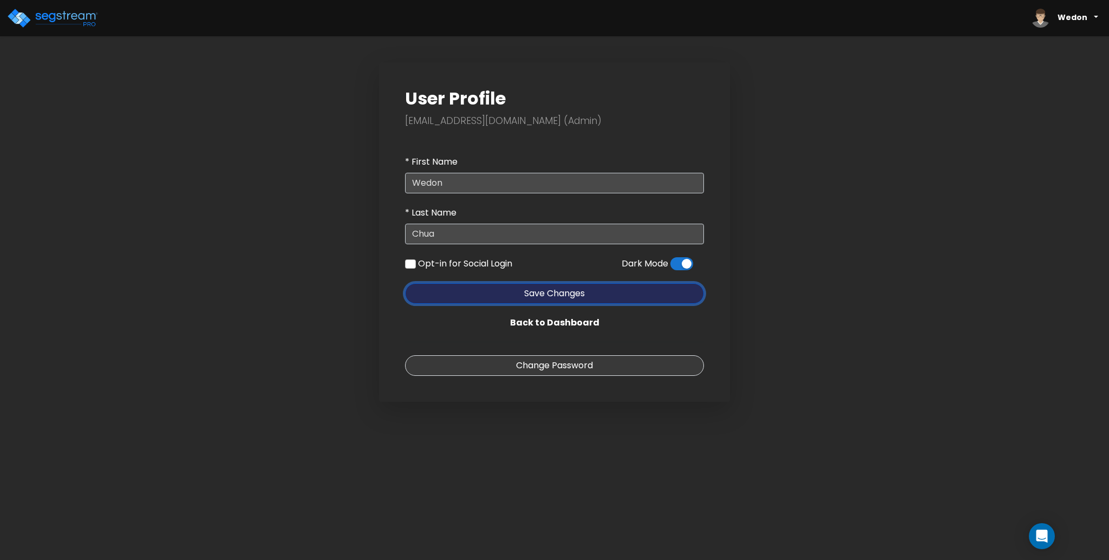
click at [540, 290] on button "Save Changes" at bounding box center [554, 293] width 299 height 21
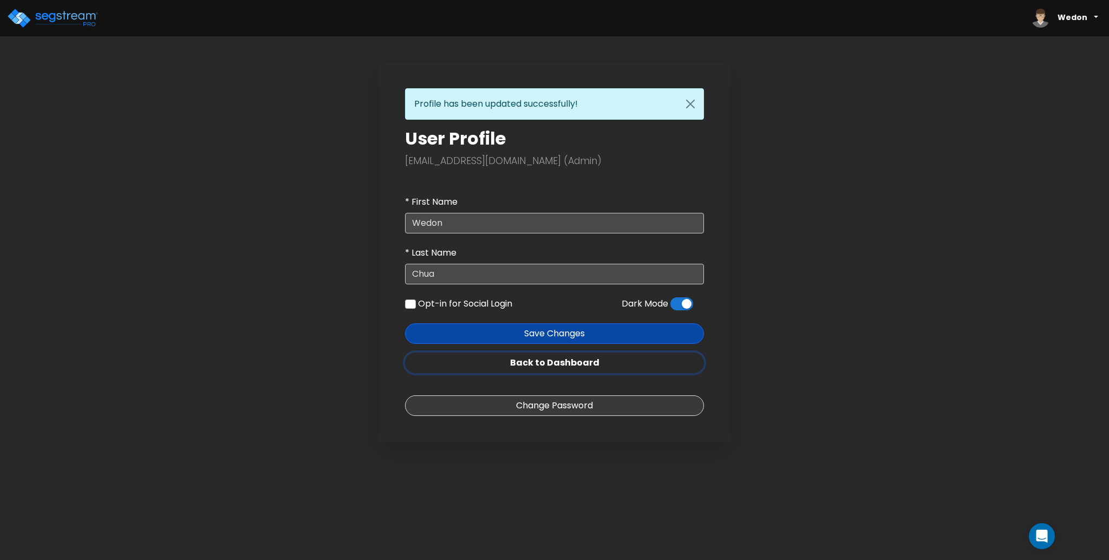
click at [552, 361] on link "Back to Dashboard" at bounding box center [554, 363] width 299 height 21
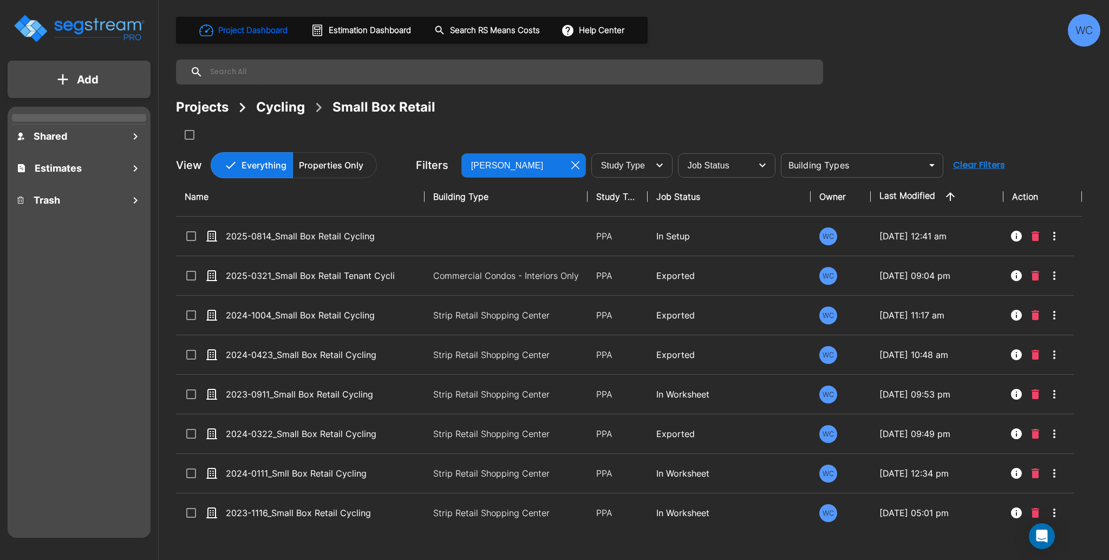
click at [817, 109] on div "Projects Cycling Small Box Retail" at bounding box center [638, 106] width 924 height 19
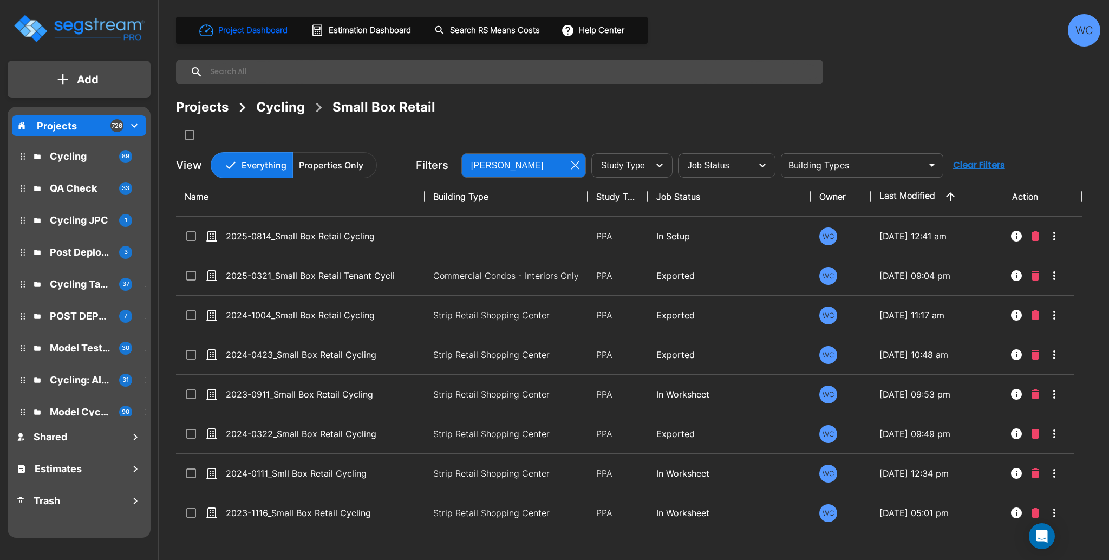
click at [1086, 31] on div "WC" at bounding box center [1084, 30] width 32 height 32
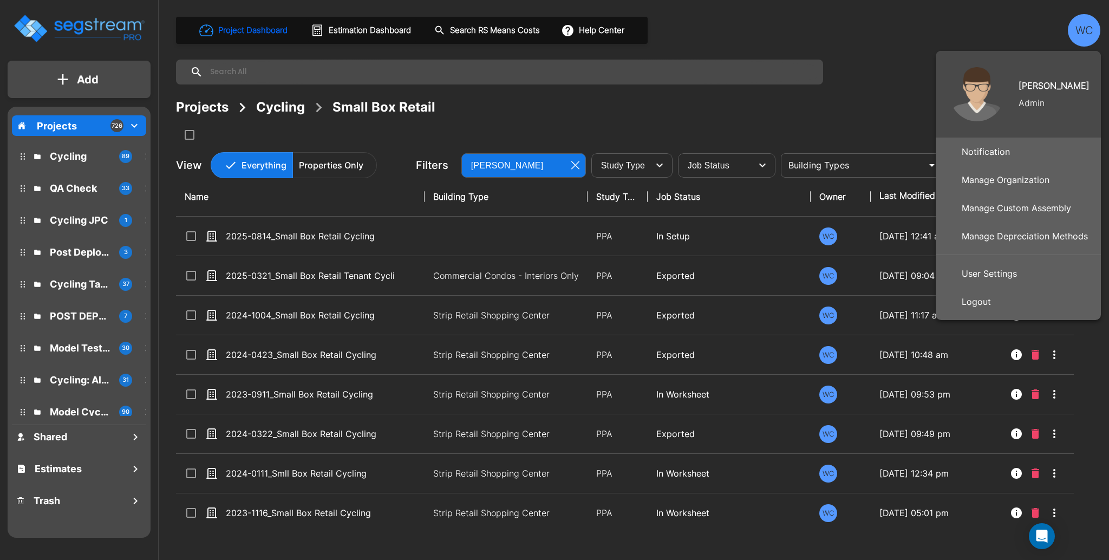
drag, startPoint x: 985, startPoint y: 269, endPoint x: 940, endPoint y: 79, distance: 195.4
click at [985, 269] on p "User Settings" at bounding box center [989, 274] width 64 height 22
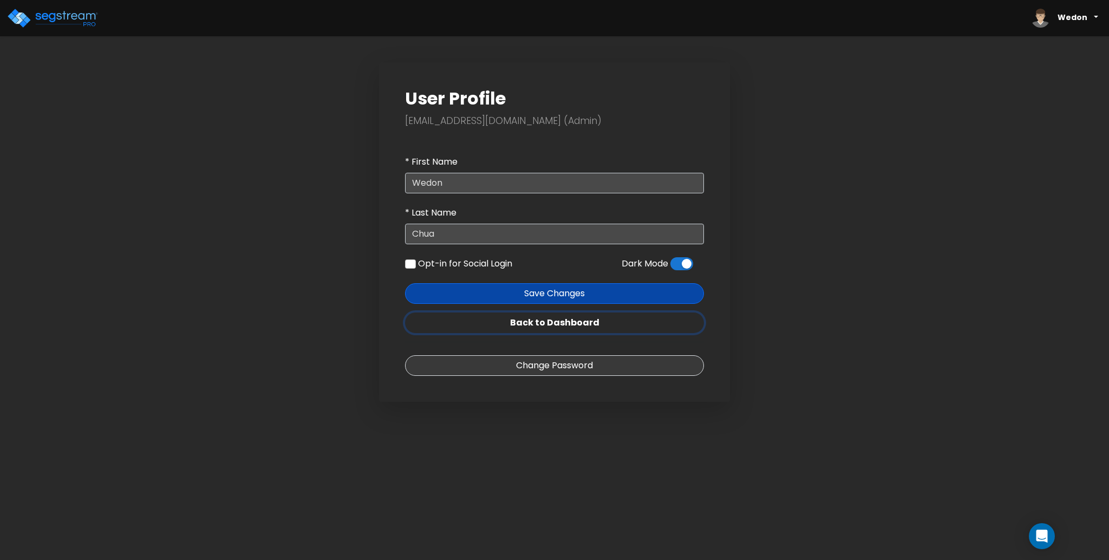
click at [555, 324] on link "Back to Dashboard" at bounding box center [554, 322] width 299 height 21
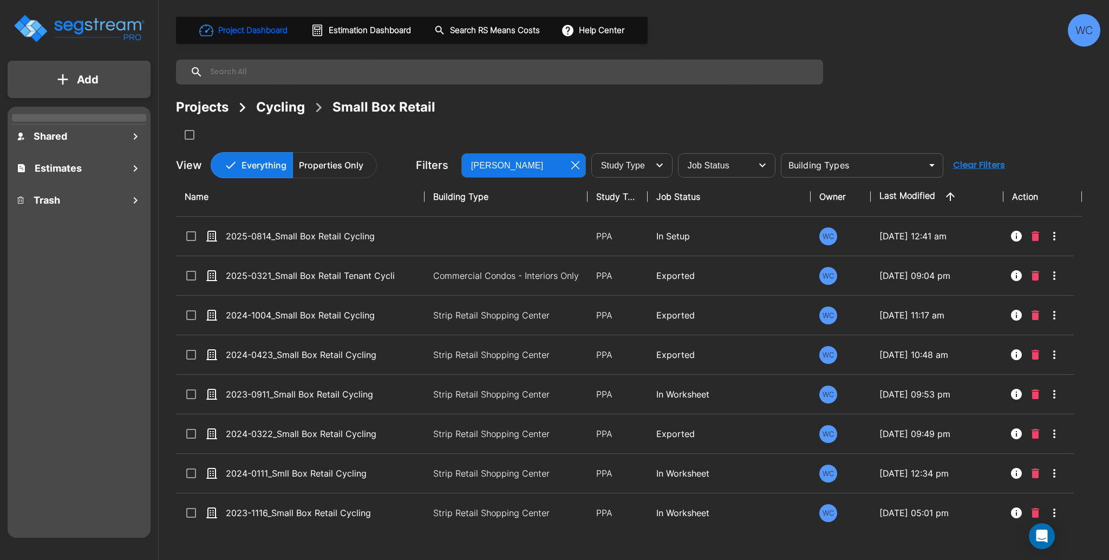
click at [1080, 31] on div "WC" at bounding box center [1084, 30] width 32 height 32
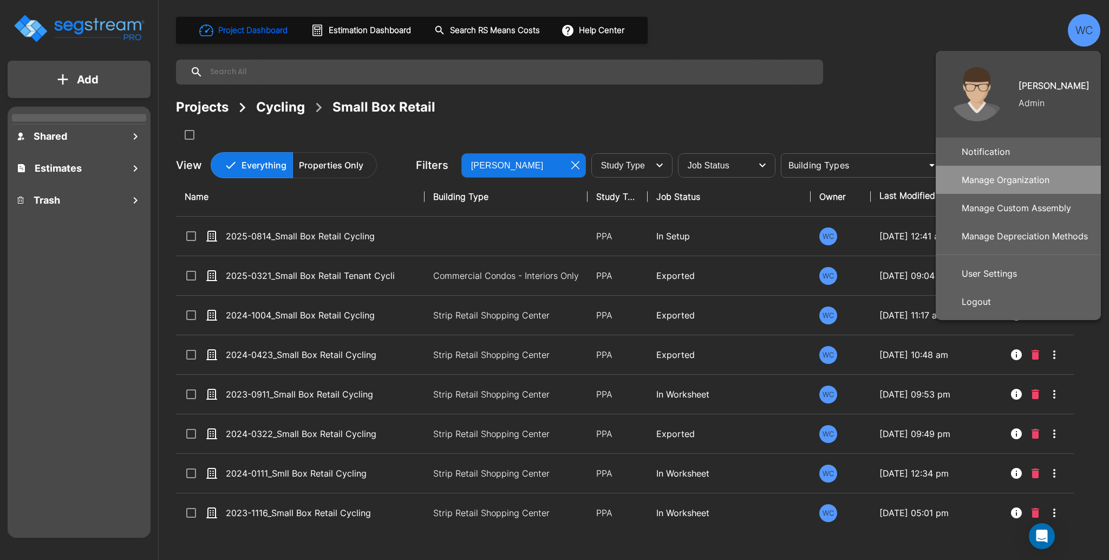
click at [995, 180] on p "Manage Organization" at bounding box center [1005, 180] width 96 height 22
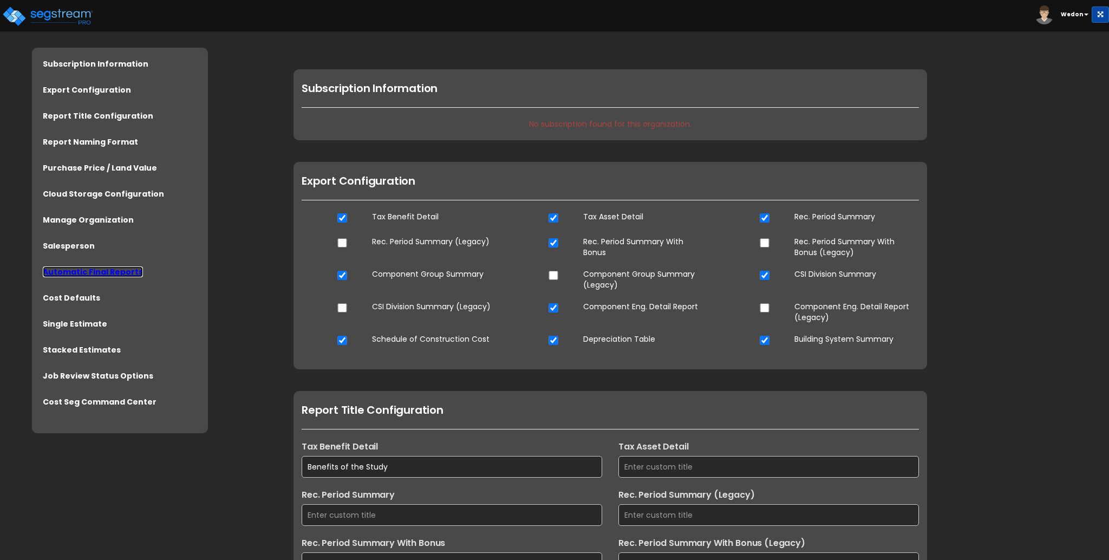
click at [83, 266] on link "Automatic Final Reports" at bounding box center [93, 271] width 100 height 11
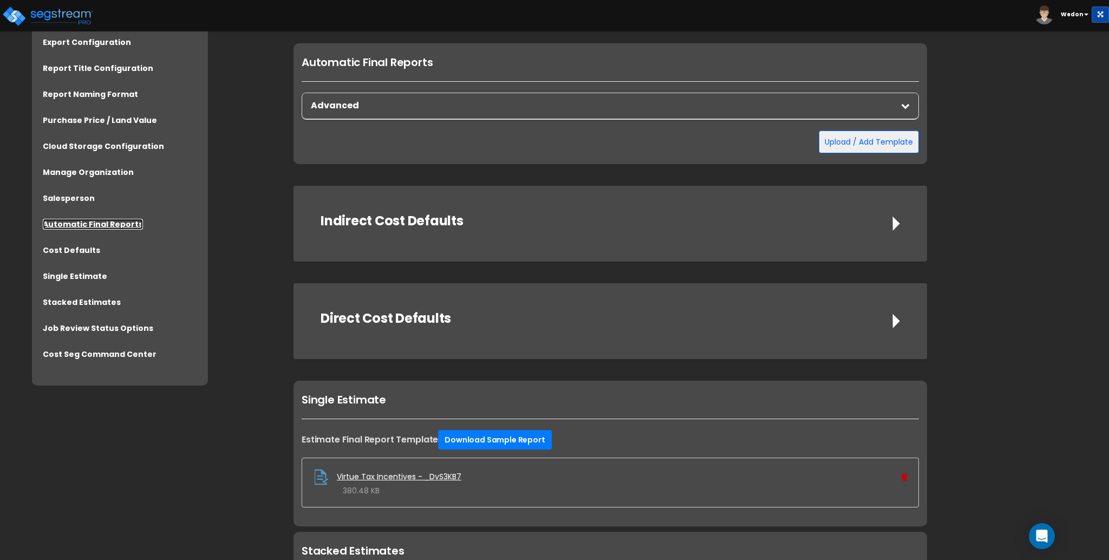
scroll to position [2586, 0]
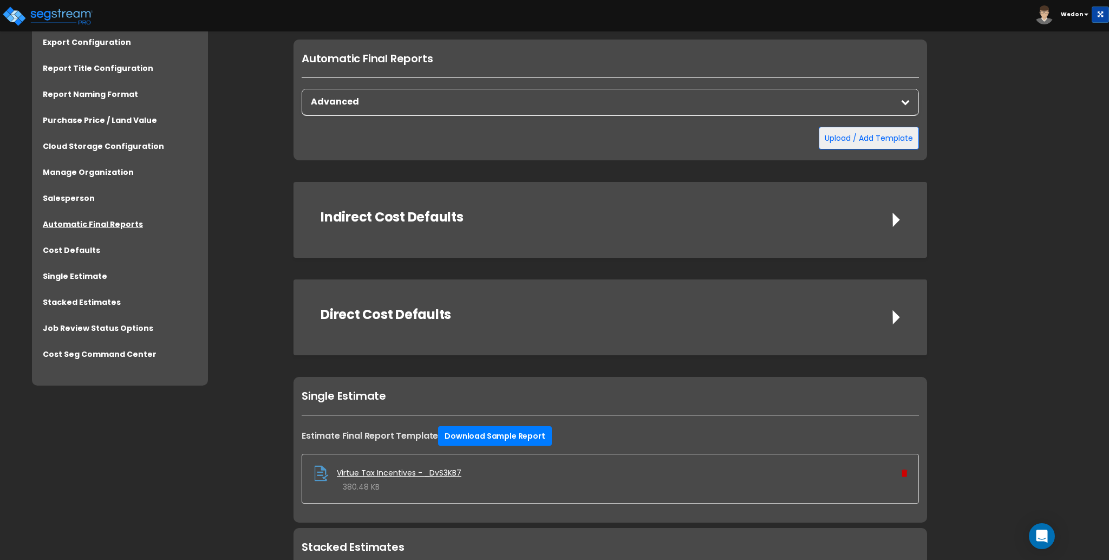
click at [499, 113] on div "Advanced" at bounding box center [610, 102] width 616 height 26
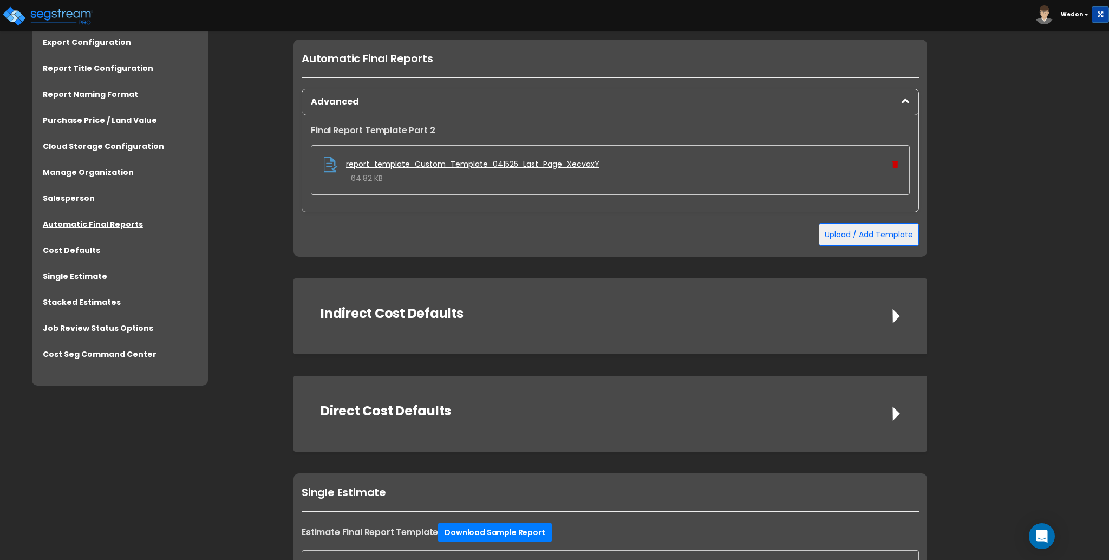
click at [562, 104] on div "Advanced" at bounding box center [610, 102] width 616 height 26
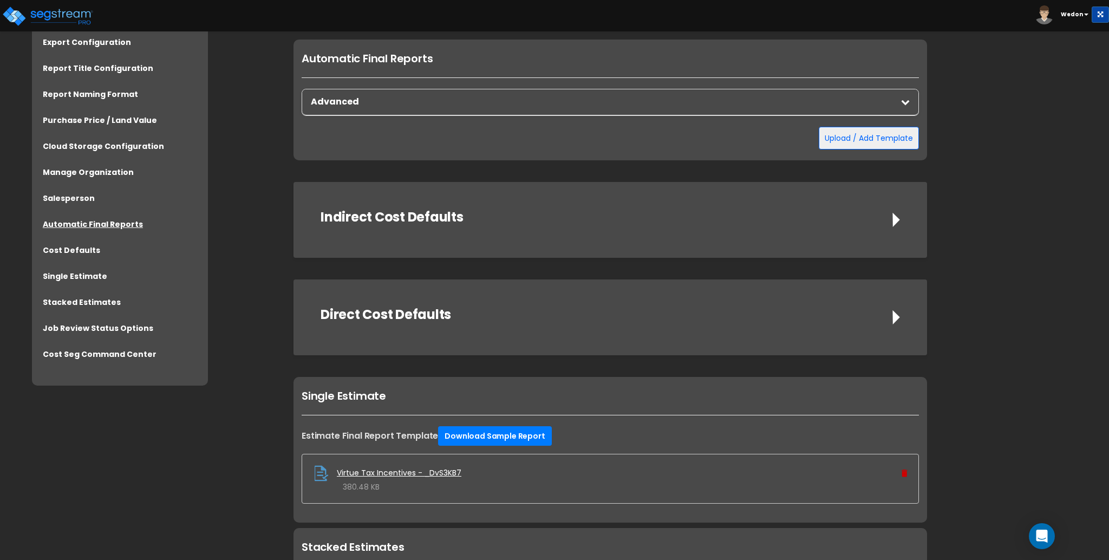
click at [887, 107] on div "Advanced" at bounding box center [610, 102] width 616 height 26
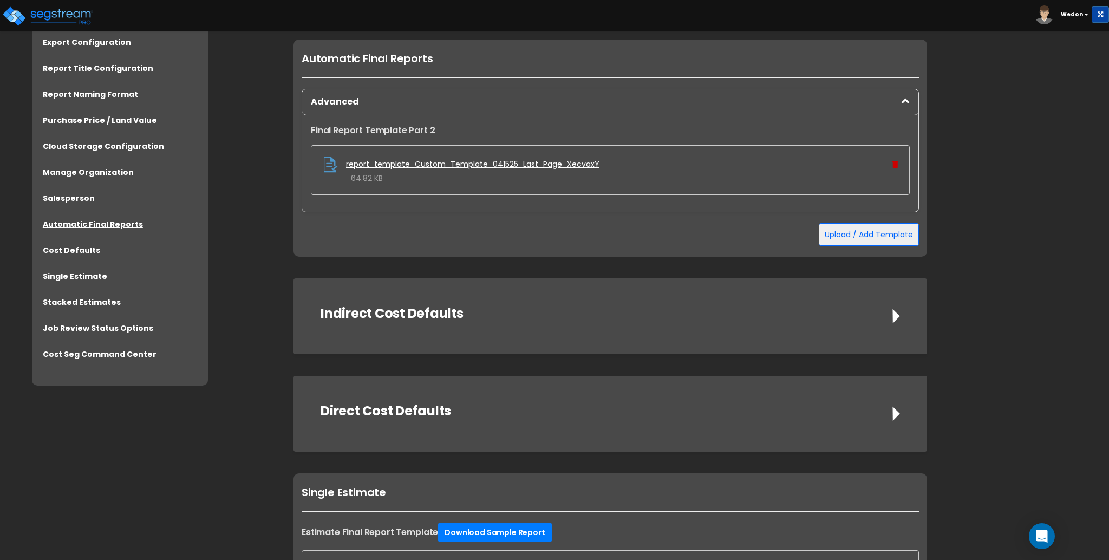
click at [577, 108] on div "Advanced" at bounding box center [610, 102] width 616 height 26
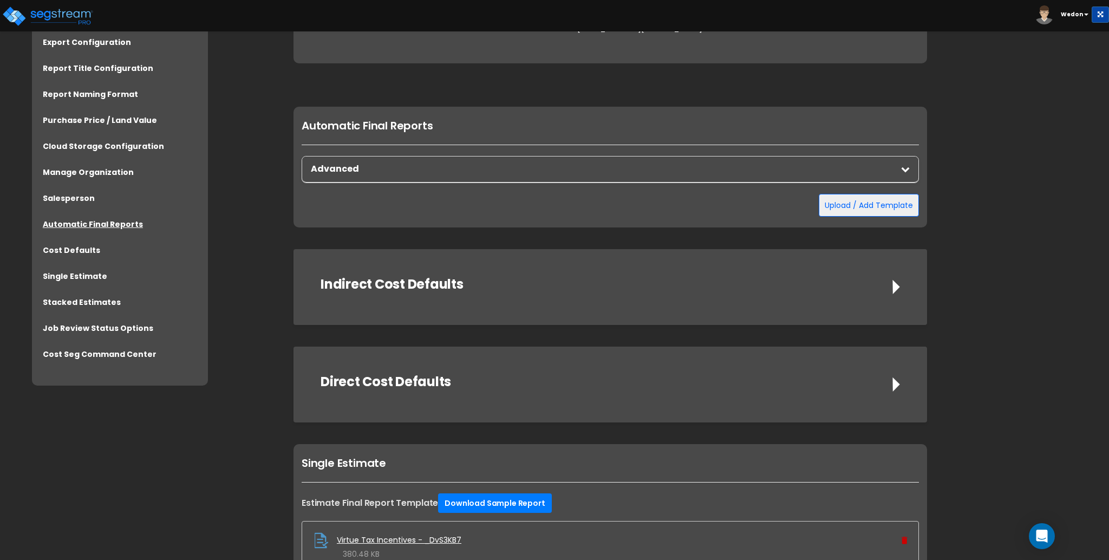
scroll to position [2514, 0]
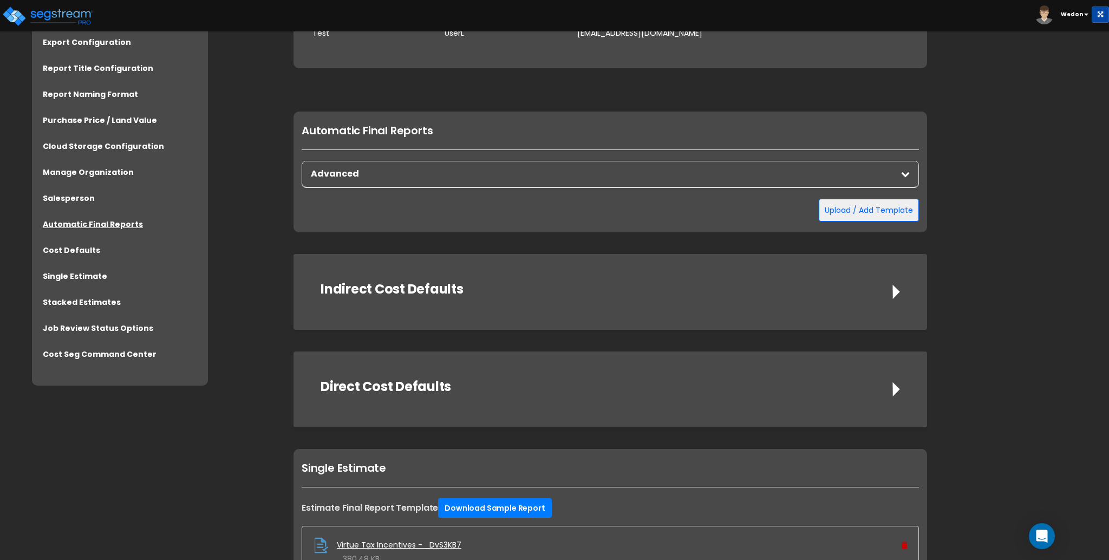
click at [913, 182] on div "Advanced" at bounding box center [610, 174] width 616 height 26
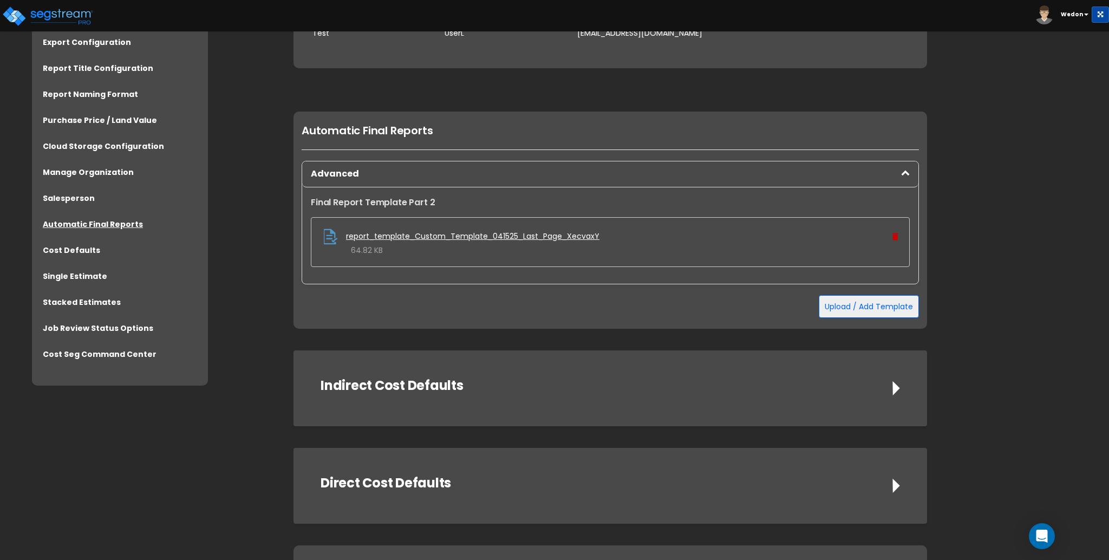
click at [617, 300] on div "Upload / Add Template Use Template" at bounding box center [610, 306] width 617 height 23
click at [799, 175] on div "Advanced" at bounding box center [610, 174] width 616 height 26
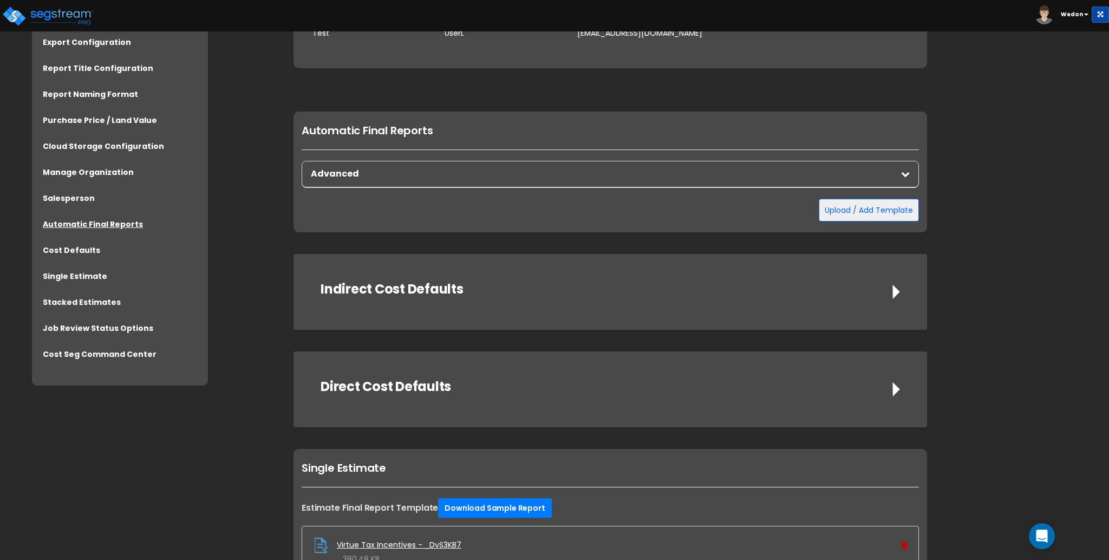
click at [546, 175] on div "Advanced" at bounding box center [610, 174] width 616 height 26
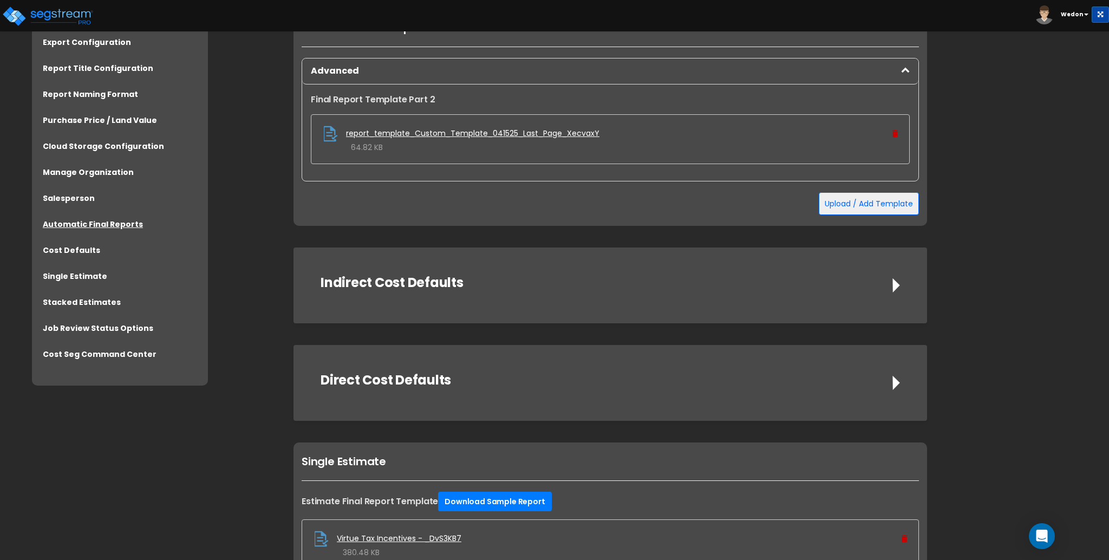
scroll to position [2584, 0]
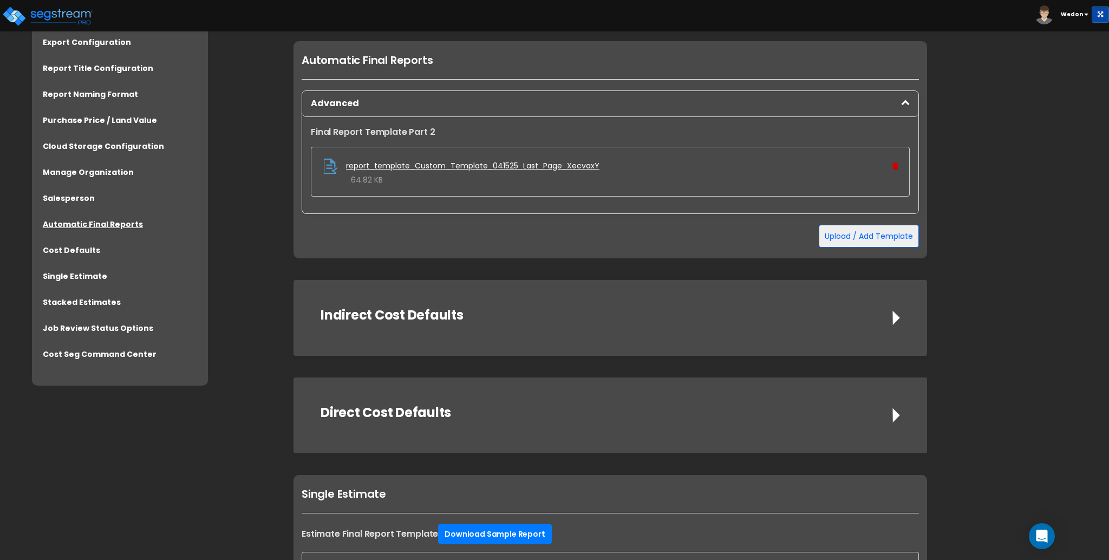
click at [350, 129] on label "Final Report Template Part 2" at bounding box center [610, 132] width 599 height 13
click at [0, 0] on input "Estimate Final Report Template Download Sample Report" at bounding box center [0, 0] width 0 height 0
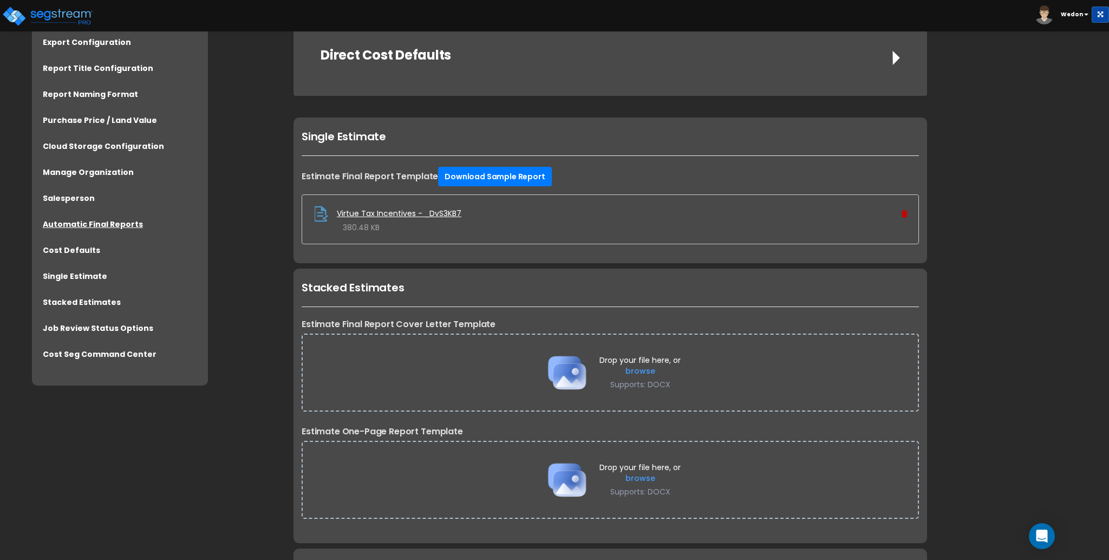
scroll to position [3090, 0]
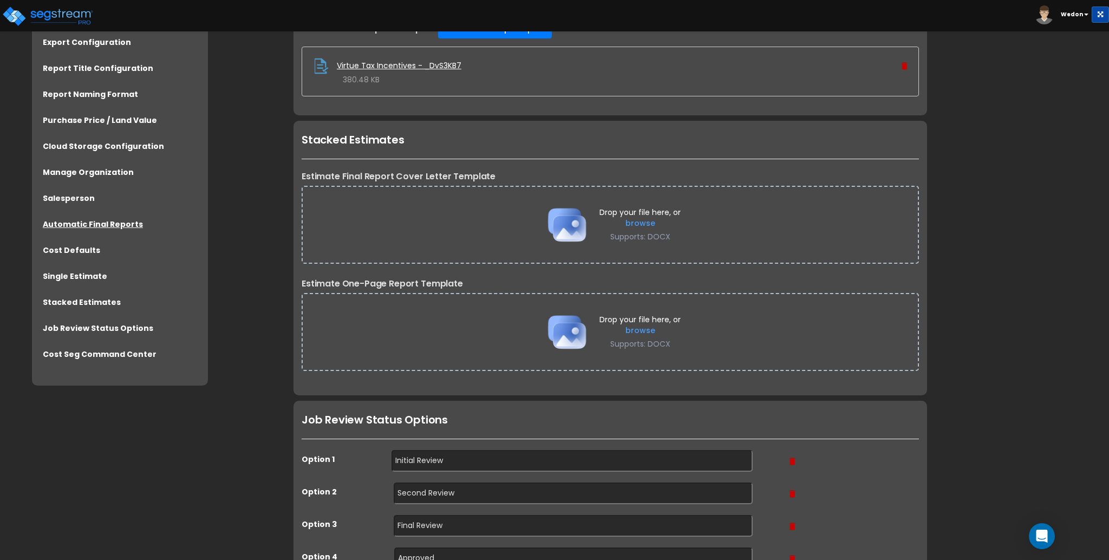
drag, startPoint x: 1039, startPoint y: 204, endPoint x: 1010, endPoint y: 175, distance: 40.2
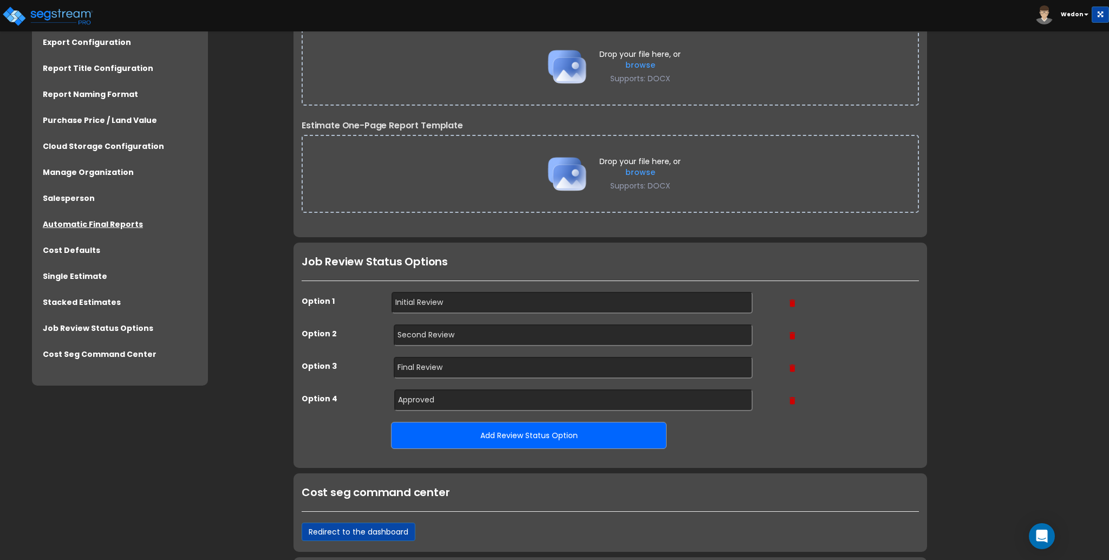
scroll to position [3306, 0]
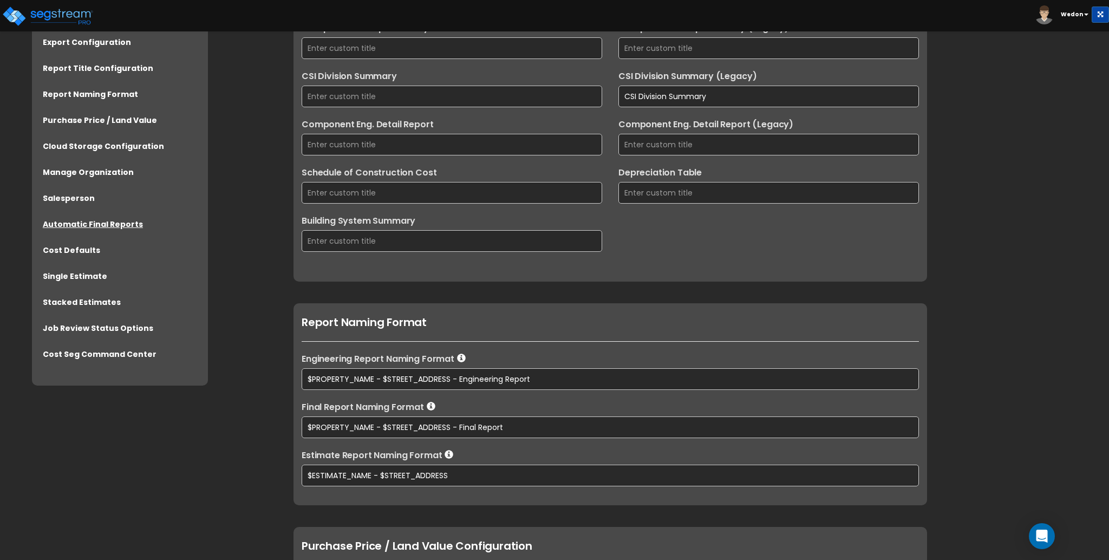
click at [143, 38] on li "Export Configuration" at bounding box center [120, 46] width 154 height 18
click at [81, 40] on link "Export Configuration" at bounding box center [87, 42] width 88 height 11
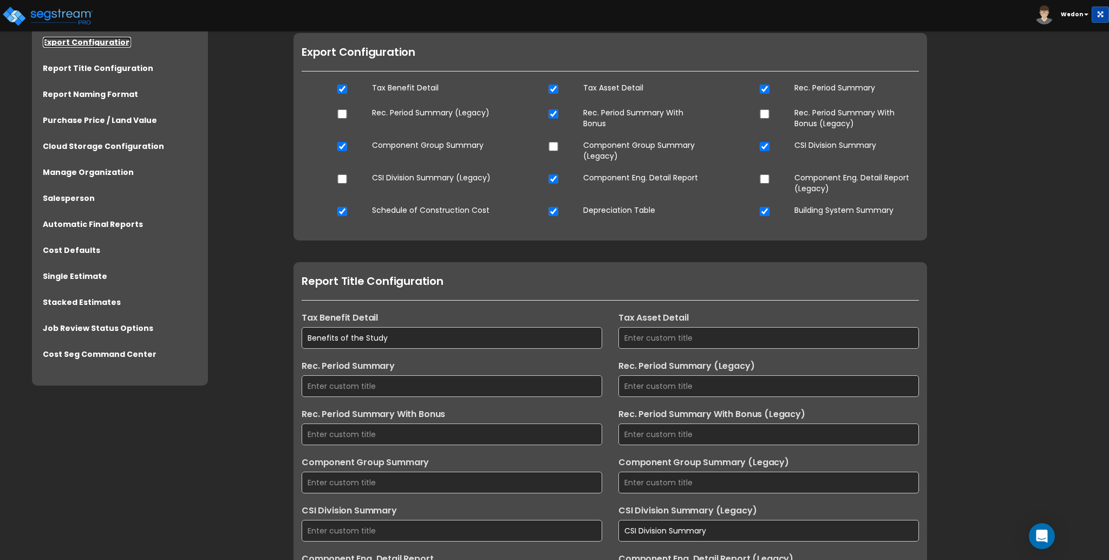
scroll to position [140, 0]
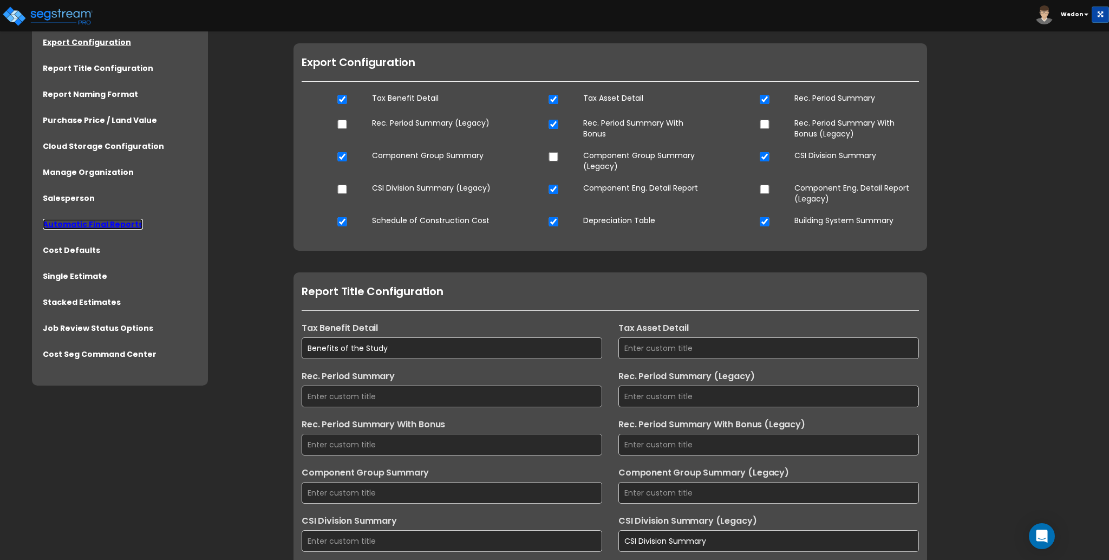
click at [92, 225] on link "Automatic Final Reports" at bounding box center [93, 224] width 100 height 11
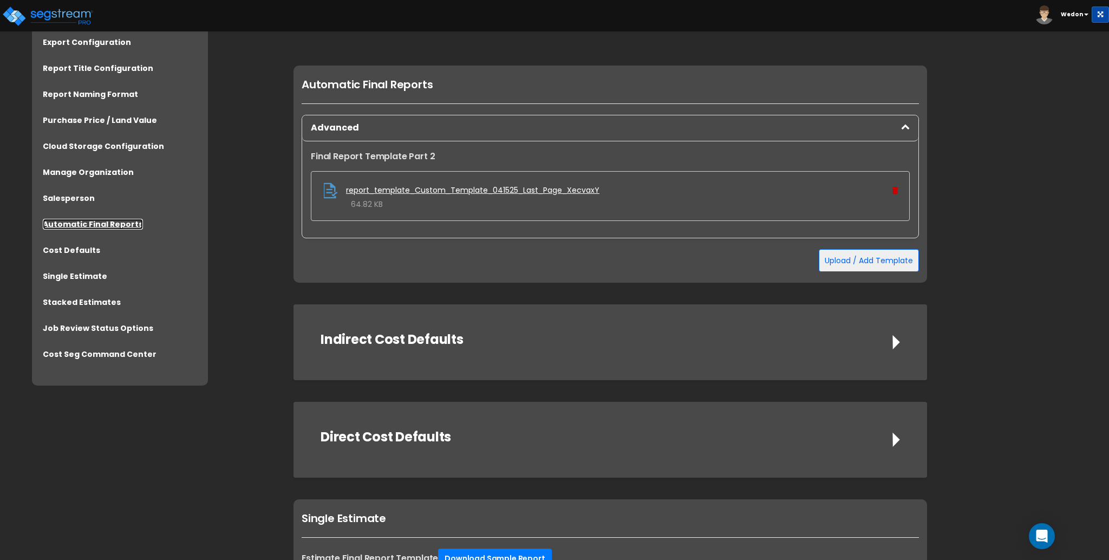
scroll to position [2608, 0]
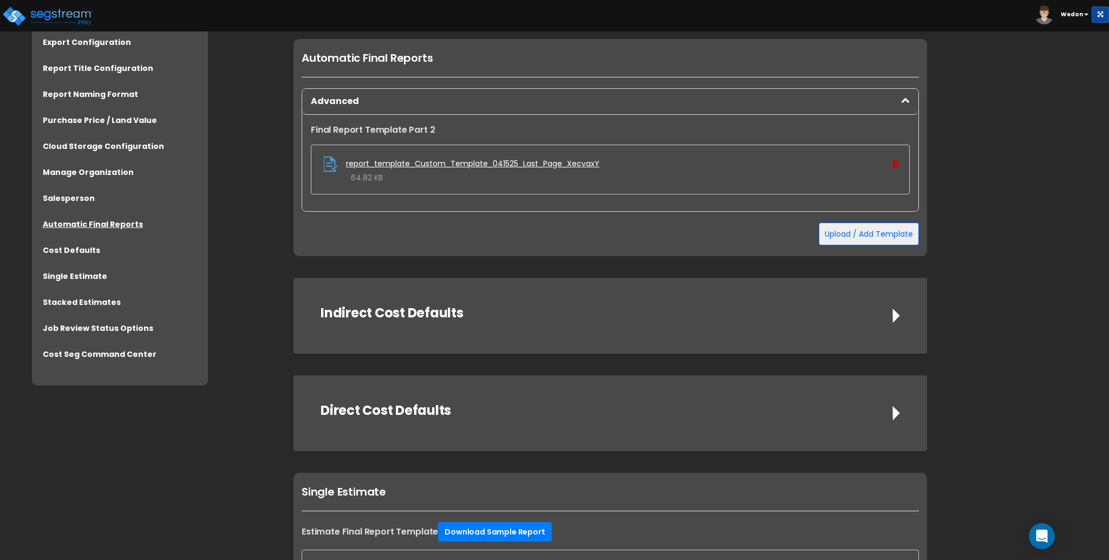
click at [715, 199] on div "Final Report Template Part 2 Drop your file here, or browse Supports: DOCX repo…" at bounding box center [610, 163] width 616 height 96
click at [647, 237] on div "Upload / Add Template Use Template" at bounding box center [610, 234] width 617 height 23
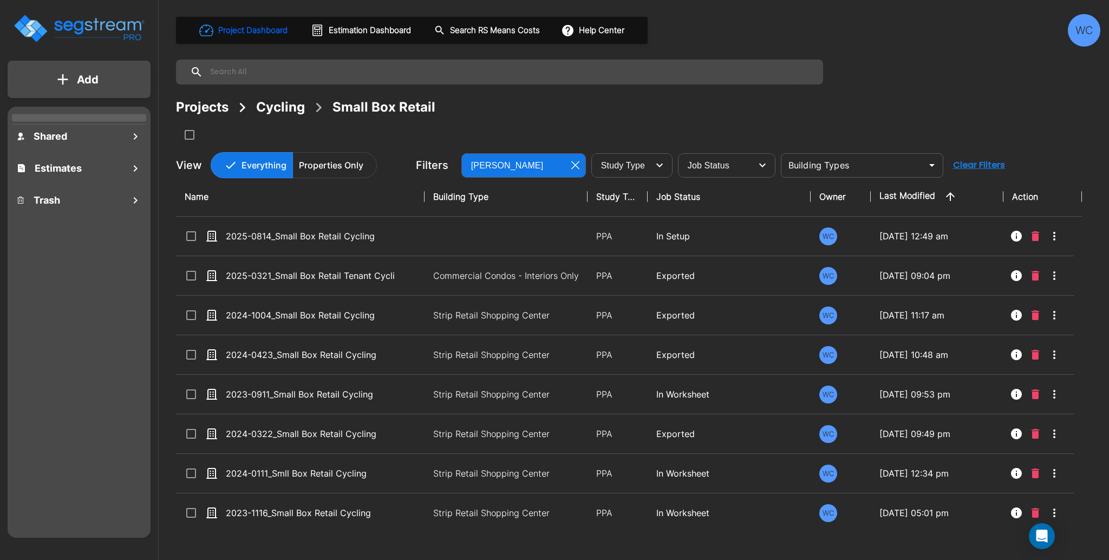
click at [1088, 30] on div "WC" at bounding box center [1084, 30] width 32 height 32
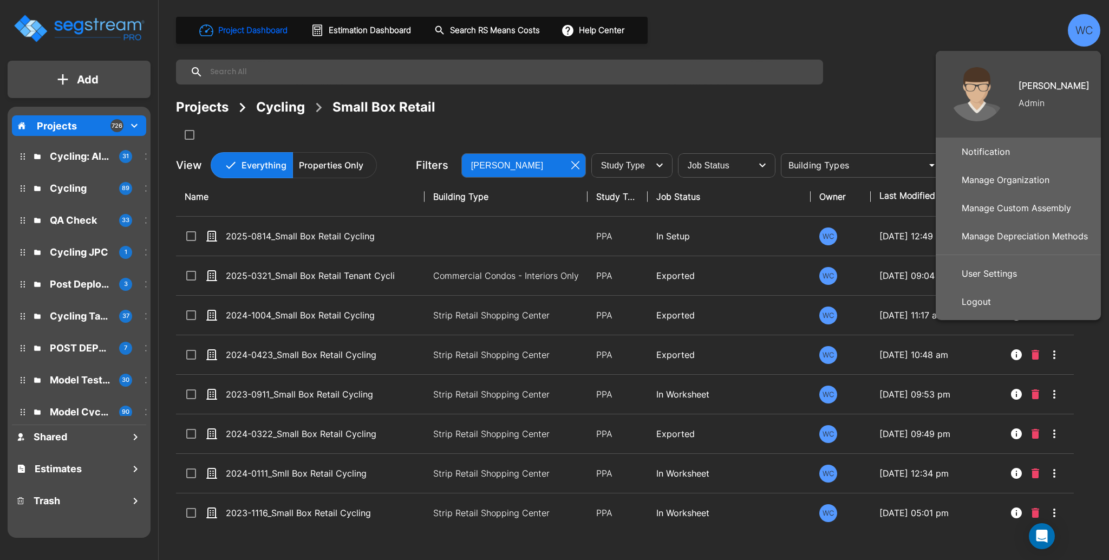
drag, startPoint x: 1006, startPoint y: 270, endPoint x: 1094, endPoint y: 34, distance: 252.5
click at [1006, 270] on p "User Settings" at bounding box center [989, 274] width 64 height 22
click at [885, 35] on div at bounding box center [554, 280] width 1109 height 560
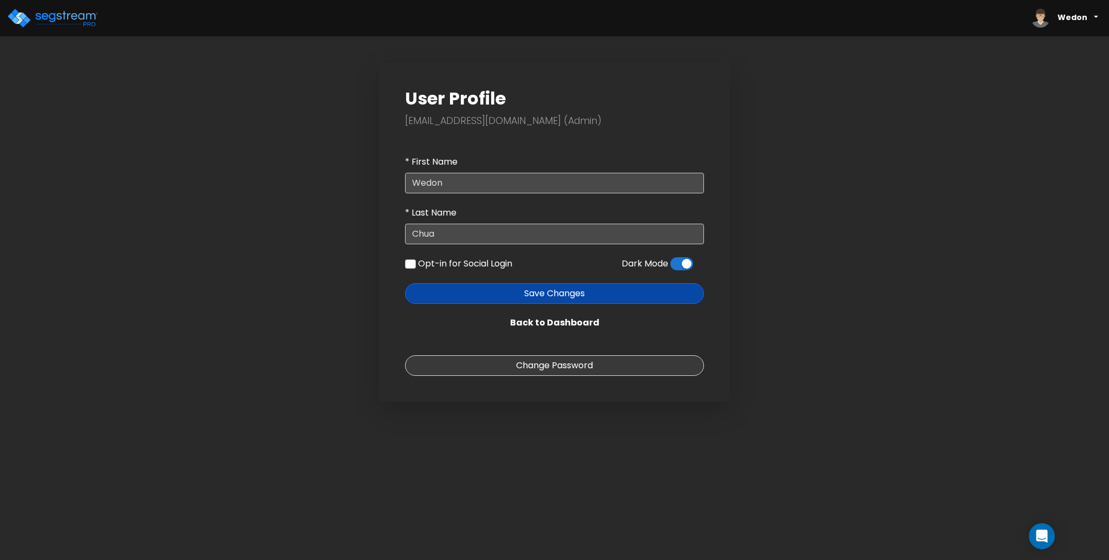
click at [683, 263] on span at bounding box center [681, 263] width 23 height 13
click at [670, 266] on input "checkbox" at bounding box center [670, 266] width 0 height 0
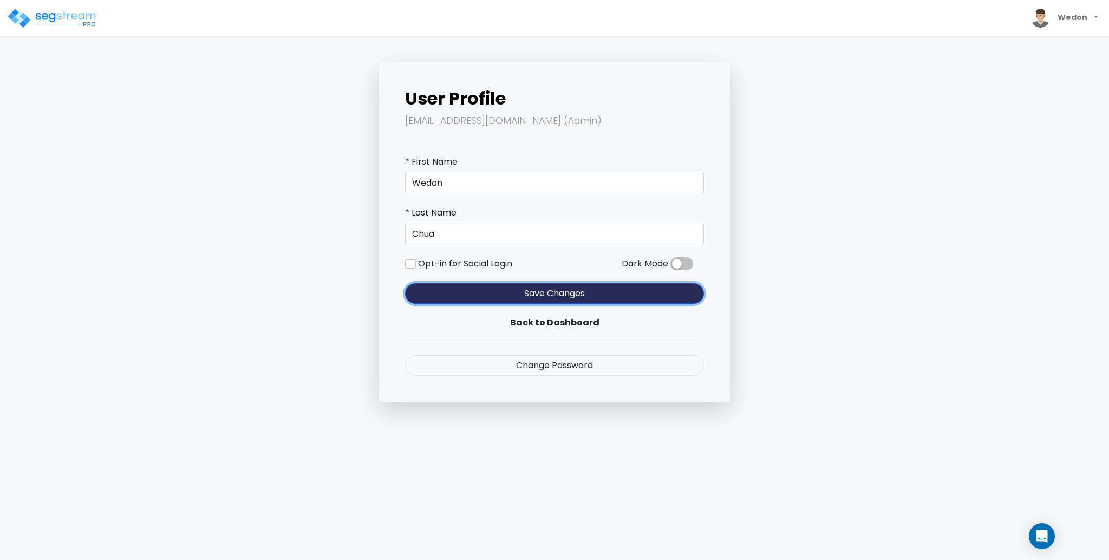
click at [538, 293] on button "Save Changes" at bounding box center [554, 293] width 299 height 21
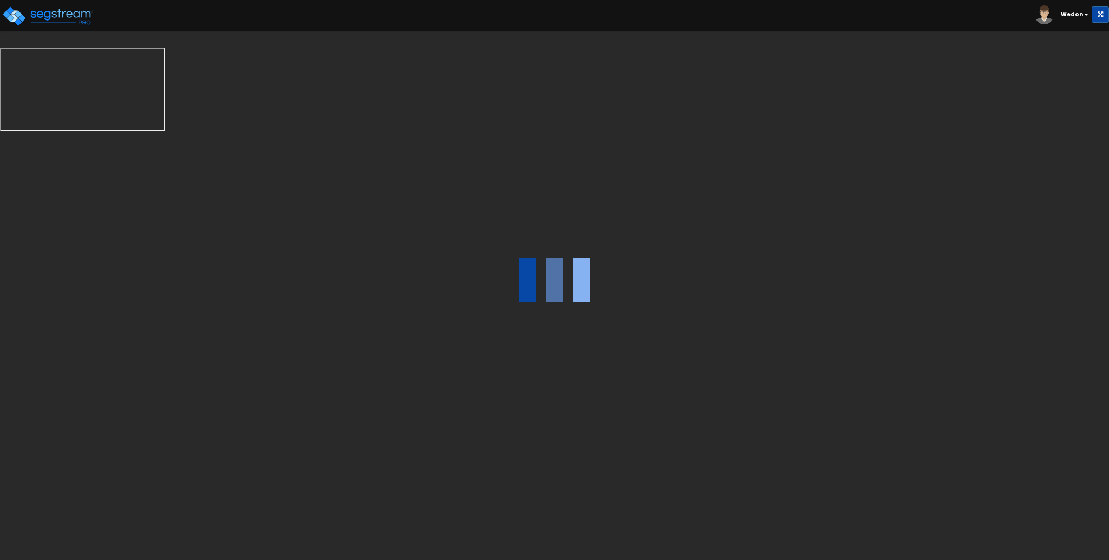
select select "2"
select select "7"
select select "1"
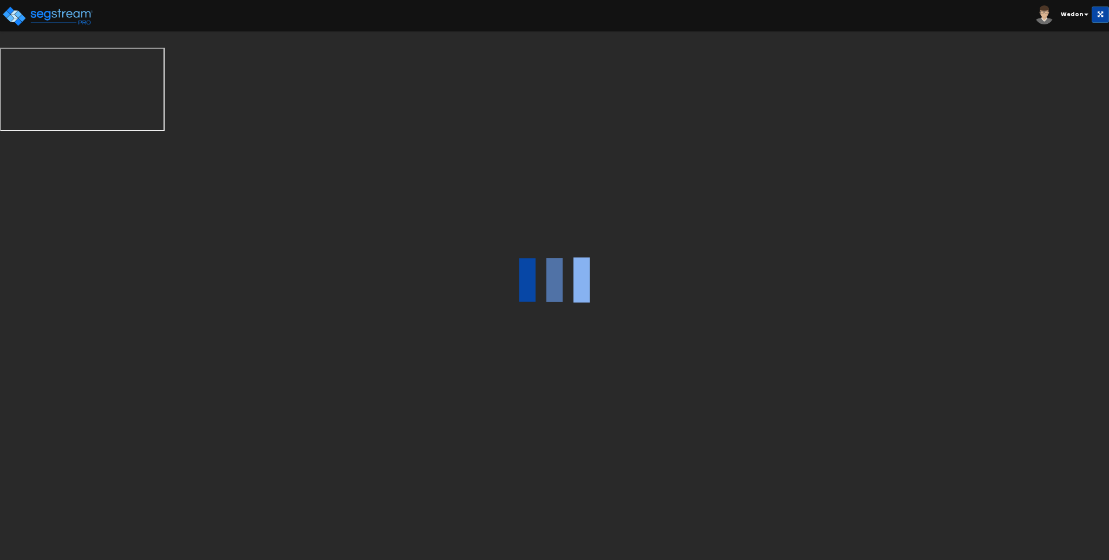
select select "3"
select select "1"
select select "5"
select select "1"
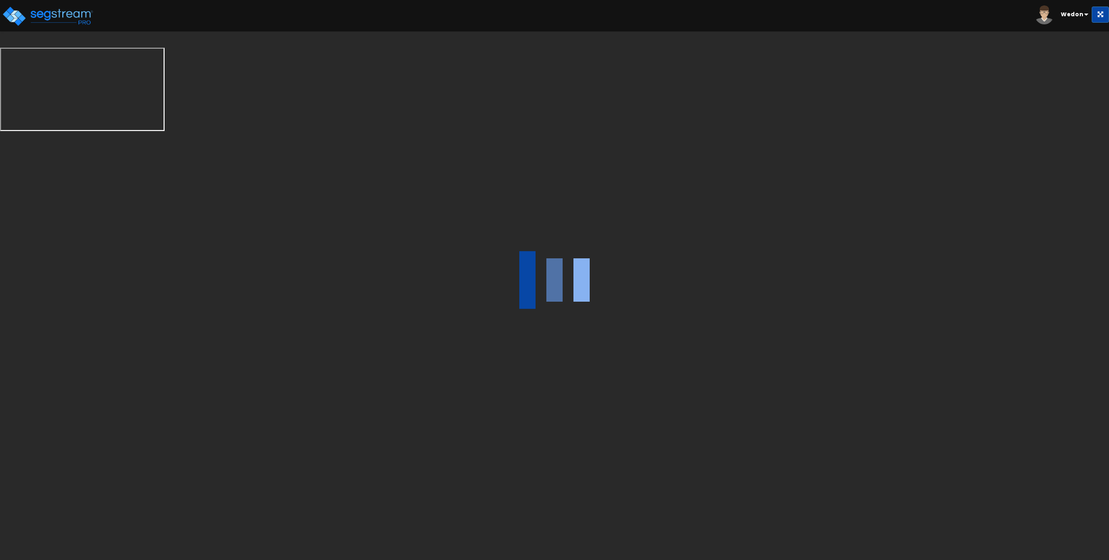
select select "6"
select select "2"
select select "1"
select select "3"
select select "1"
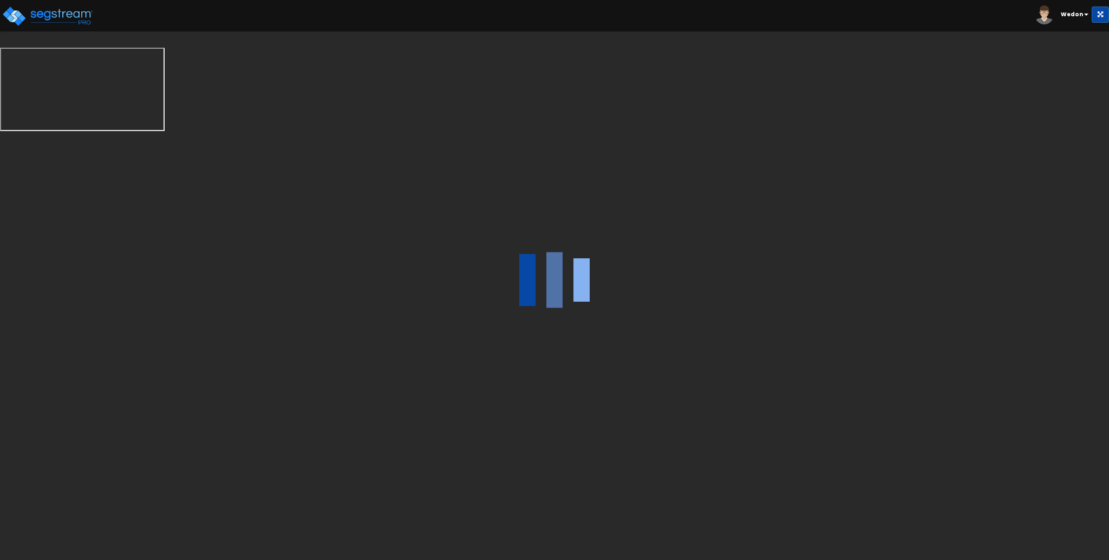
select select "2"
select select "1"
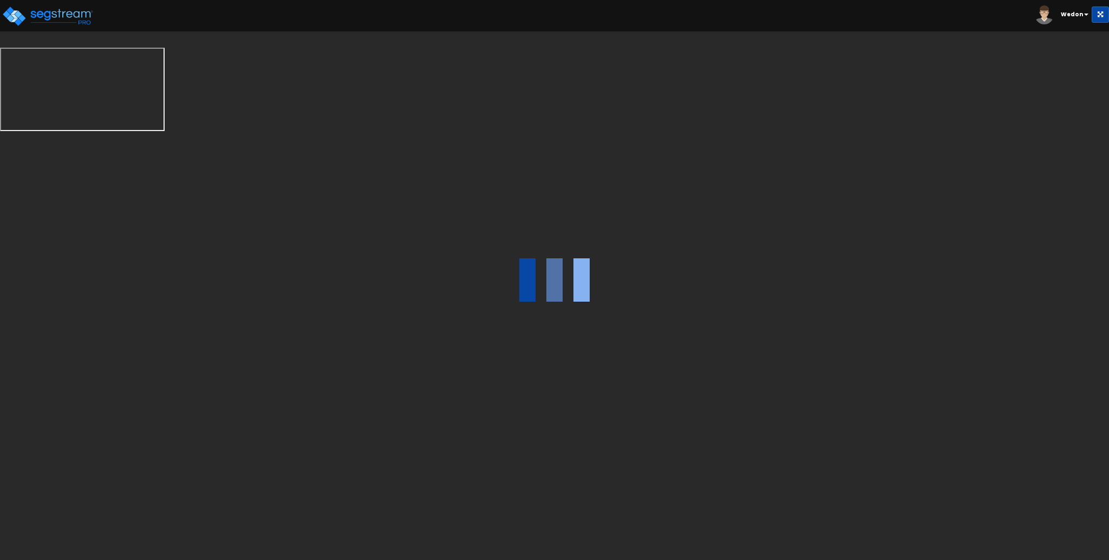
select select "2"
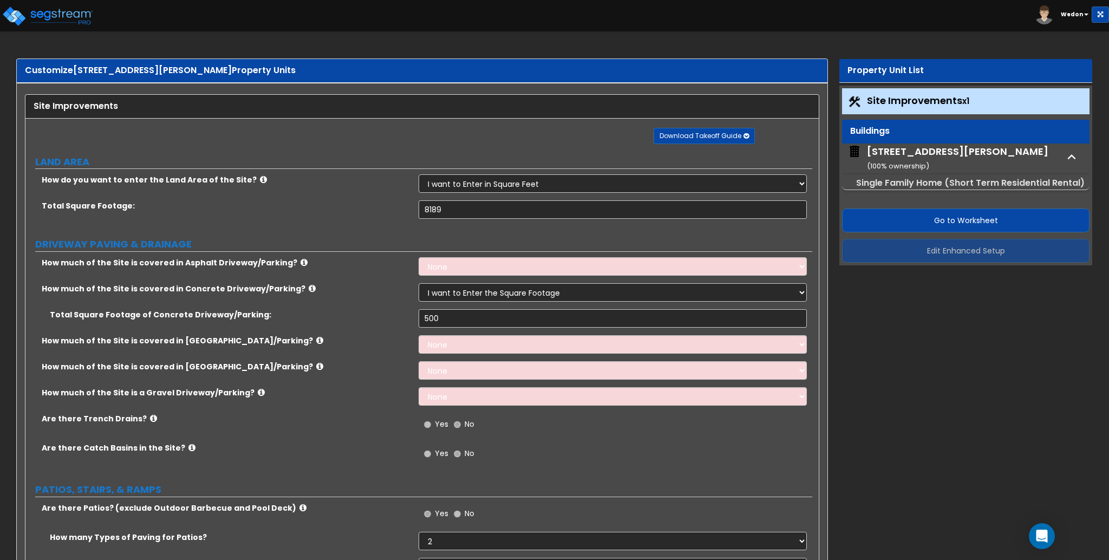
click at [1075, 162] on icon "button" at bounding box center [1071, 157] width 16 height 16
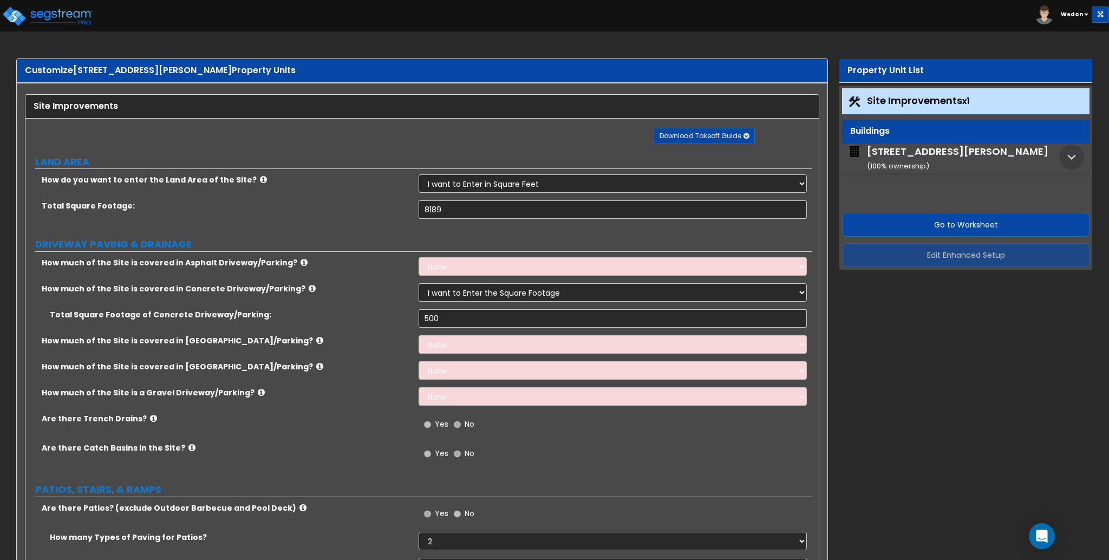
click at [1072, 157] on icon "button" at bounding box center [1072, 157] width 8 height 5
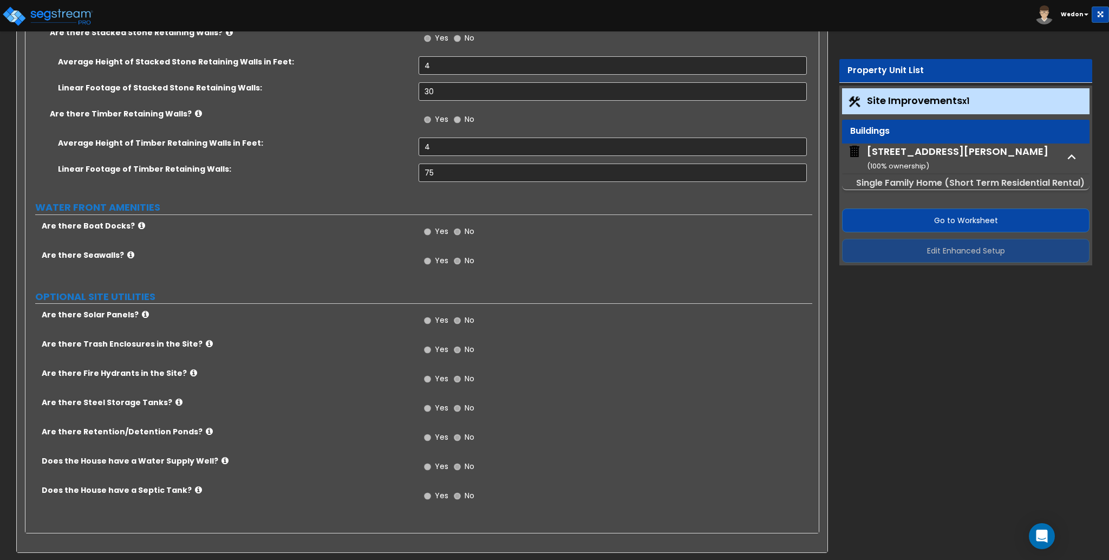
scroll to position [2840, 0]
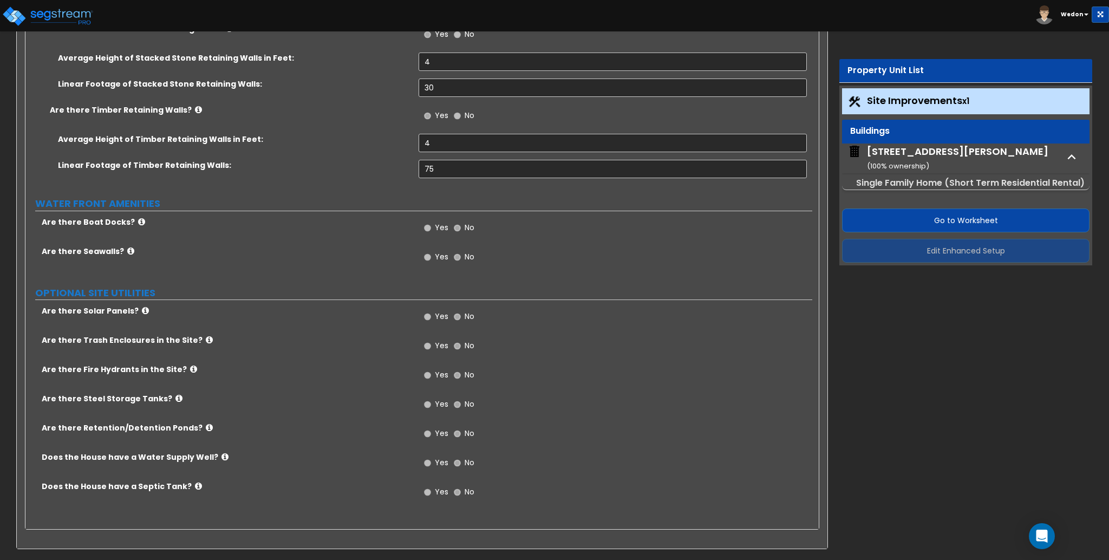
click at [908, 154] on div "[STREET_ADDRESS][PERSON_NAME] ( 100 % ownership)" at bounding box center [957, 159] width 181 height 28
select select "1"
select select "7"
select select "3"
select select "2"
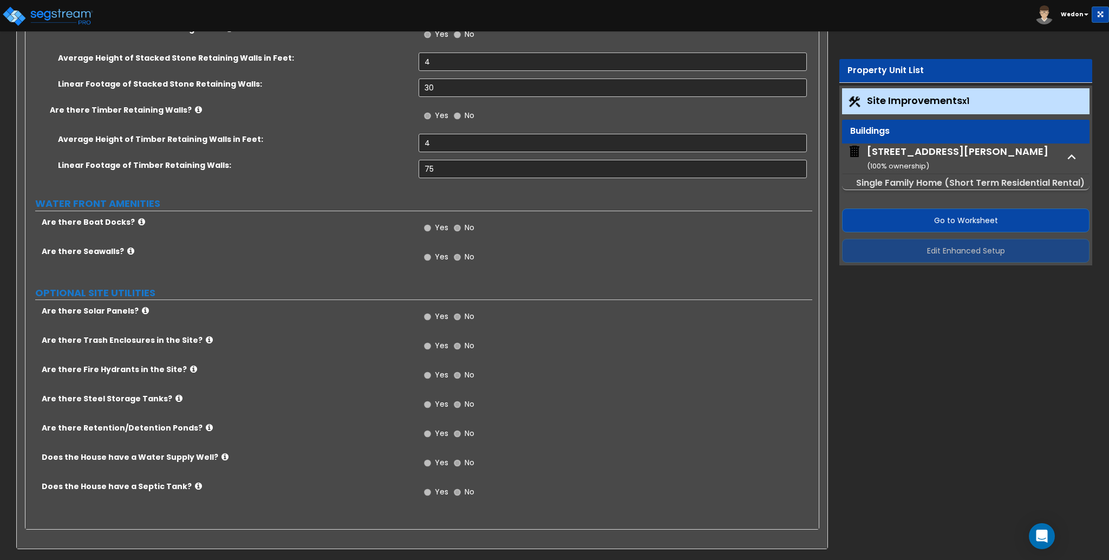
select select "1"
select select "4"
select select "1"
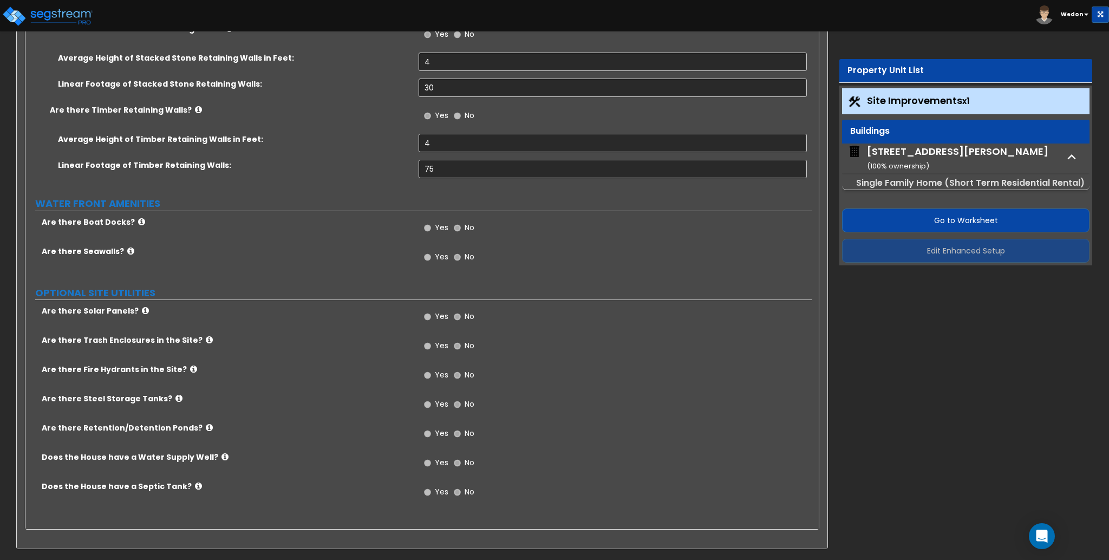
select select "2"
select select "1"
select select "2"
select select "1"
select select "2"
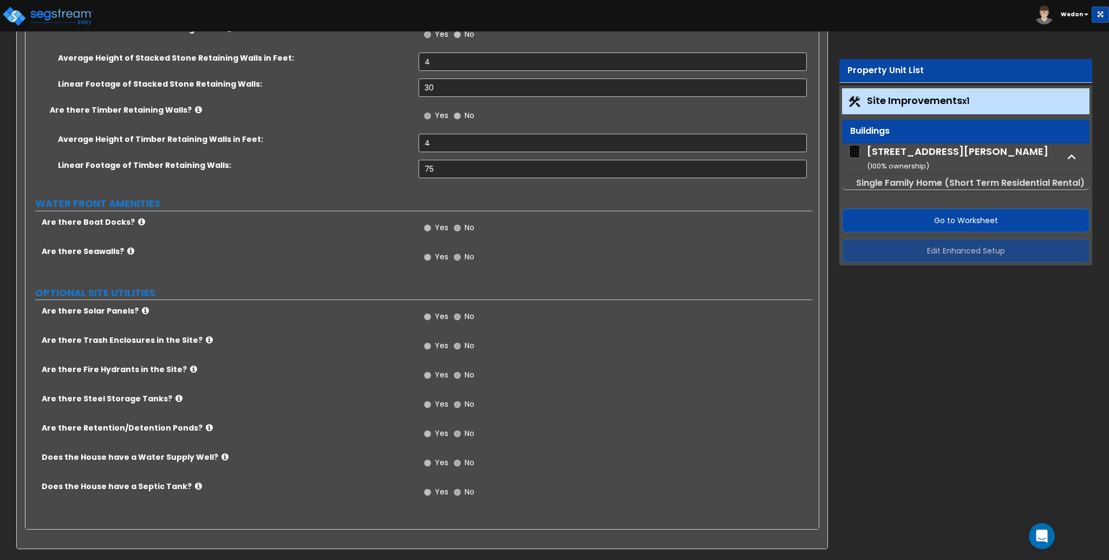
select select "2"
select select "3"
select select "1"
select select "2"
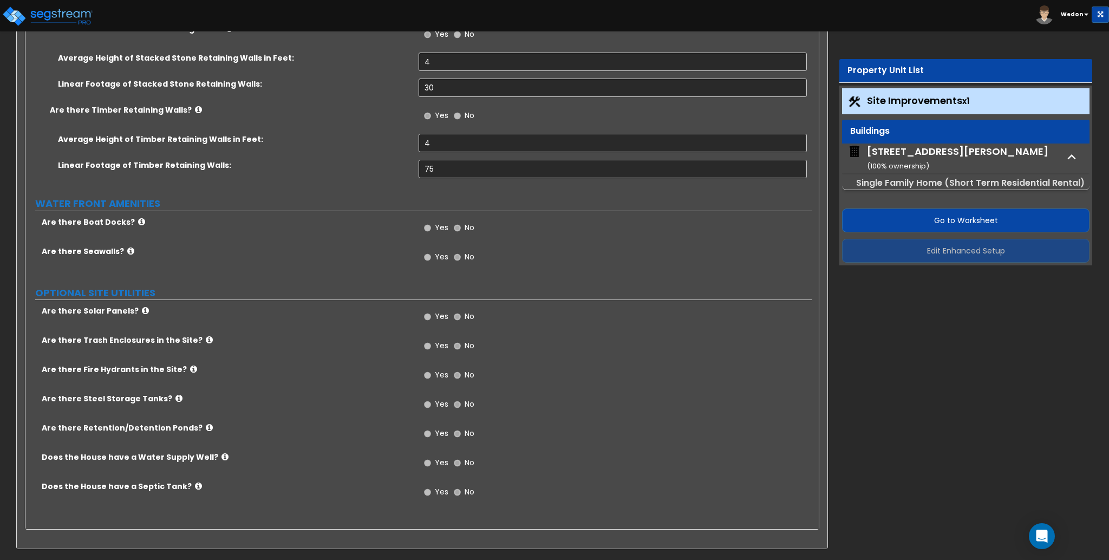
select select "3"
select select "7"
select select "2"
select select "3"
select select "2"
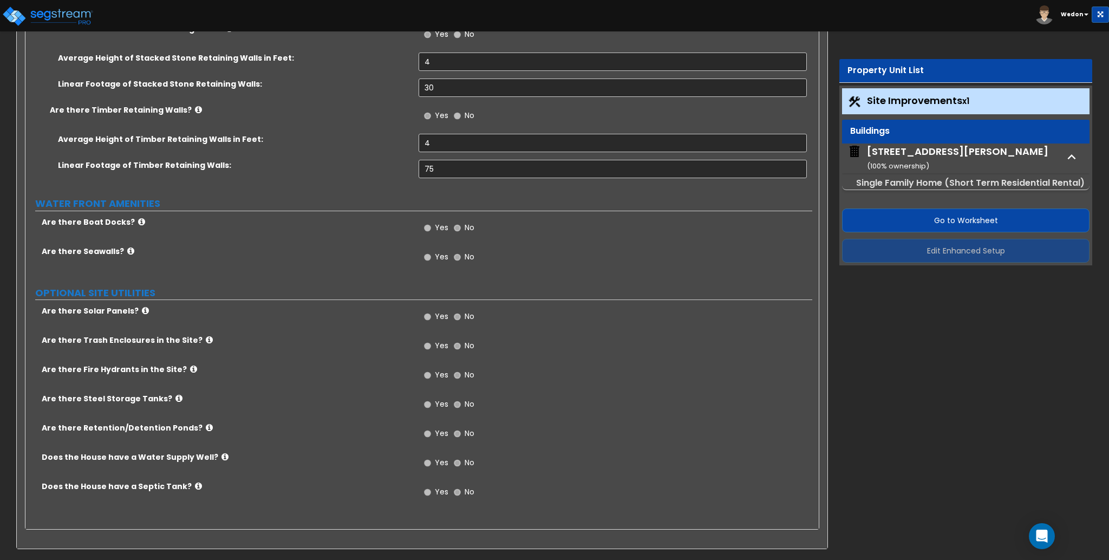
select select "1"
select select "2"
select select "3"
select select "1"
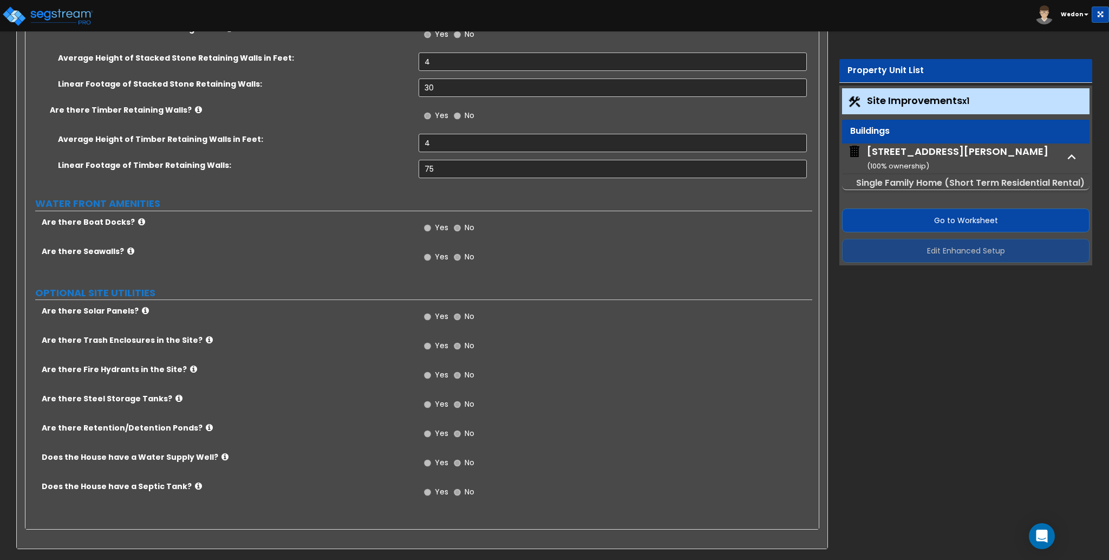
select select "3"
select select "2"
select select "1"
select select "2"
select select "1"
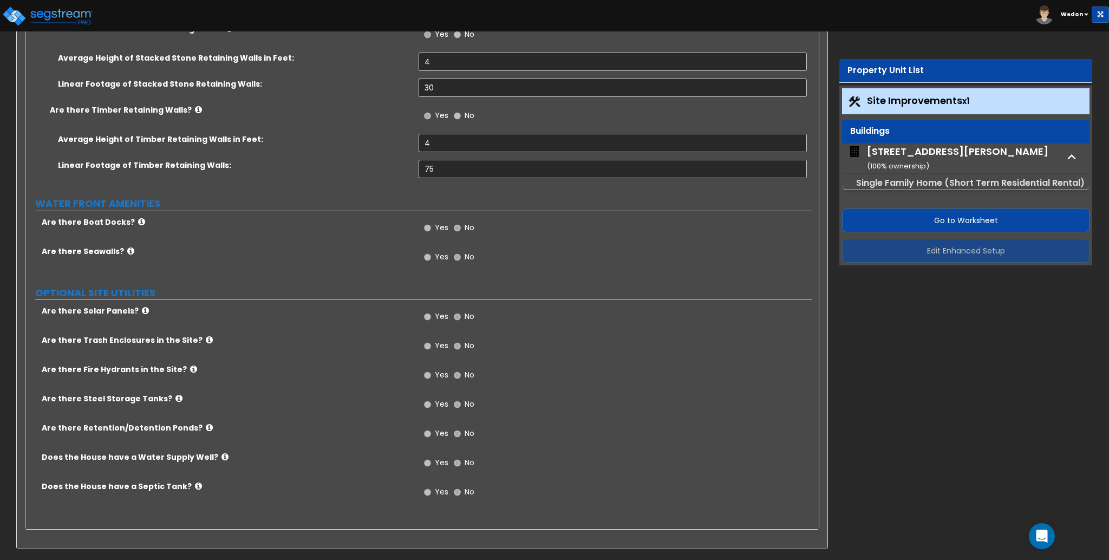
select select "3"
select select "2"
select select "1"
select select "2"
select select "1"
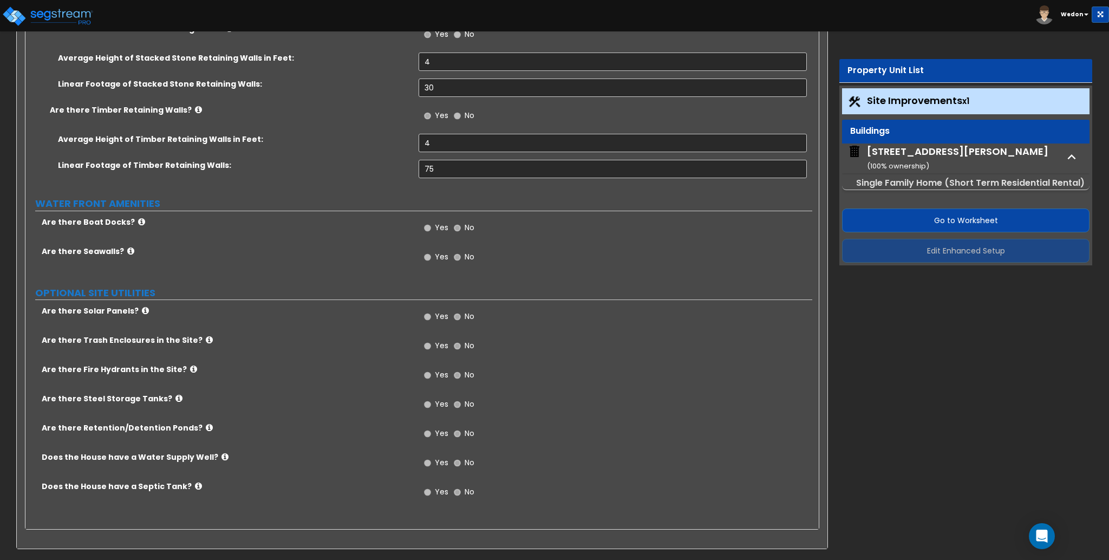
select select "1"
select select "2"
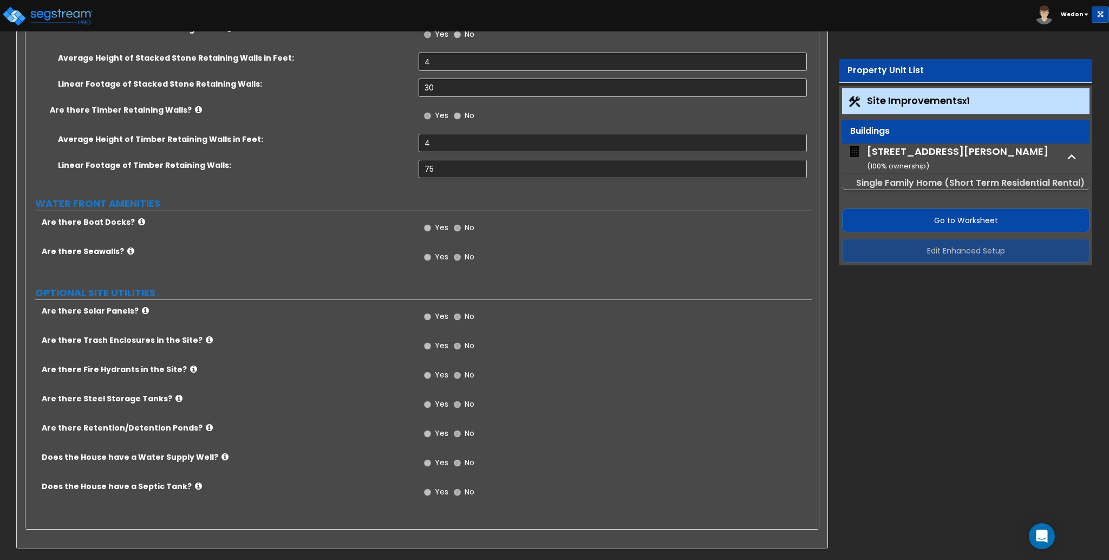
select select "1"
select select "2"
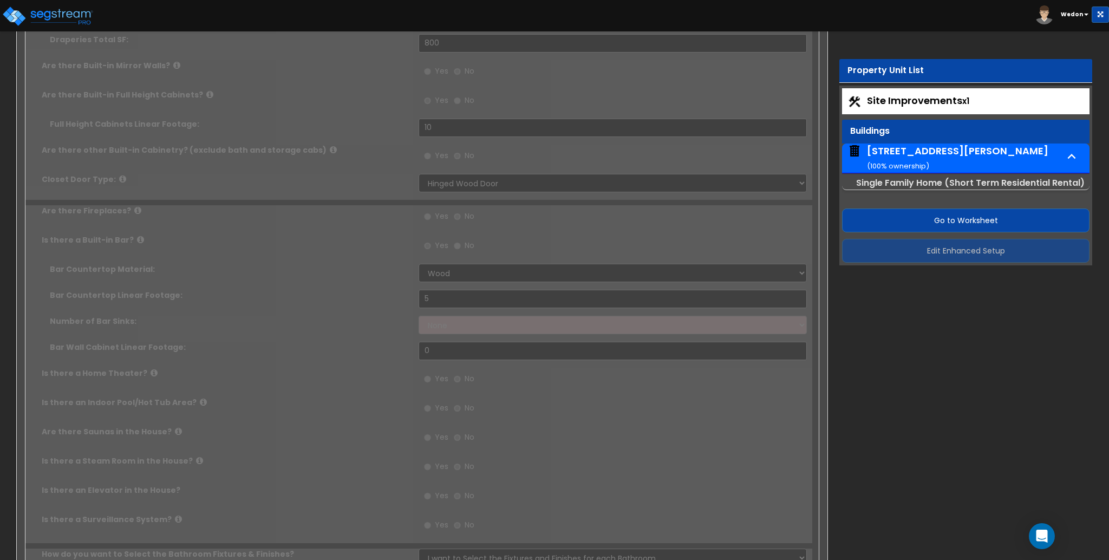
scroll to position [0, 0]
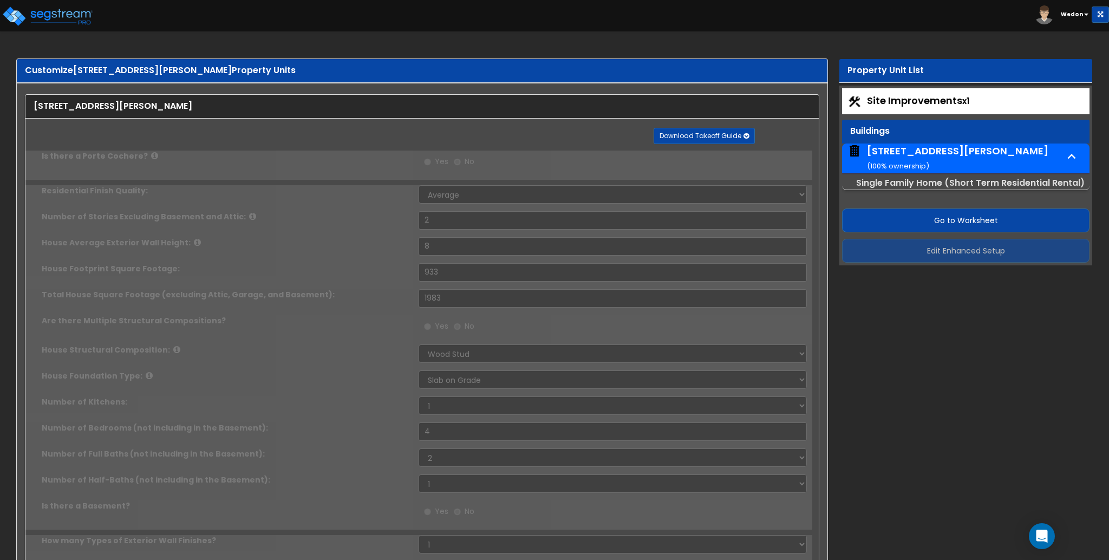
type input "4"
select select "2"
type input "4"
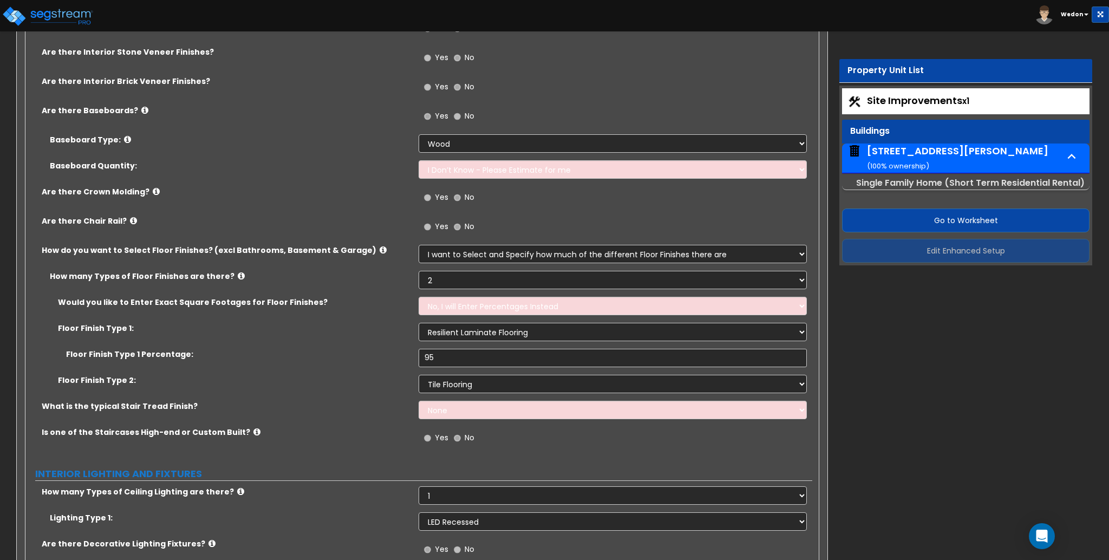
scroll to position [2166, 0]
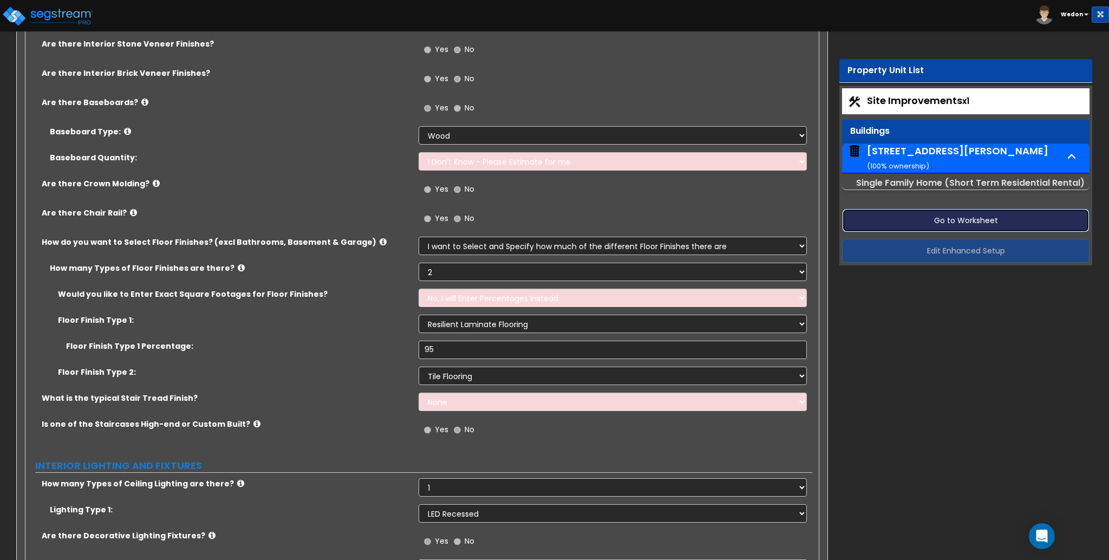
click at [979, 220] on button "Go to Worksheet" at bounding box center [965, 220] width 247 height 24
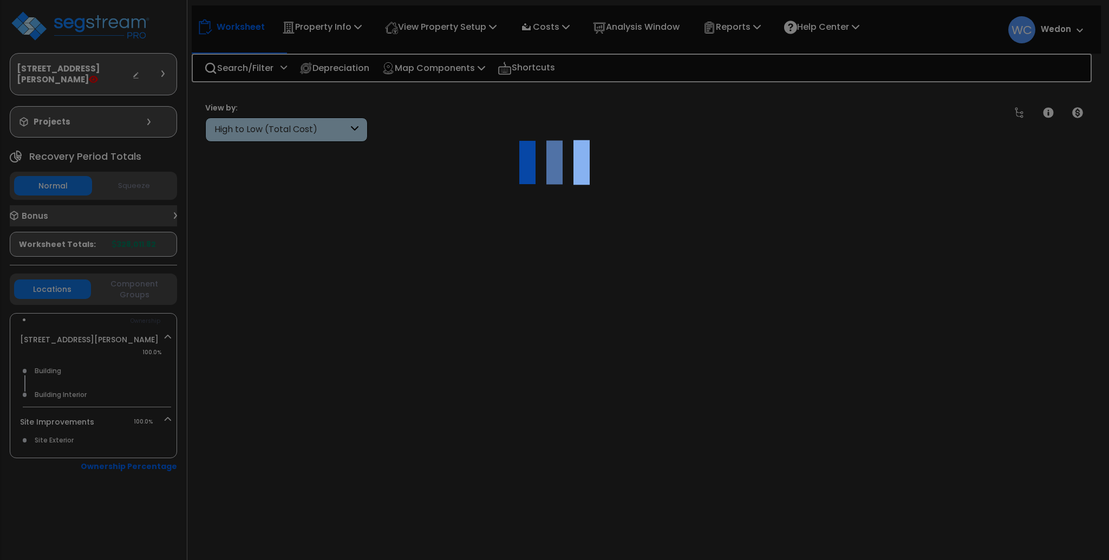
scroll to position [48, 0]
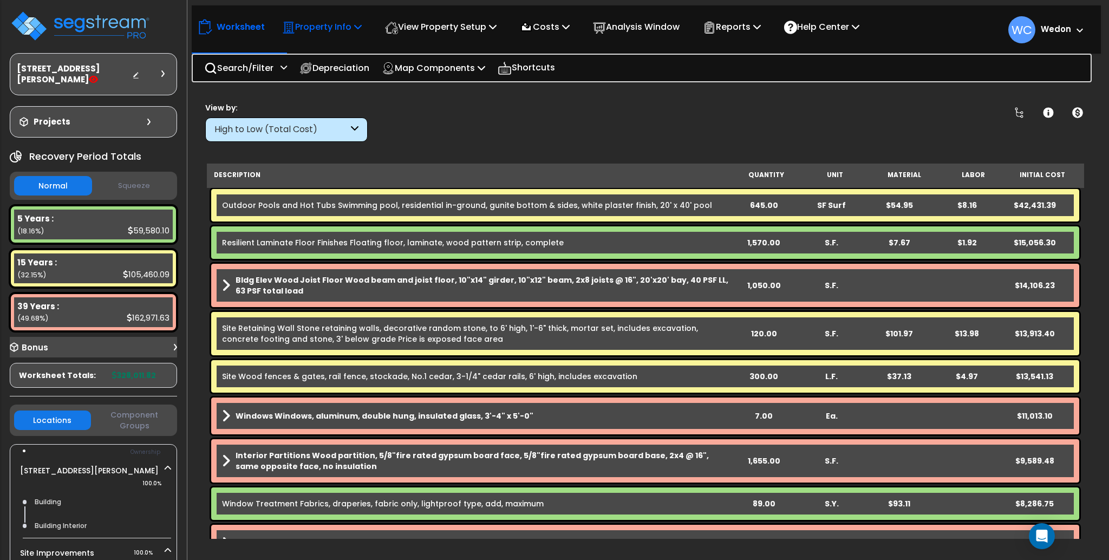
click at [329, 28] on p "Property Info" at bounding box center [322, 26] width 80 height 15
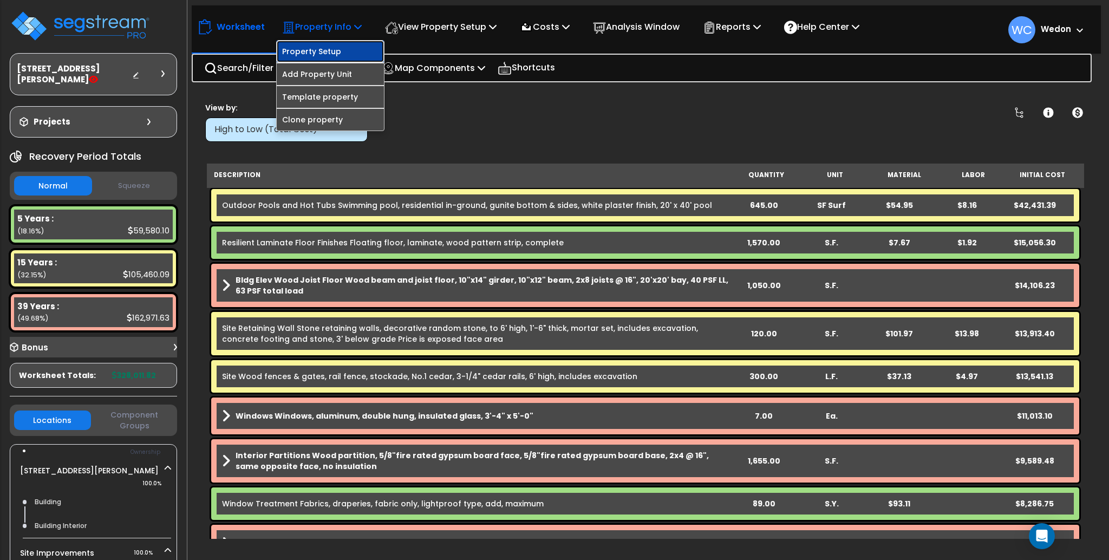
click at [325, 48] on link "Property Setup" at bounding box center [330, 52] width 107 height 22
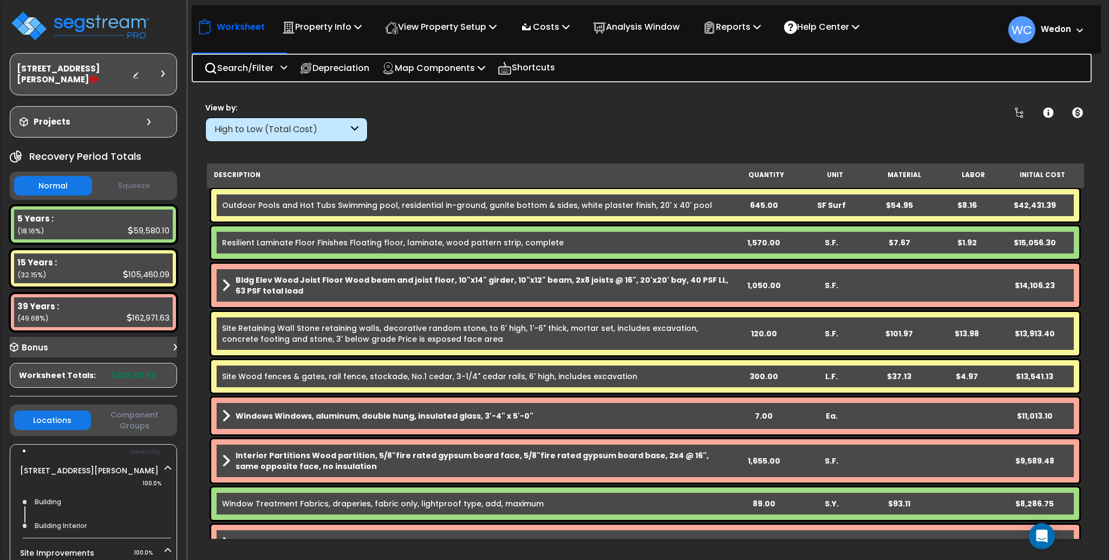
click at [149, 116] on div "Projects" at bounding box center [86, 121] width 139 height 11
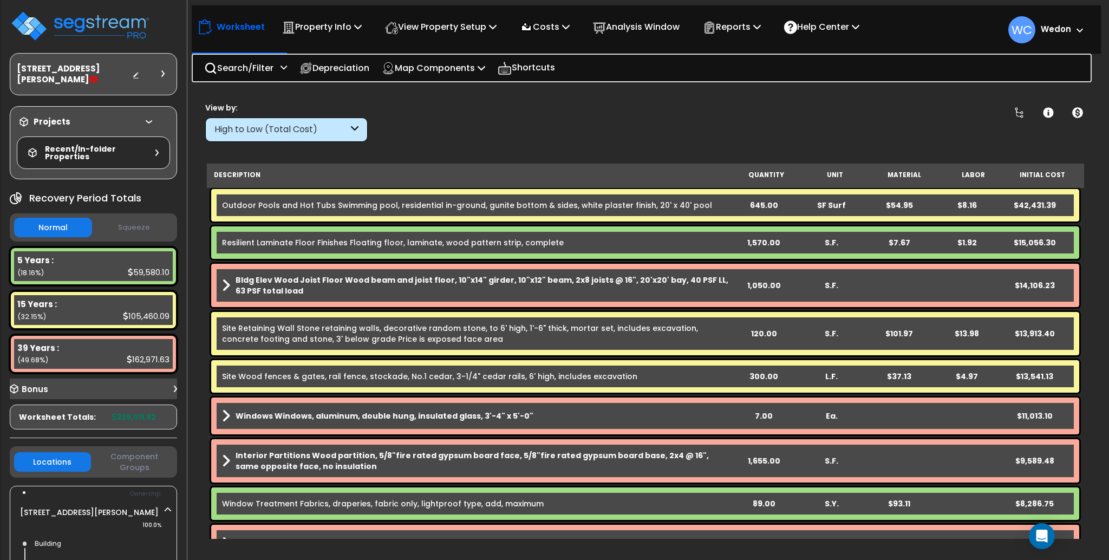
click at [159, 142] on div "Recent/In-folder Properties" at bounding box center [93, 152] width 153 height 32
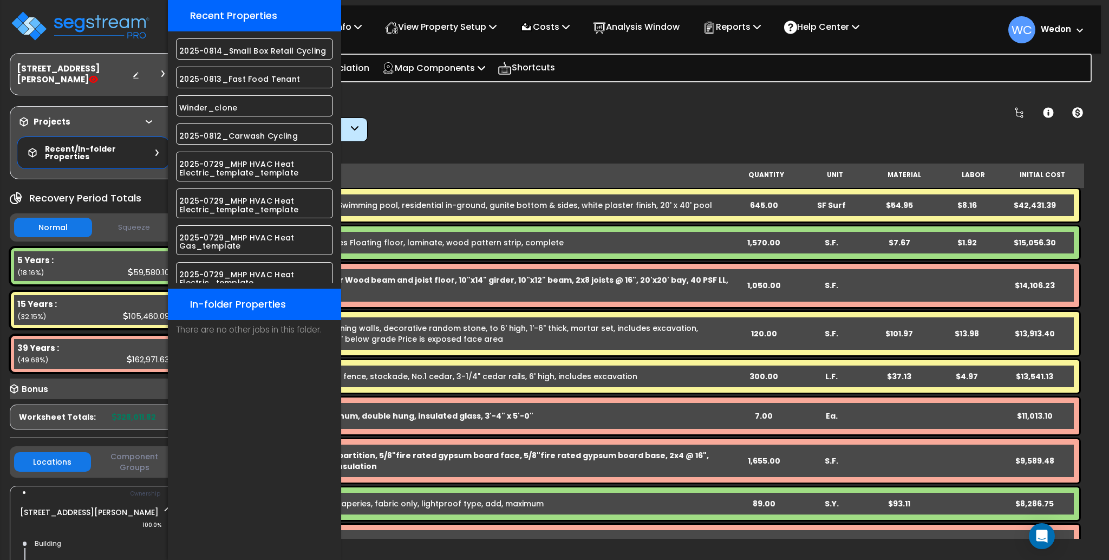
click at [159, 142] on div "Recent/In-folder Properties" at bounding box center [93, 152] width 153 height 32
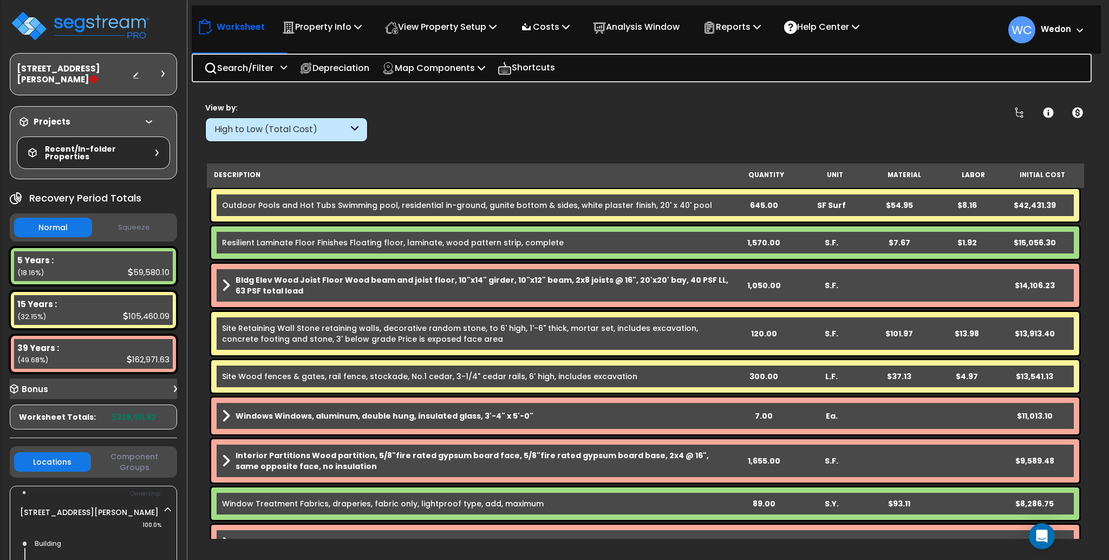
click at [154, 106] on div "Projects Recent/In-folder Properties" at bounding box center [93, 142] width 167 height 73
click at [159, 116] on div "Projects" at bounding box center [93, 121] width 153 height 11
click at [162, 69] on div at bounding box center [151, 74] width 38 height 11
click at [162, 70] on icon at bounding box center [162, 73] width 3 height 6
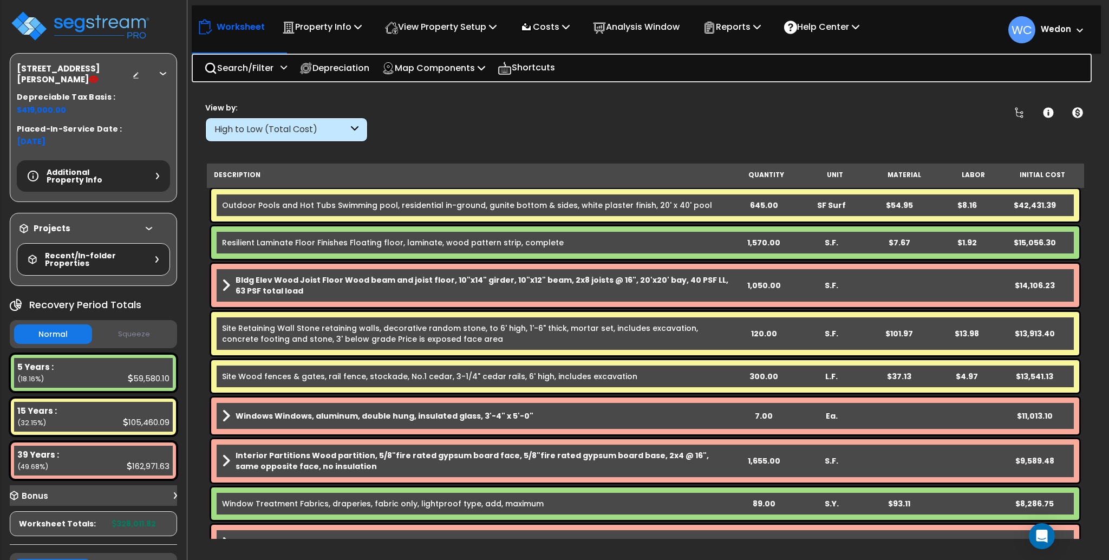
click at [158, 173] on icon at bounding box center [157, 176] width 3 height 6
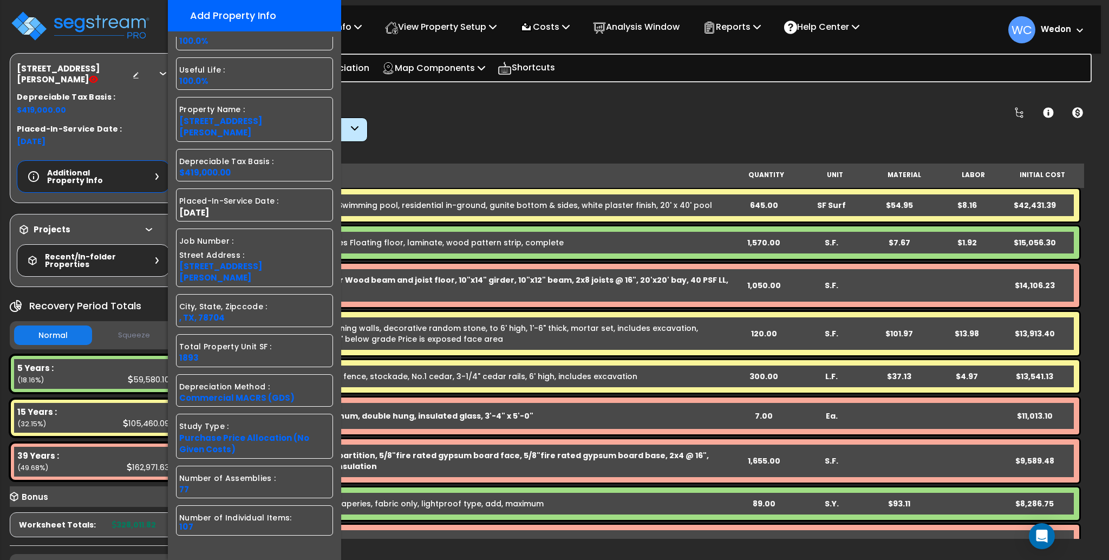
scroll to position [0, 0]
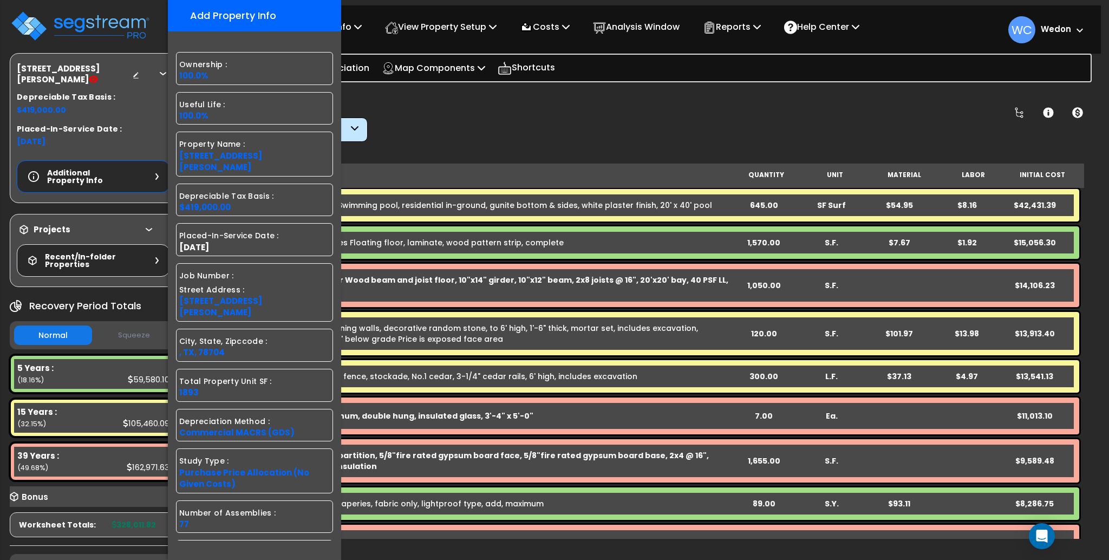
click at [161, 71] on div at bounding box center [151, 74] width 38 height 11
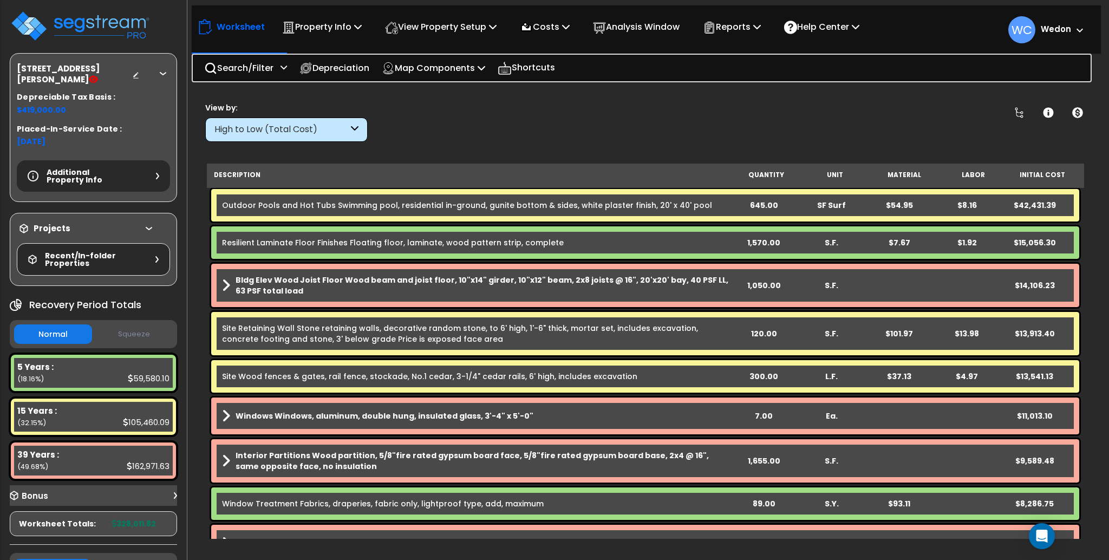
click at [160, 69] on div at bounding box center [151, 74] width 38 height 11
click at [164, 72] on icon at bounding box center [163, 73] width 6 height 3
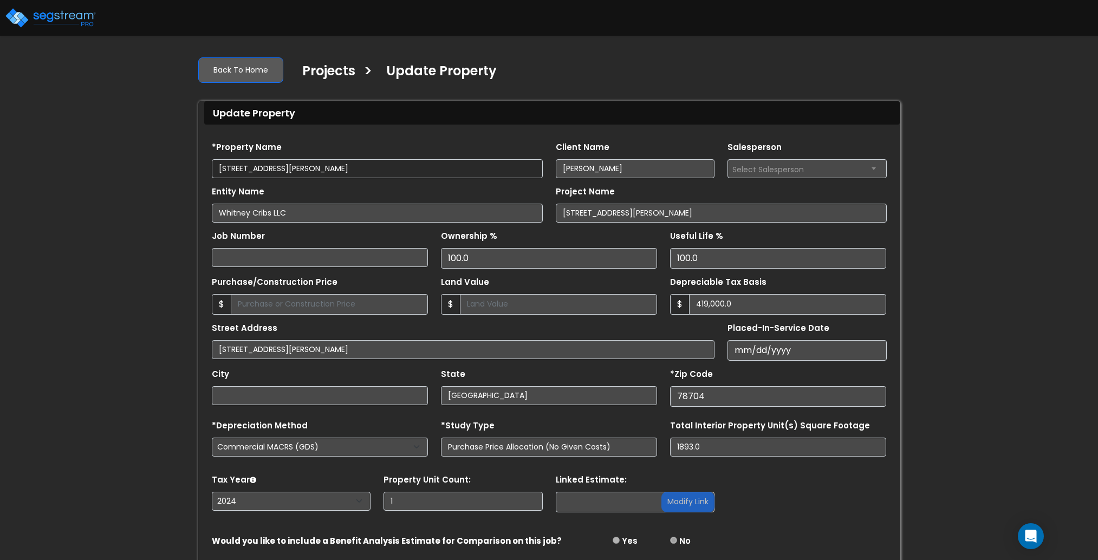
select select "2024"
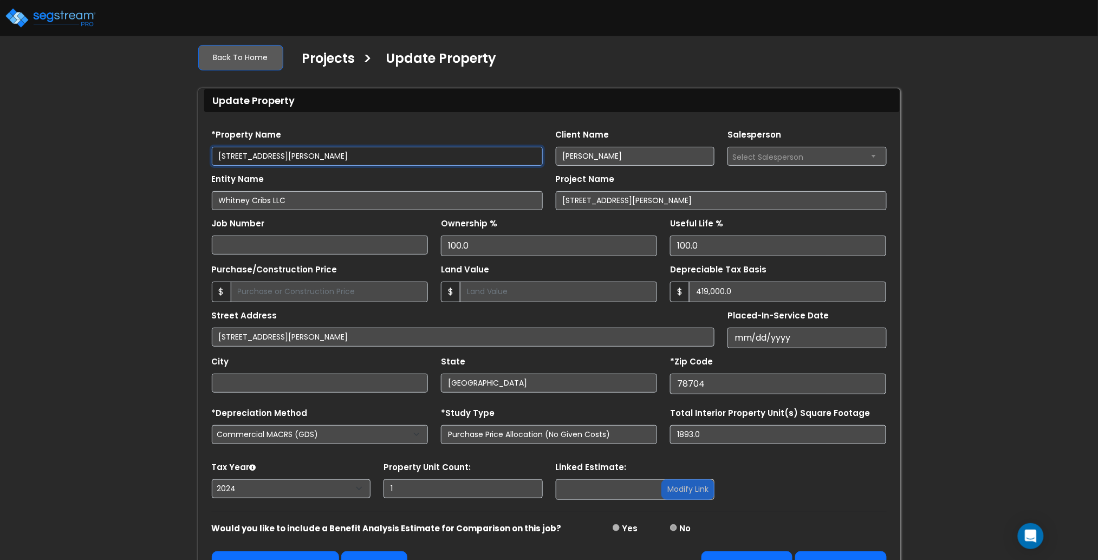
scroll to position [41, 0]
